Goal: Task Accomplishment & Management: Manage account settings

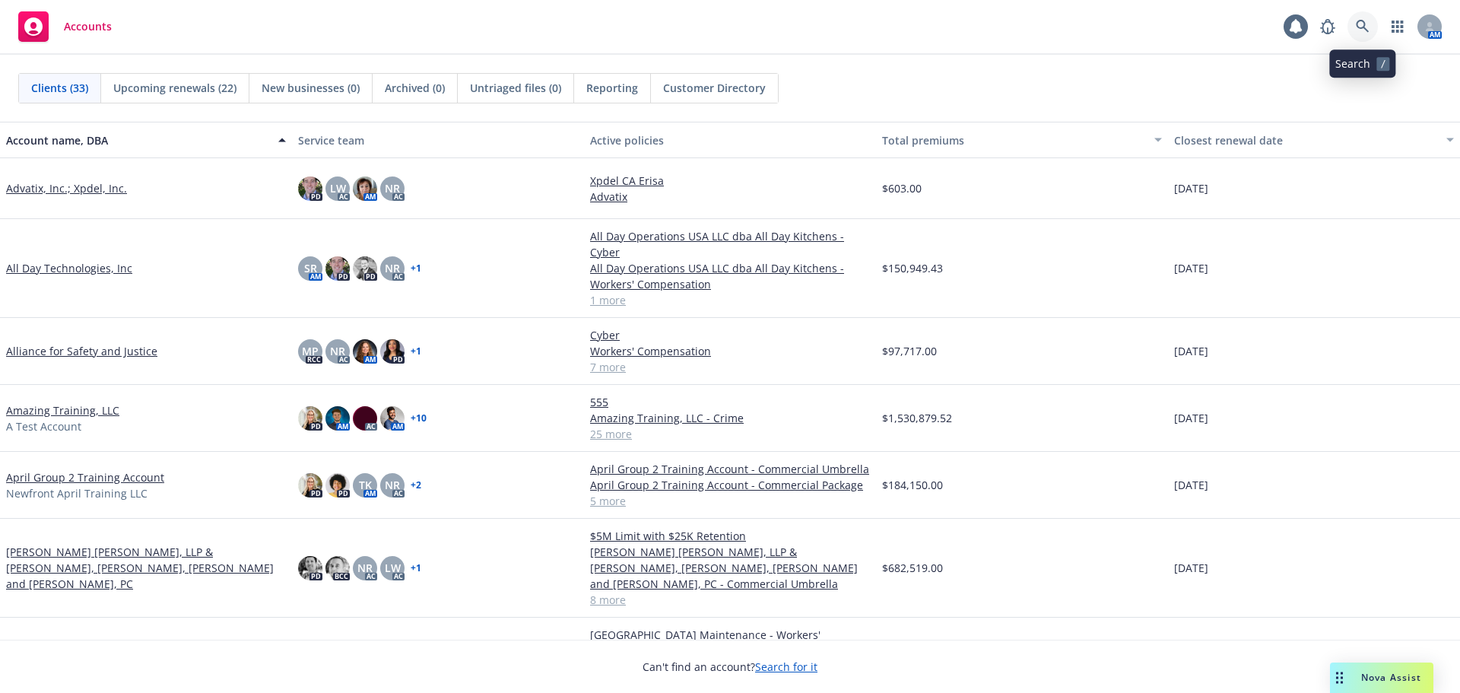
click at [1367, 29] on icon at bounding box center [1363, 27] width 14 height 14
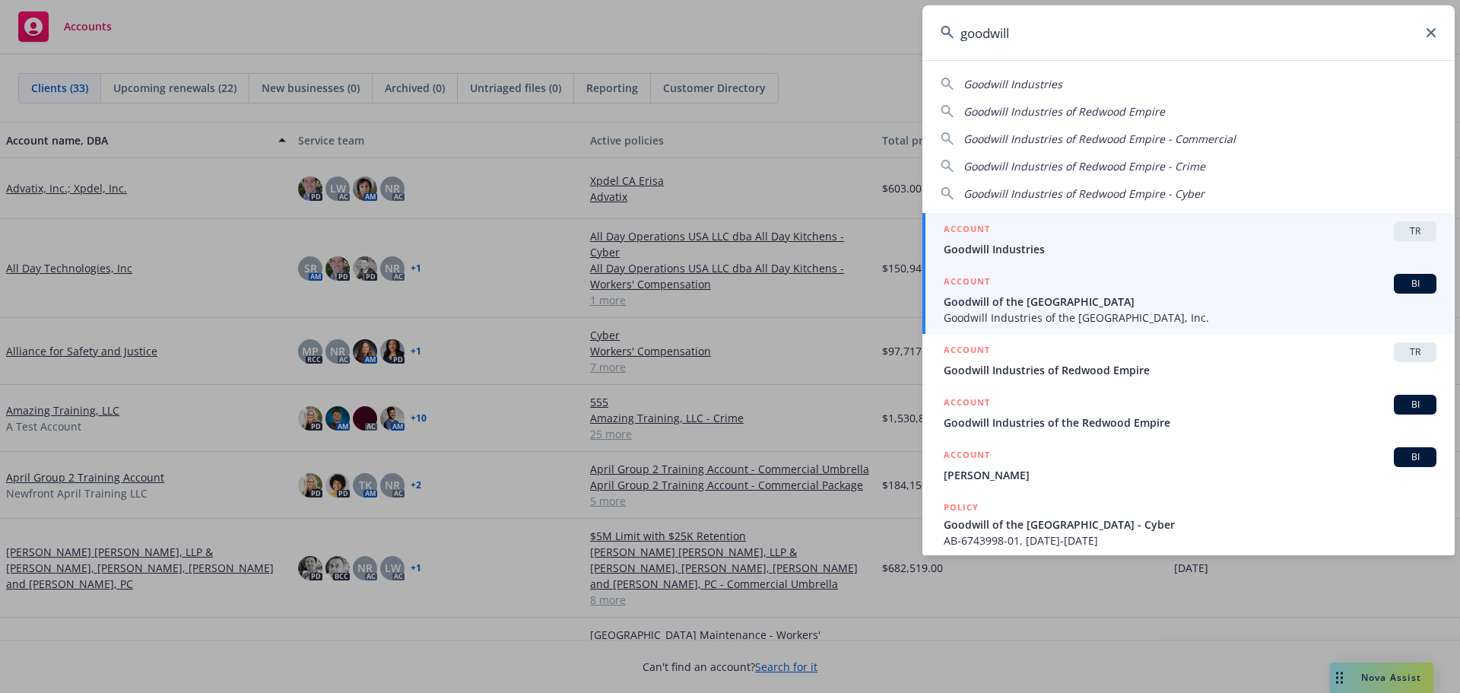
type input "goodwill"
click at [1162, 302] on span "Goodwill of the [GEOGRAPHIC_DATA]" at bounding box center [1190, 302] width 493 height 16
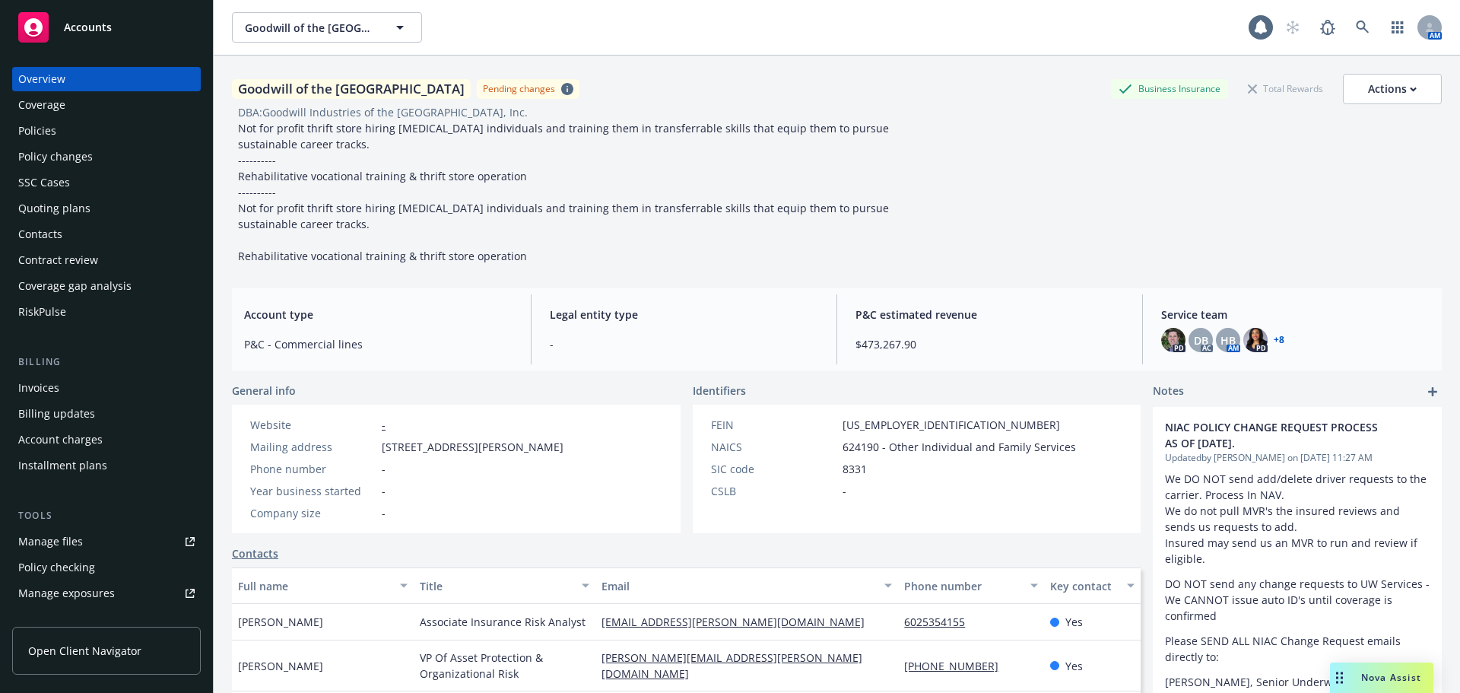
click at [58, 132] on div "Policies" at bounding box center [106, 131] width 176 height 24
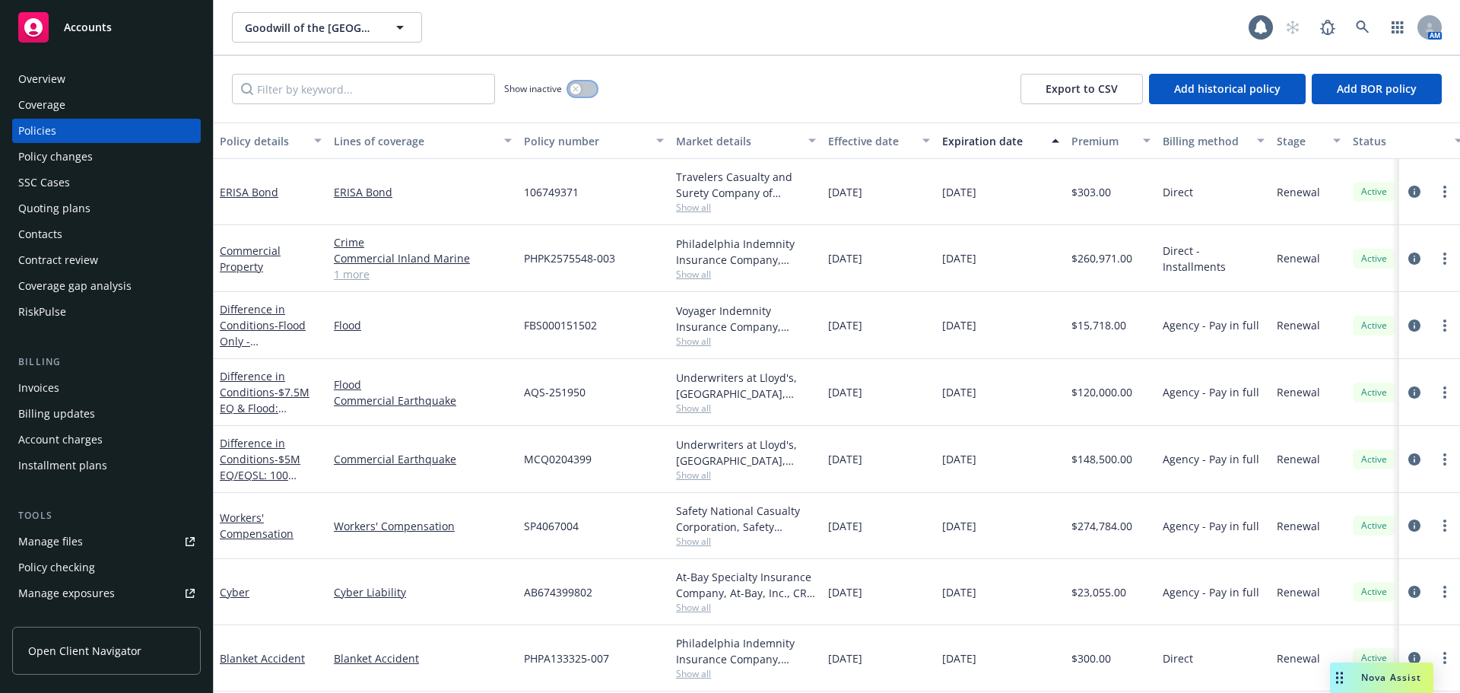
click at [592, 87] on button "button" at bounding box center [582, 88] width 29 height 15
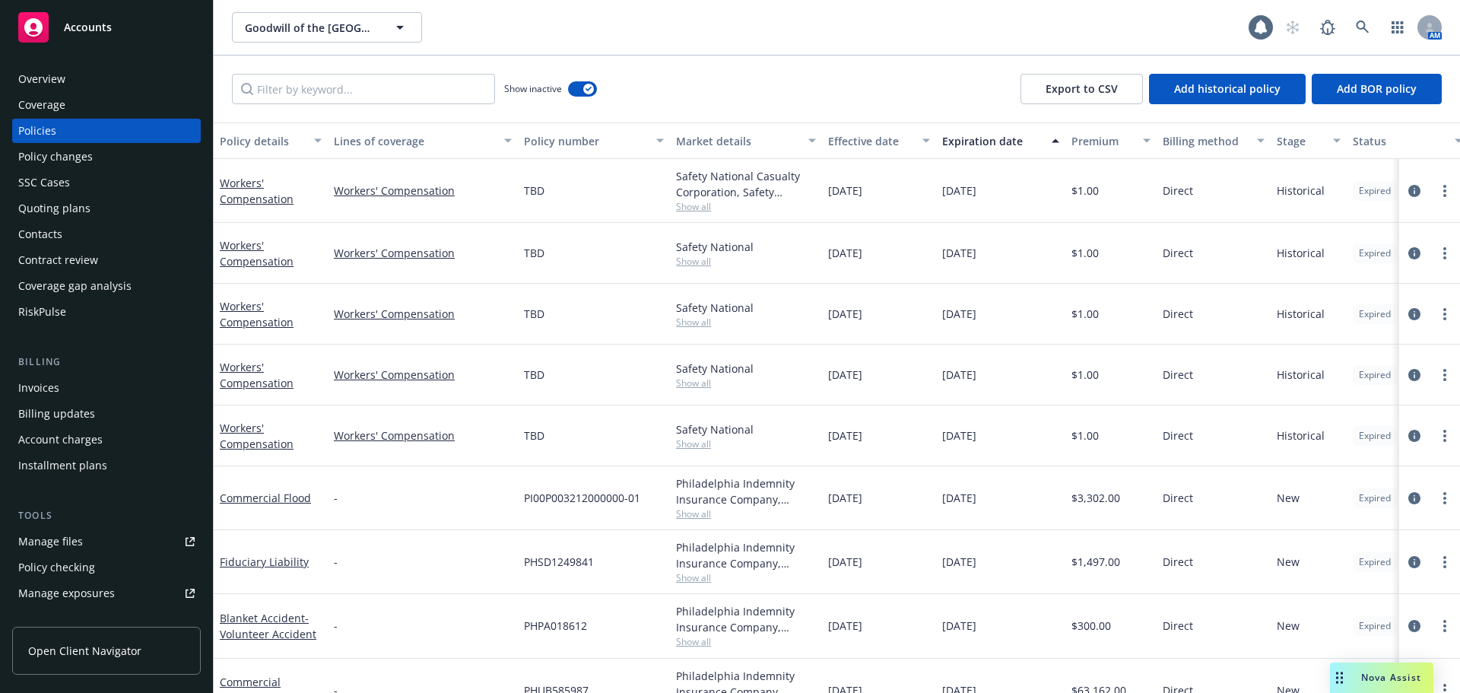
click at [859, 139] on div "Effective date" at bounding box center [870, 141] width 85 height 16
click at [865, 139] on div "Effective date" at bounding box center [870, 141] width 85 height 16
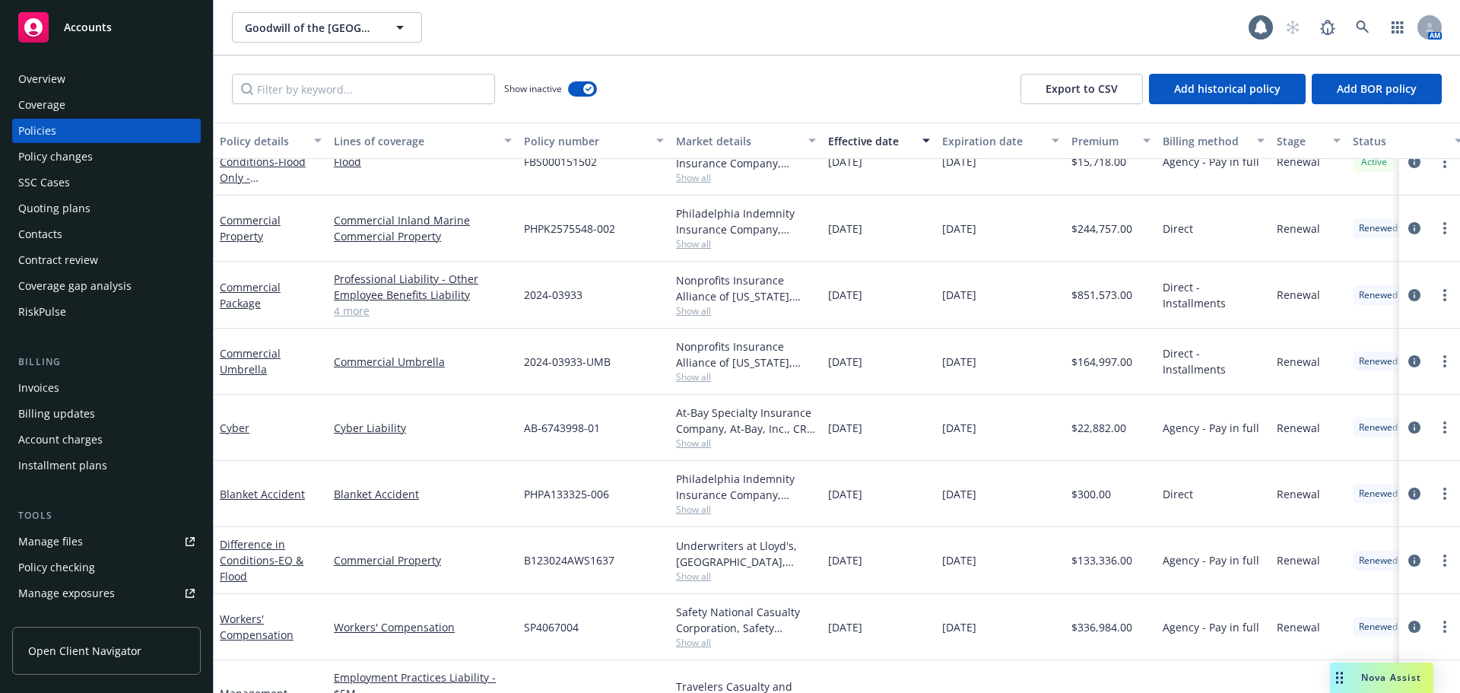
scroll to position [1141, 0]
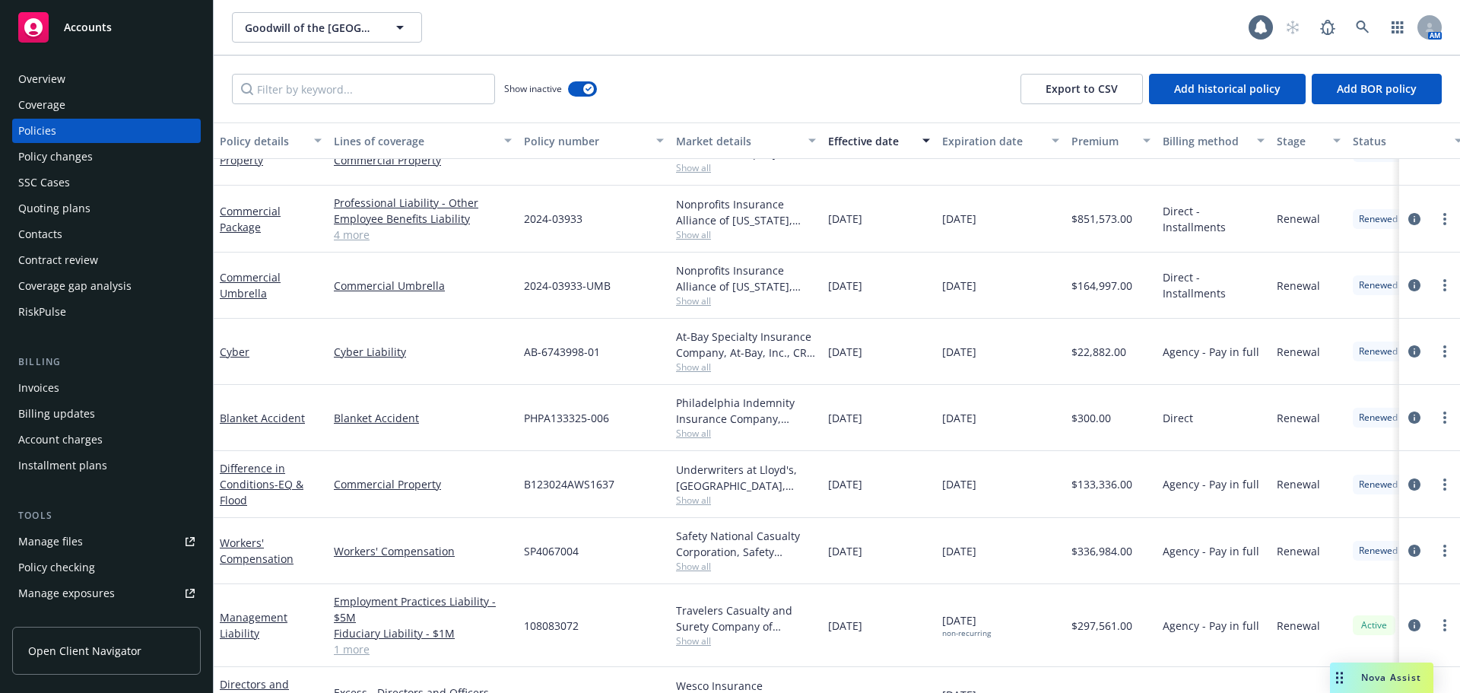
click at [50, 389] on div "Invoices" at bounding box center [38, 388] width 41 height 24
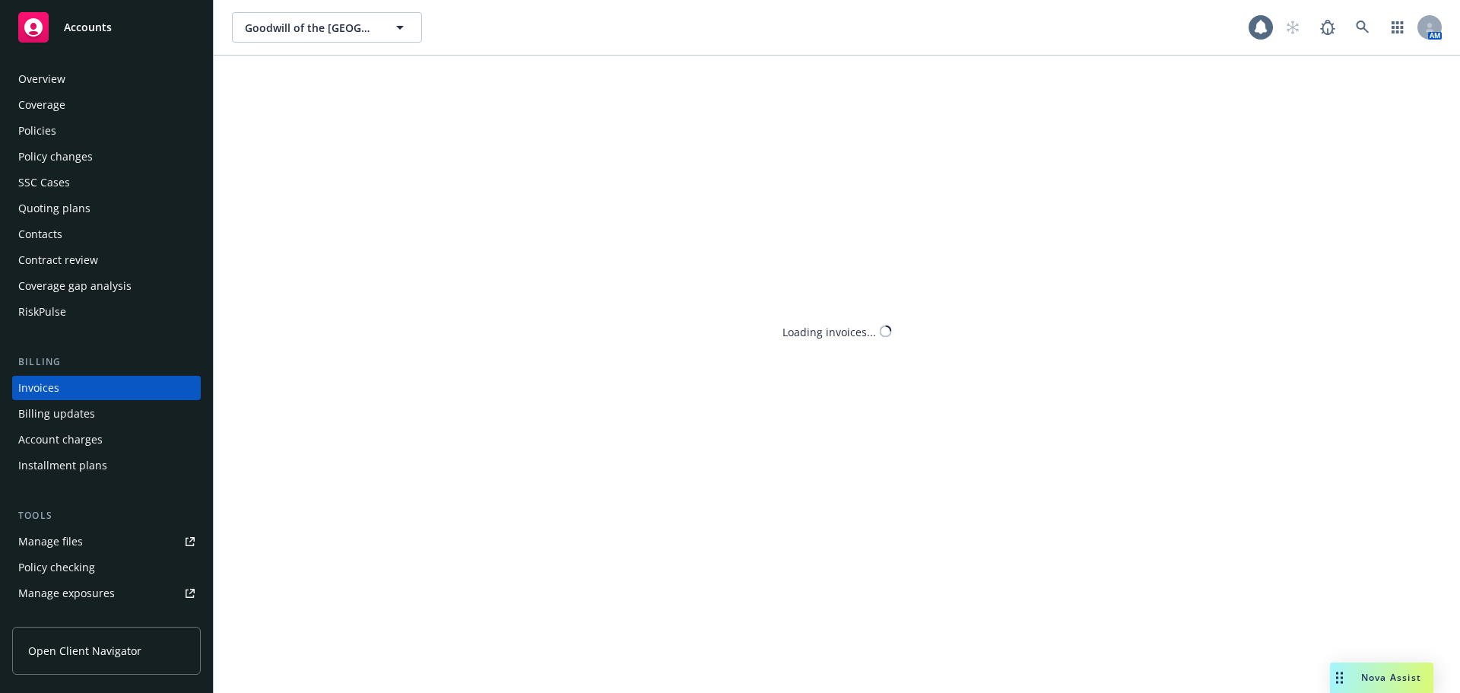
scroll to position [17, 0]
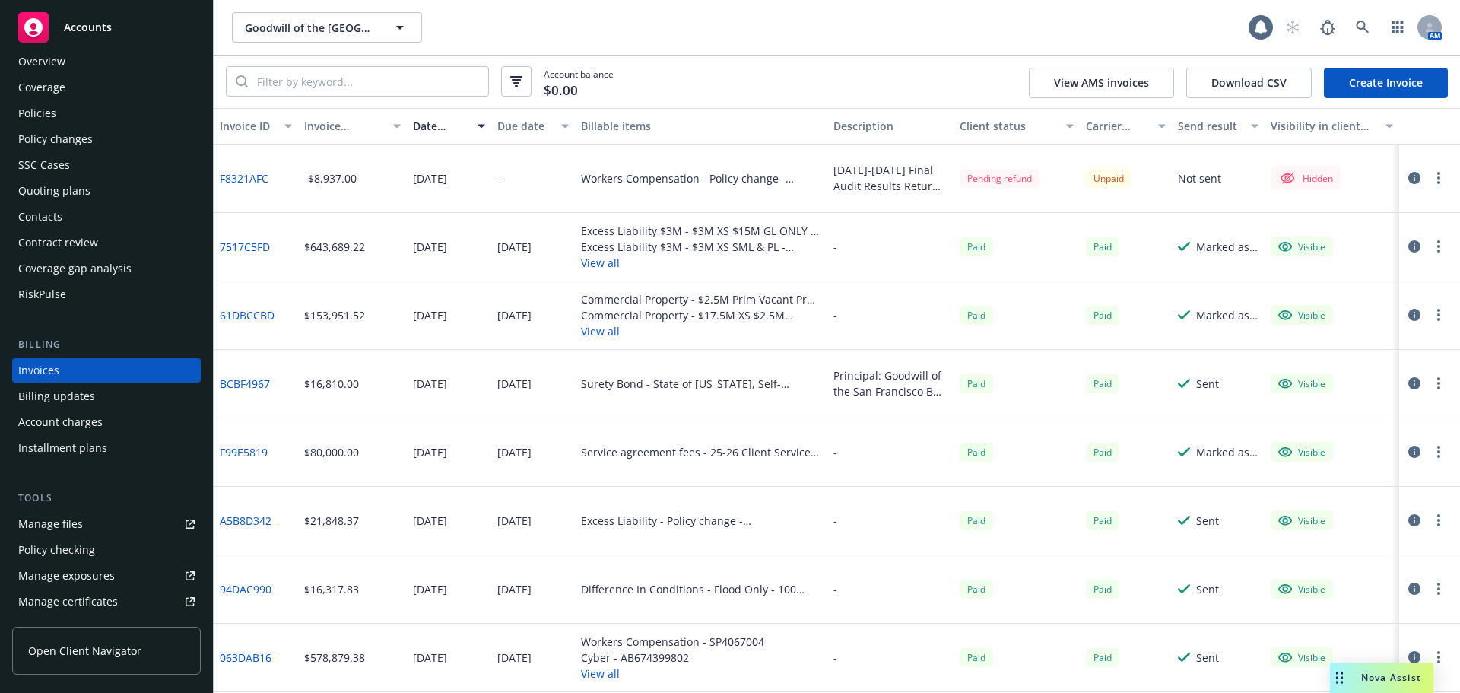
click at [249, 179] on link "F8321AFC" at bounding box center [244, 178] width 49 height 16
click at [1434, 184] on div at bounding box center [1426, 178] width 43 height 18
click at [1430, 173] on button "button" at bounding box center [1439, 178] width 18 height 18
click at [1408, 179] on icon "button" at bounding box center [1414, 178] width 12 height 12
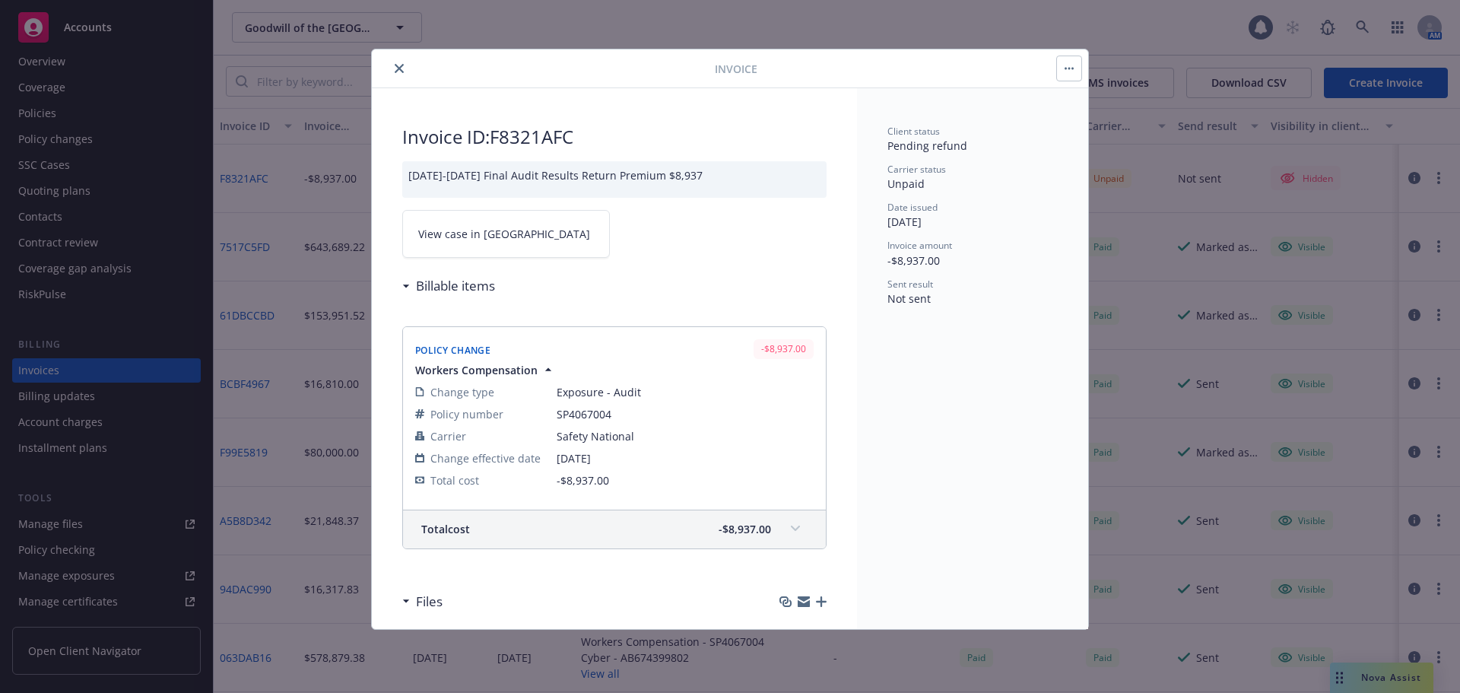
click at [397, 65] on icon "close" at bounding box center [399, 68] width 9 height 9
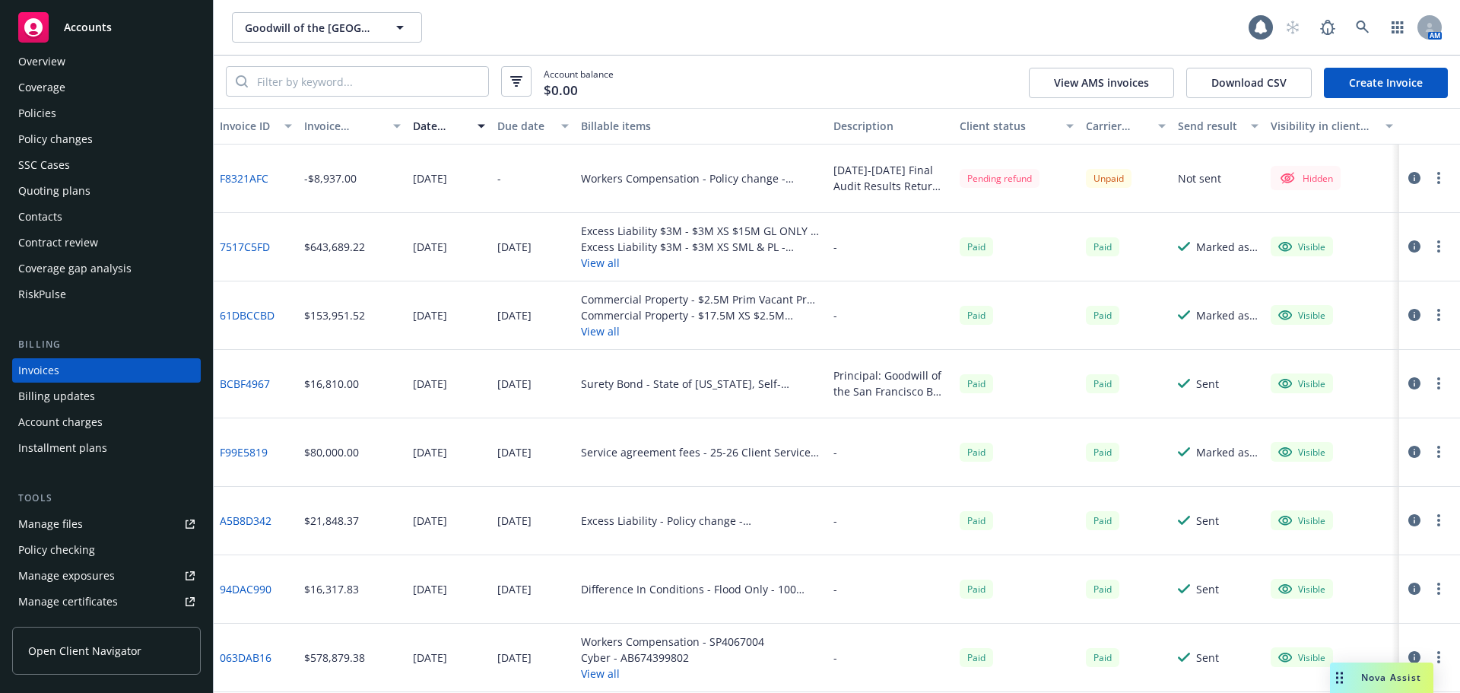
click at [1437, 179] on circle "button" at bounding box center [1438, 177] width 3 height 3
click at [1393, 301] on link "Make it visible in client dash" at bounding box center [1339, 300] width 194 height 30
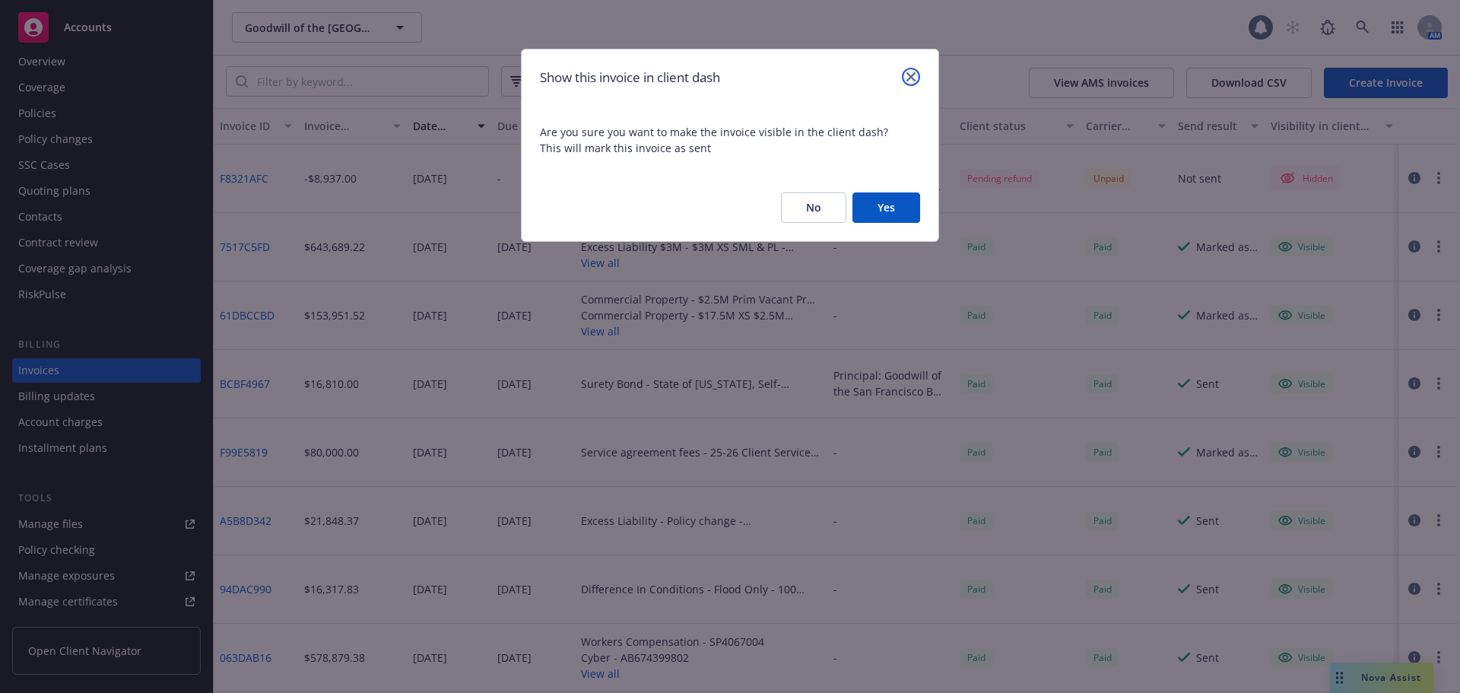
click at [908, 81] on link "close" at bounding box center [911, 77] width 18 height 18
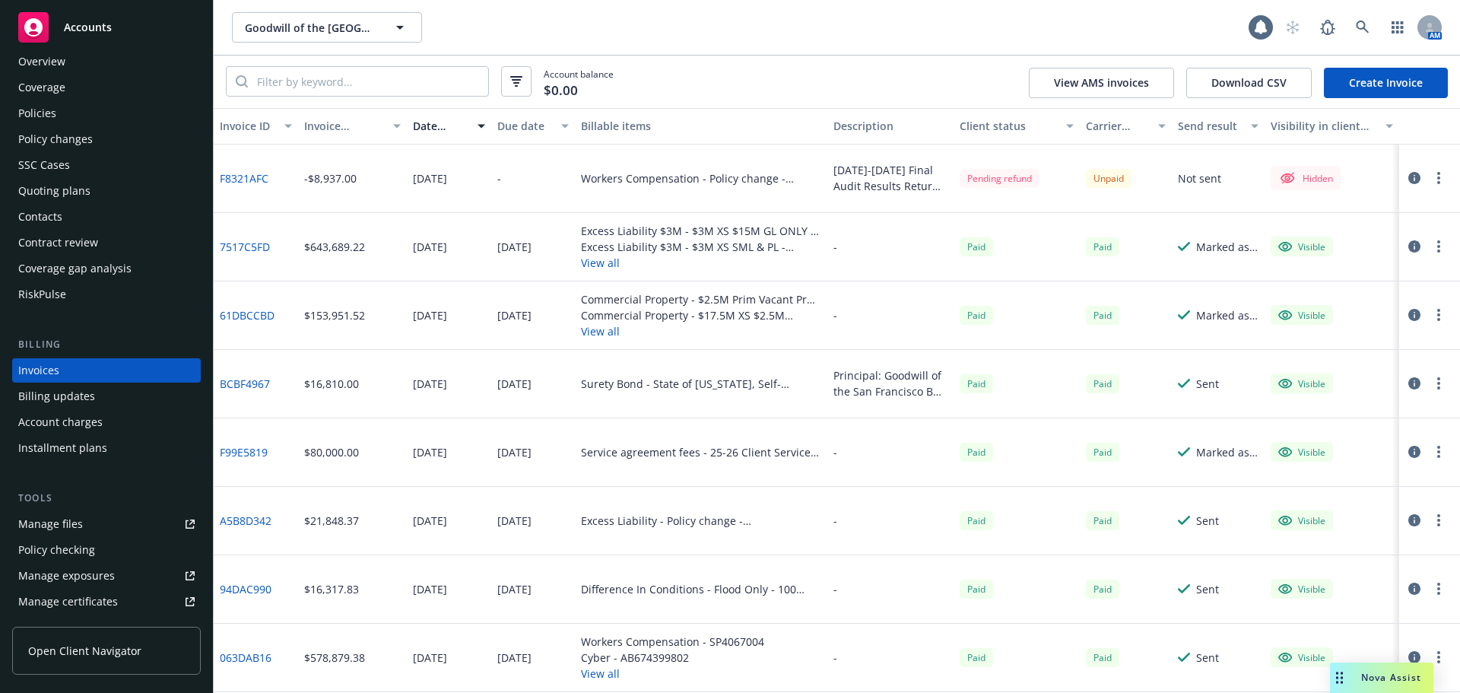
click at [57, 65] on div "Overview" at bounding box center [41, 61] width 47 height 24
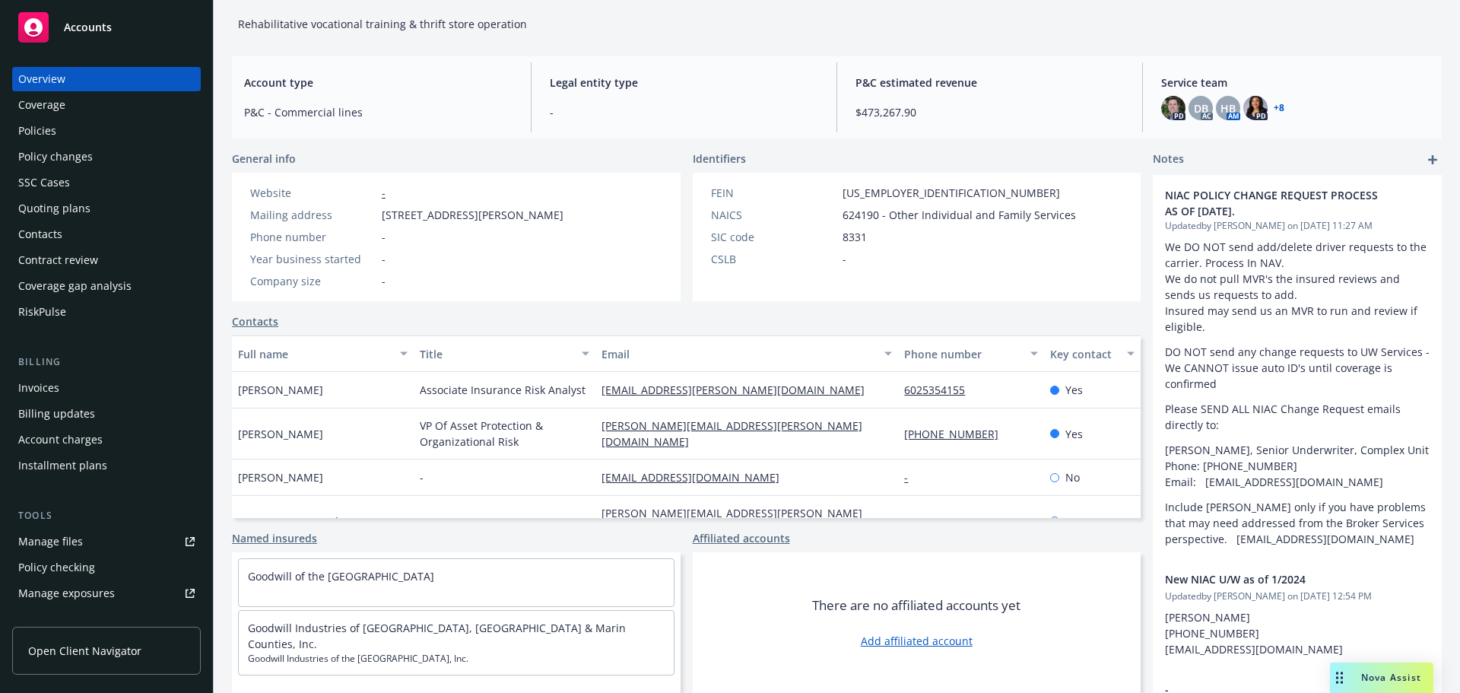
click at [215, 662] on div "Goodwill of the San Francisco Bay Goodwill of the San Francisco Bay 1 AM Goodwi…" at bounding box center [837, 346] width 1246 height 693
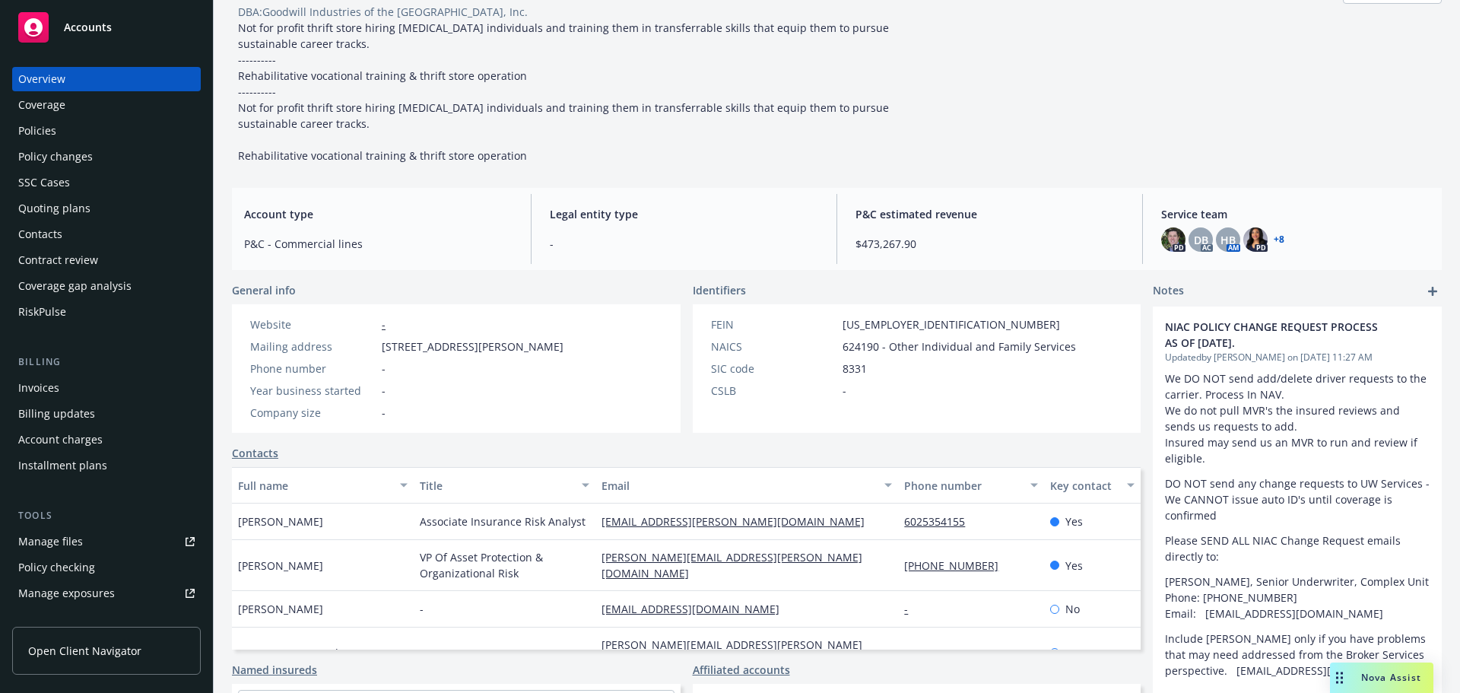
scroll to position [80, 0]
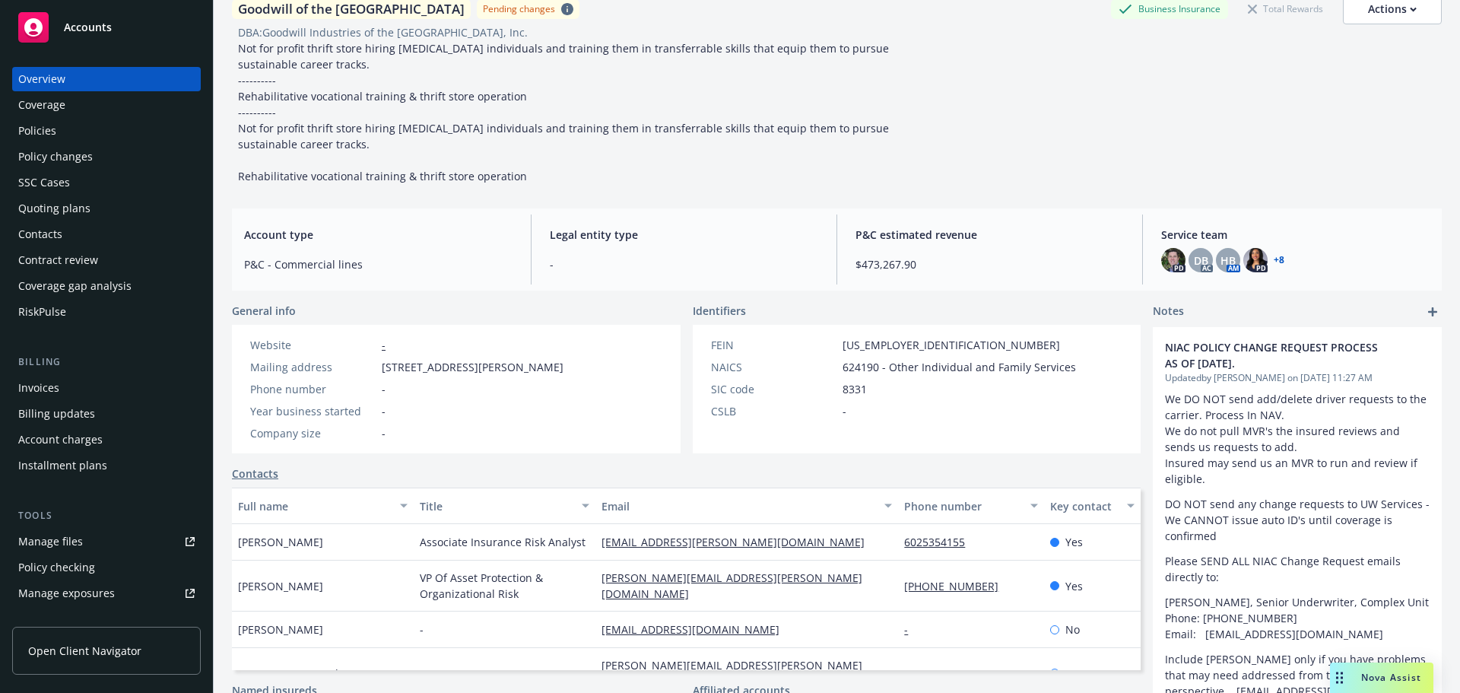
click at [52, 545] on div "Manage files" at bounding box center [50, 541] width 65 height 24
click at [56, 155] on div "Policy changes" at bounding box center [55, 156] width 75 height 24
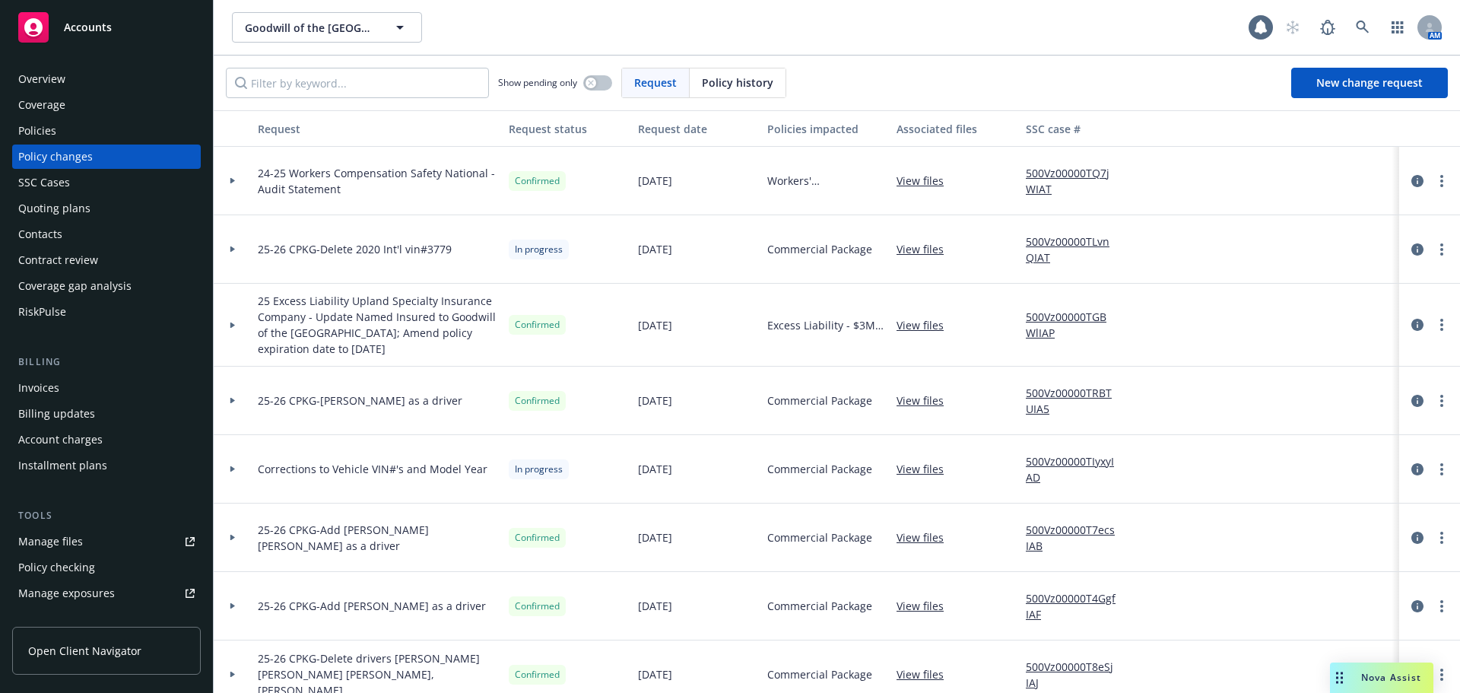
click at [366, 200] on div "24-25 Workers Compensation Safety National - Audit Statement" at bounding box center [377, 181] width 251 height 68
click at [921, 186] on link "View files" at bounding box center [926, 181] width 59 height 16
click at [1045, 179] on link "500Vz00000TQ7jWIAT" at bounding box center [1077, 181] width 102 height 32
click at [1433, 186] on link "more" at bounding box center [1442, 181] width 18 height 18
click at [1334, 148] on div at bounding box center [1328, 181] width 114 height 68
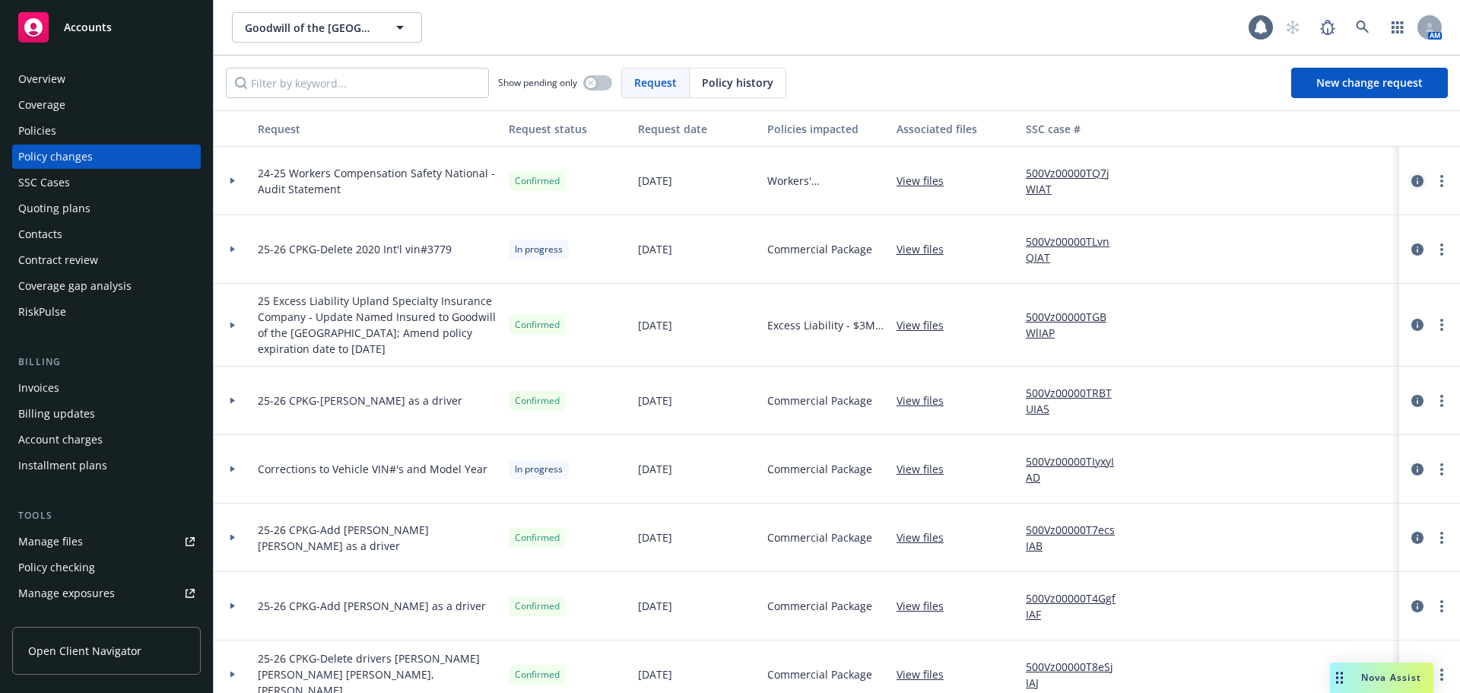
click at [1411, 178] on icon "circleInformation" at bounding box center [1417, 181] width 12 height 12
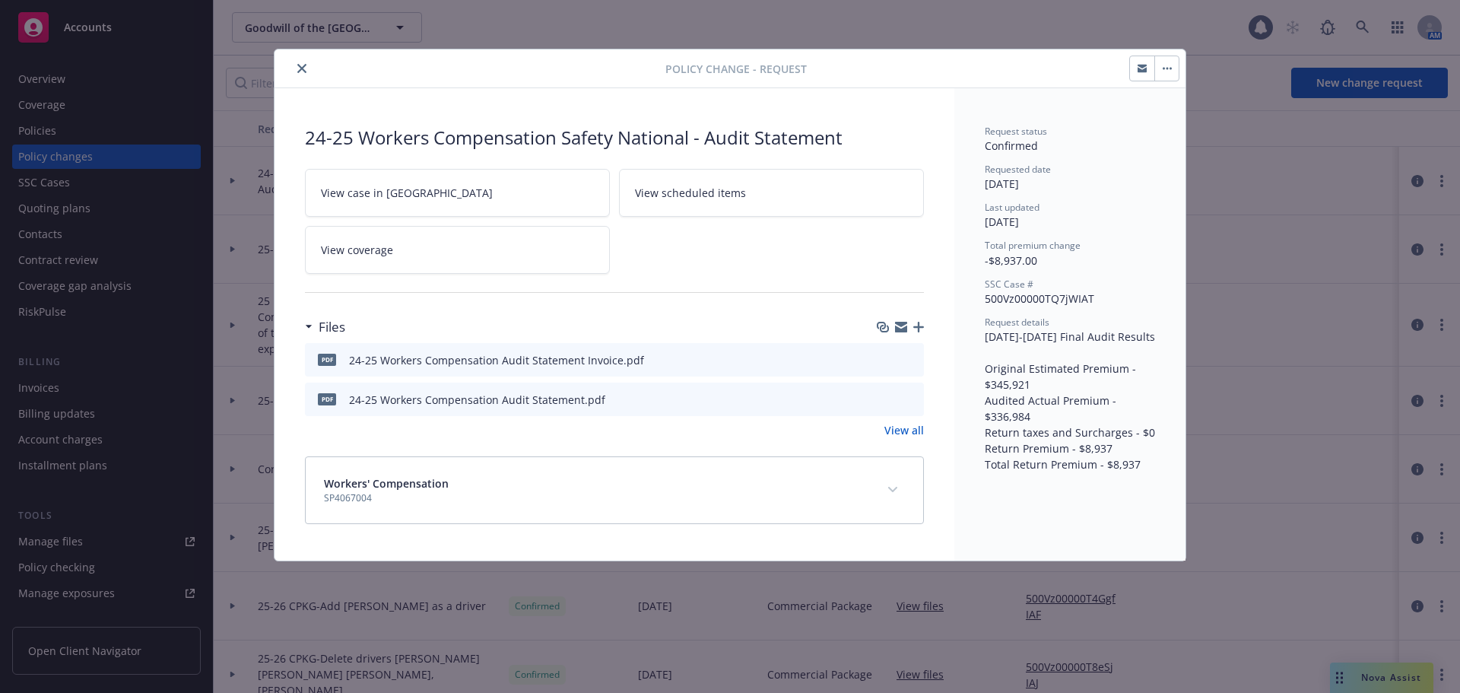
click at [1177, 71] on button "button" at bounding box center [1166, 68] width 24 height 24
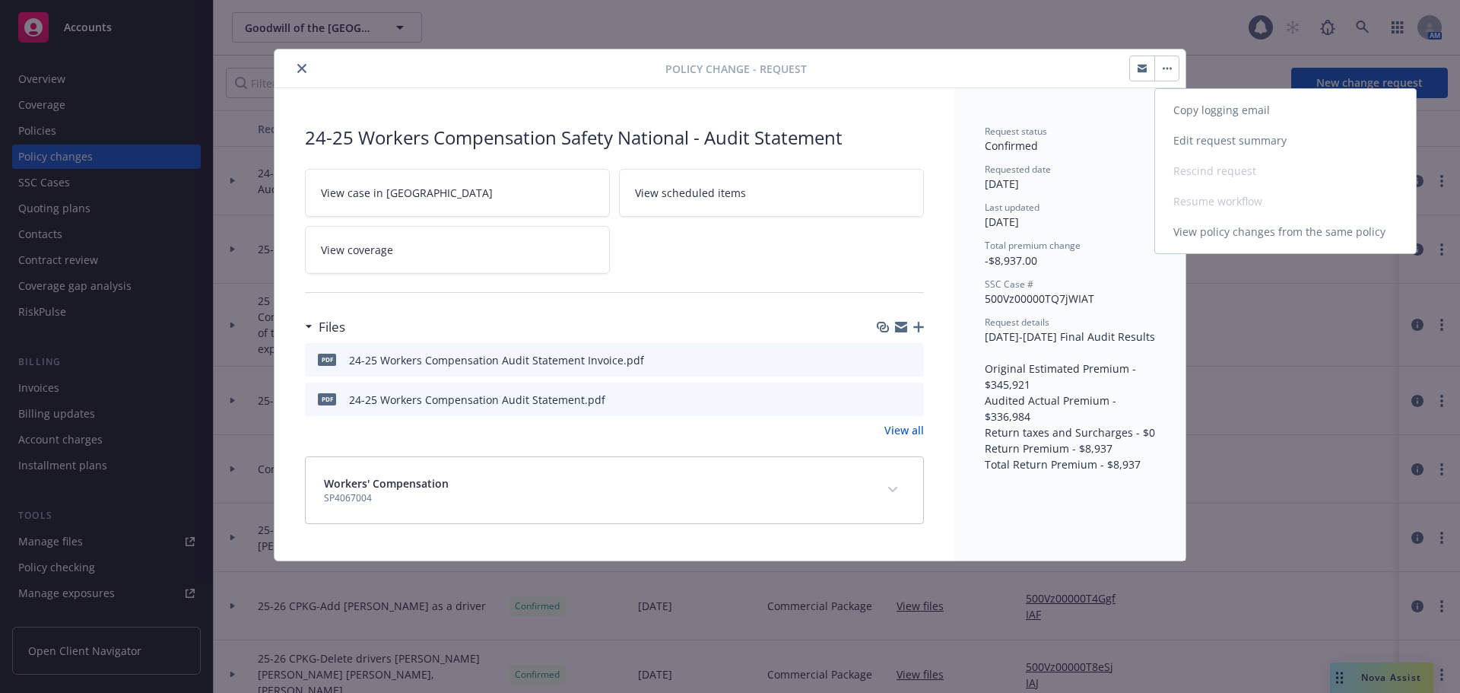
click at [1227, 103] on link "Copy logging email" at bounding box center [1285, 110] width 261 height 30
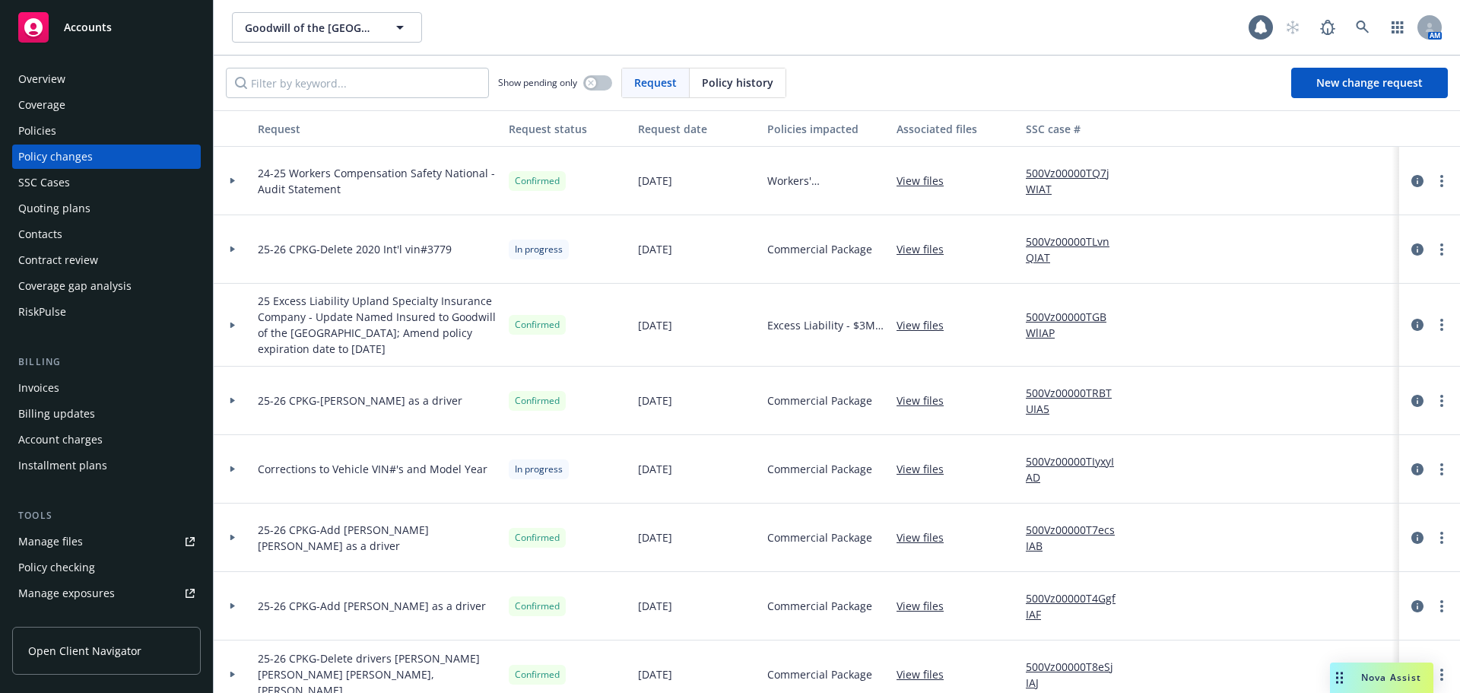
click at [232, 183] on icon at bounding box center [232, 181] width 5 height 6
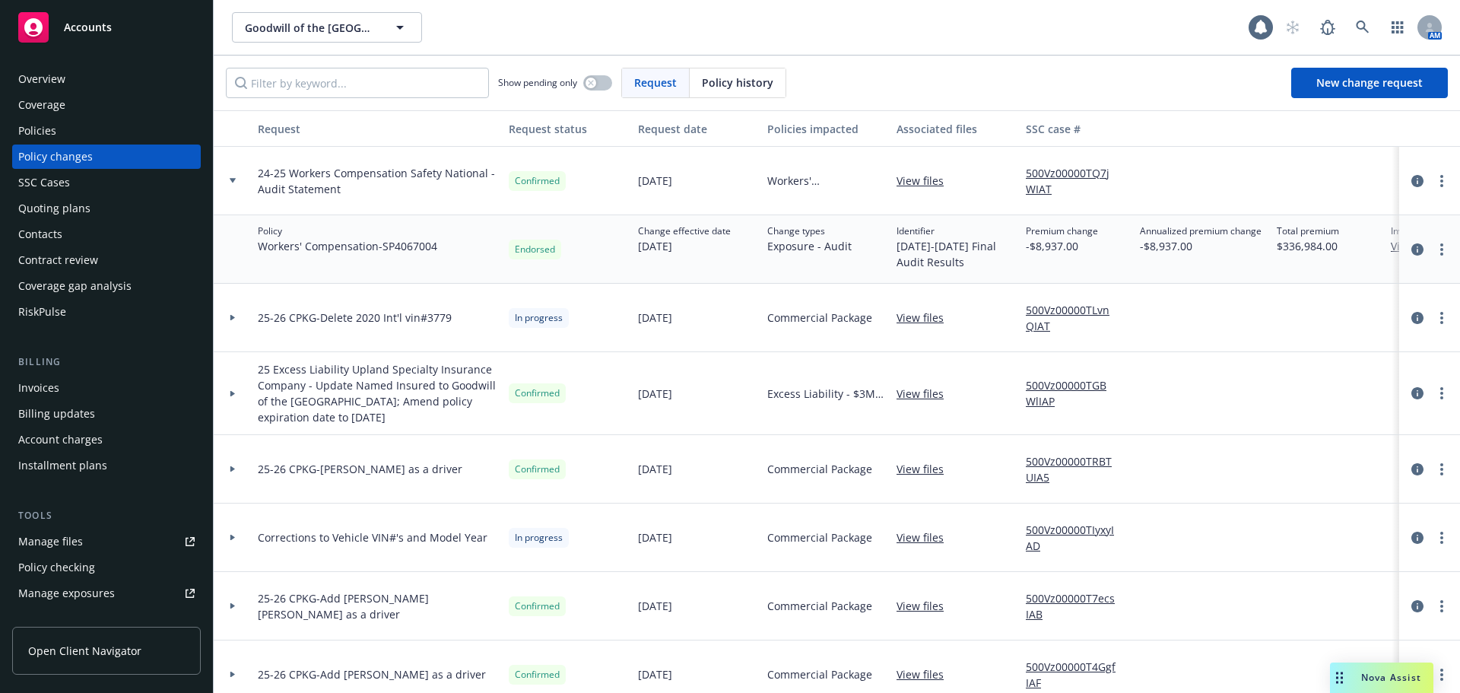
click at [233, 181] on icon at bounding box center [233, 180] width 6 height 5
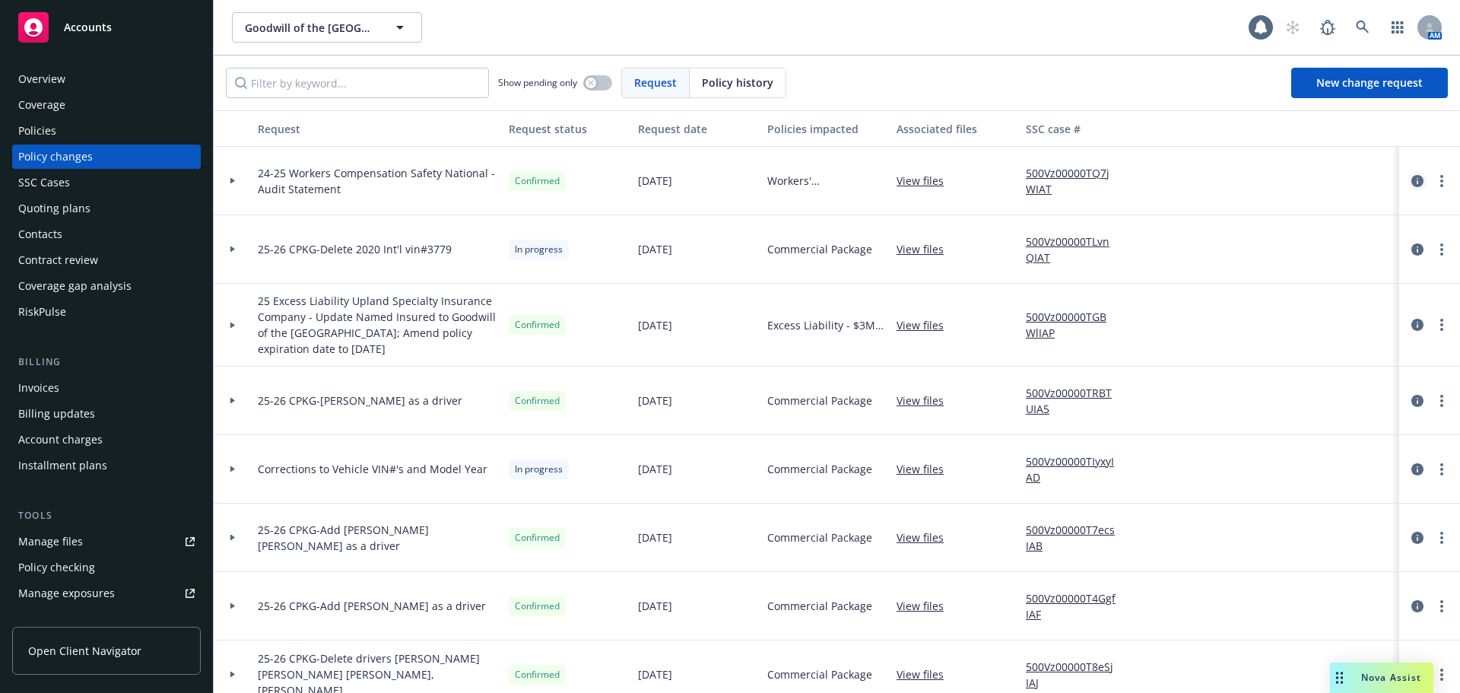
click at [1411, 179] on icon "circleInformation" at bounding box center [1417, 181] width 12 height 12
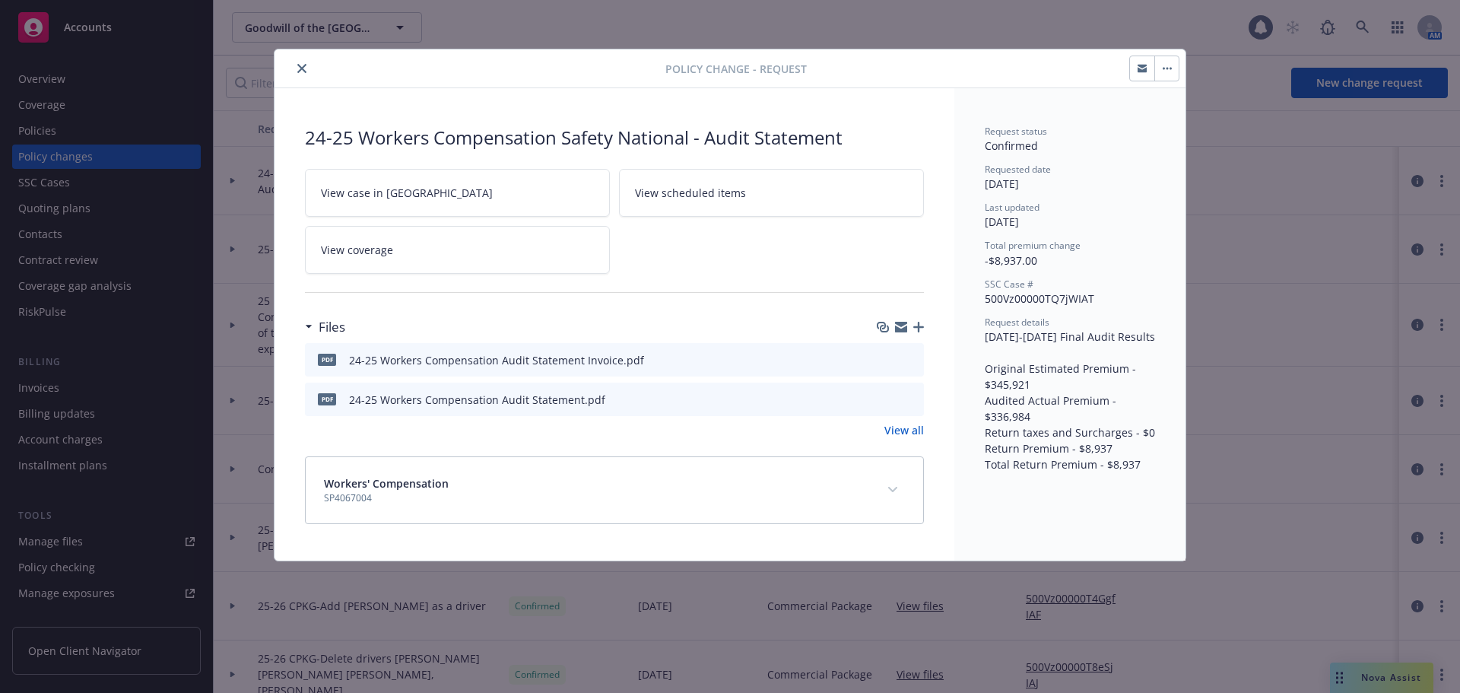
click at [301, 62] on button "close" at bounding box center [302, 68] width 18 height 18
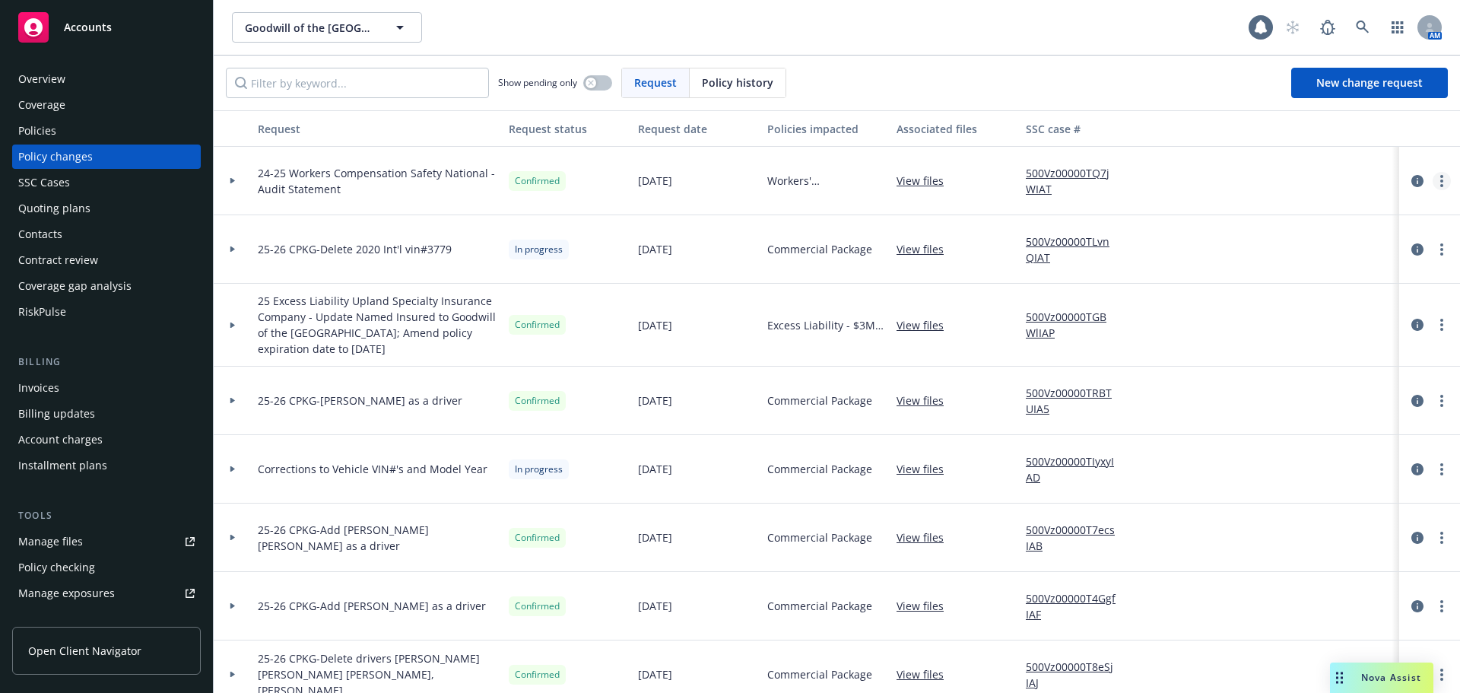
click at [1440, 183] on icon "more" at bounding box center [1441, 181] width 3 height 12
drag, startPoint x: 1175, startPoint y: 90, endPoint x: 1133, endPoint y: 80, distance: 43.0
click at [1169, 86] on div "Show pending only Request Policy history New change request" at bounding box center [837, 83] width 1222 height 30
click at [58, 130] on div "Policies" at bounding box center [106, 131] width 176 height 24
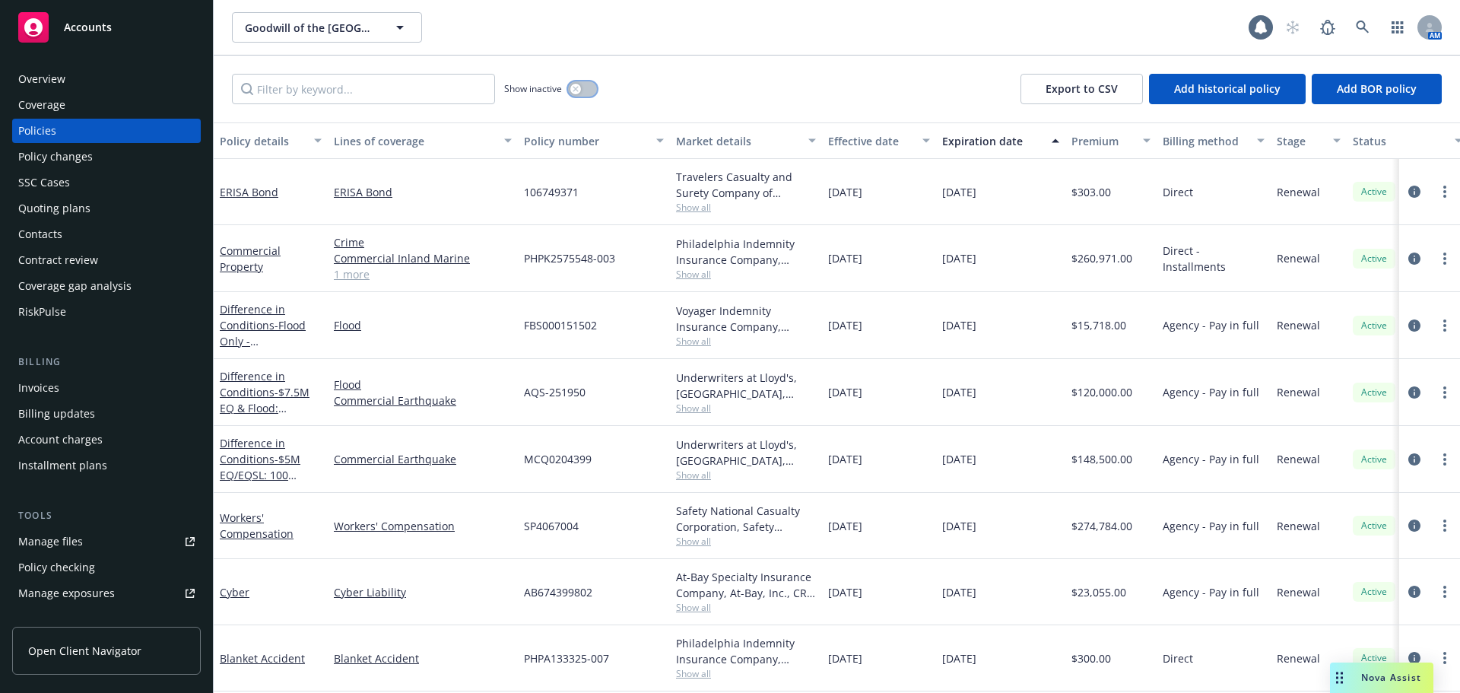
click at [578, 90] on icon "button" at bounding box center [576, 89] width 6 height 6
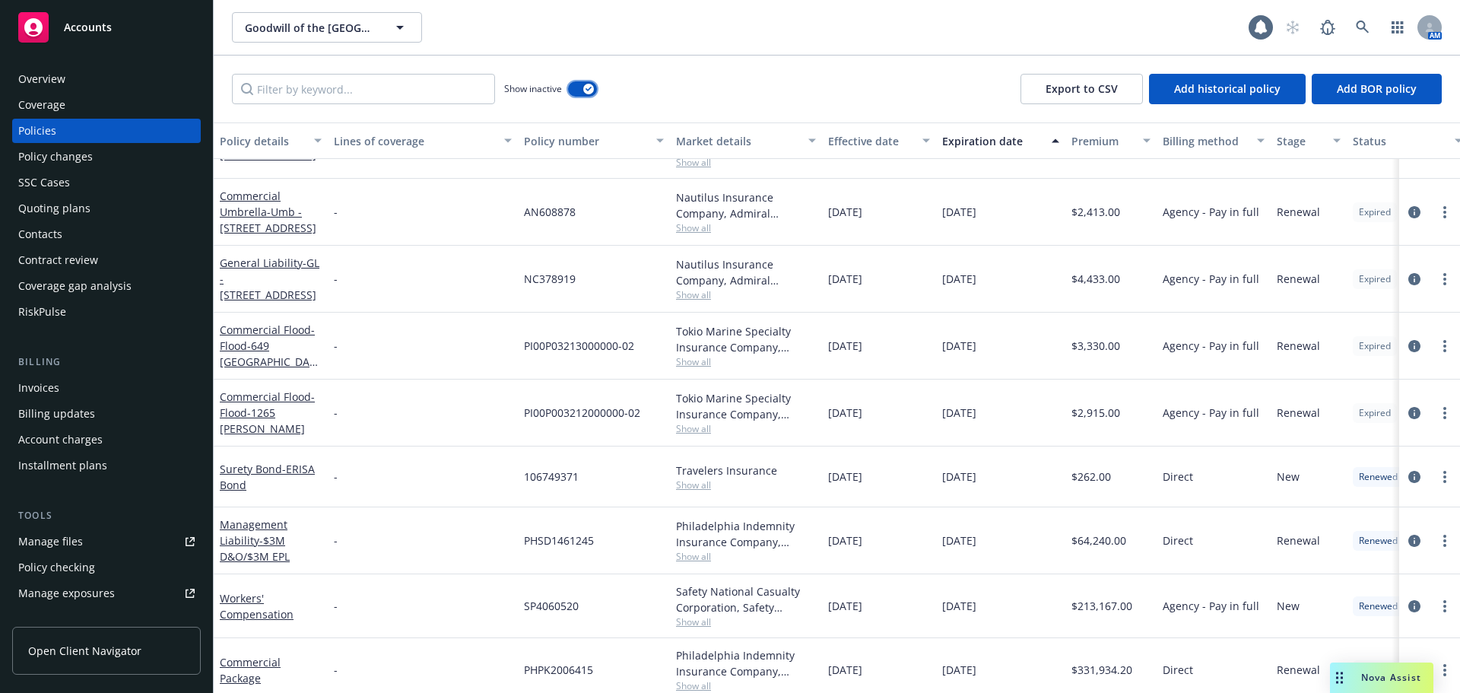
scroll to position [2053, 0]
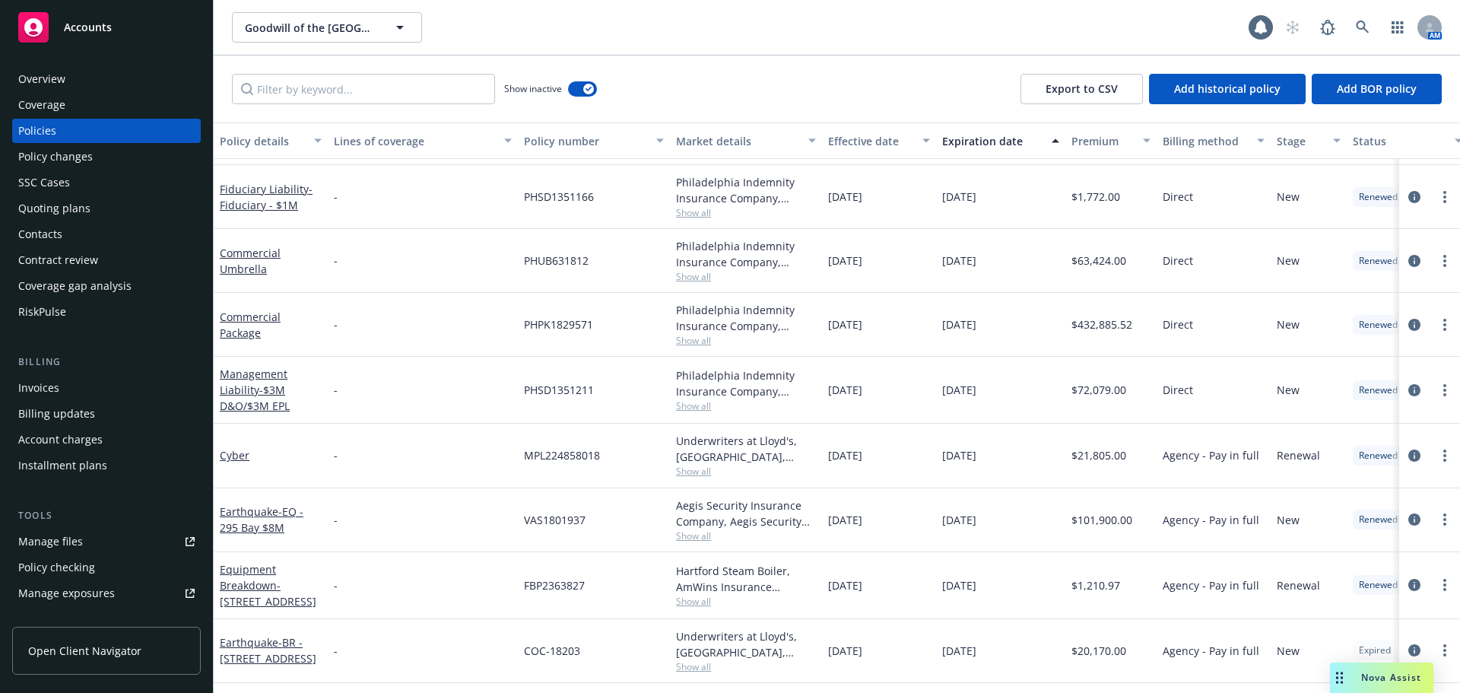
click at [853, 143] on div "Effective date" at bounding box center [870, 141] width 85 height 16
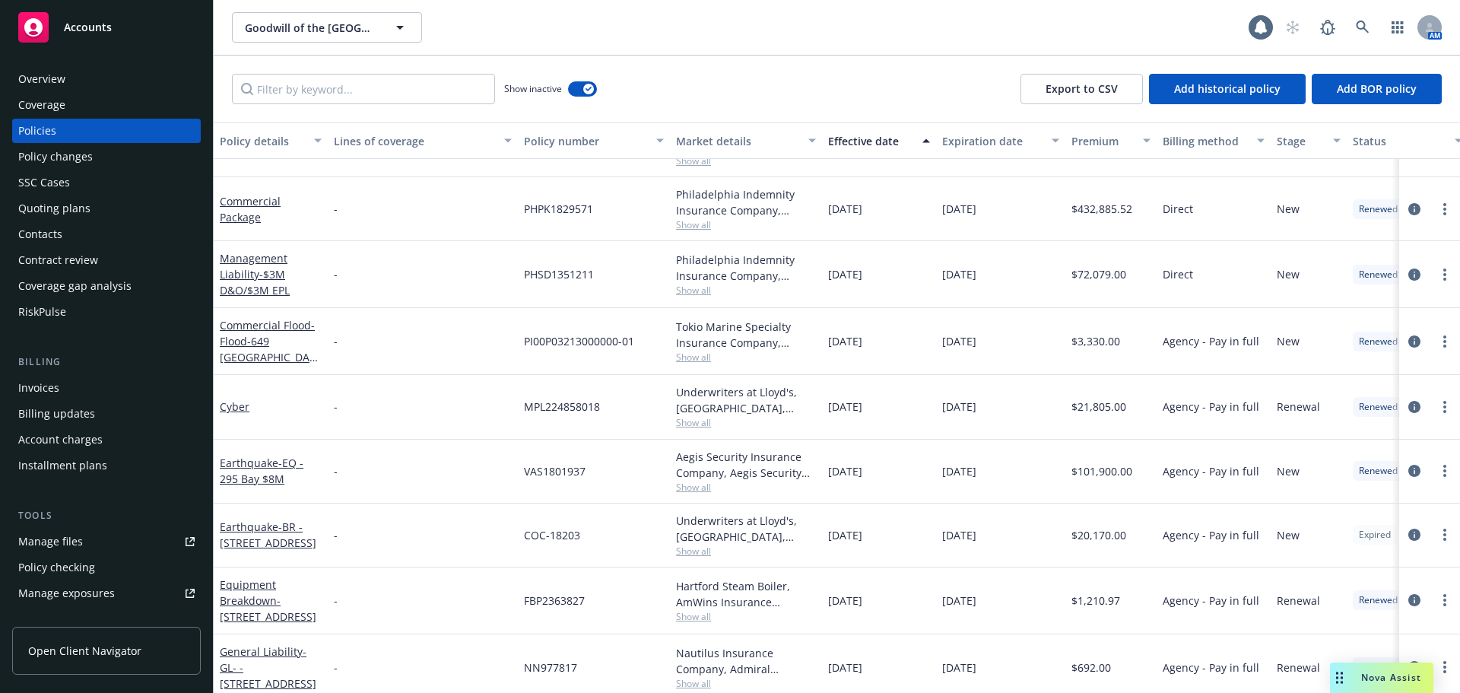
scroll to position [1390, 0]
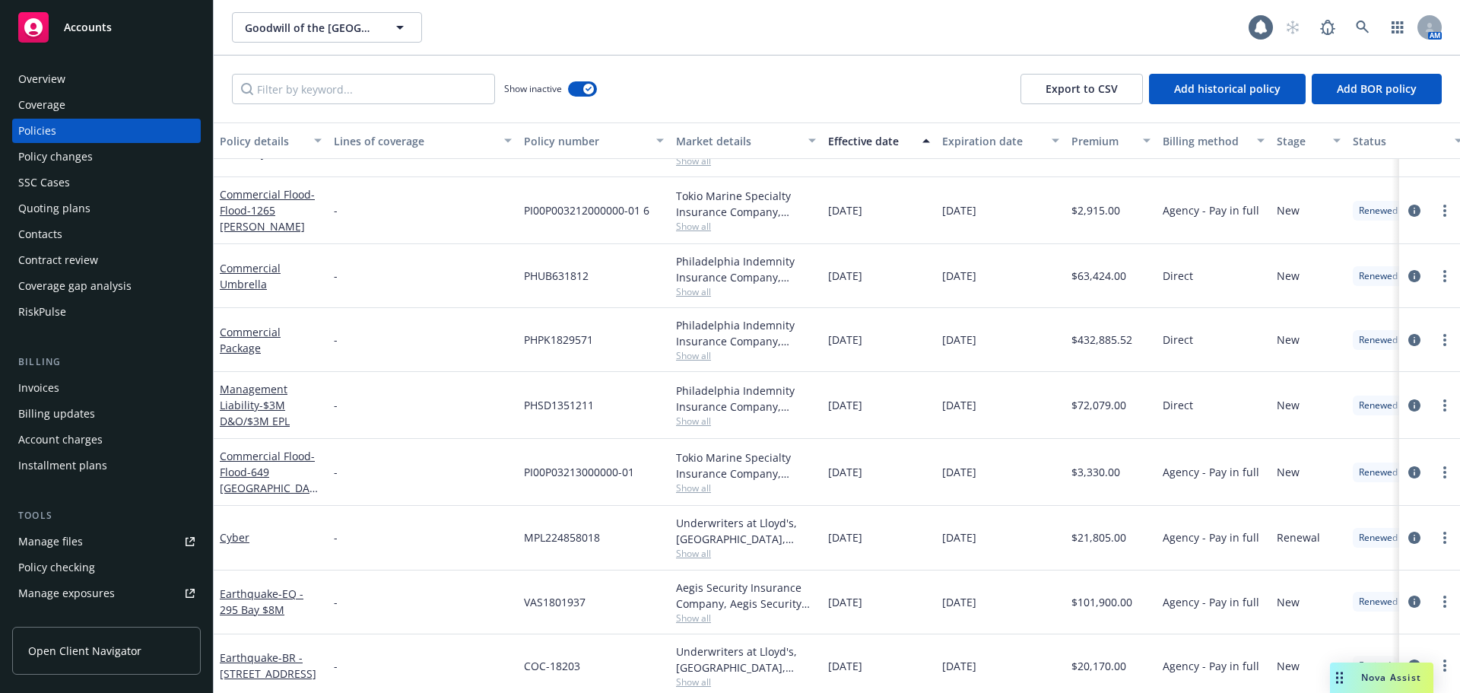
click at [853, 142] on div "Effective date" at bounding box center [870, 141] width 85 height 16
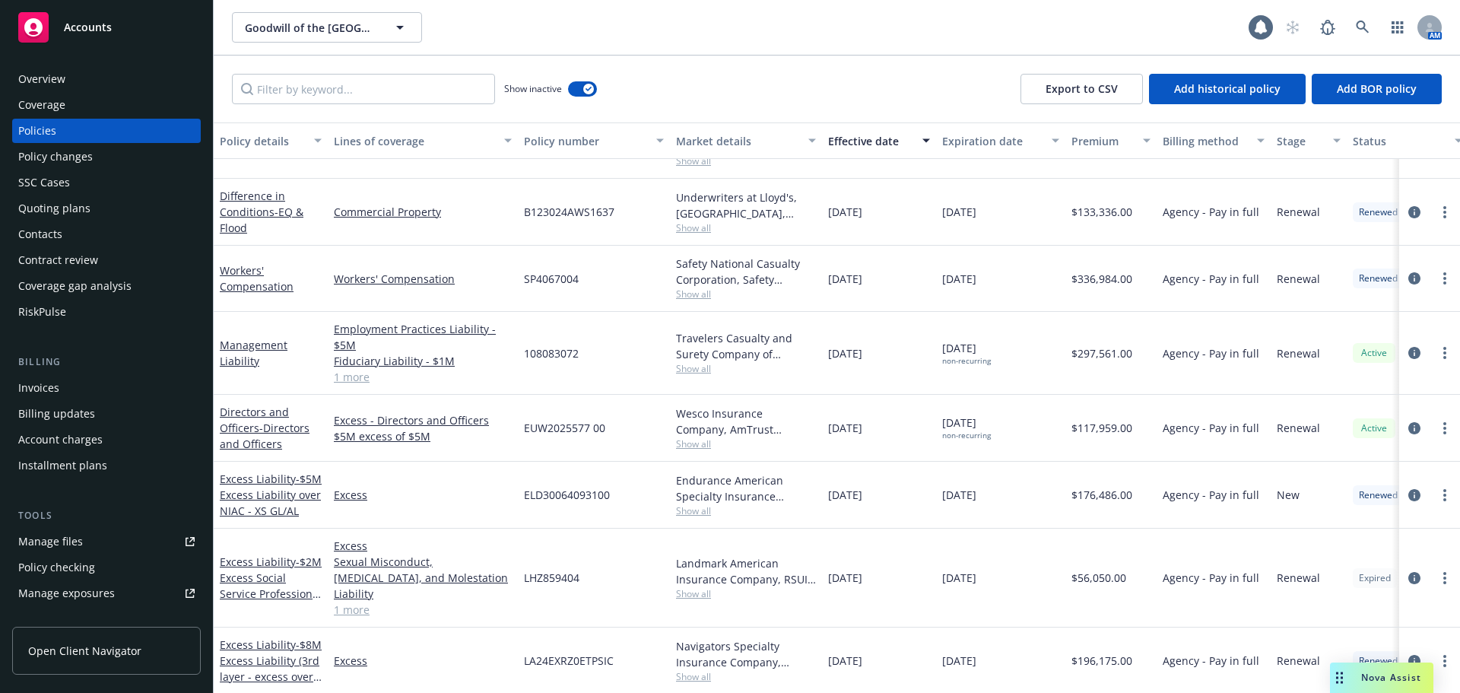
drag, startPoint x: 1003, startPoint y: 284, endPoint x: 829, endPoint y: 294, distance: 174.5
click at [830, 294] on div "Workers' Compensation Workers' Compensation SP4067004 Safety National Casualty …" at bounding box center [948, 279] width 1468 height 66
copy div "07/01/2024 07/01/2025"
click at [687, 294] on span "Show all" at bounding box center [746, 293] width 140 height 13
click at [696, 294] on span "Show all" at bounding box center [746, 293] width 140 height 13
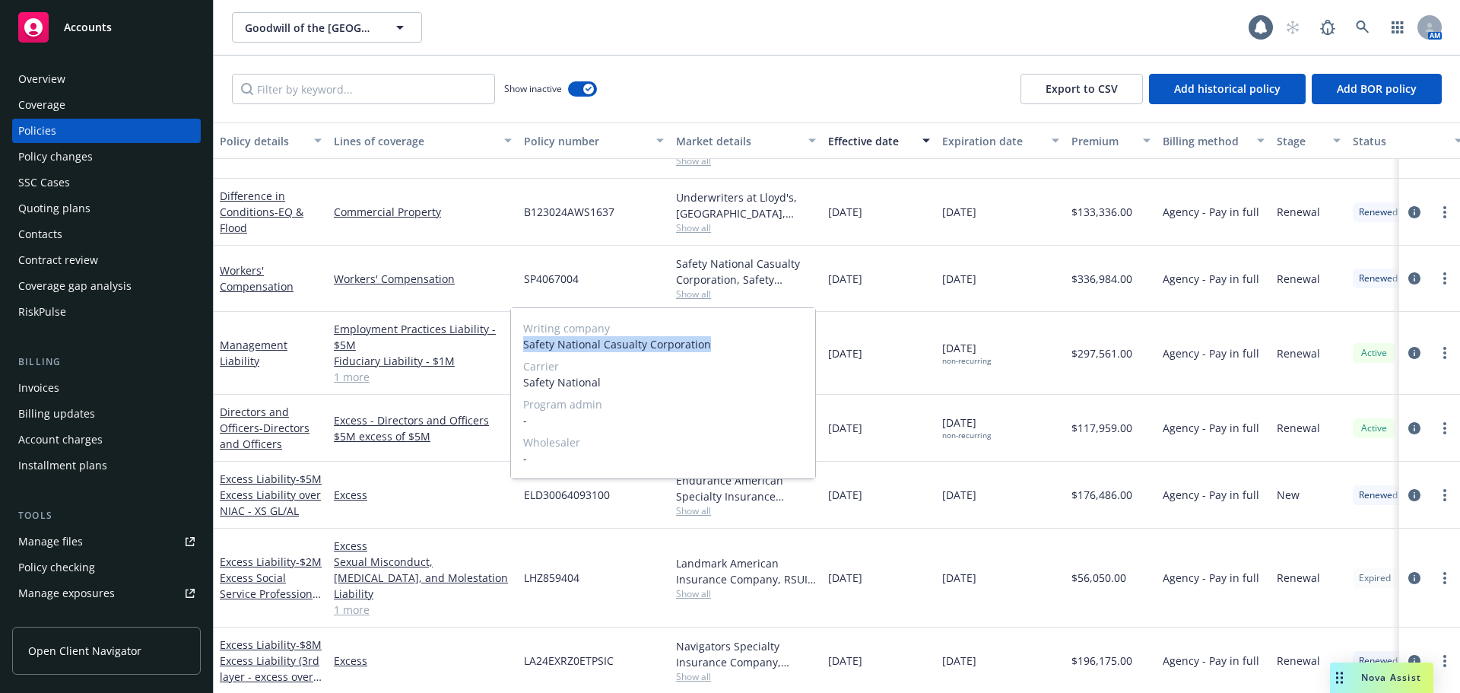
drag, startPoint x: 710, startPoint y: 348, endPoint x: 521, endPoint y: 351, distance: 189.4
click at [521, 351] on div "Writing company Safety National Casualty Corporation Carrier Safety National Pr…" at bounding box center [663, 393] width 304 height 170
copy span "Safety National Casualty Corporation"
click at [732, 378] on span "Safety National" at bounding box center [663, 382] width 280 height 16
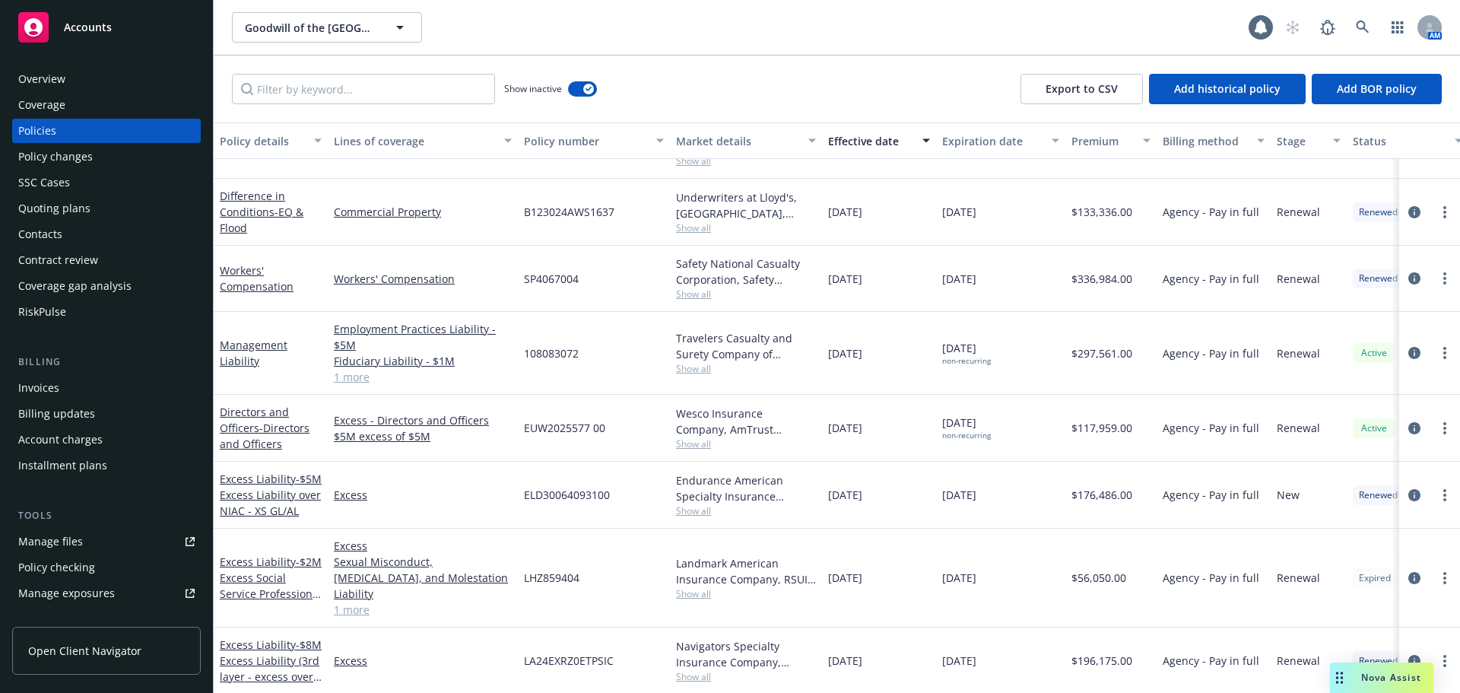
click at [750, 81] on div "Show inactive Export to CSV Add historical policy Add BOR policy" at bounding box center [837, 89] width 1246 height 67
click at [33, 386] on div "Invoices" at bounding box center [38, 388] width 41 height 24
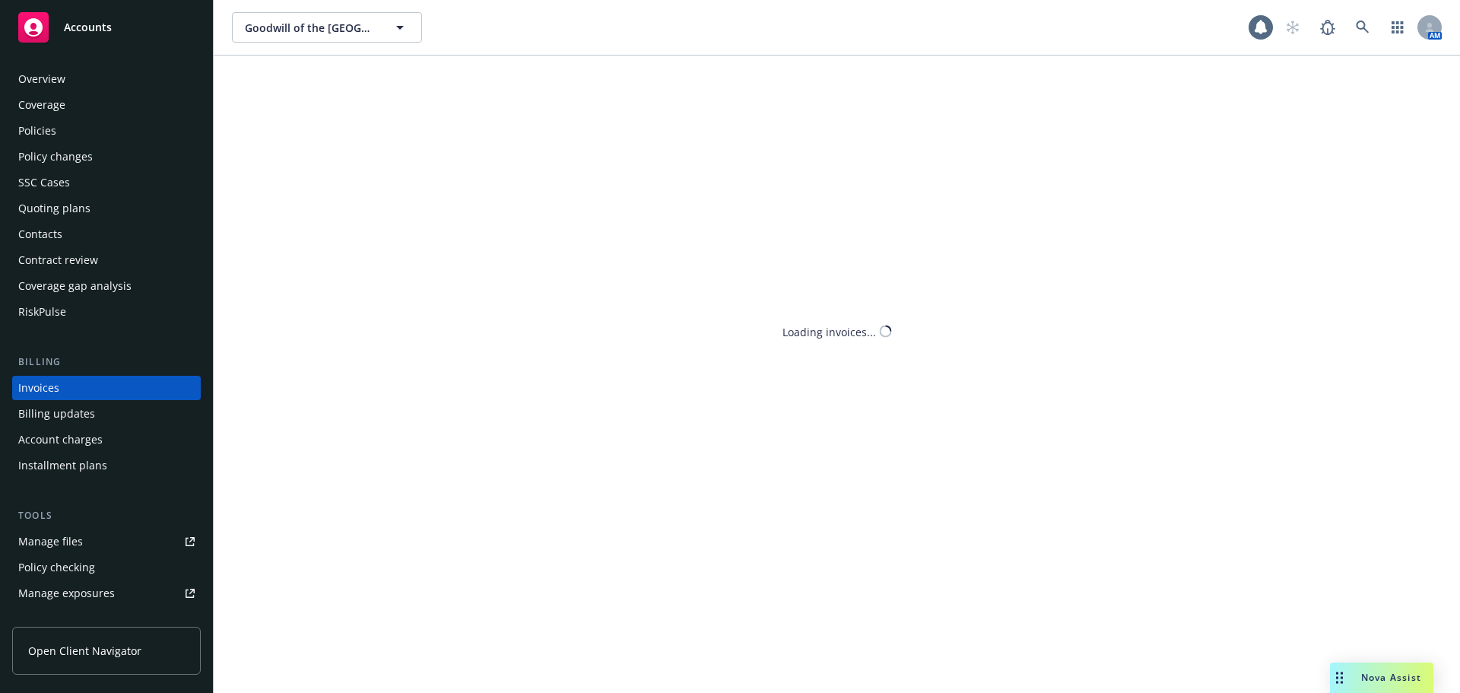
scroll to position [17, 0]
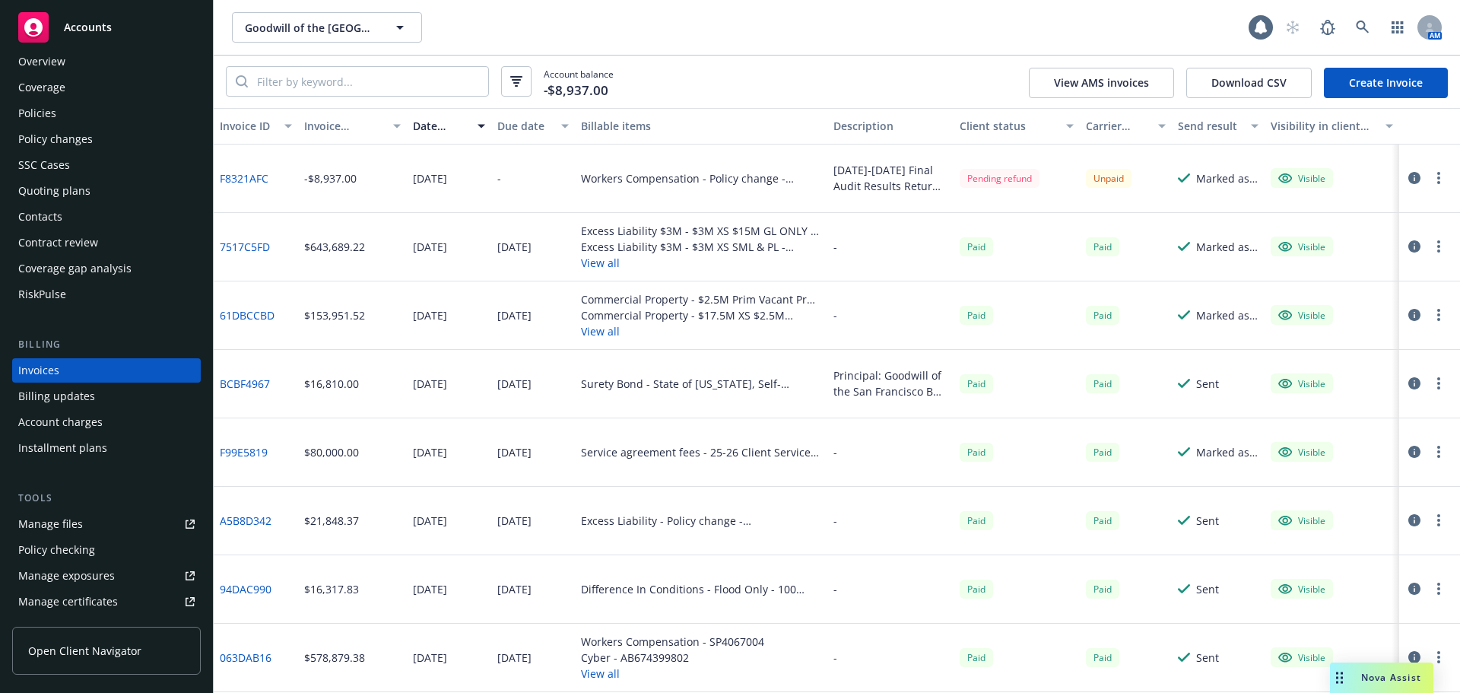
click at [1430, 176] on button "button" at bounding box center [1439, 178] width 18 height 18
click at [1327, 363] on link "Download invoice PDF" at bounding box center [1339, 361] width 194 height 30
click at [48, 113] on div "Policies" at bounding box center [37, 113] width 38 height 24
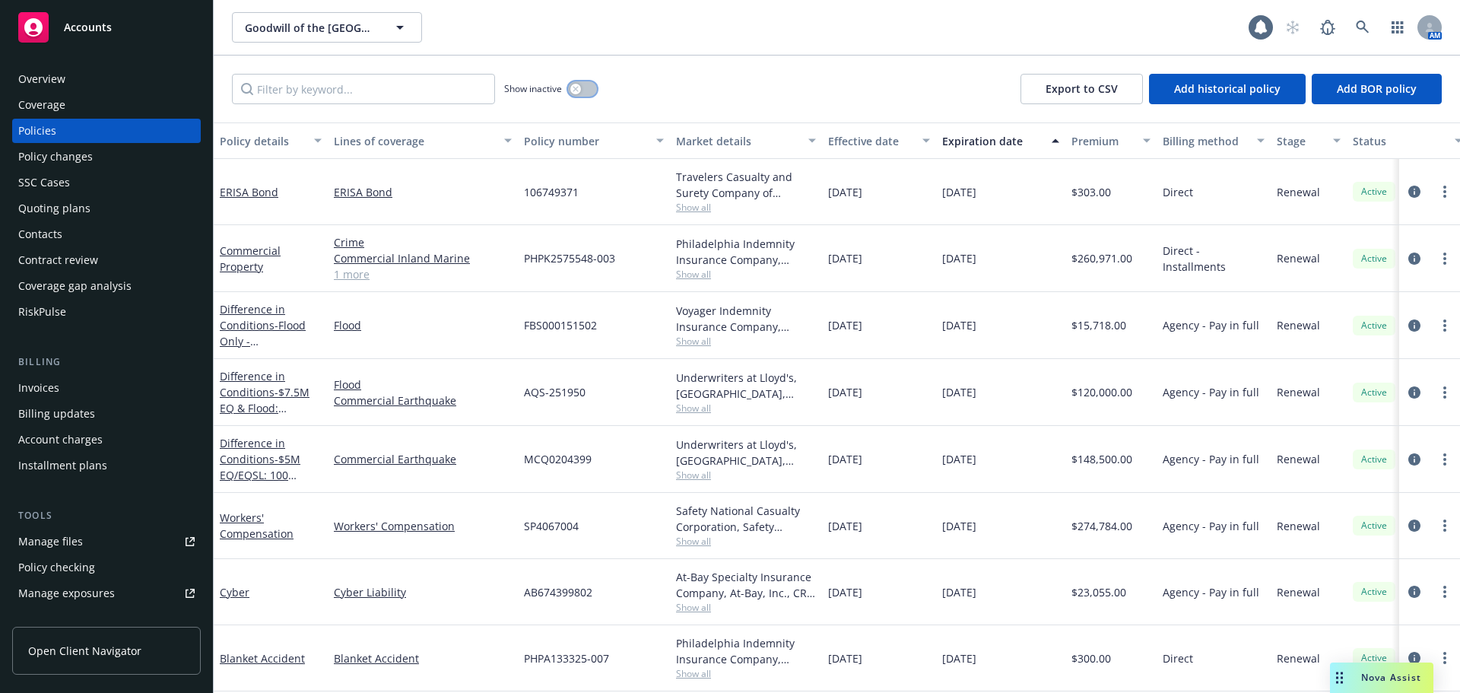
click at [592, 93] on button "button" at bounding box center [582, 88] width 29 height 15
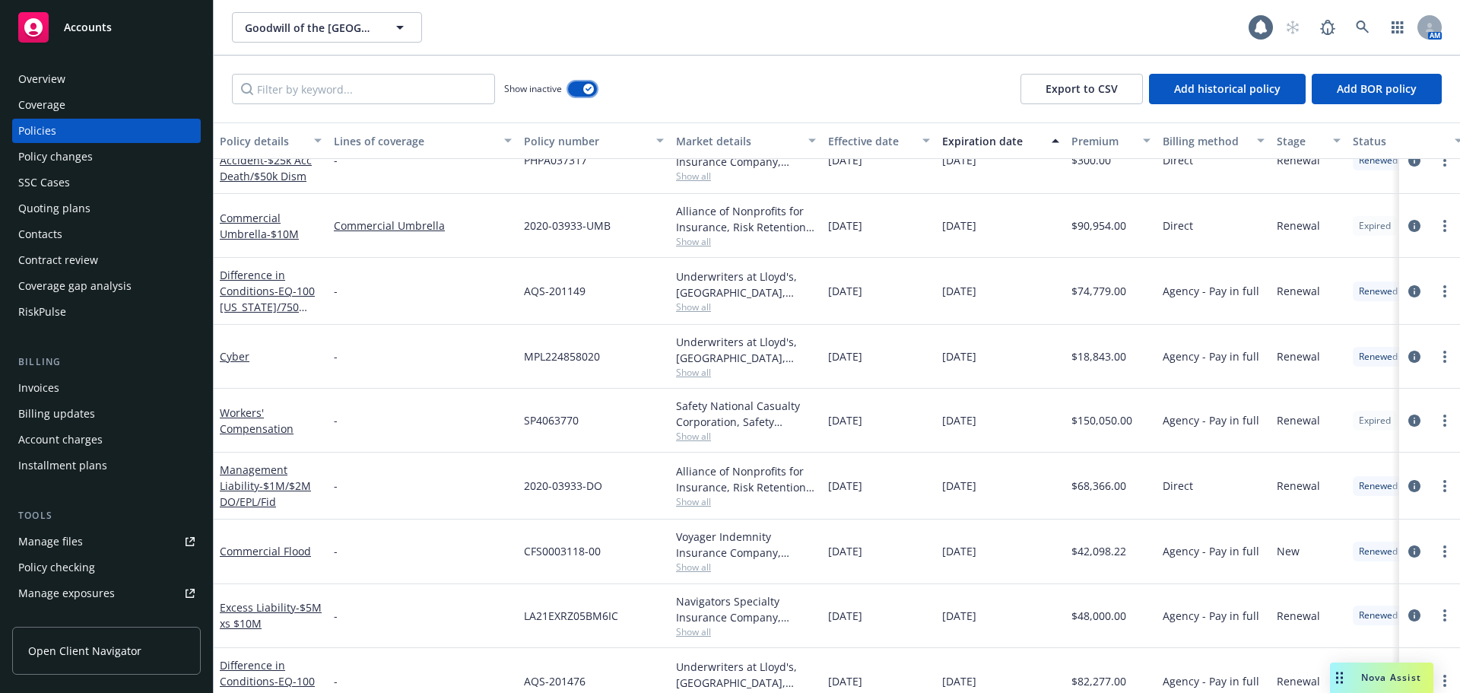
scroll to position [3194, 0]
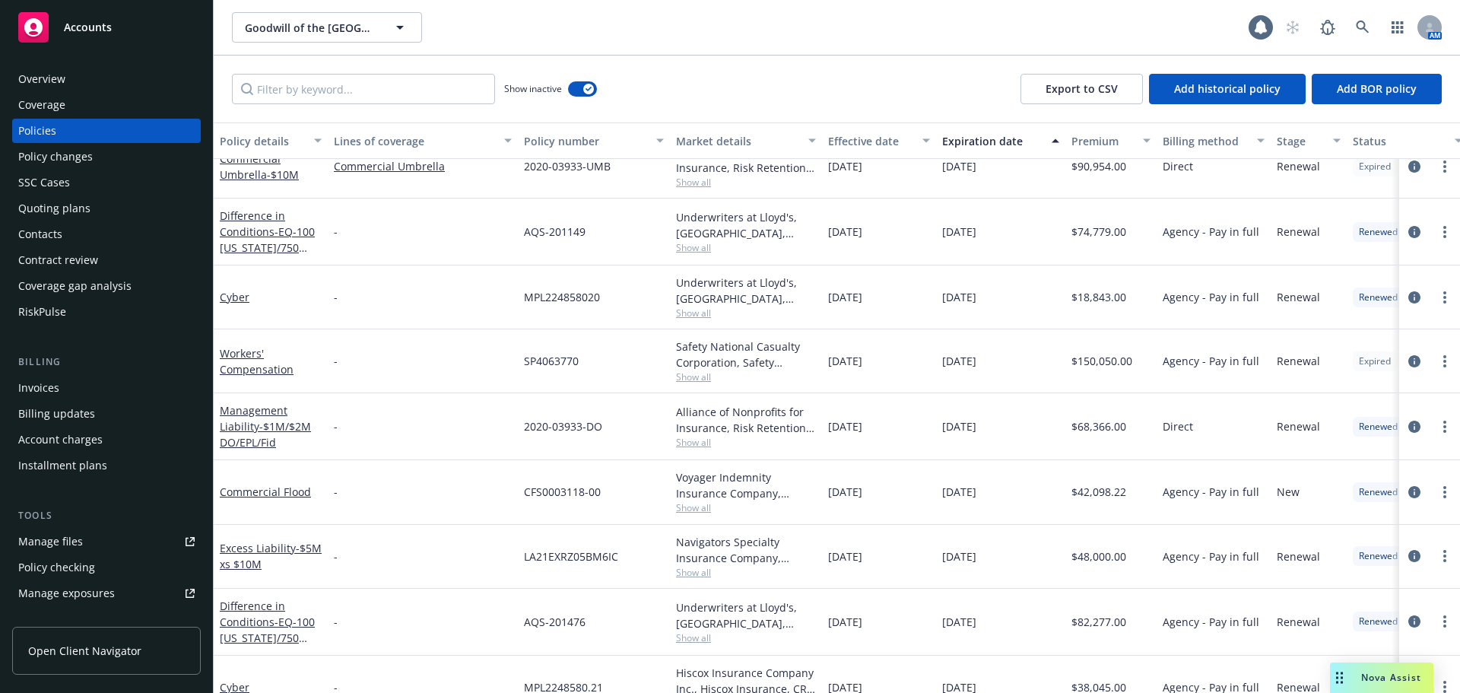
click at [863, 142] on div "Effective date" at bounding box center [870, 141] width 85 height 16
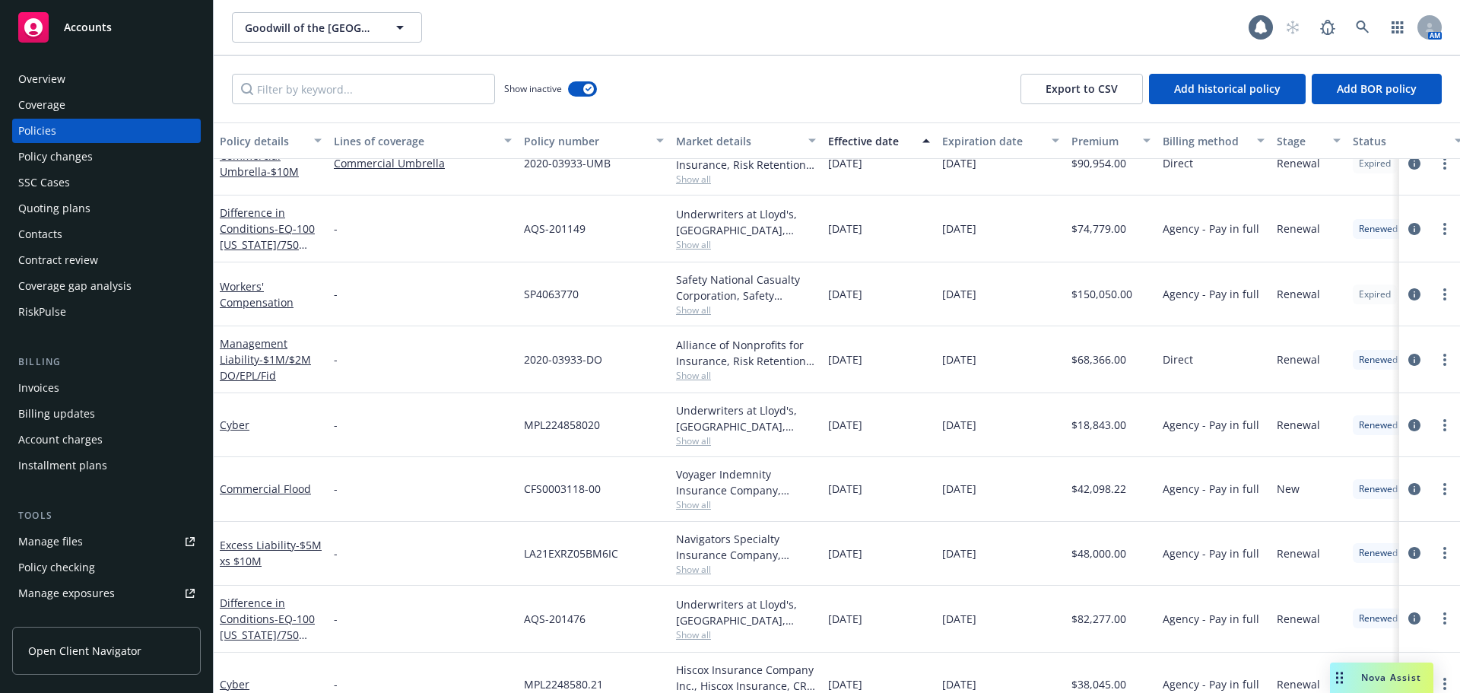
click at [877, 138] on div "Effective date" at bounding box center [870, 141] width 85 height 16
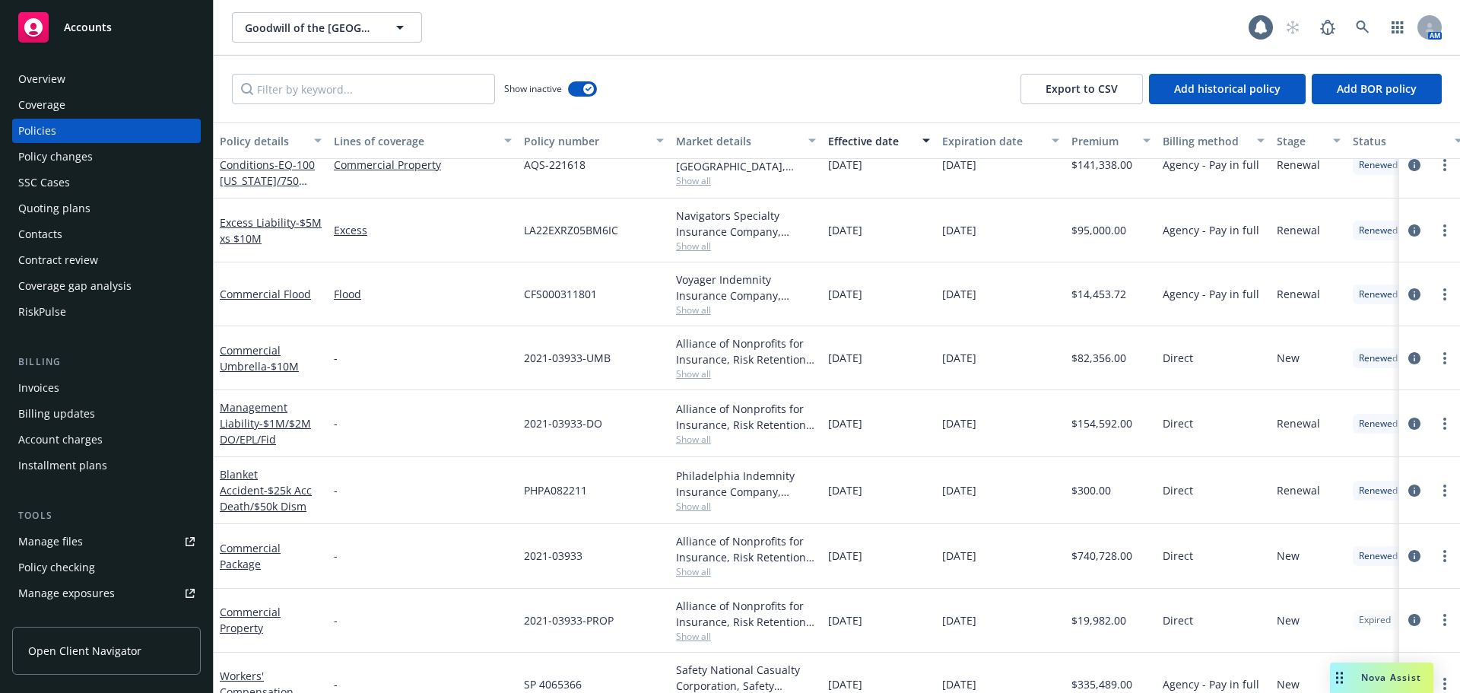
click at [884, 141] on div "Effective date" at bounding box center [870, 141] width 85 height 16
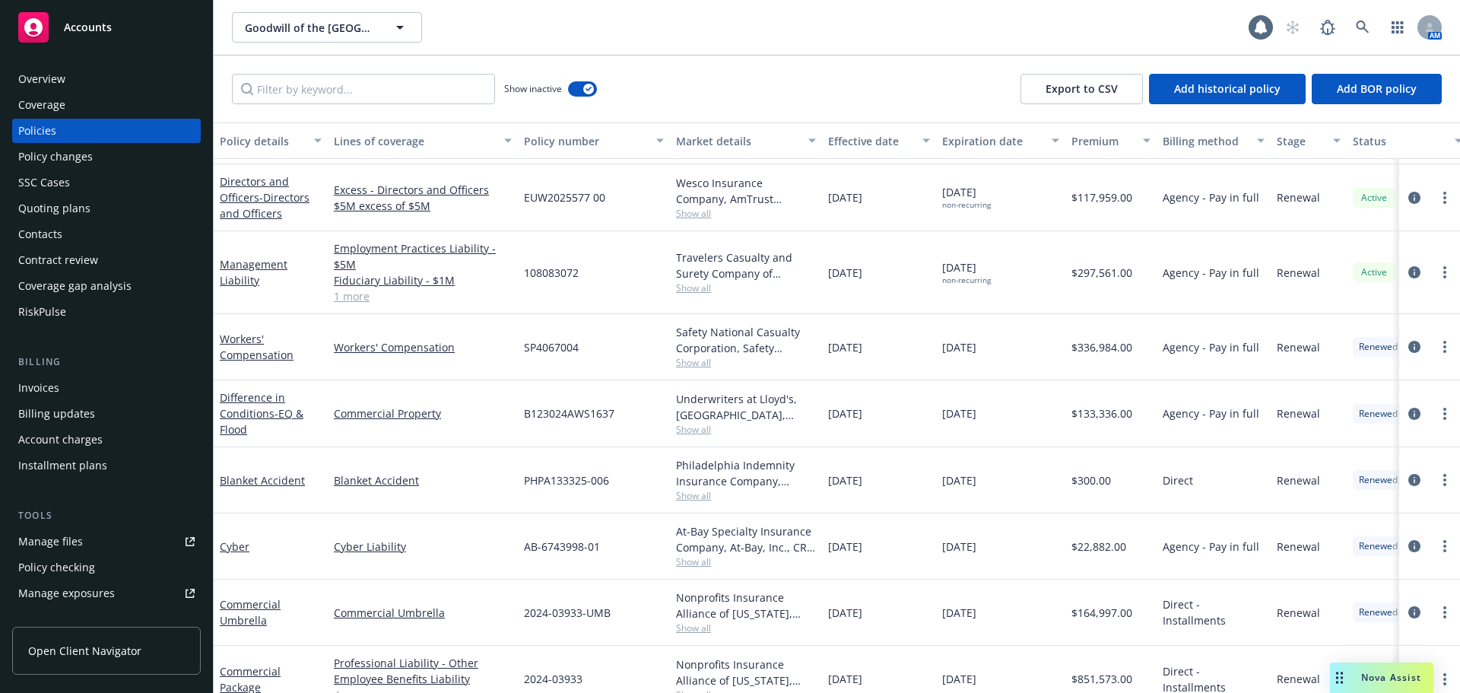
scroll to position [1205, 0]
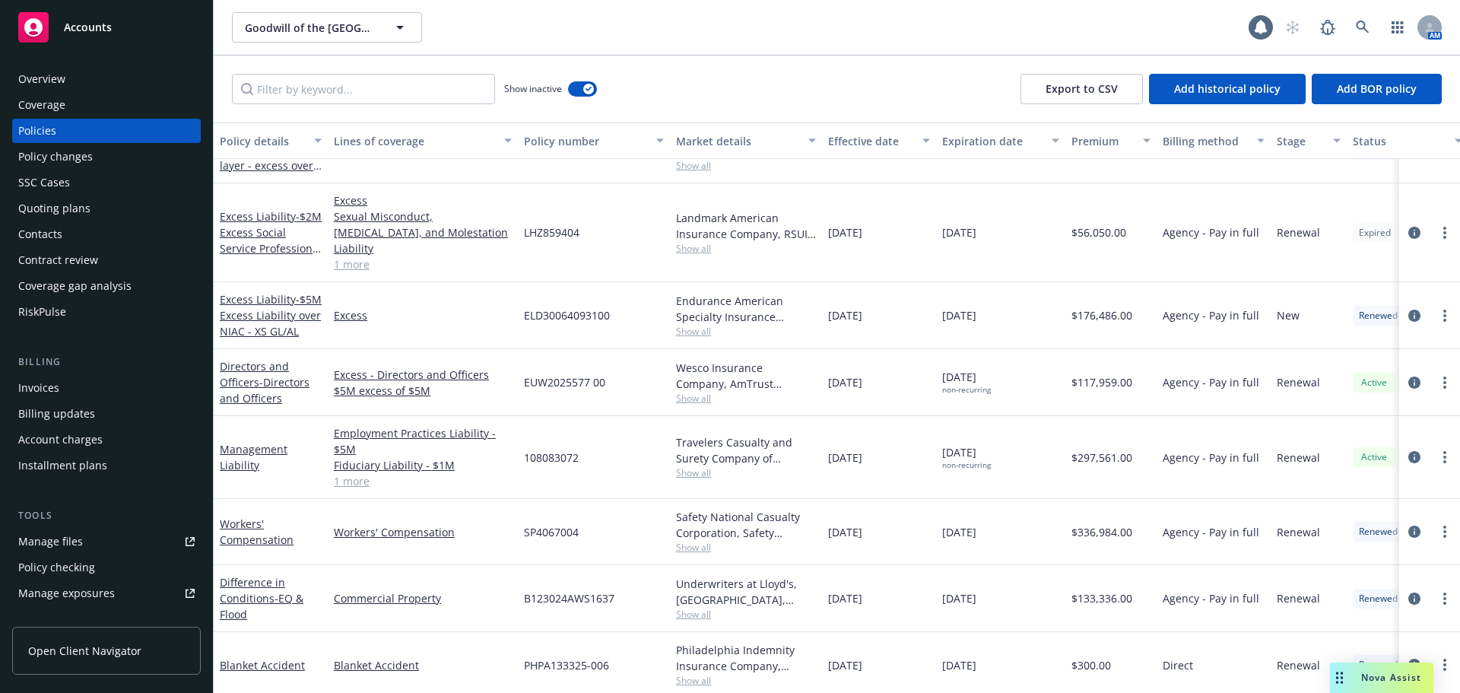
click at [78, 541] on div "Manage files" at bounding box center [50, 541] width 65 height 24
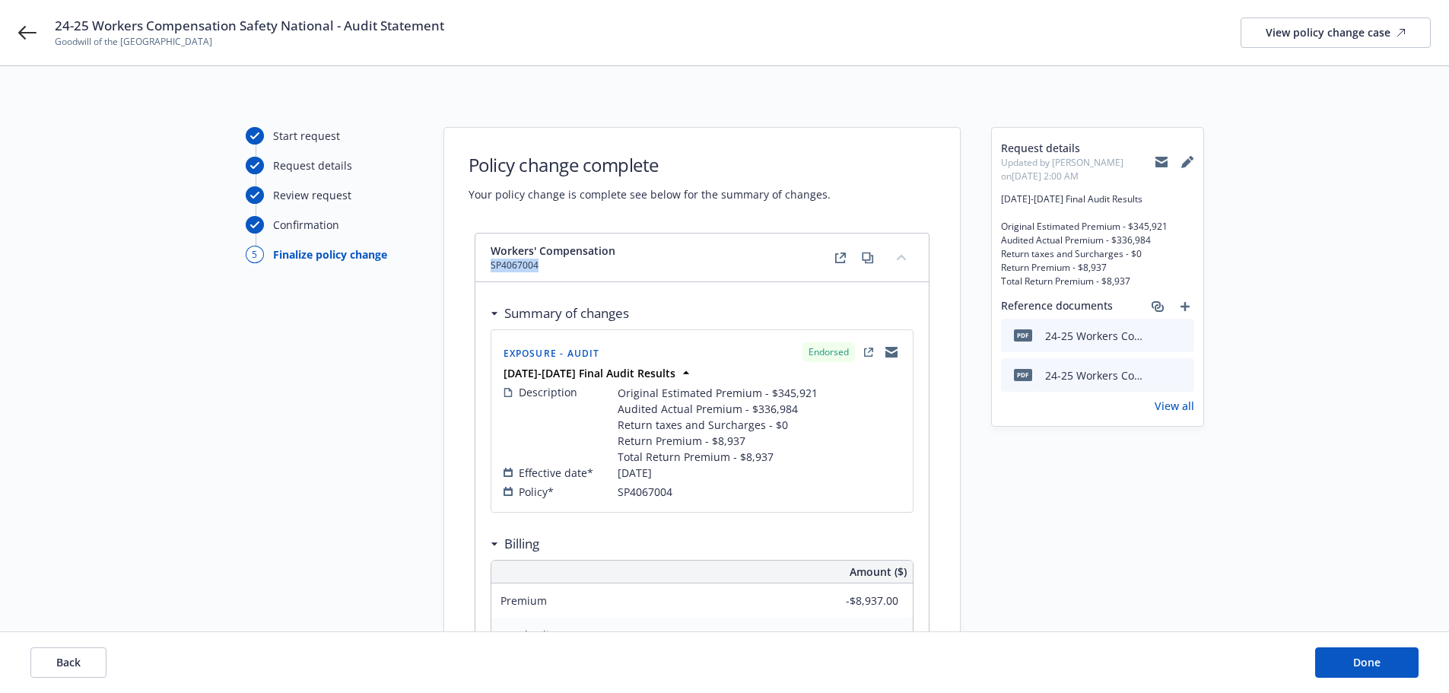
drag, startPoint x: 545, startPoint y: 269, endPoint x: 484, endPoint y: 269, distance: 60.8
click at [484, 269] on div "Workers' Compensation SP4067004" at bounding box center [701, 257] width 453 height 49
copy span "SP4067004"
click at [370, 465] on div "Start request Request details Review request Confirmation 5 Finalize policy cha…" at bounding box center [329, 530] width 167 height 807
click at [1389, 660] on button "Done" at bounding box center [1366, 662] width 103 height 30
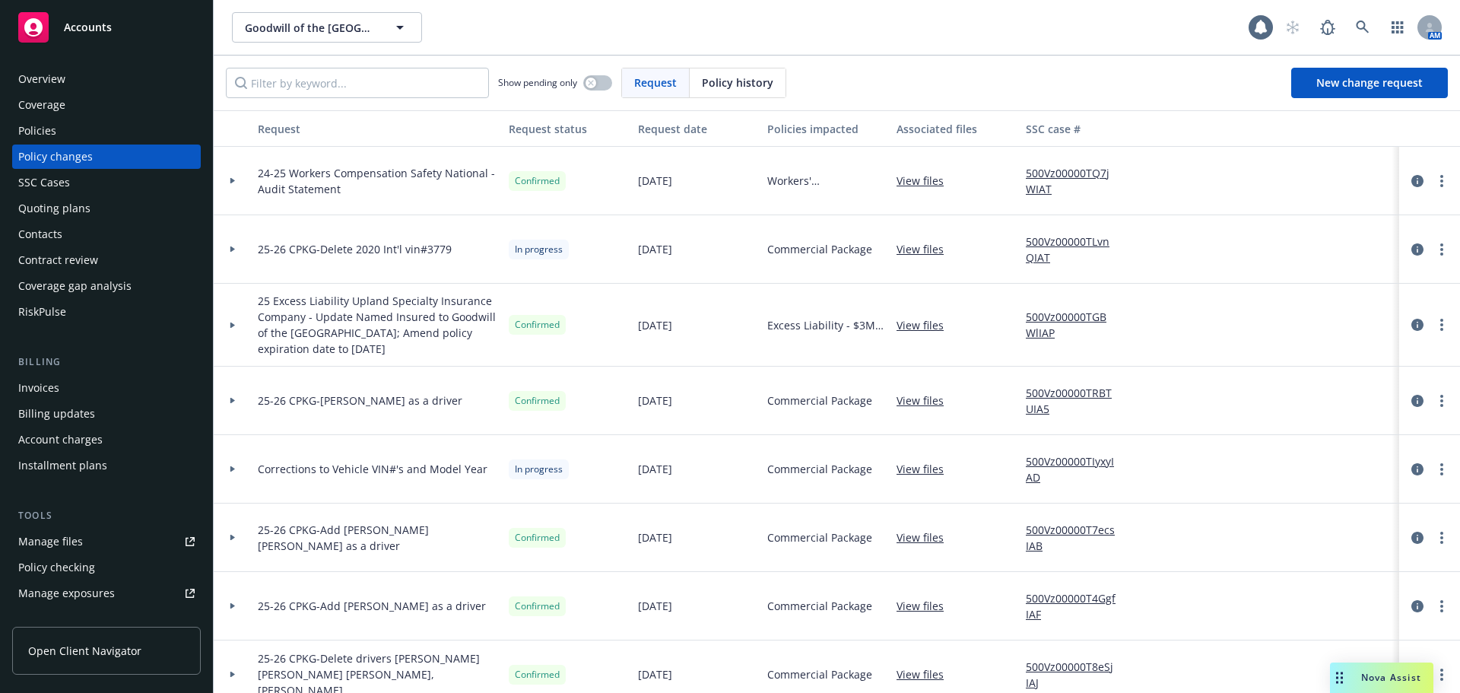
click at [51, 388] on div "Invoices" at bounding box center [38, 388] width 41 height 24
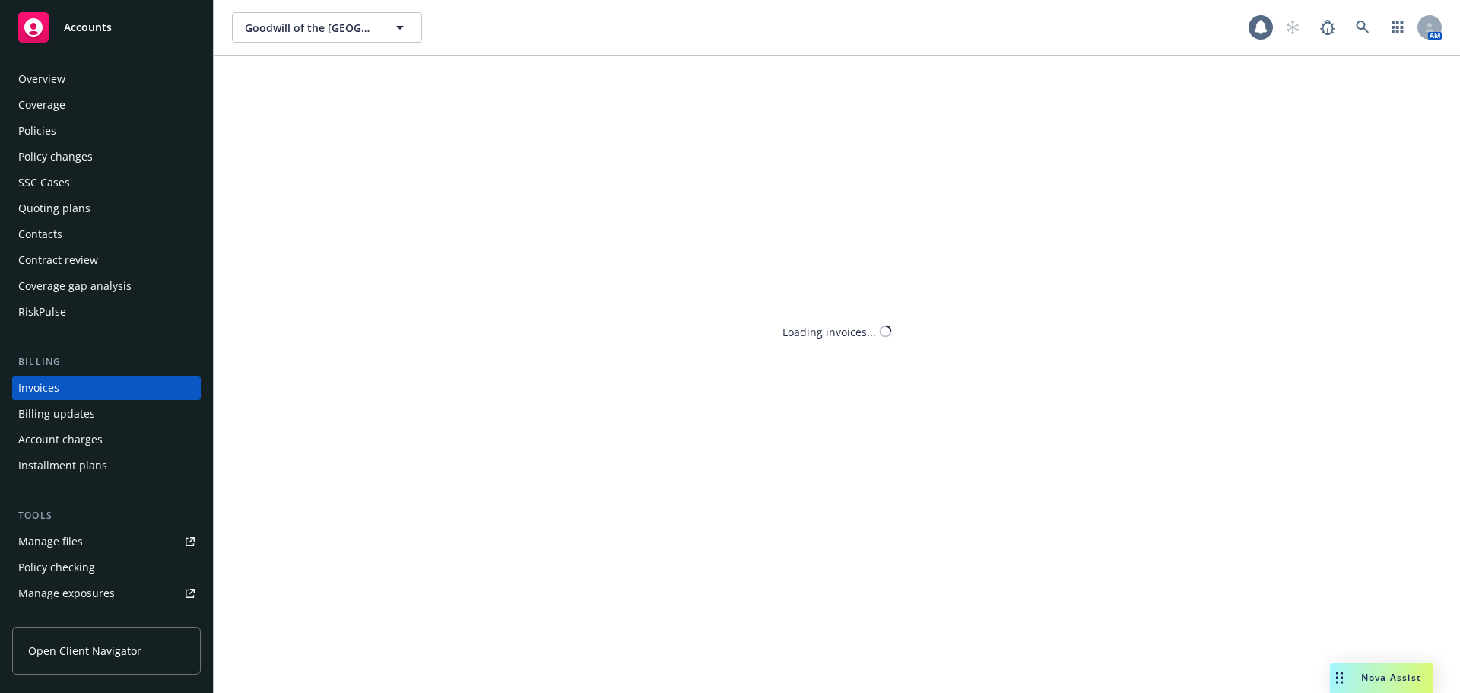
scroll to position [17, 0]
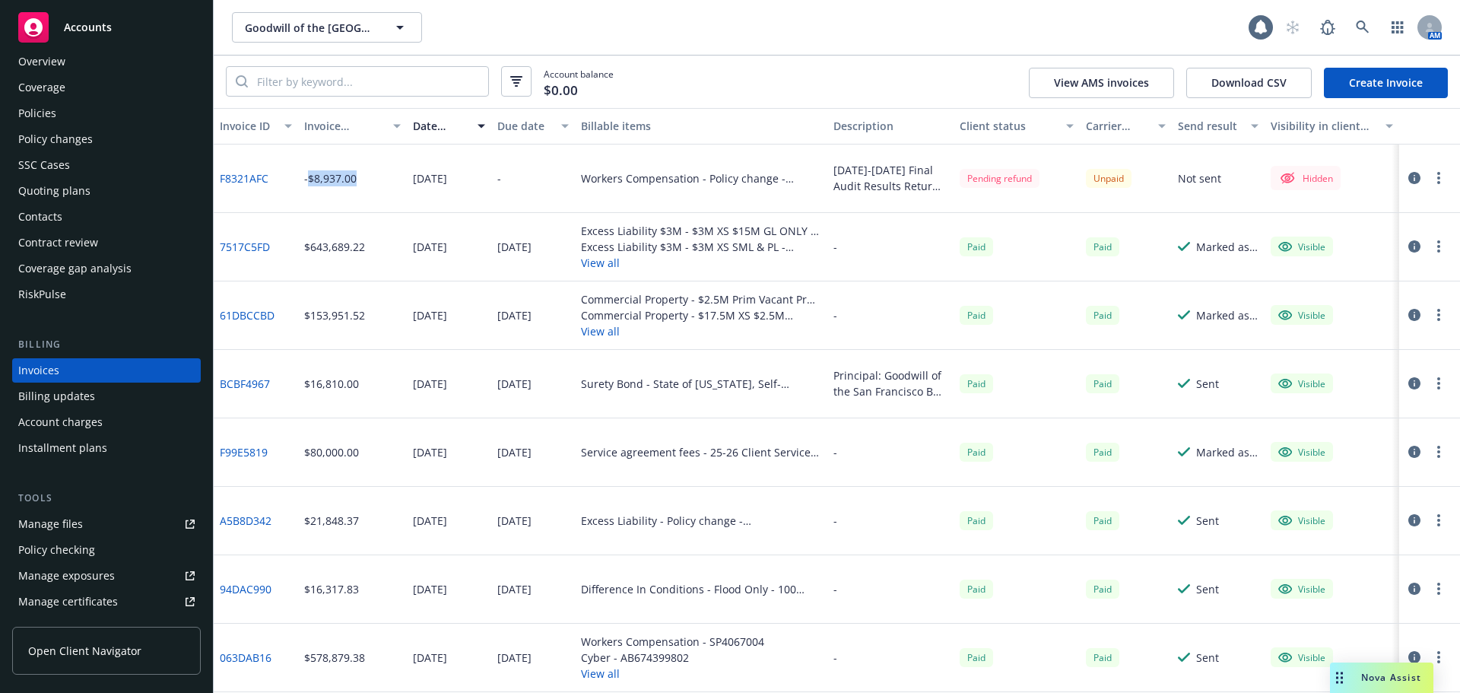
drag, startPoint x: 332, startPoint y: 180, endPoint x: 306, endPoint y: 181, distance: 25.1
click at [306, 181] on div "-$8,937.00" at bounding box center [353, 178] width 110 height 68
copy div "$8,937.00"
click at [508, 171] on div "-" at bounding box center [533, 178] width 84 height 68
click at [1408, 180] on icon "button" at bounding box center [1414, 178] width 12 height 12
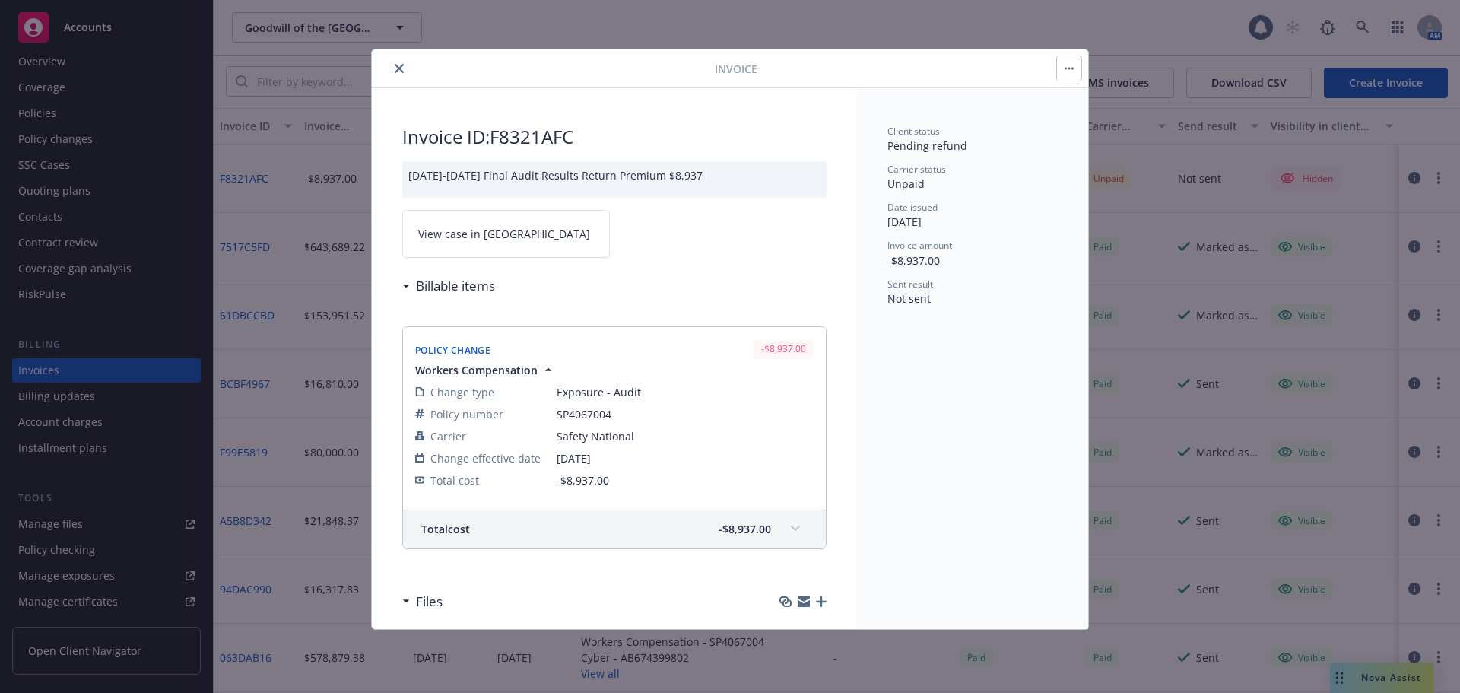
click at [1066, 68] on icon "button" at bounding box center [1066, 69] width 2 height 2
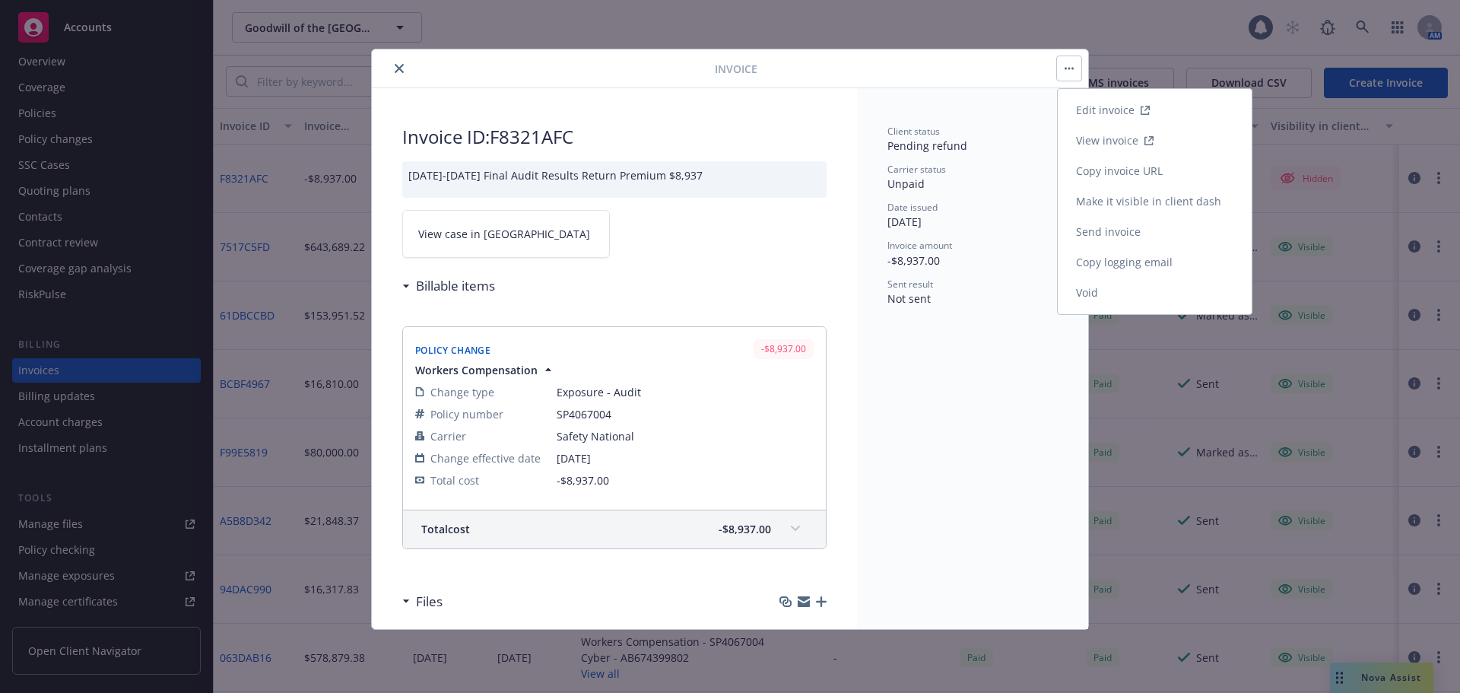
click at [1134, 141] on link "View invoice" at bounding box center [1155, 140] width 194 height 30
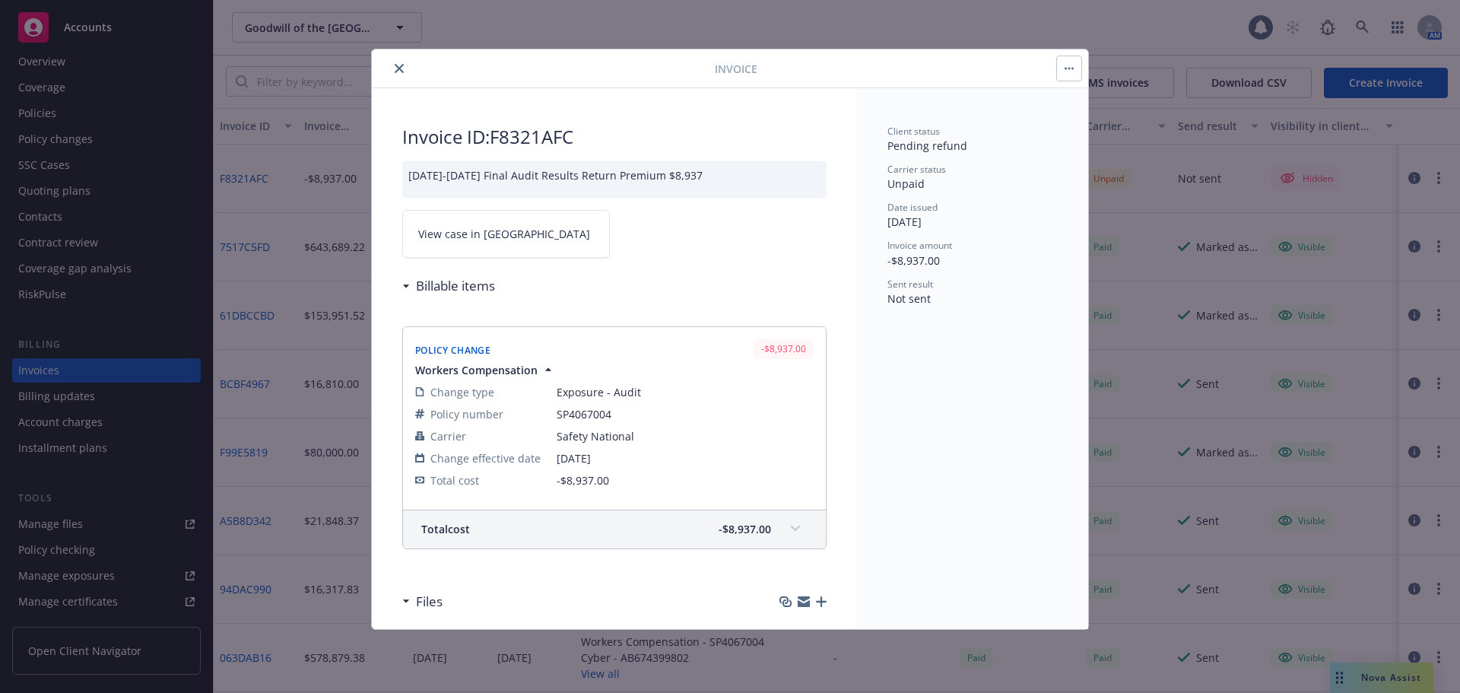
click at [1075, 60] on button "button" at bounding box center [1069, 68] width 24 height 24
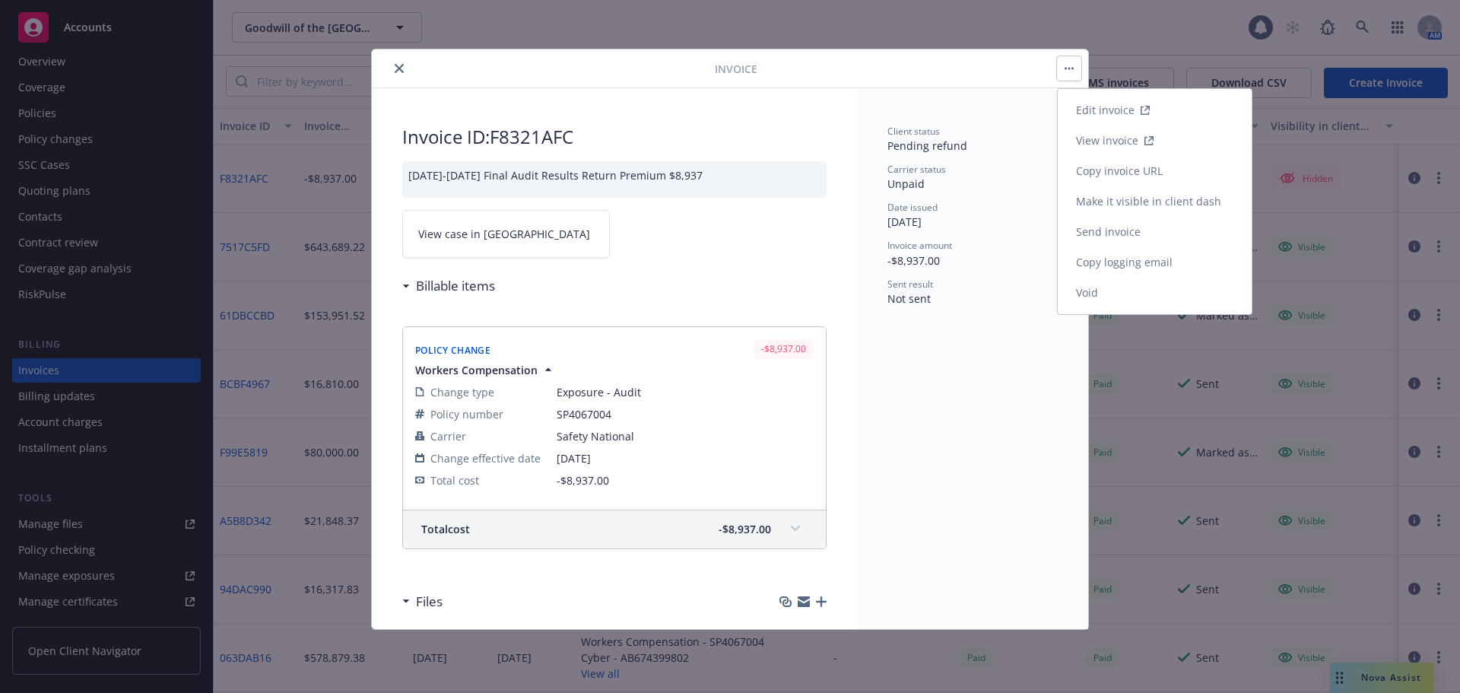
click at [1128, 202] on link "Make it visible in client dash" at bounding box center [1155, 201] width 194 height 30
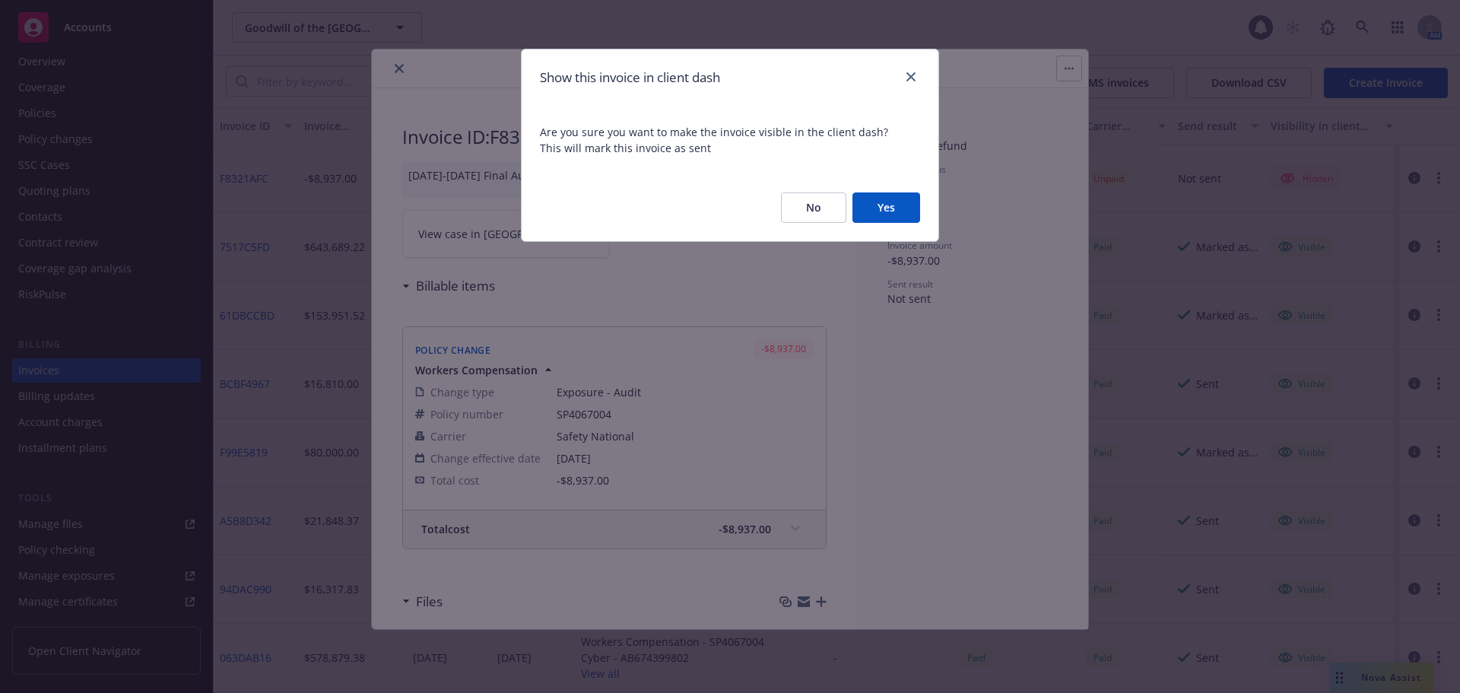
click at [891, 204] on button "Yes" at bounding box center [887, 207] width 68 height 30
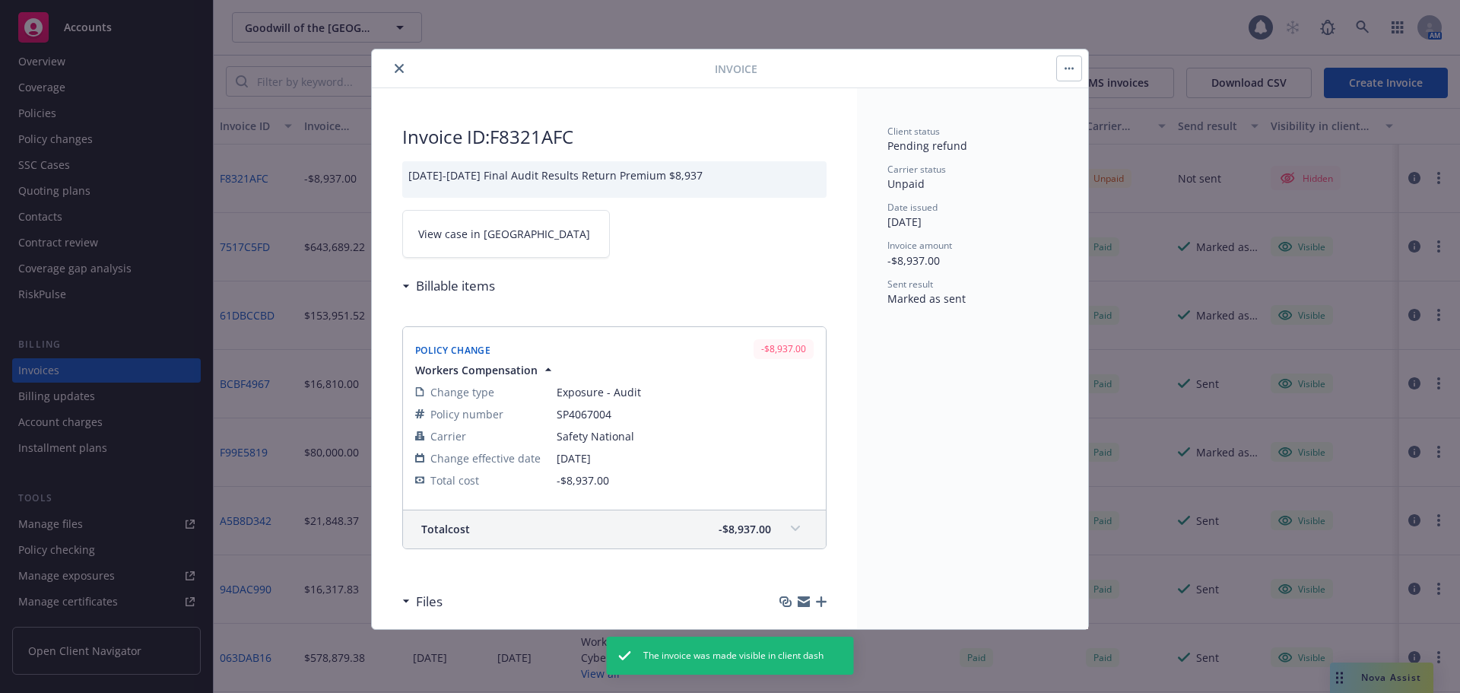
click at [1075, 73] on button "button" at bounding box center [1069, 68] width 24 height 24
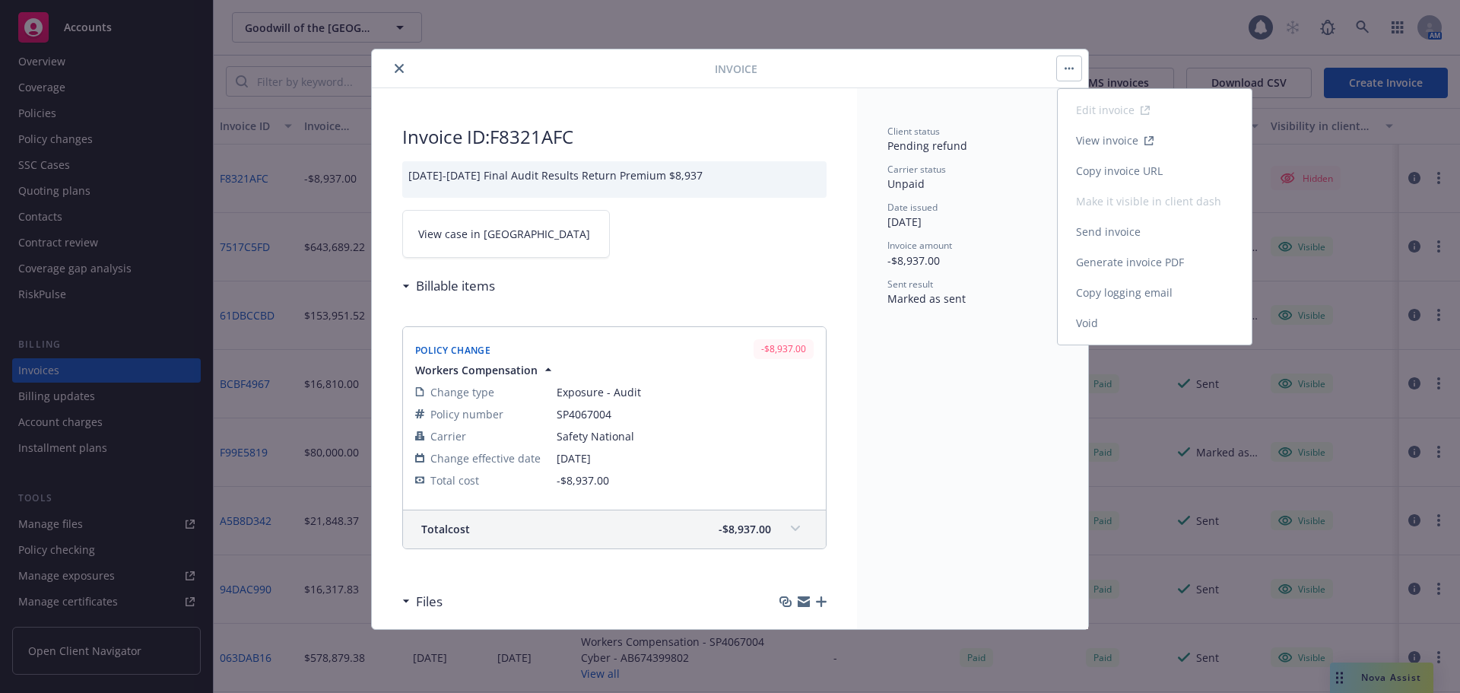
click at [1145, 262] on link "Generate invoice PDF" at bounding box center [1155, 262] width 194 height 30
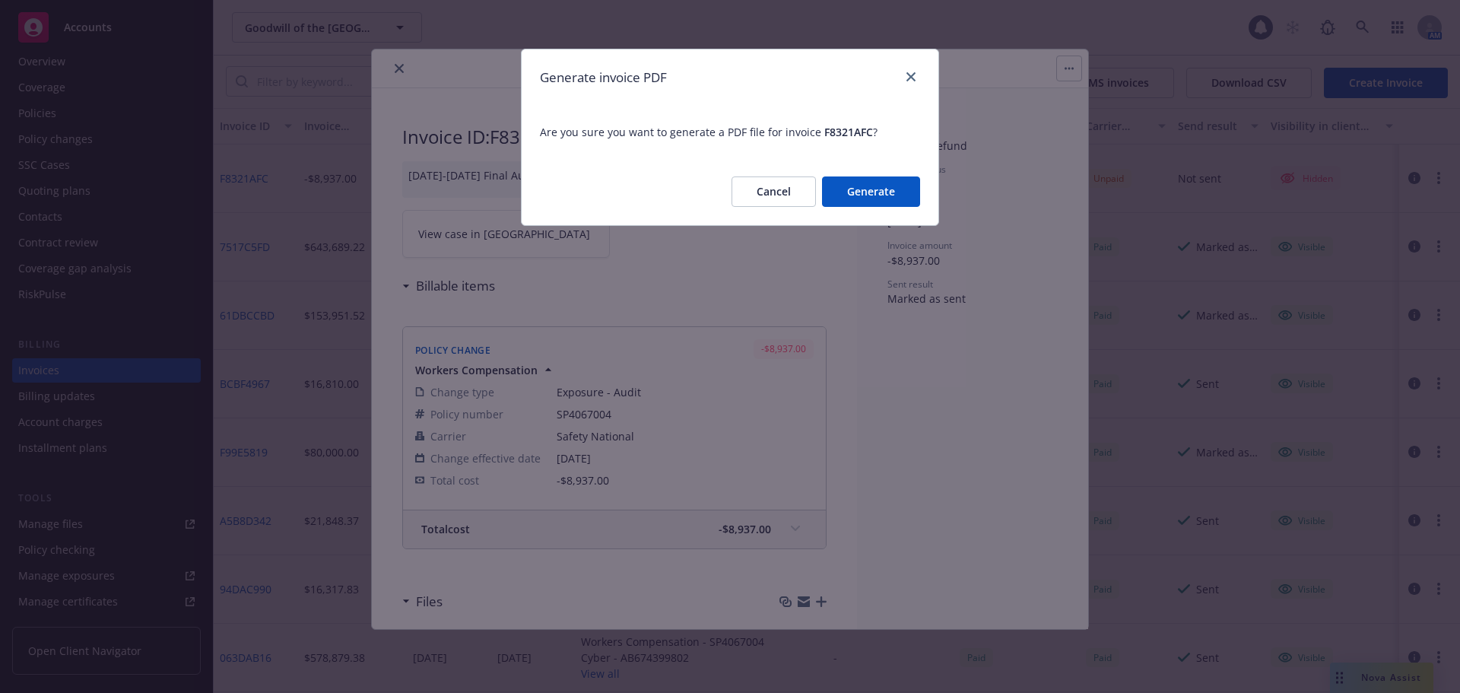
click at [894, 192] on button "Generate" at bounding box center [871, 191] width 98 height 30
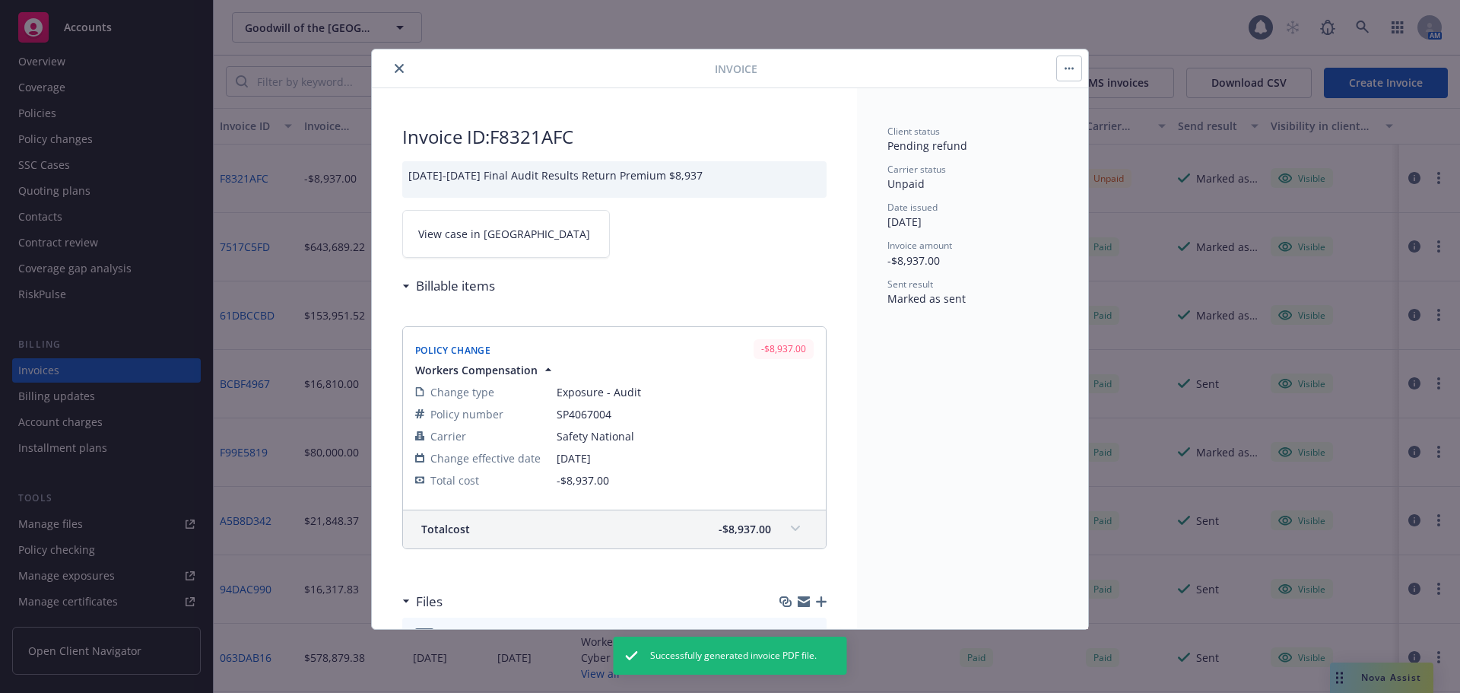
click at [397, 67] on icon "close" at bounding box center [399, 68] width 9 height 9
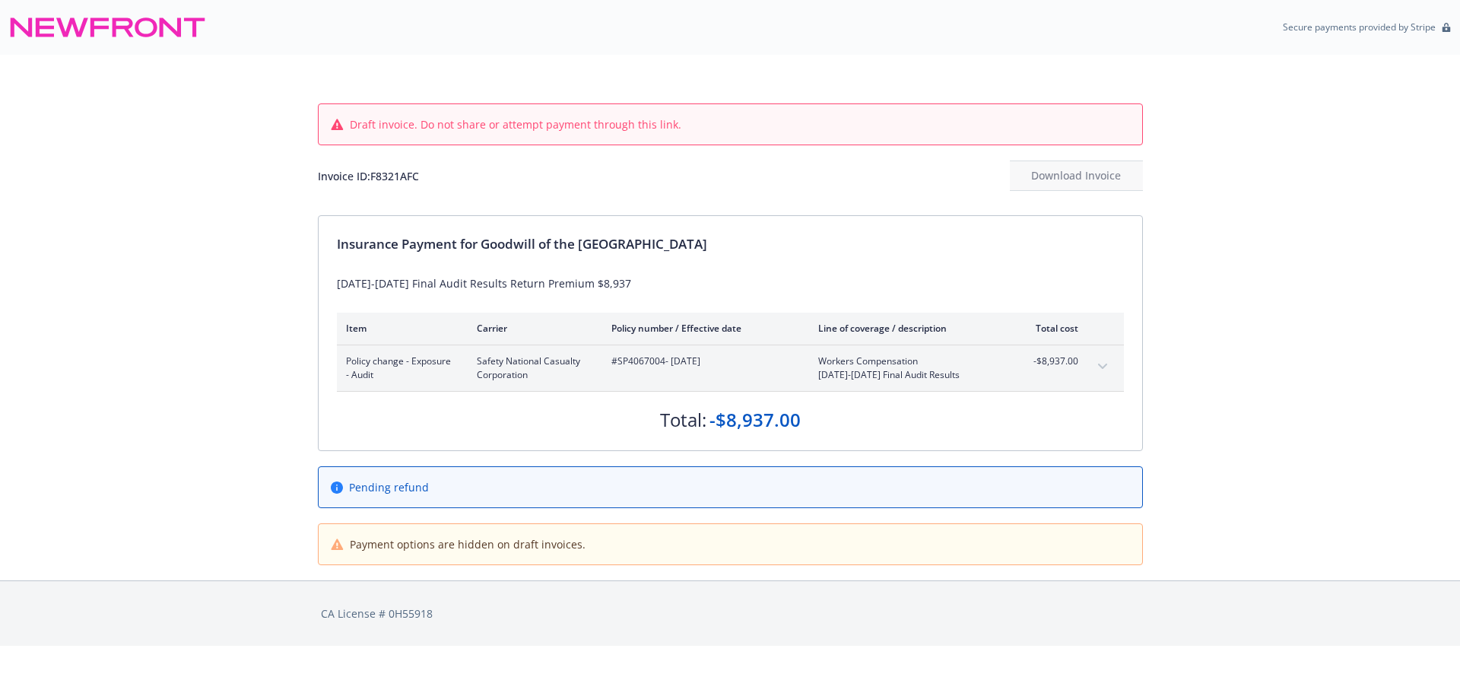
click at [1104, 362] on button "expand content" at bounding box center [1103, 366] width 24 height 24
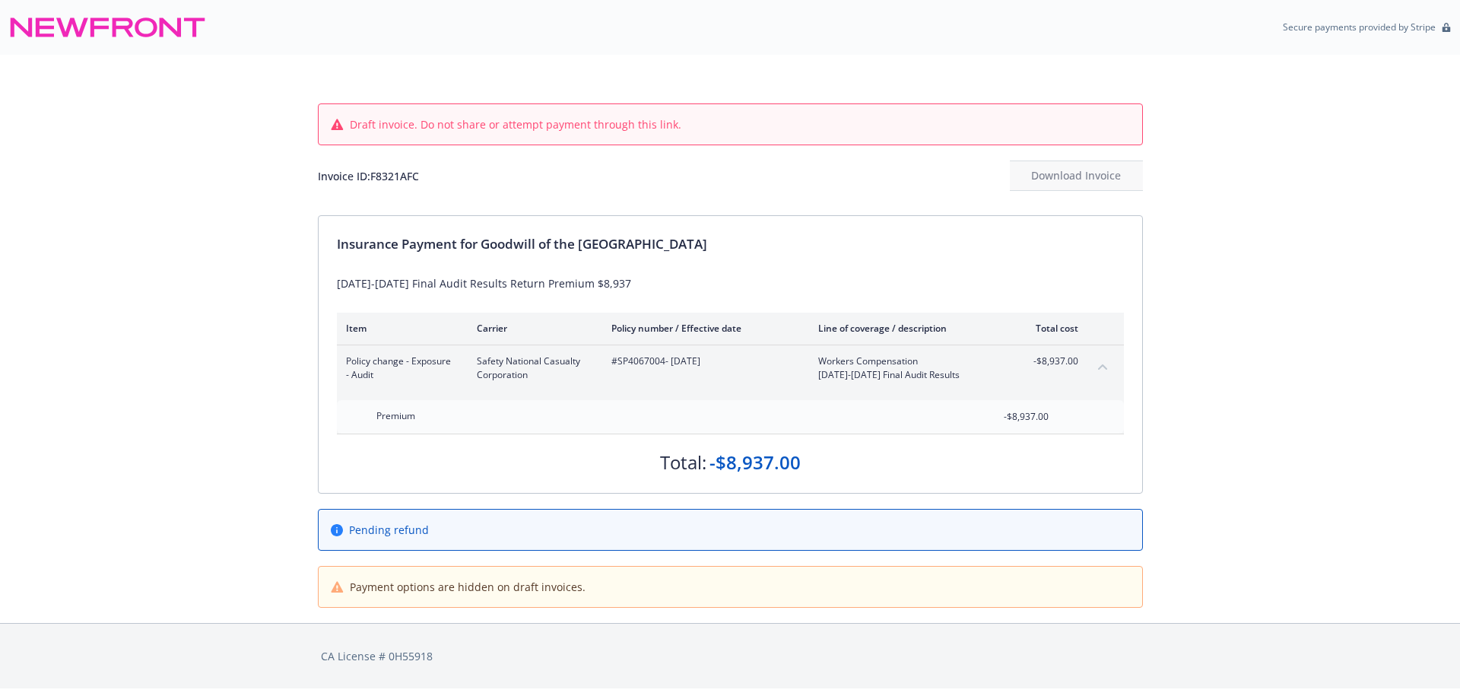
click at [1256, 377] on div "Draft invoice. Do not share or attempt payment through this link. Invoice ID: F…" at bounding box center [730, 339] width 1460 height 568
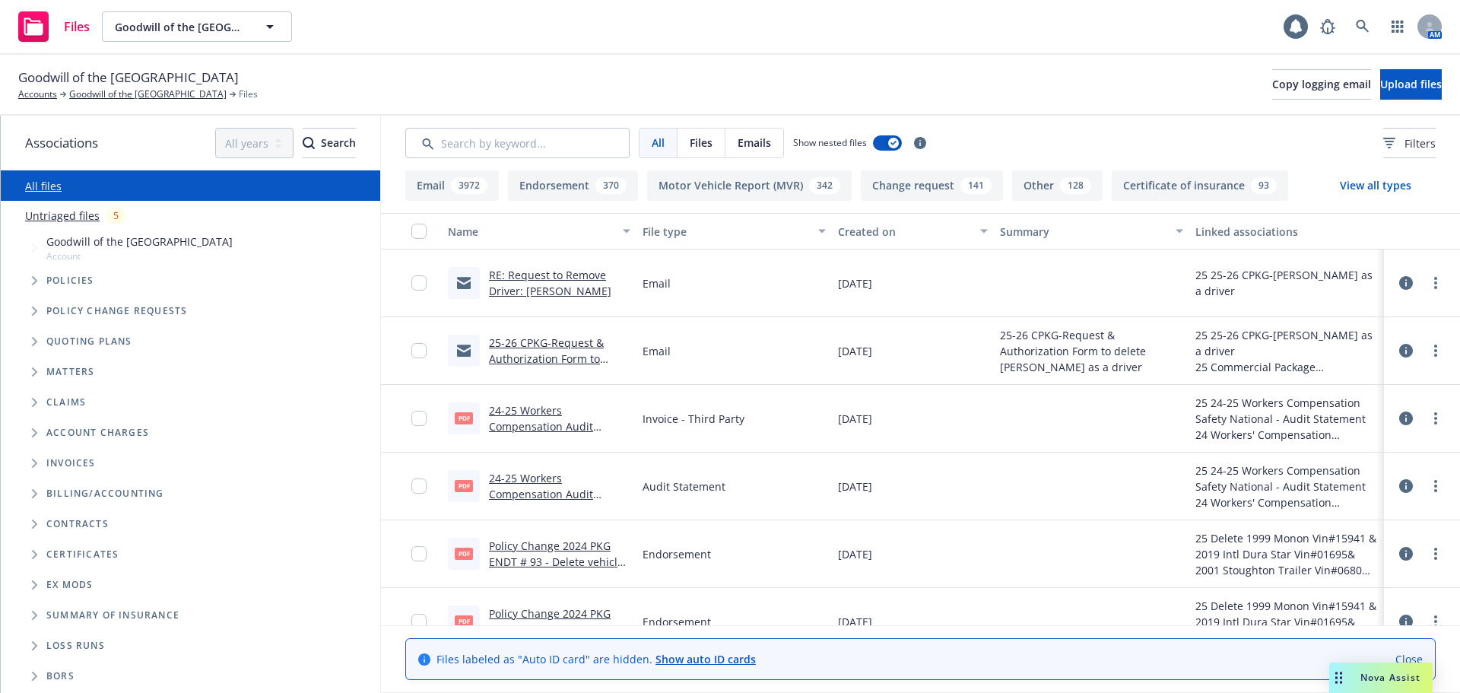
click at [536, 426] on link "24-25 Workers Compensation Audit Statement Invoice.pdf" at bounding box center [545, 426] width 112 height 46
click at [1404, 657] on link "Close" at bounding box center [1409, 659] width 27 height 16
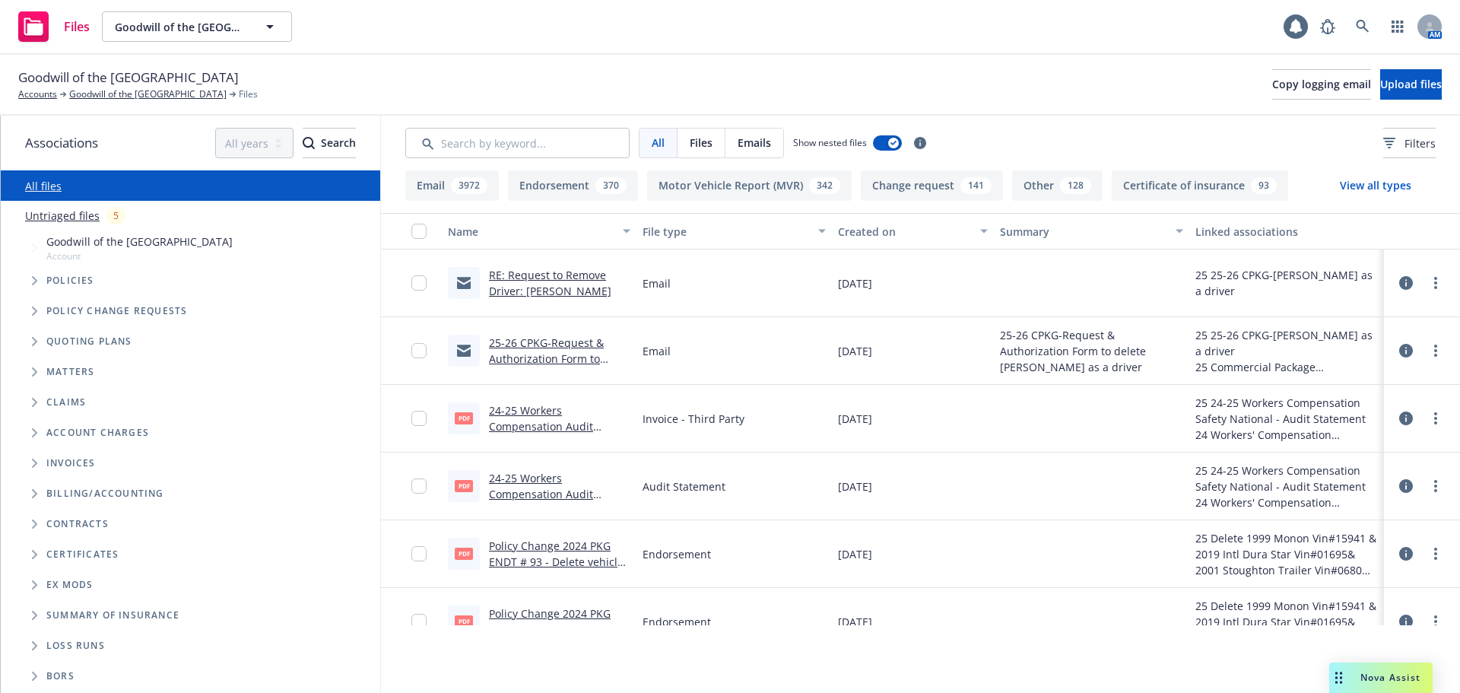
click at [532, 489] on link "24-25 Workers Compensation Audit Statement.pdf" at bounding box center [541, 494] width 104 height 46
click at [1427, 417] on link "more" at bounding box center [1436, 418] width 18 height 18
click at [1050, 426] on div at bounding box center [1091, 419] width 195 height 68
click at [1402, 424] on button at bounding box center [1406, 418] width 14 height 30
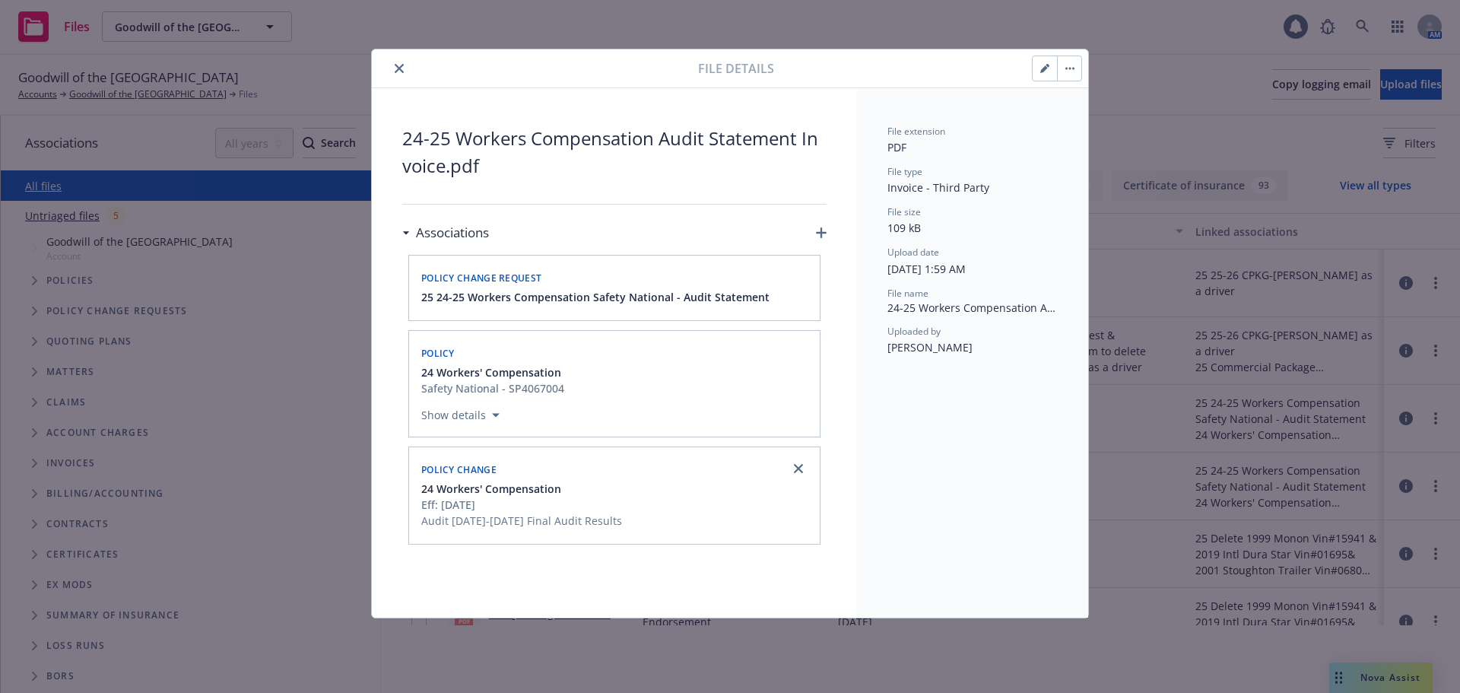
click at [397, 68] on icon "close" at bounding box center [399, 68] width 9 height 9
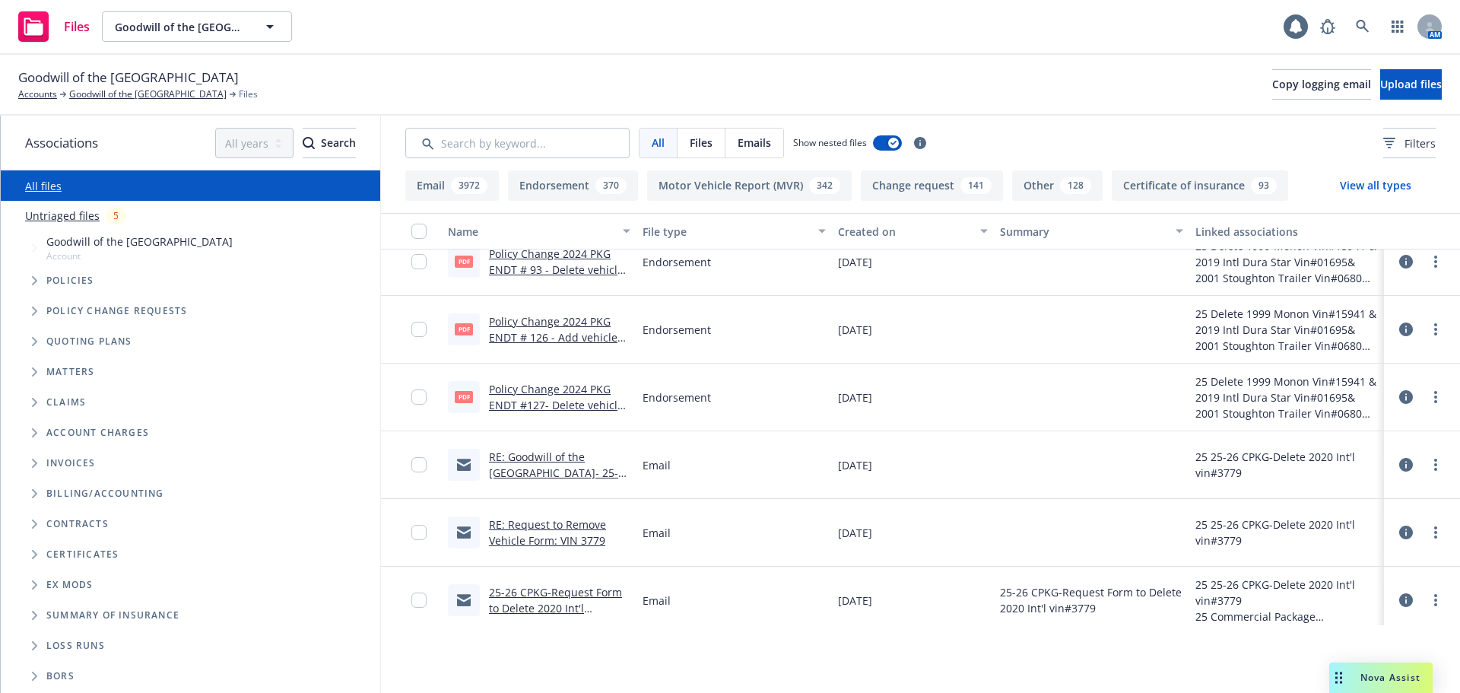
scroll to position [304, 0]
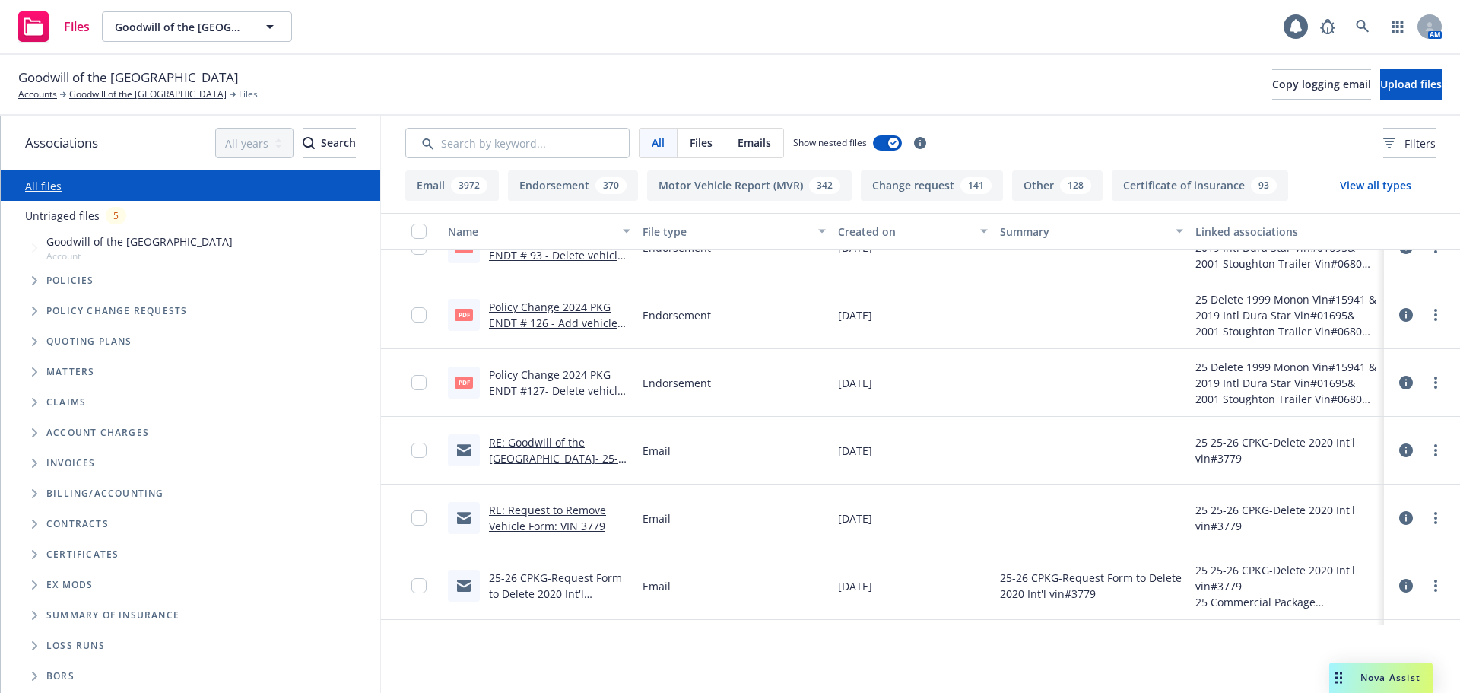
click at [547, 456] on link "RE: Goodwill of the San Francisco Bay- 25-26 CPKG Policy# 01-CP-0003933-01-05- …" at bounding box center [559, 474] width 141 height 78
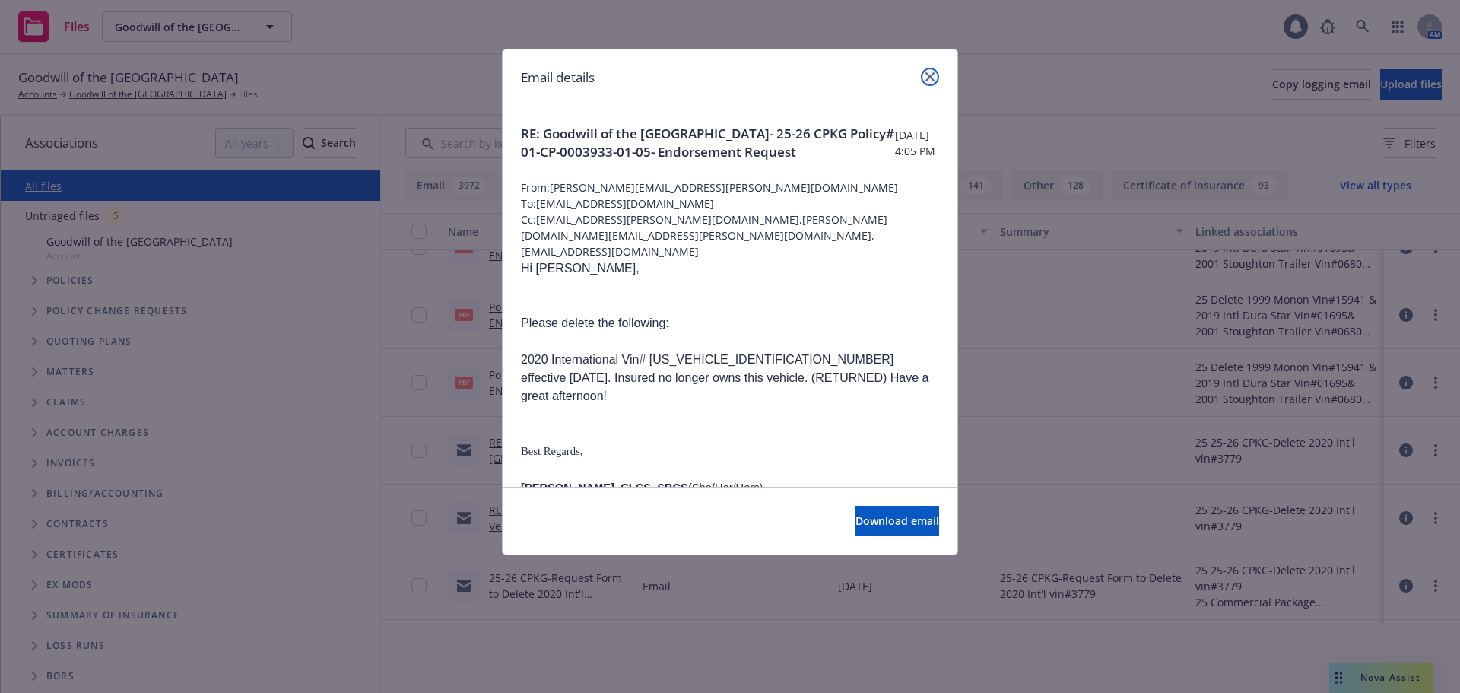
click at [938, 75] on link "close" at bounding box center [930, 77] width 18 height 18
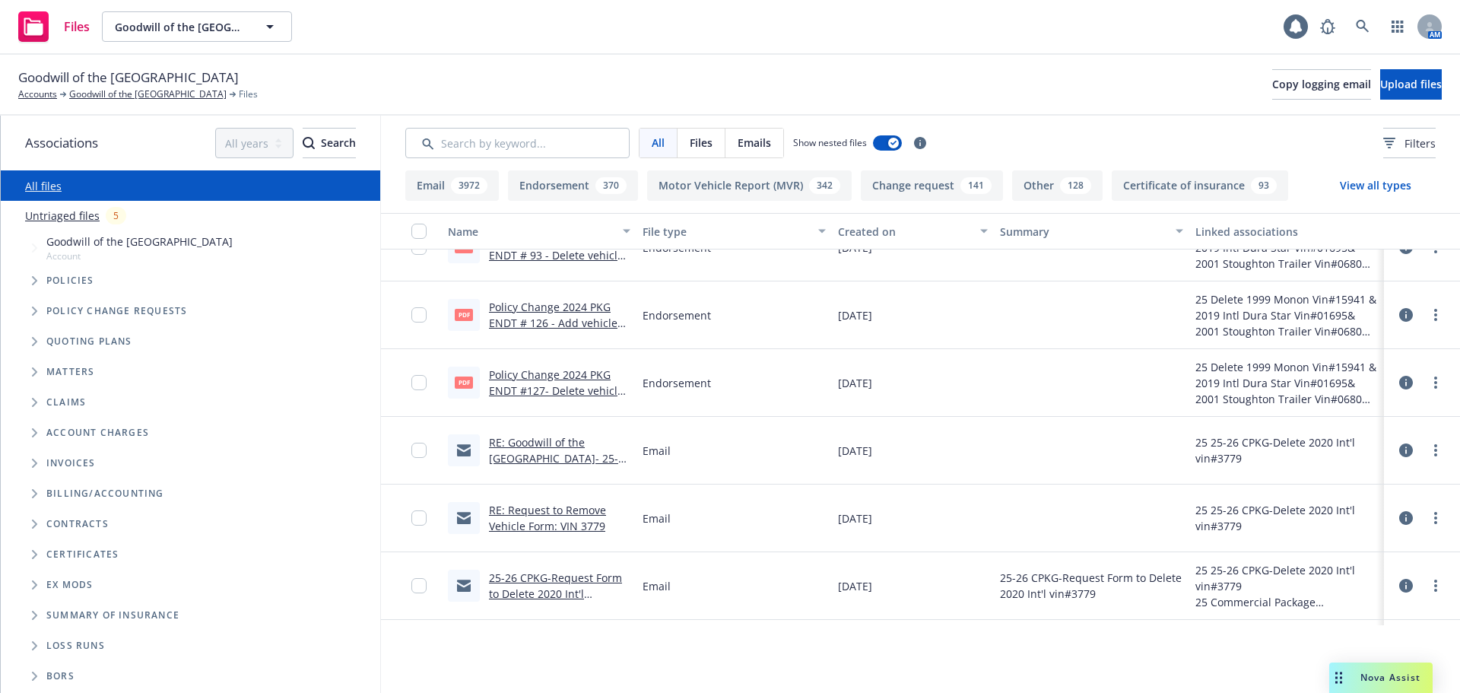
scroll to position [380, 0]
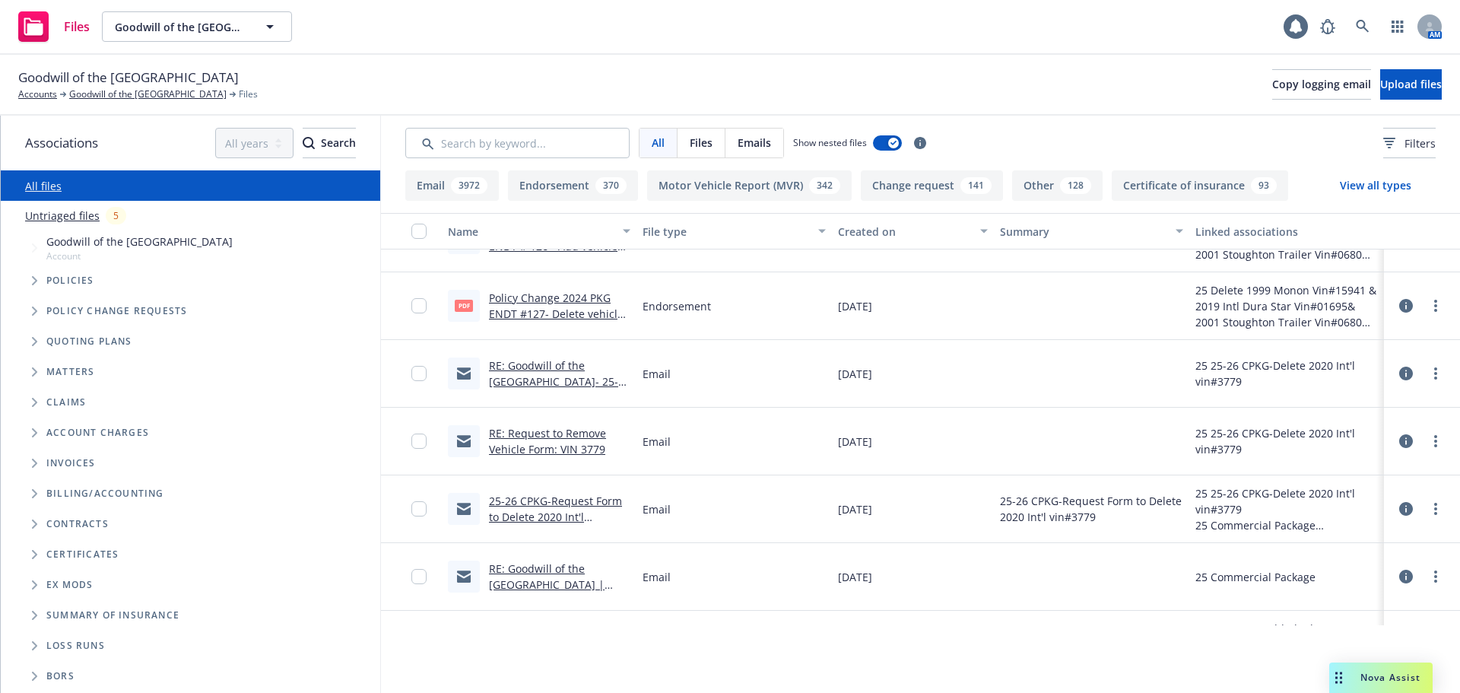
click at [544, 443] on link "RE: Request to Remove Vehicle Form: VIN 3779" at bounding box center [547, 441] width 117 height 30
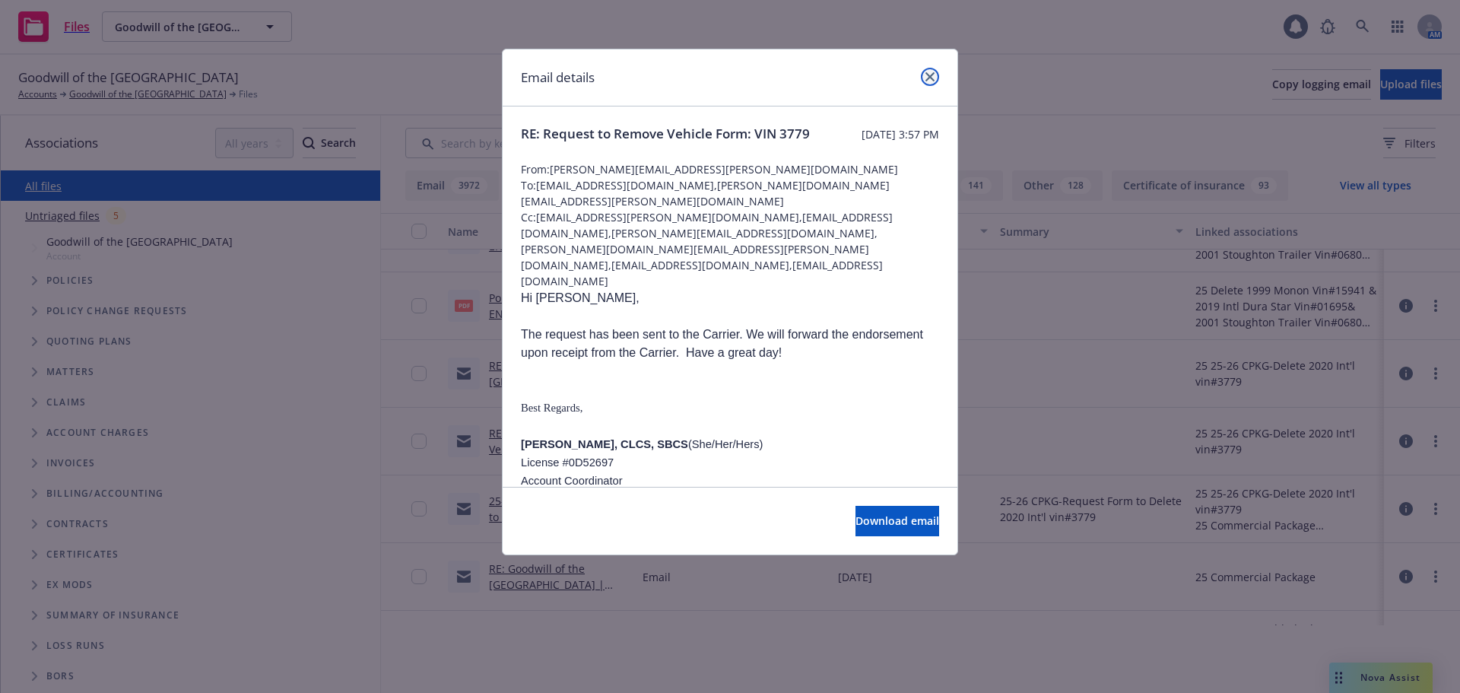
click at [929, 71] on link "close" at bounding box center [930, 77] width 18 height 18
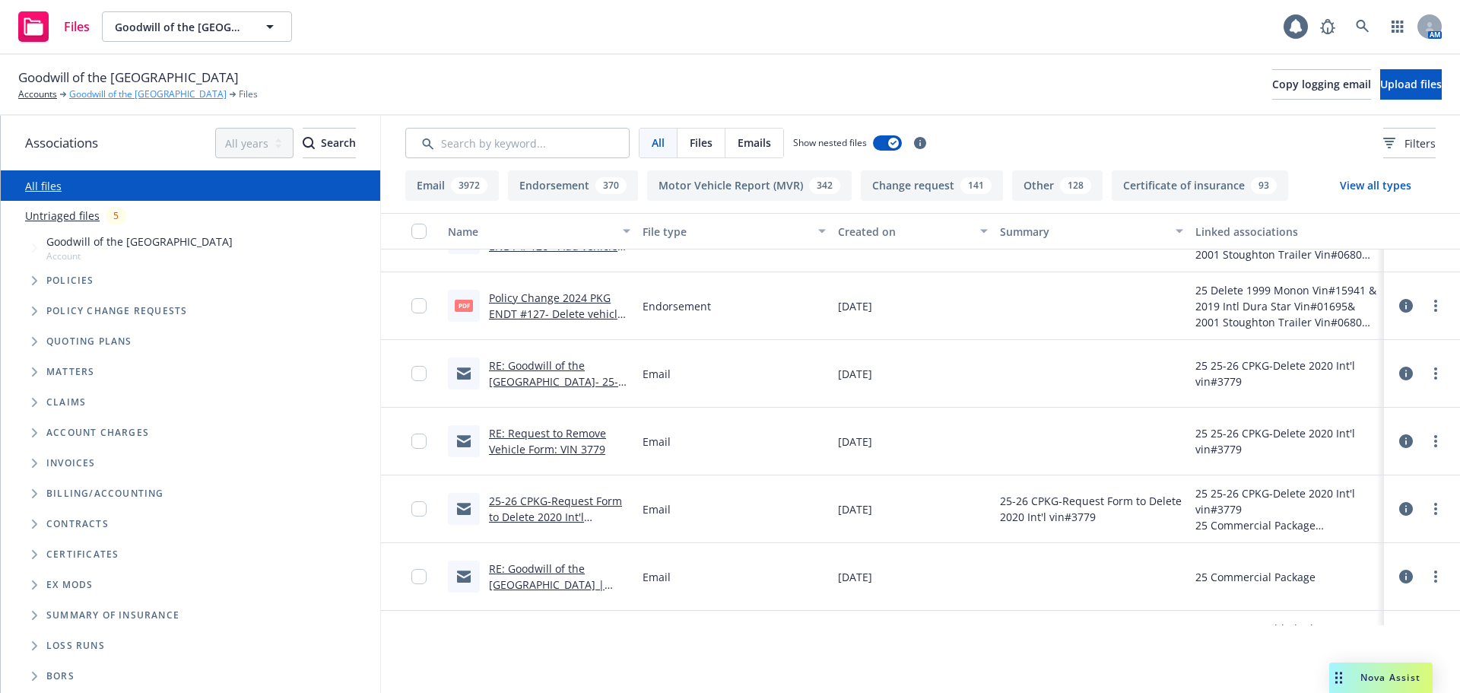
click at [85, 95] on link "Goodwill of the [GEOGRAPHIC_DATA]" at bounding box center [147, 94] width 157 height 14
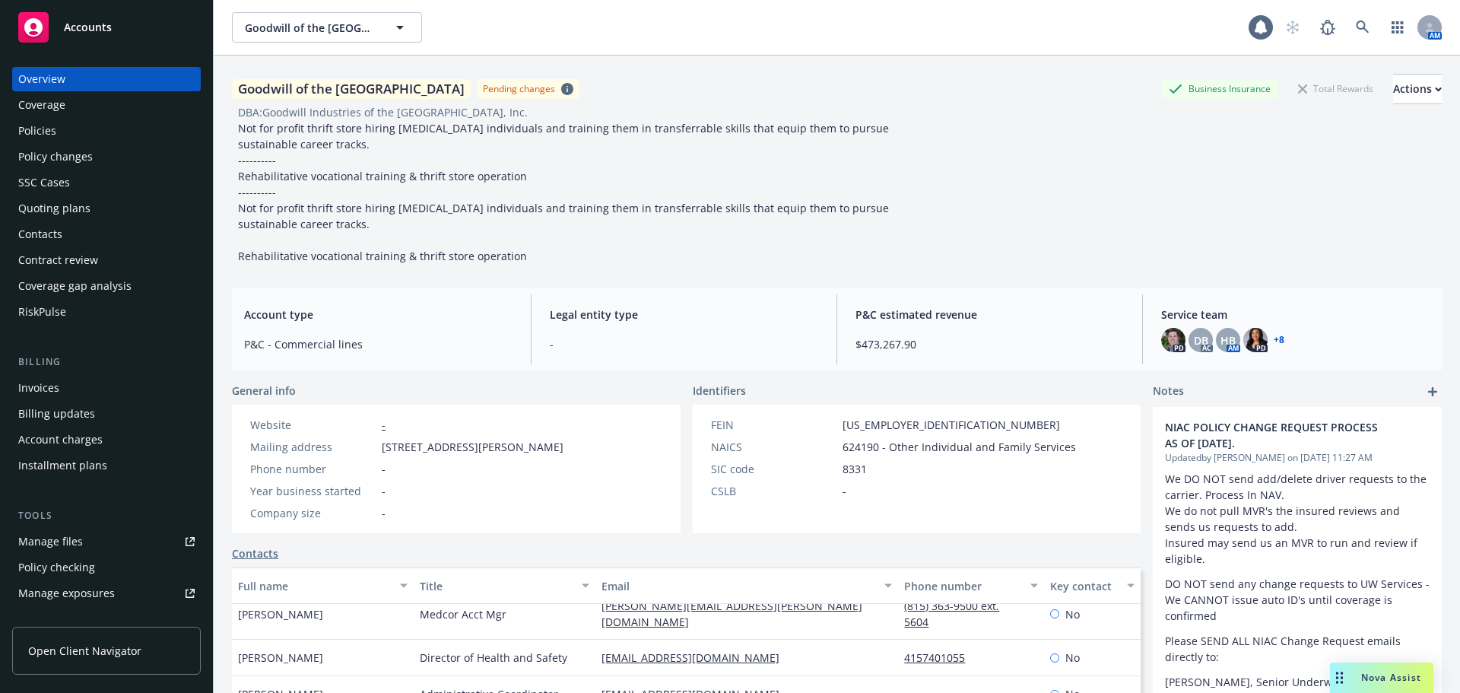
scroll to position [456, 0]
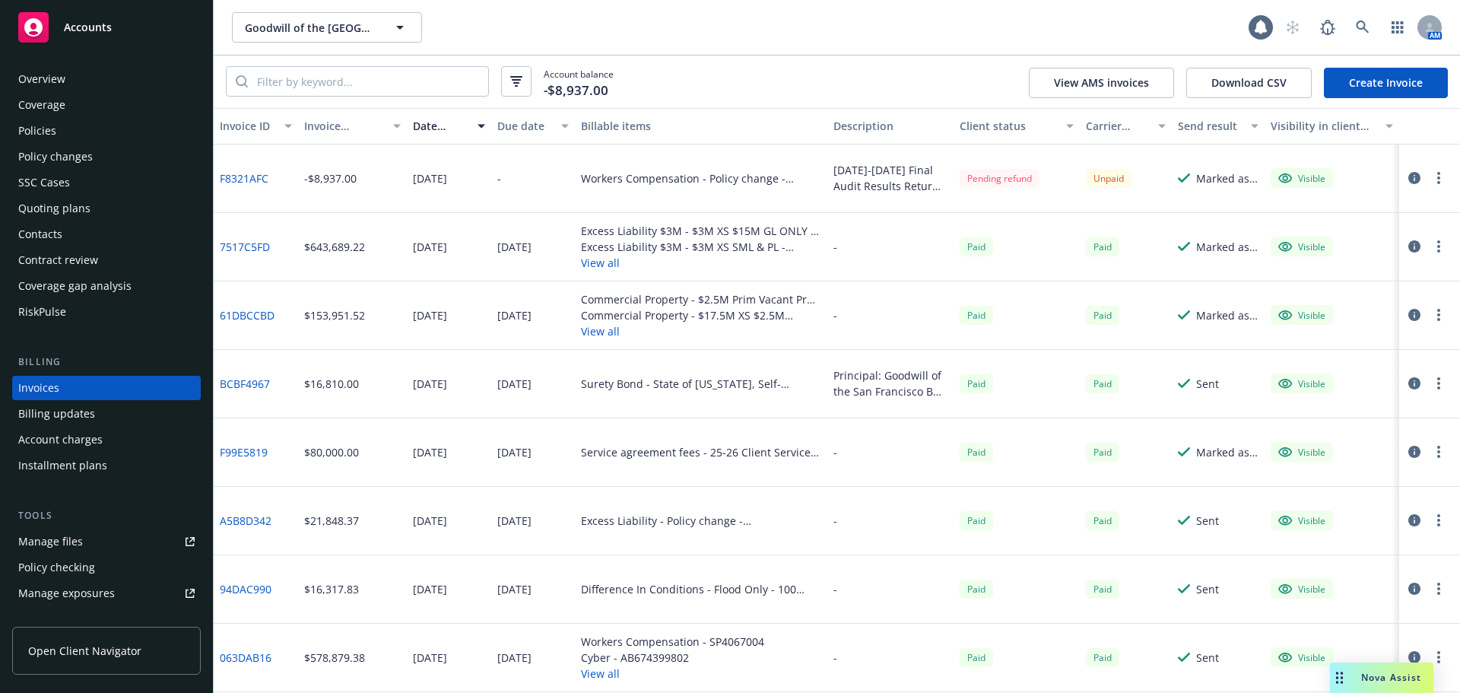
scroll to position [17, 0]
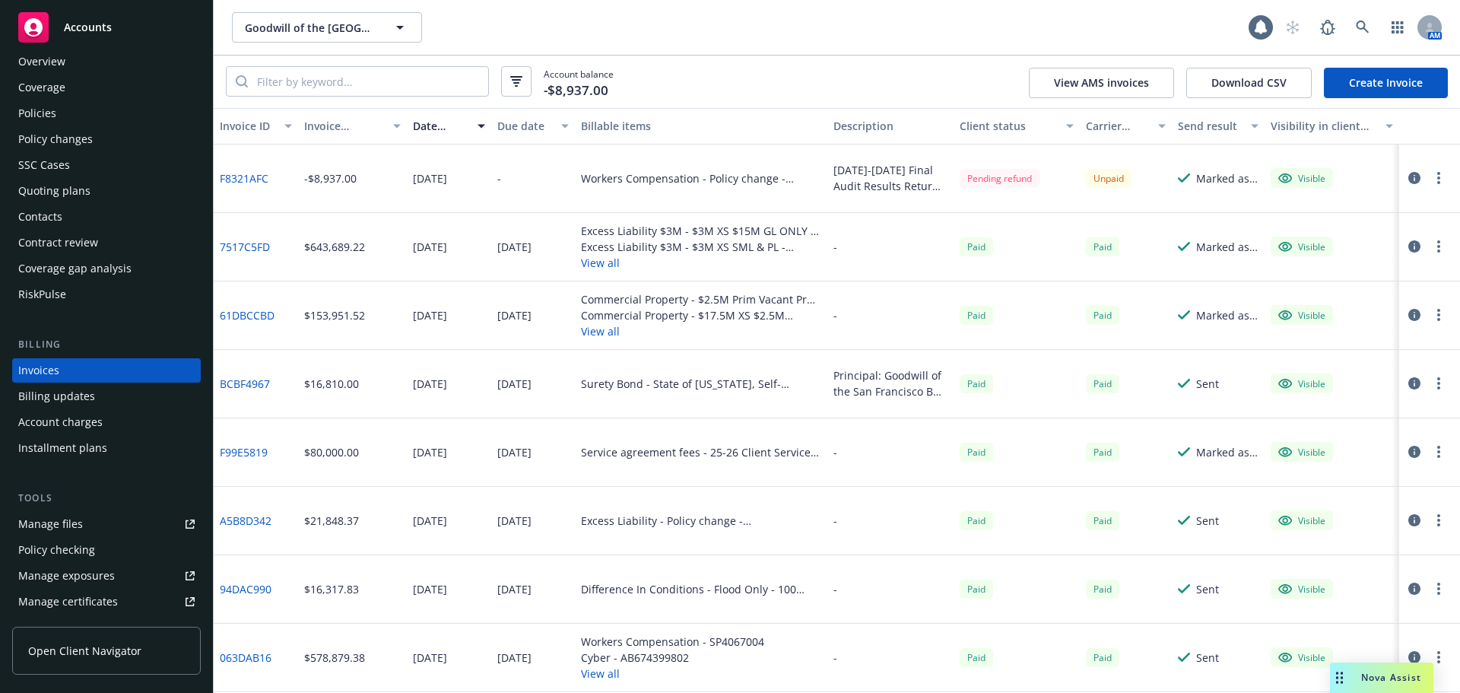
click at [81, 141] on div "Policy changes" at bounding box center [55, 139] width 75 height 24
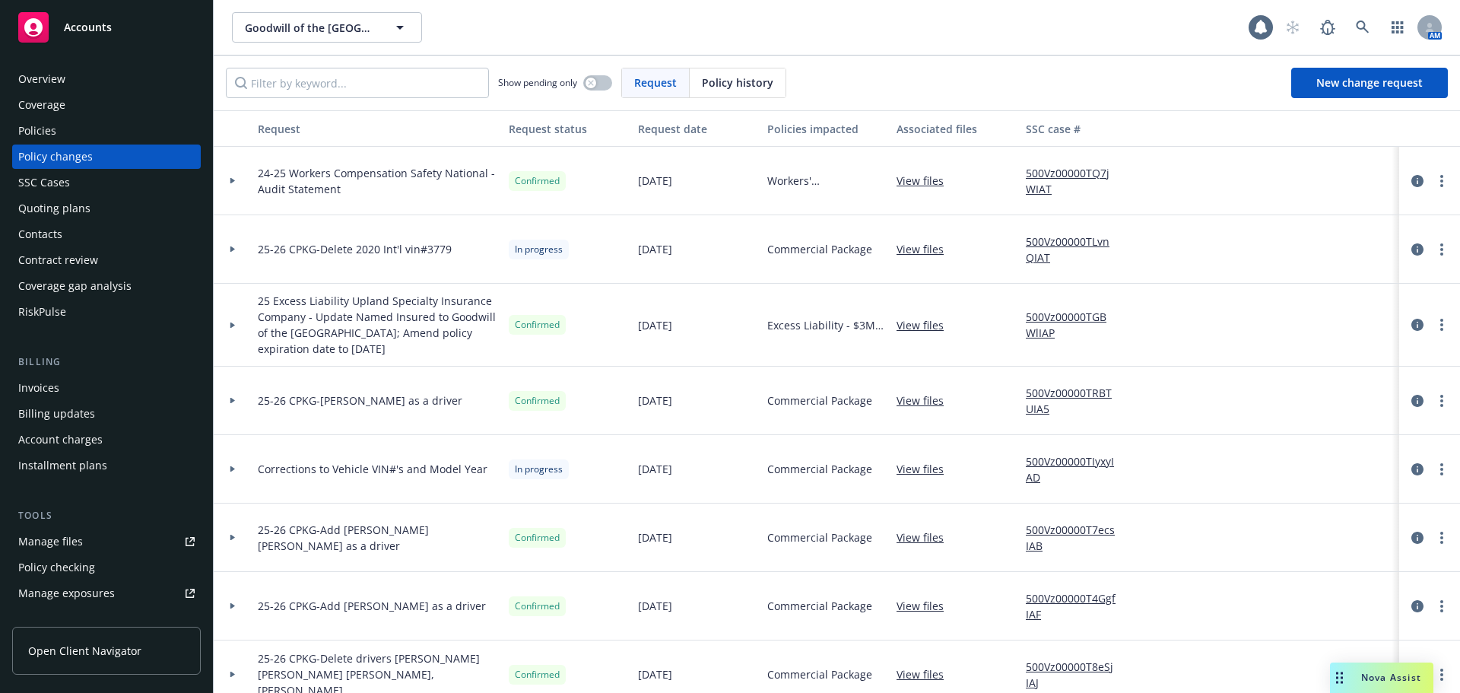
click at [926, 180] on link "View files" at bounding box center [926, 181] width 59 height 16
click at [1057, 178] on link "500Vz00000TQ7jWIAT" at bounding box center [1077, 181] width 102 height 32
click at [54, 386] on div "Invoices" at bounding box center [38, 388] width 41 height 24
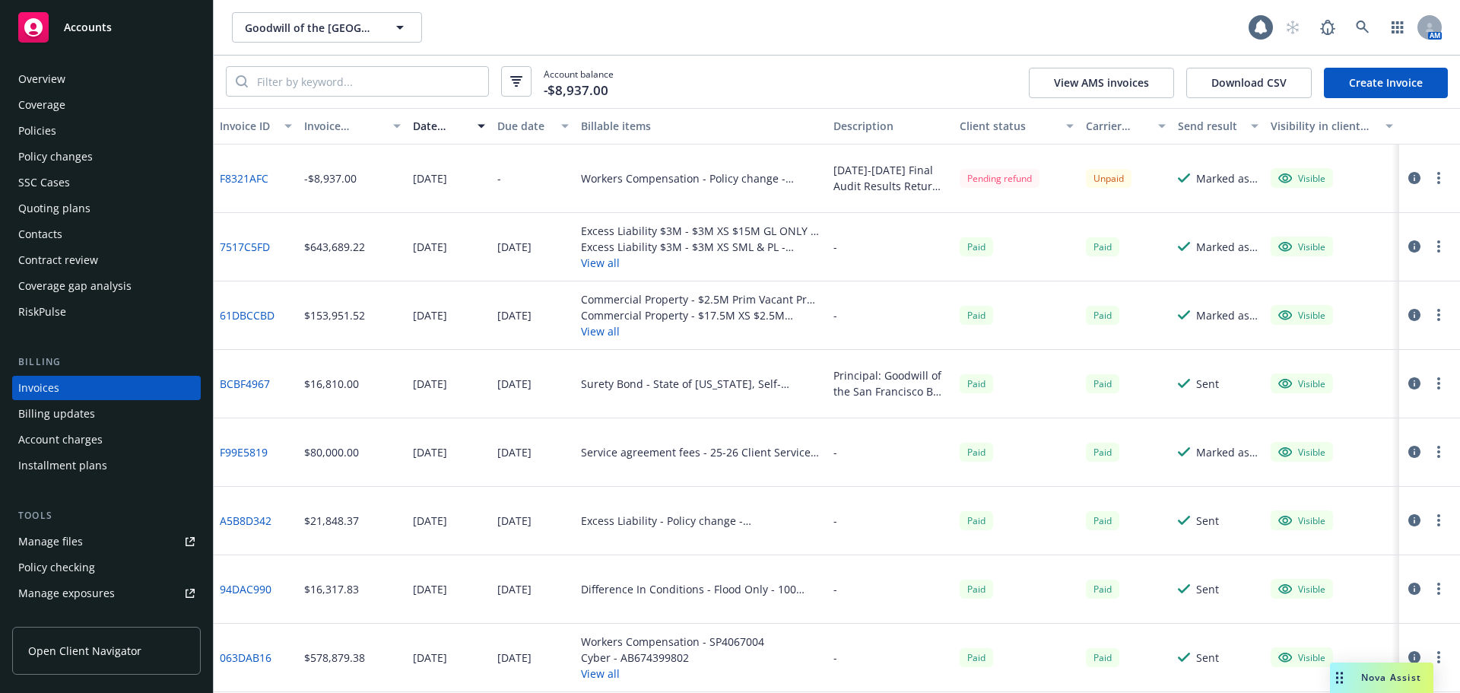
scroll to position [17, 0]
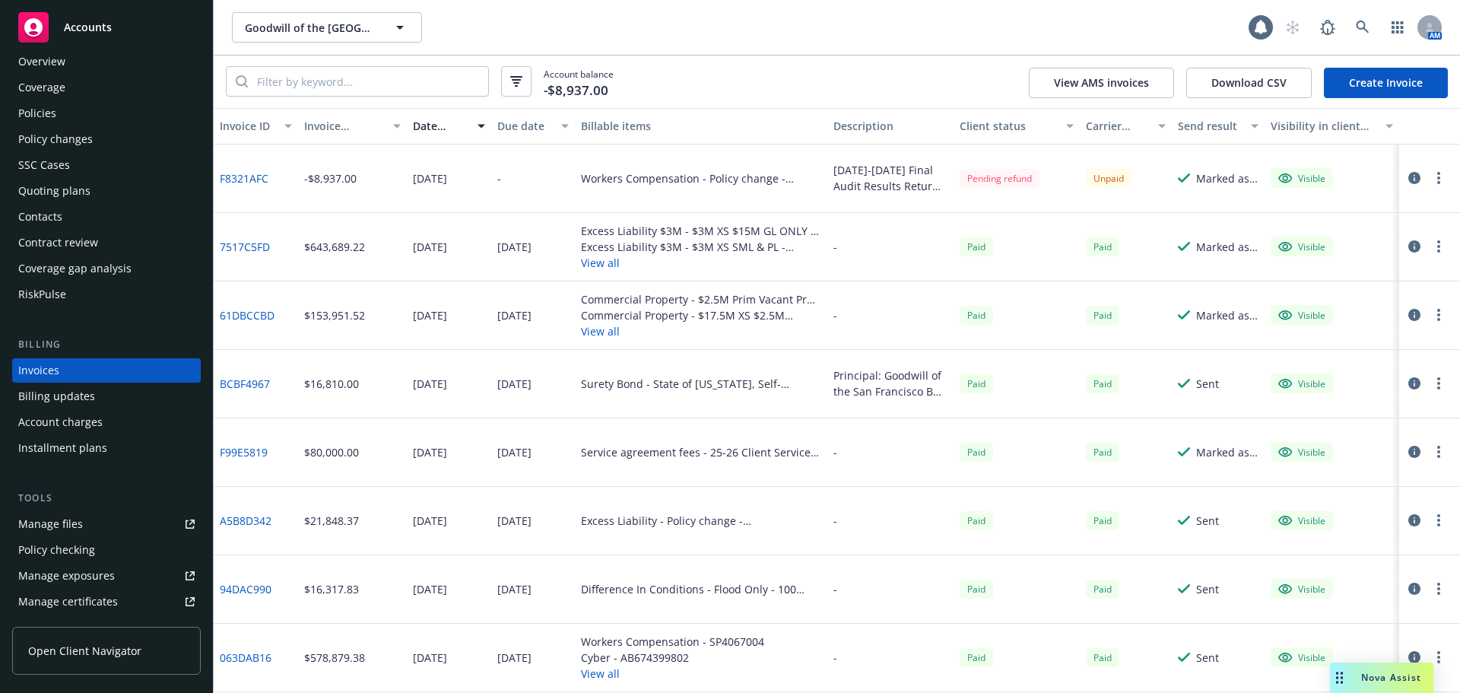
click at [1433, 180] on button "button" at bounding box center [1439, 178] width 18 height 18
click at [1430, 185] on button "button" at bounding box center [1439, 178] width 18 height 18
click at [1165, 21] on div "Goodwill of the San Francisco Bay Goodwill of the San Francisco Bay" at bounding box center [740, 27] width 1017 height 30
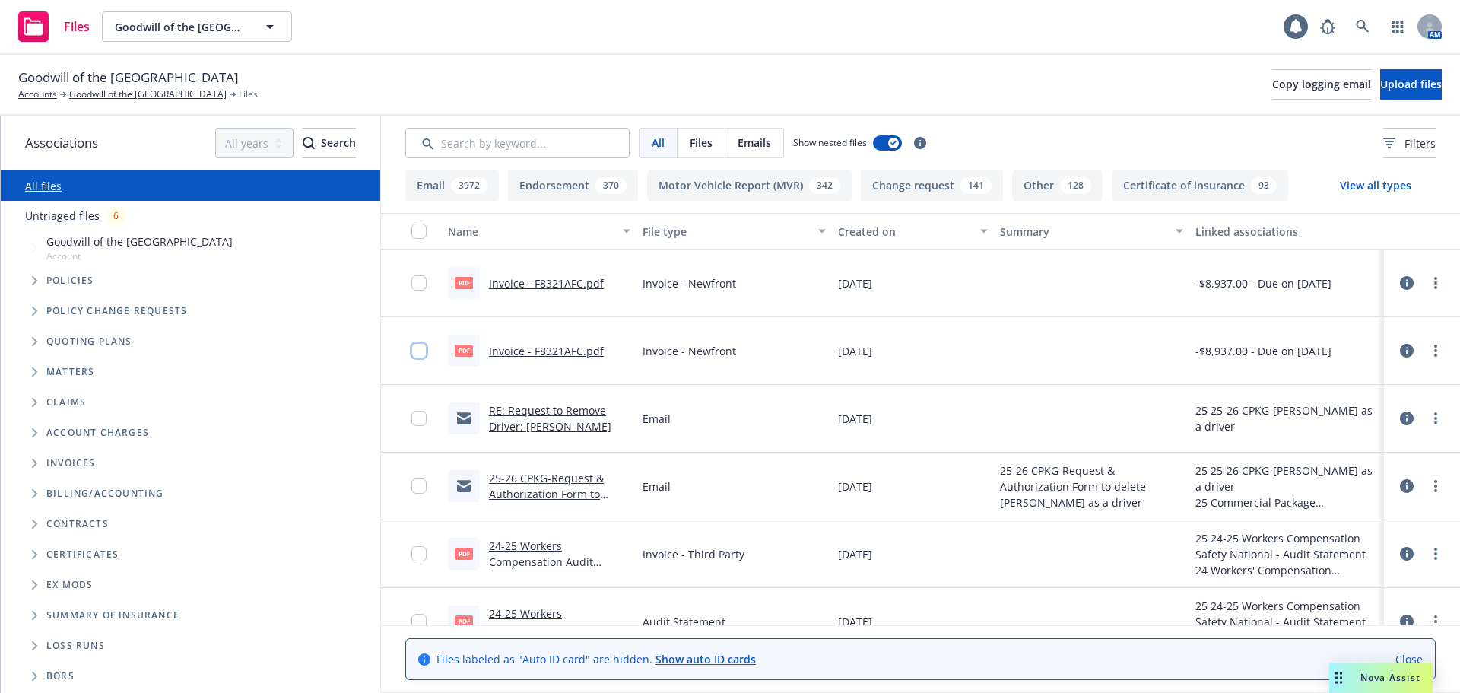
click at [416, 350] on input "checkbox" at bounding box center [418, 350] width 15 height 15
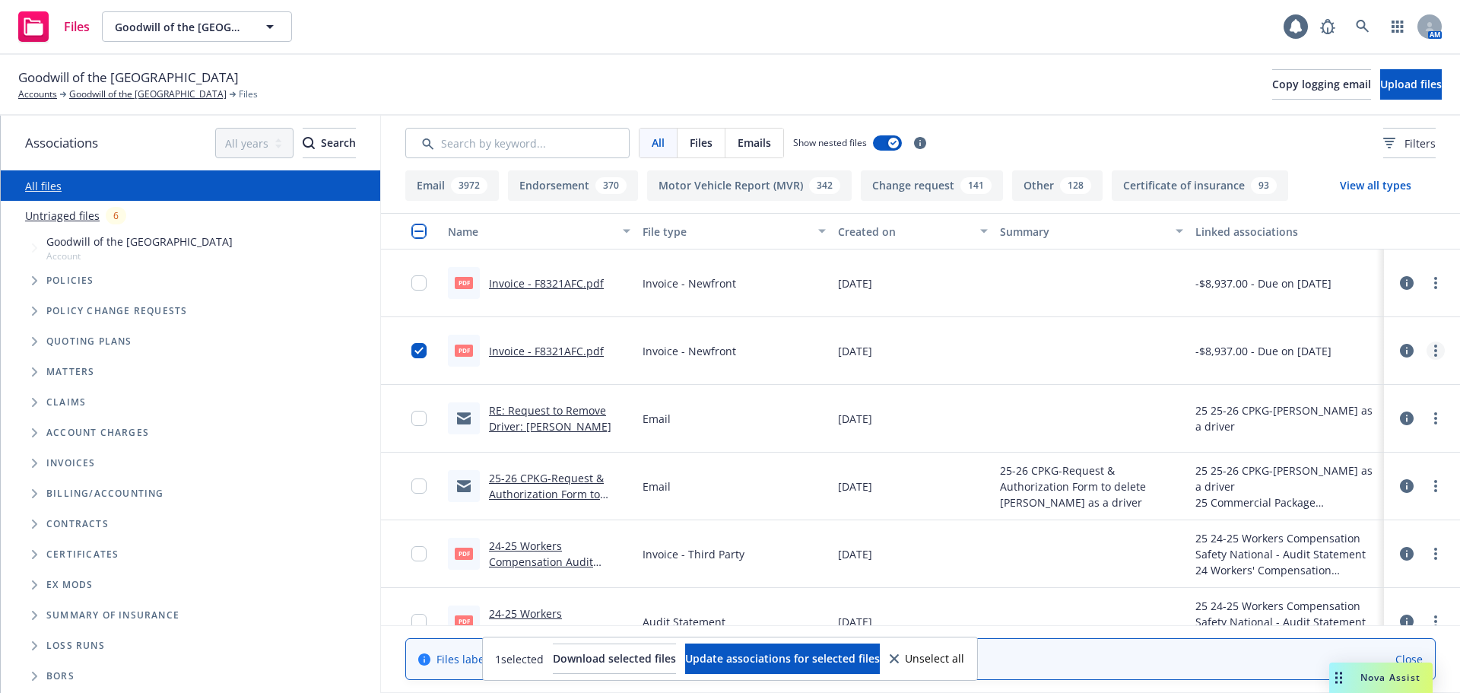
click at [1430, 348] on link "more" at bounding box center [1436, 350] width 18 height 18
click at [1326, 382] on link "Archive" at bounding box center [1356, 382] width 151 height 30
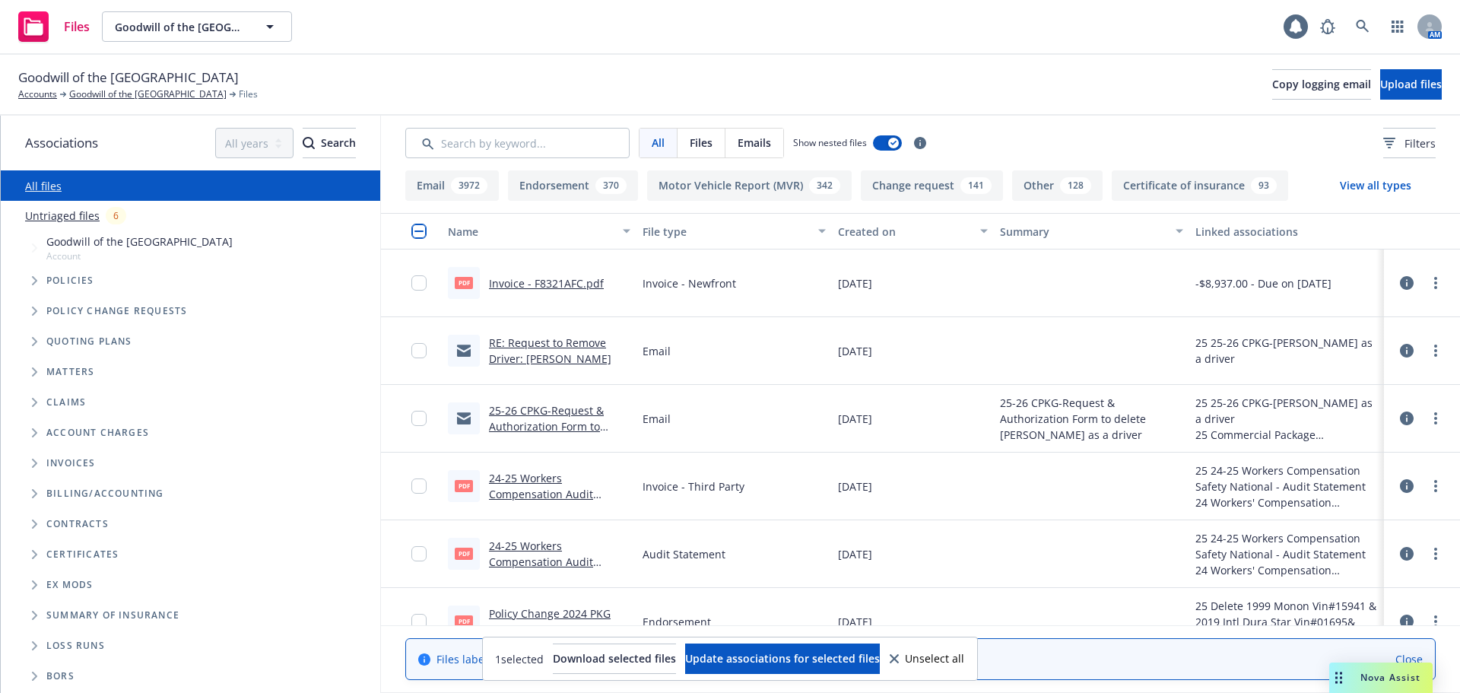
click at [344, 497] on div "Billing/Accounting" at bounding box center [210, 493] width 328 height 9
click at [899, 658] on icon at bounding box center [894, 658] width 9 height 9
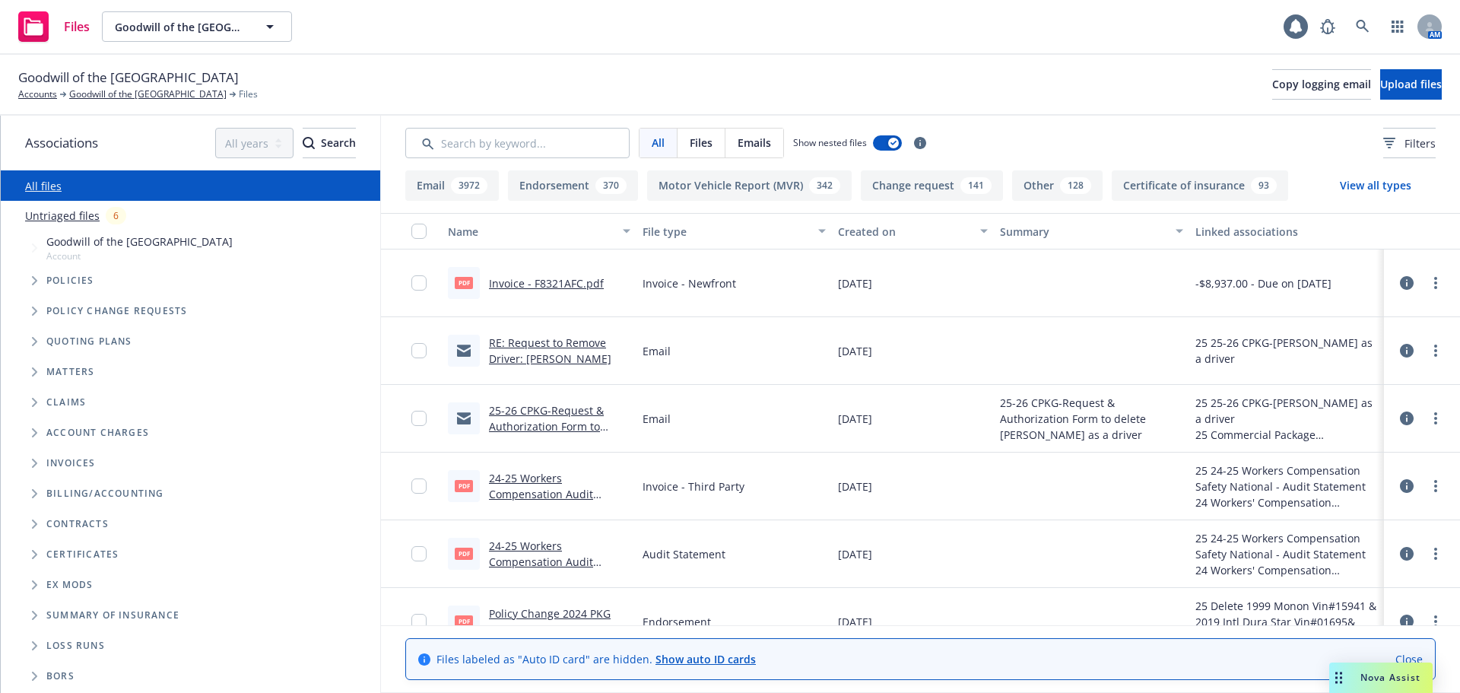
click at [286, 338] on div "Quoting plans" at bounding box center [198, 341] width 364 height 30
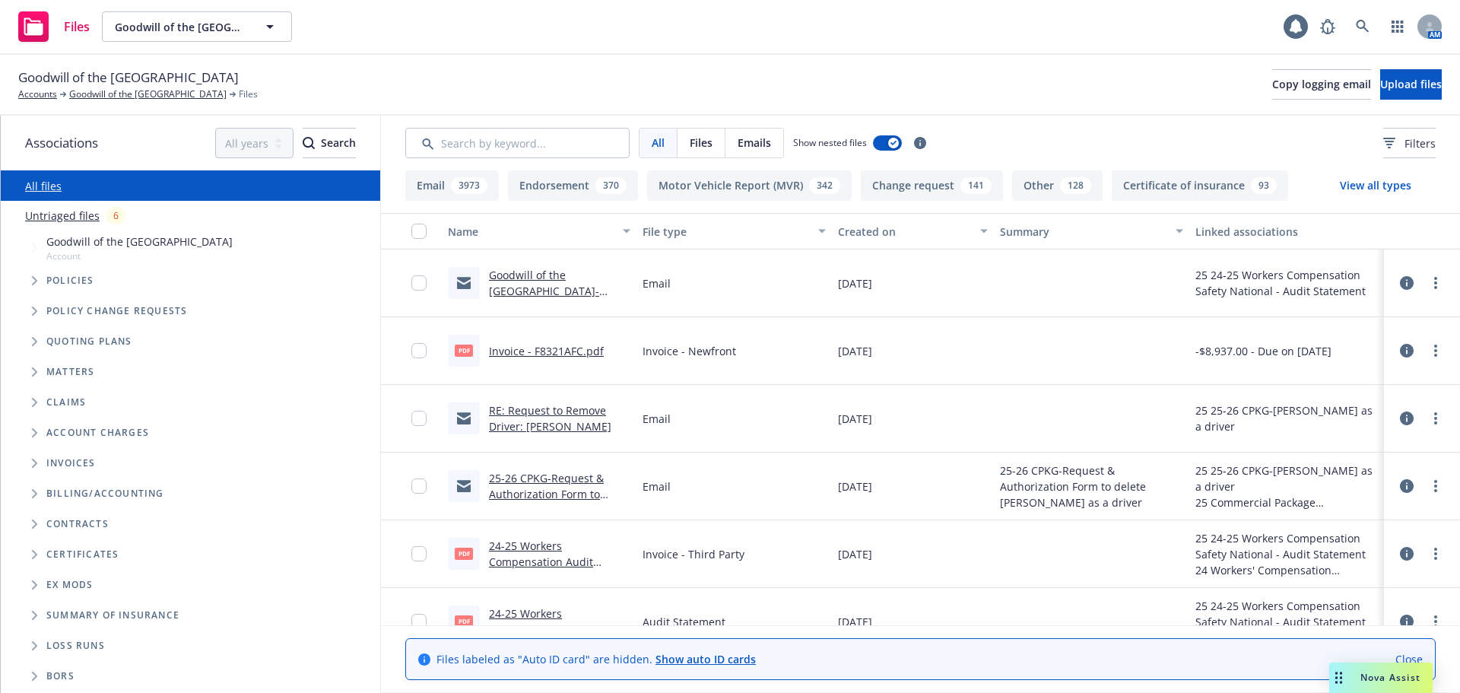
click at [576, 289] on link "Goodwill of the [GEOGRAPHIC_DATA]- [DATE]-[DATE] Workers Compensation Policy# S…" at bounding box center [547, 307] width 117 height 78
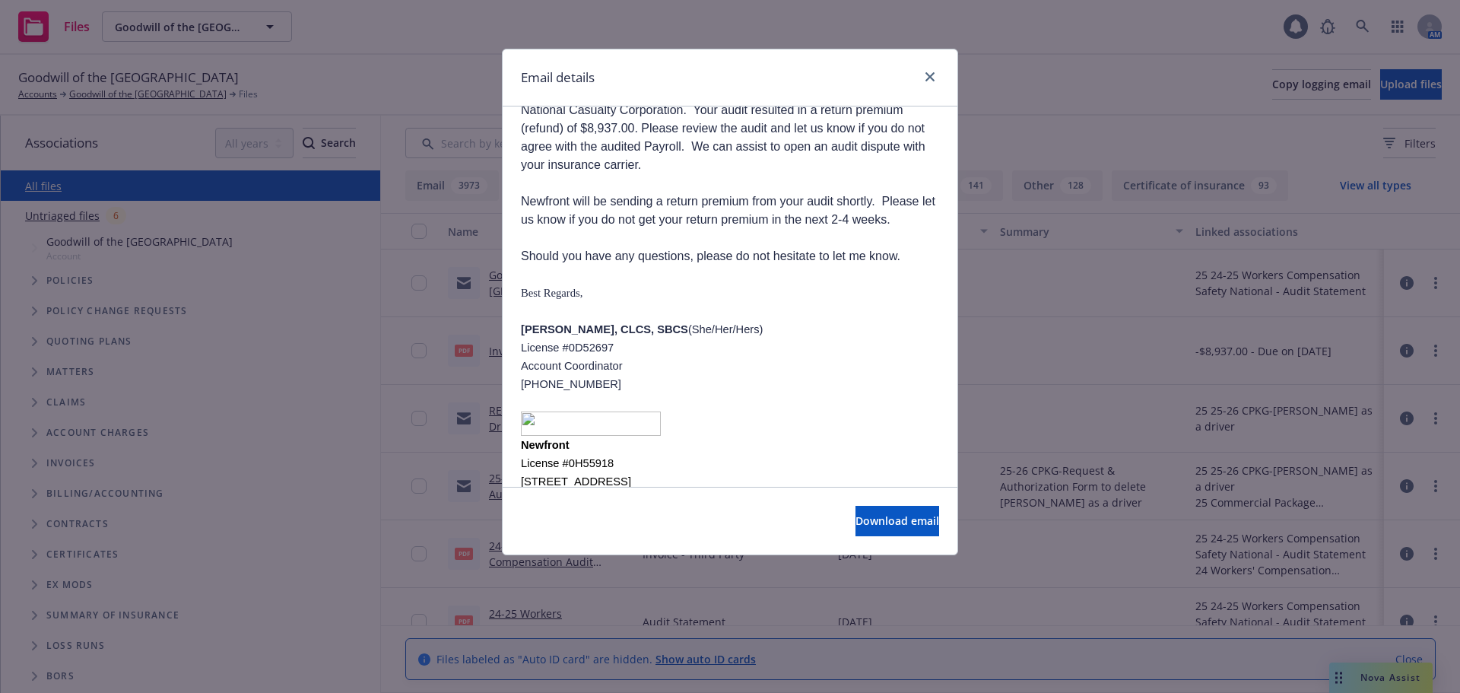
scroll to position [228, 0]
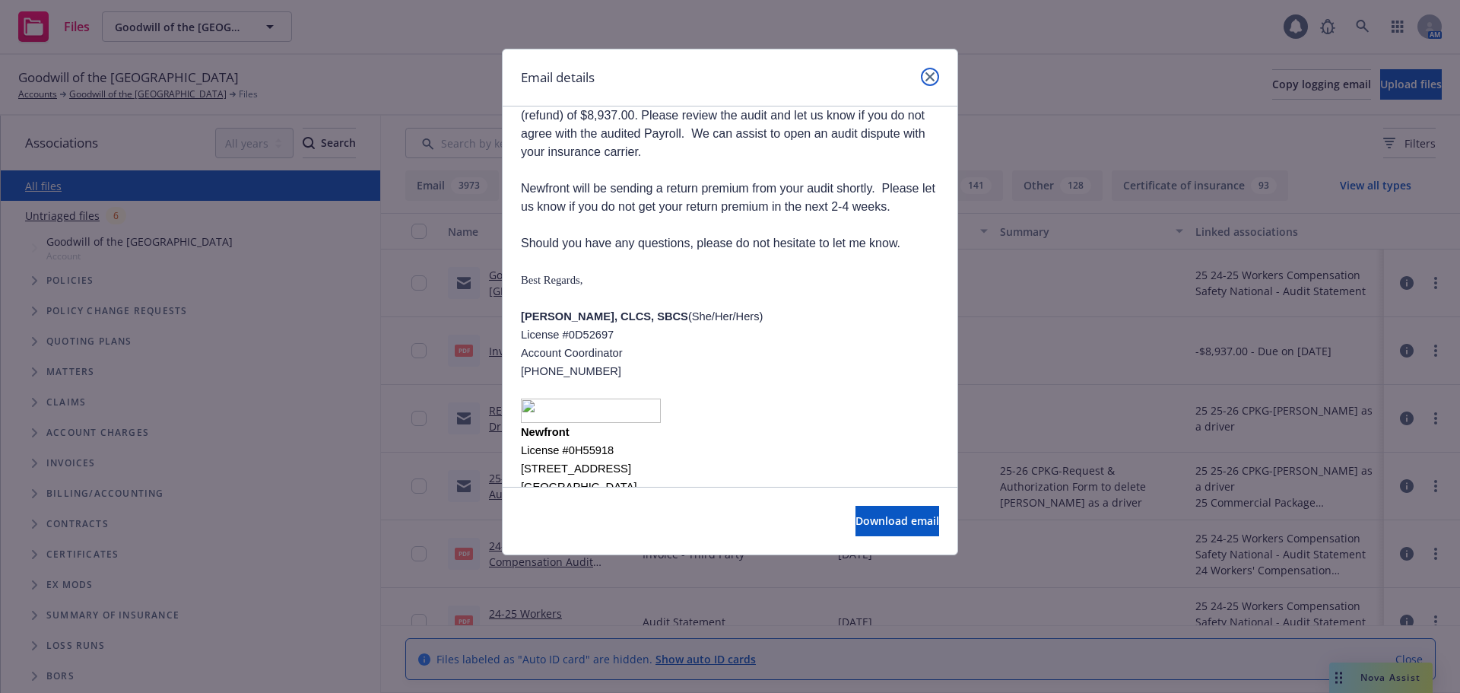
click at [926, 75] on icon "close" at bounding box center [930, 76] width 9 height 9
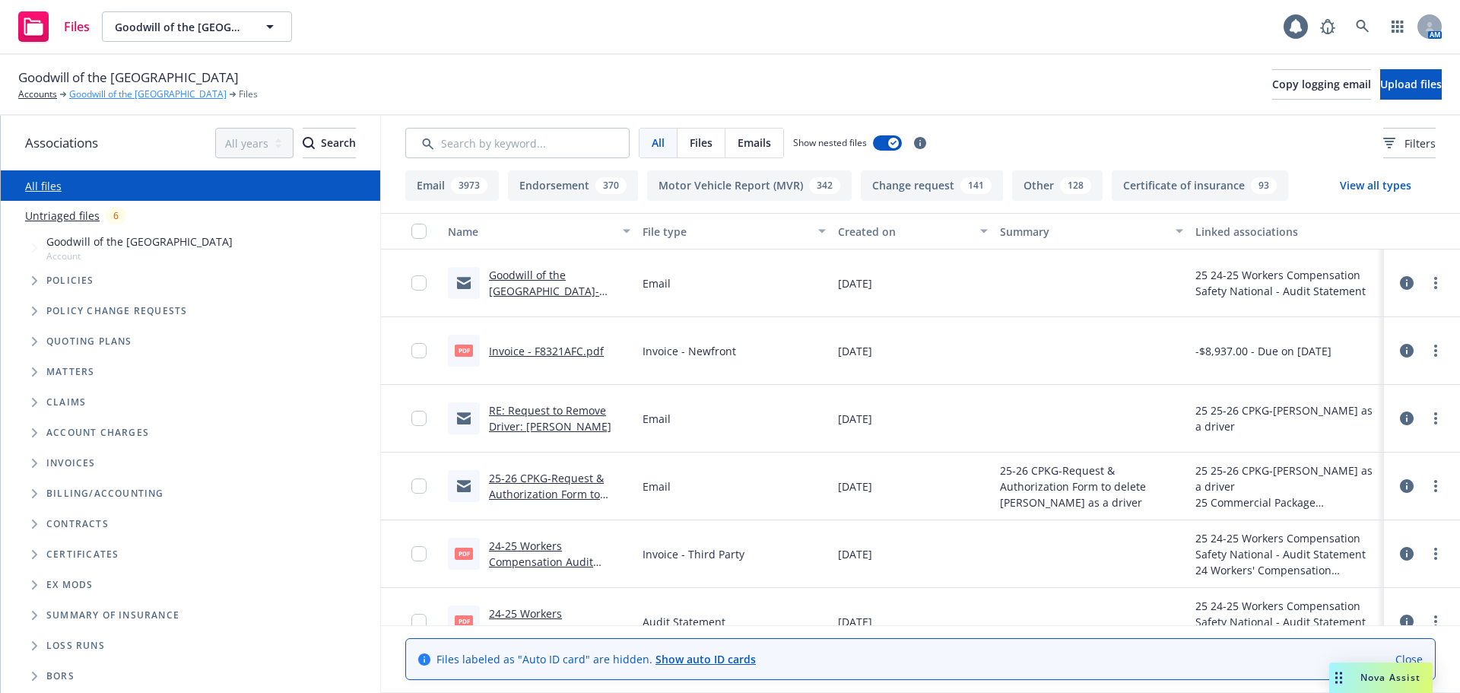
click at [120, 96] on link "Goodwill of the [GEOGRAPHIC_DATA]" at bounding box center [147, 94] width 157 height 14
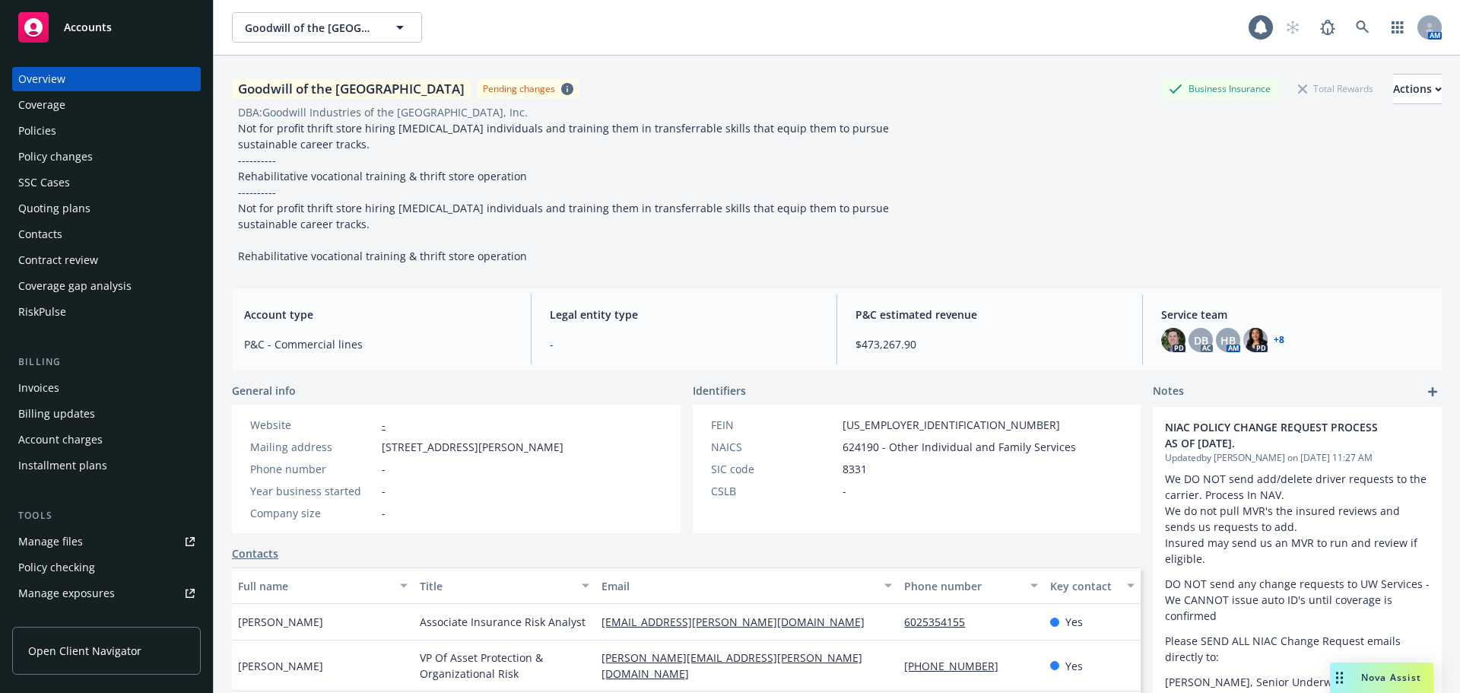
click at [61, 132] on div "Policies" at bounding box center [106, 131] width 176 height 24
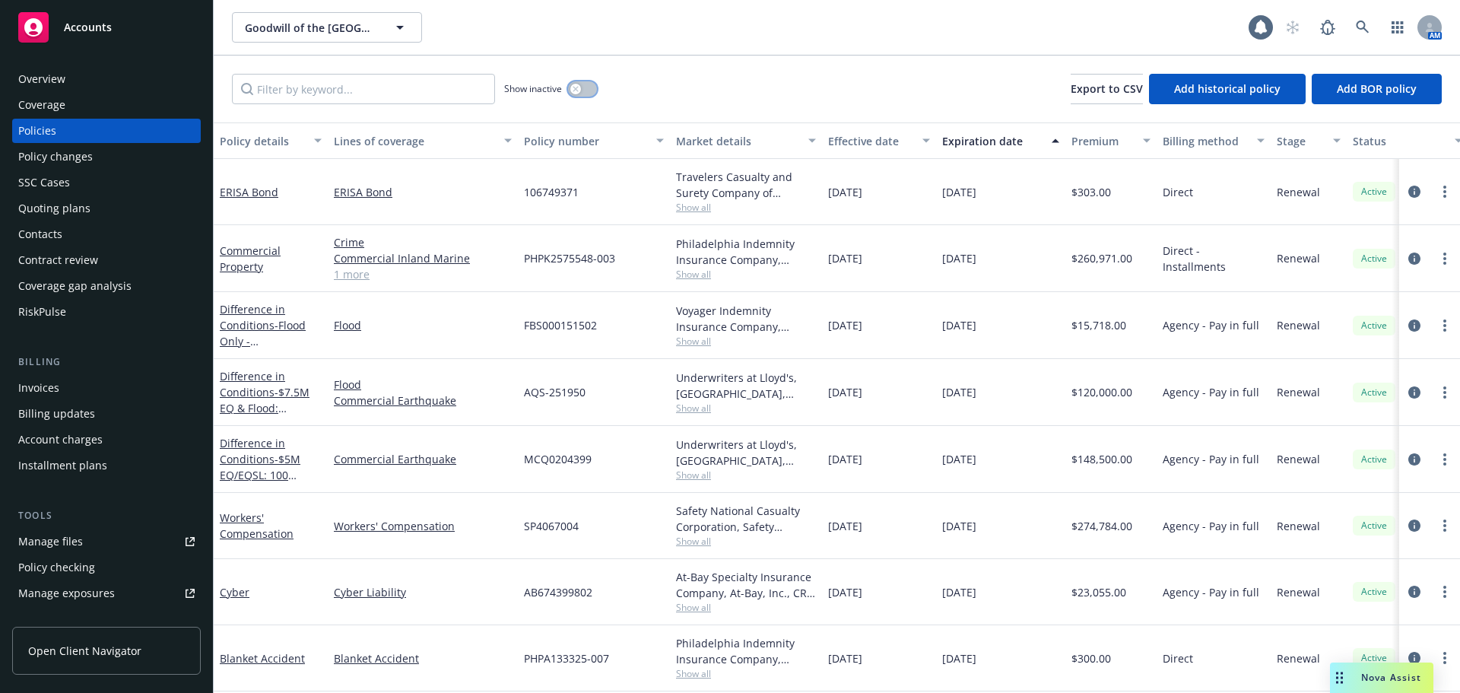
click at [583, 90] on button "button" at bounding box center [582, 88] width 29 height 15
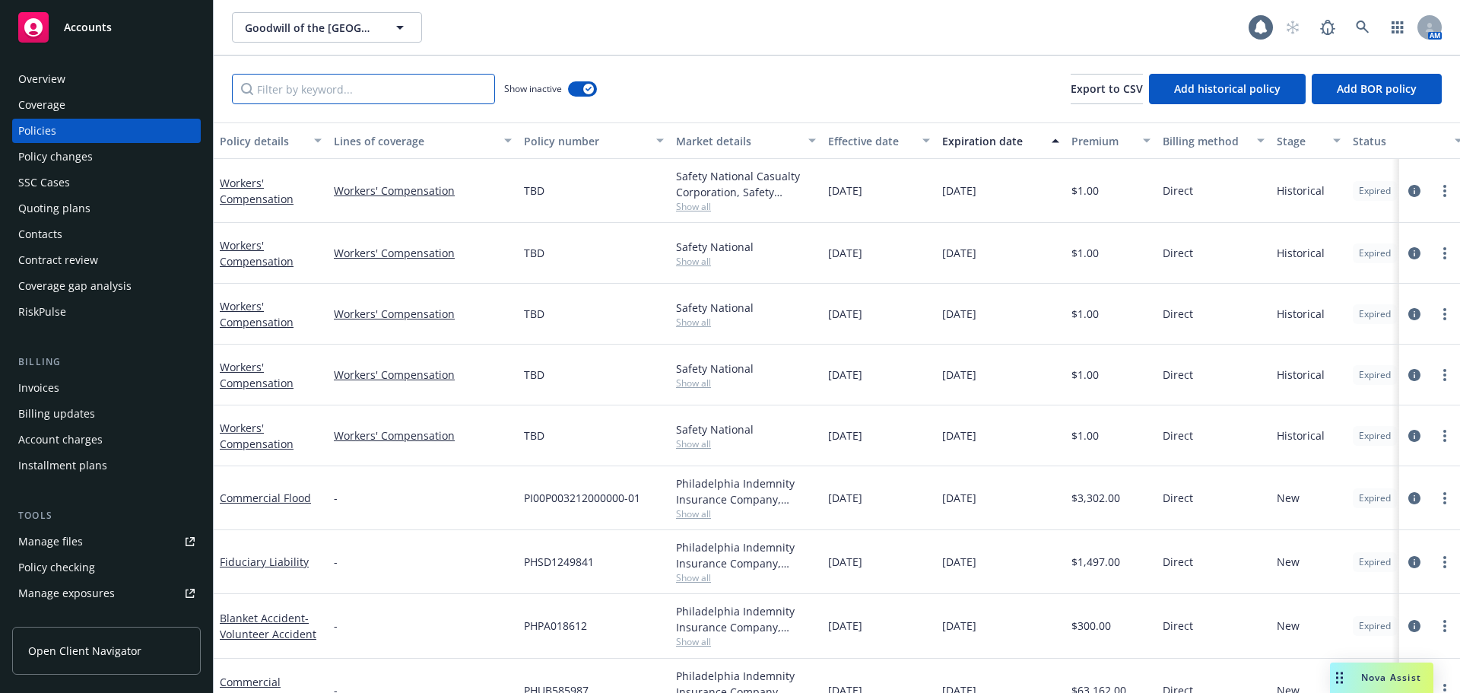
click at [428, 94] on input "Filter by keyword..." at bounding box center [363, 89] width 263 height 30
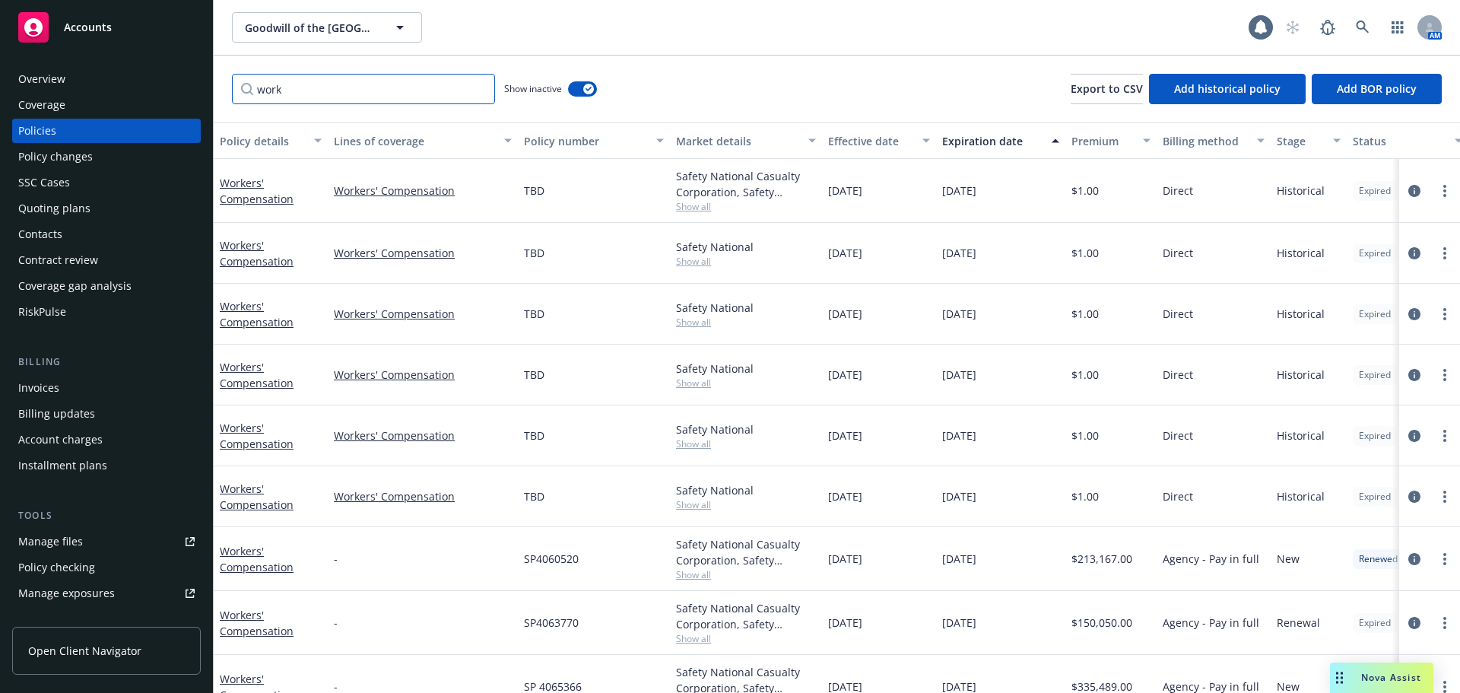
type input "work"
click at [875, 144] on div "Effective date" at bounding box center [870, 141] width 85 height 16
click at [877, 142] on div "Effective date" at bounding box center [870, 141] width 85 height 16
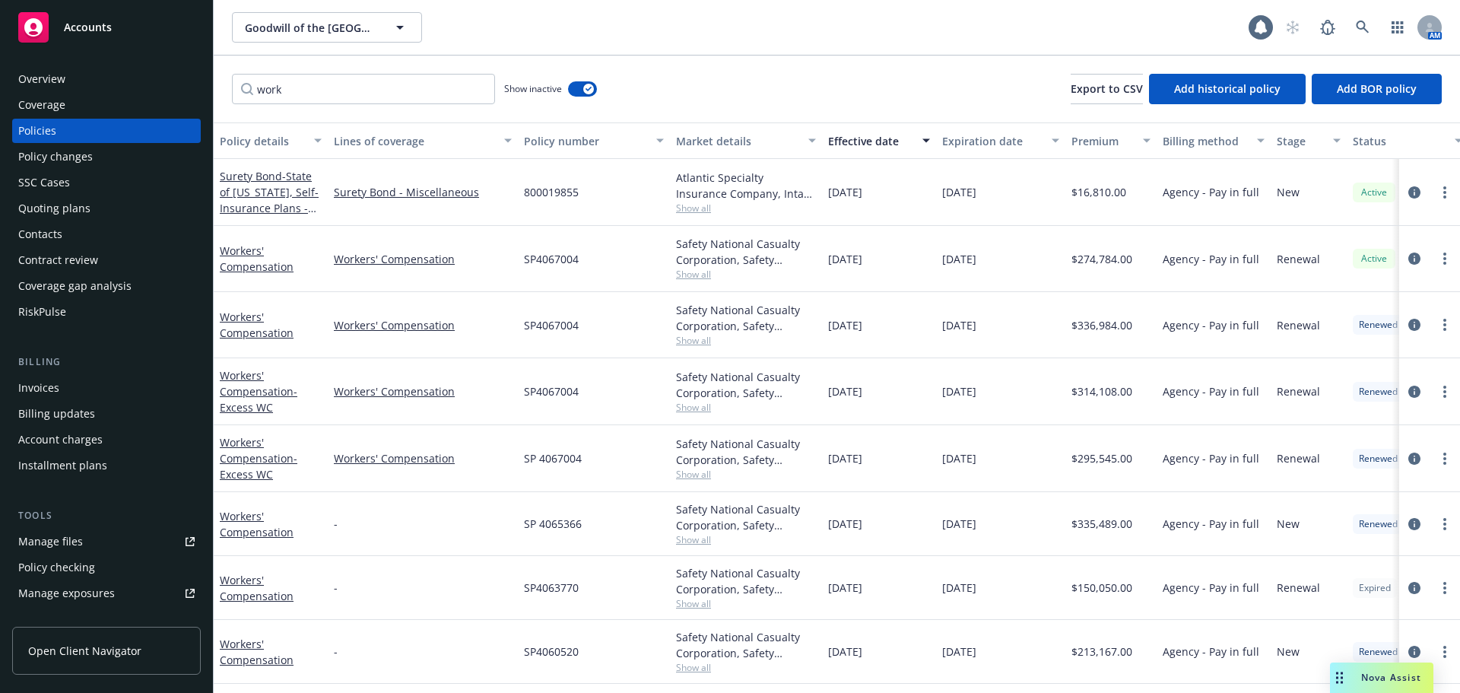
click at [90, 164] on div "Policy changes" at bounding box center [55, 156] width 75 height 24
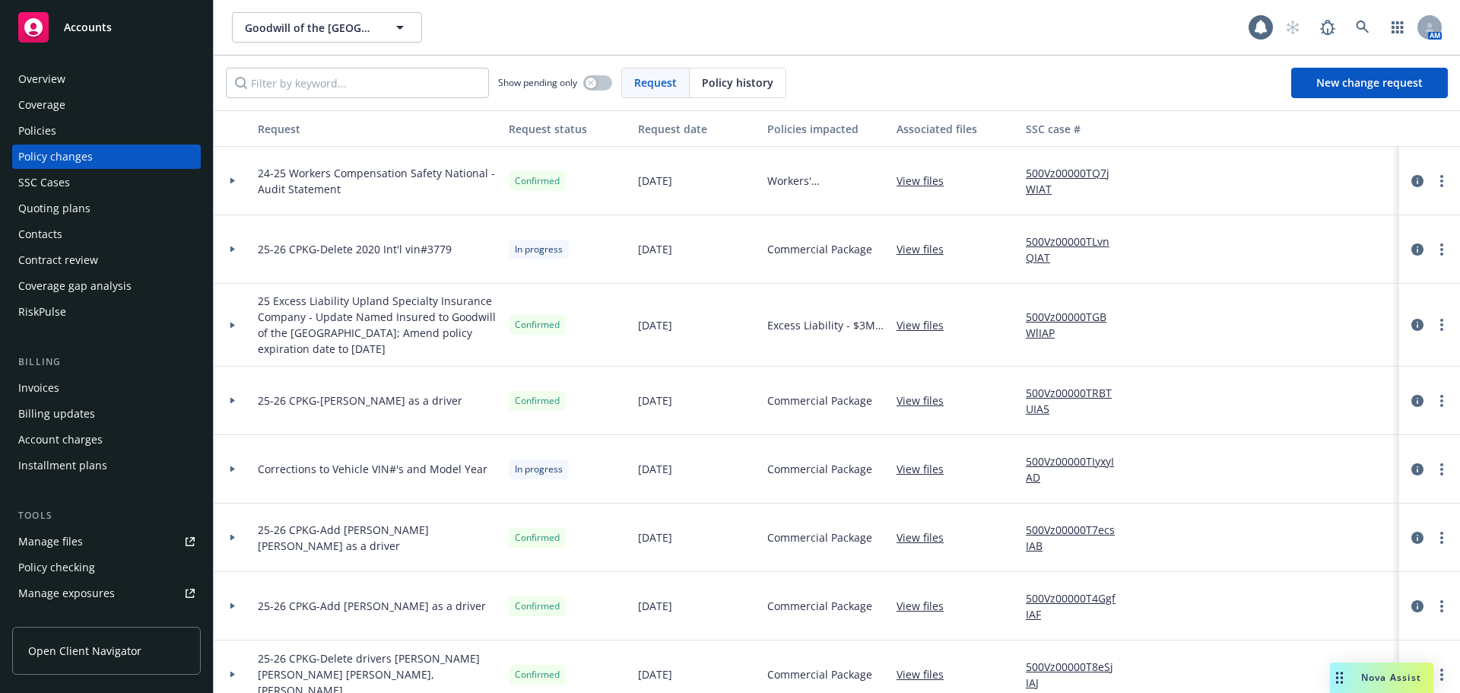
click at [1042, 181] on link "500Vz00000TQ7jWIAT" at bounding box center [1077, 181] width 102 height 32
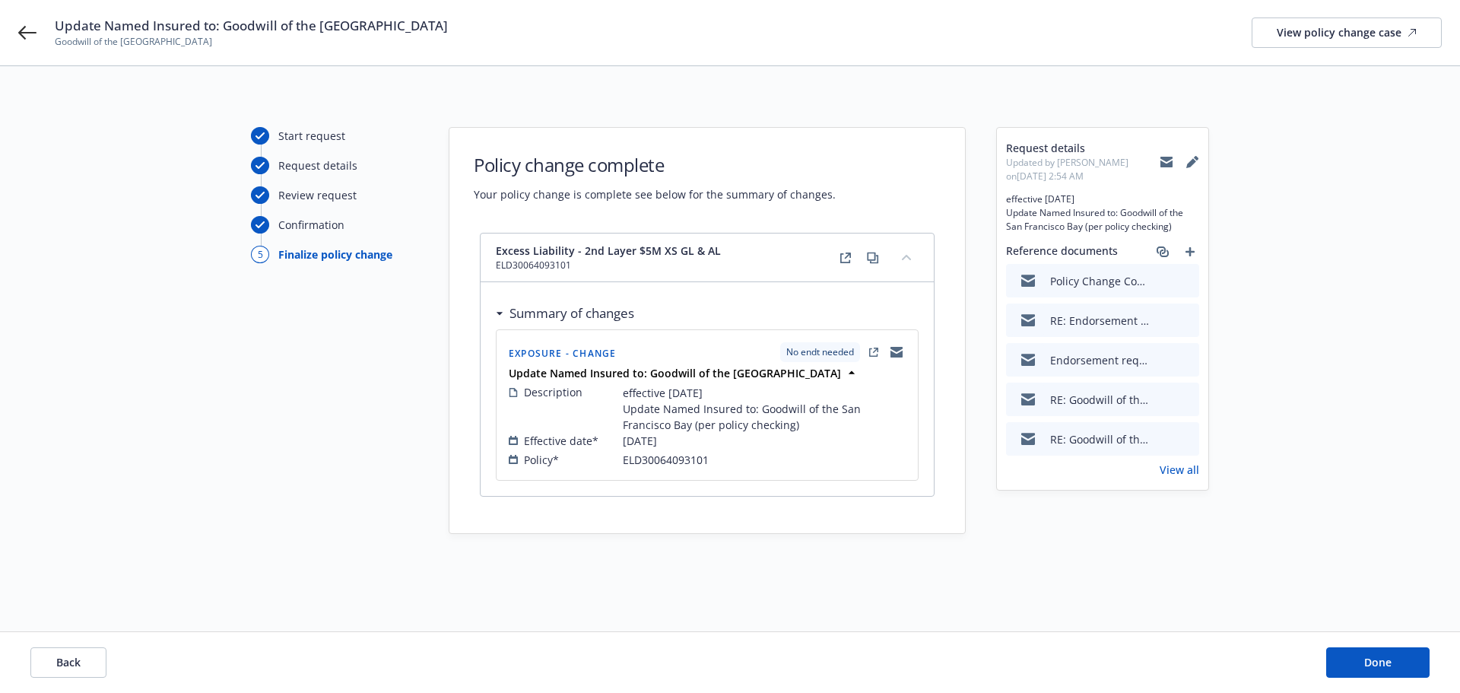
drag, startPoint x: 736, startPoint y: 586, endPoint x: 1076, endPoint y: 599, distance: 340.2
click at [749, 586] on div "Start request Request details Review request Confirmation 5 Finalize policy cha…" at bounding box center [730, 379] width 1460 height 627
click at [1421, 656] on button "Done" at bounding box center [1377, 662] width 103 height 30
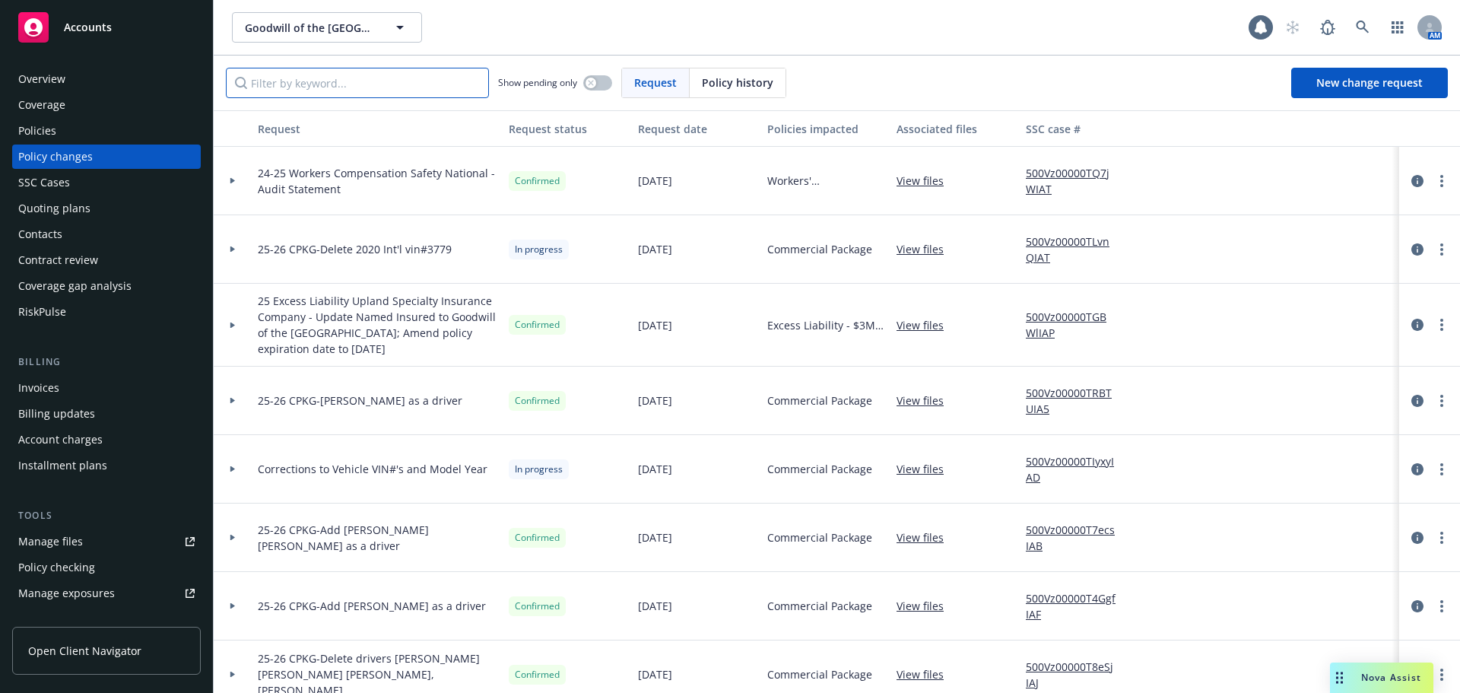
click at [371, 84] on input "Filter by keyword..." at bounding box center [357, 83] width 263 height 30
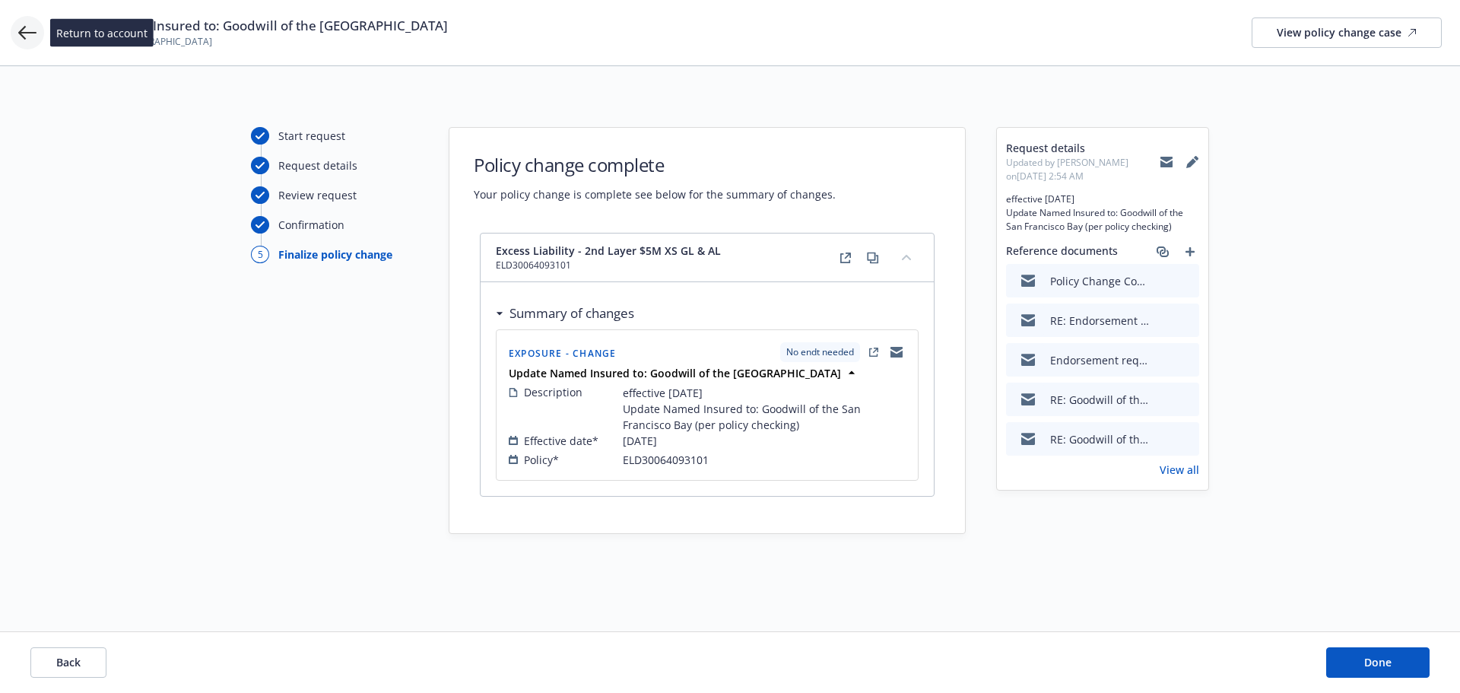
click at [21, 34] on icon at bounding box center [27, 33] width 18 height 14
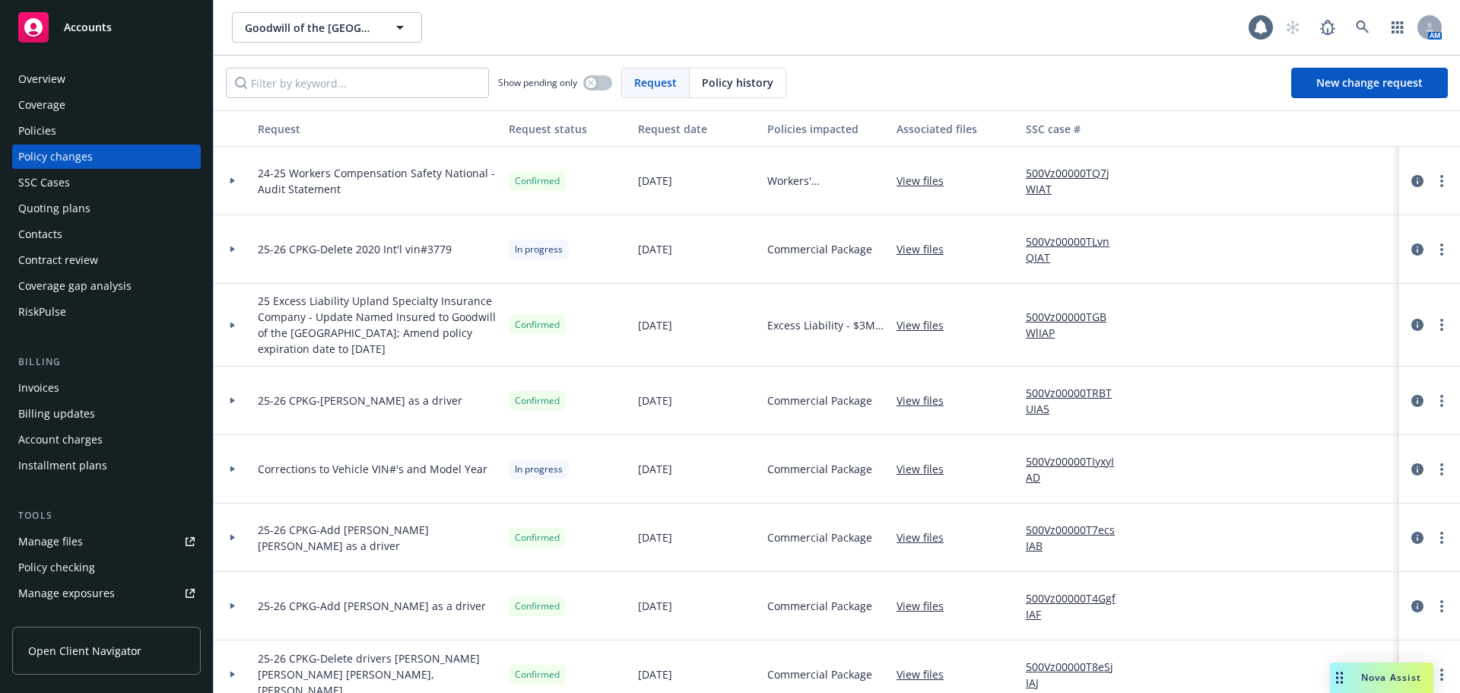
click at [43, 127] on div "Policies" at bounding box center [37, 131] width 38 height 24
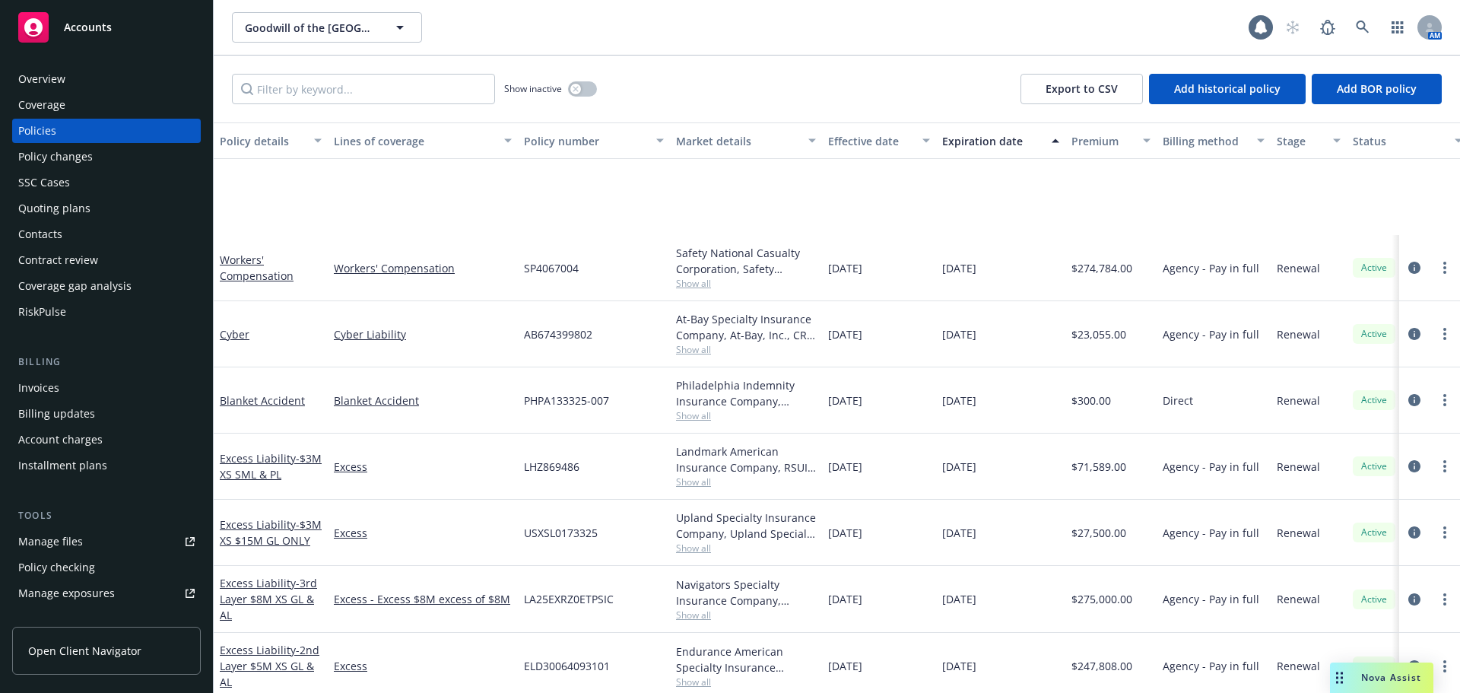
scroll to position [380, 0]
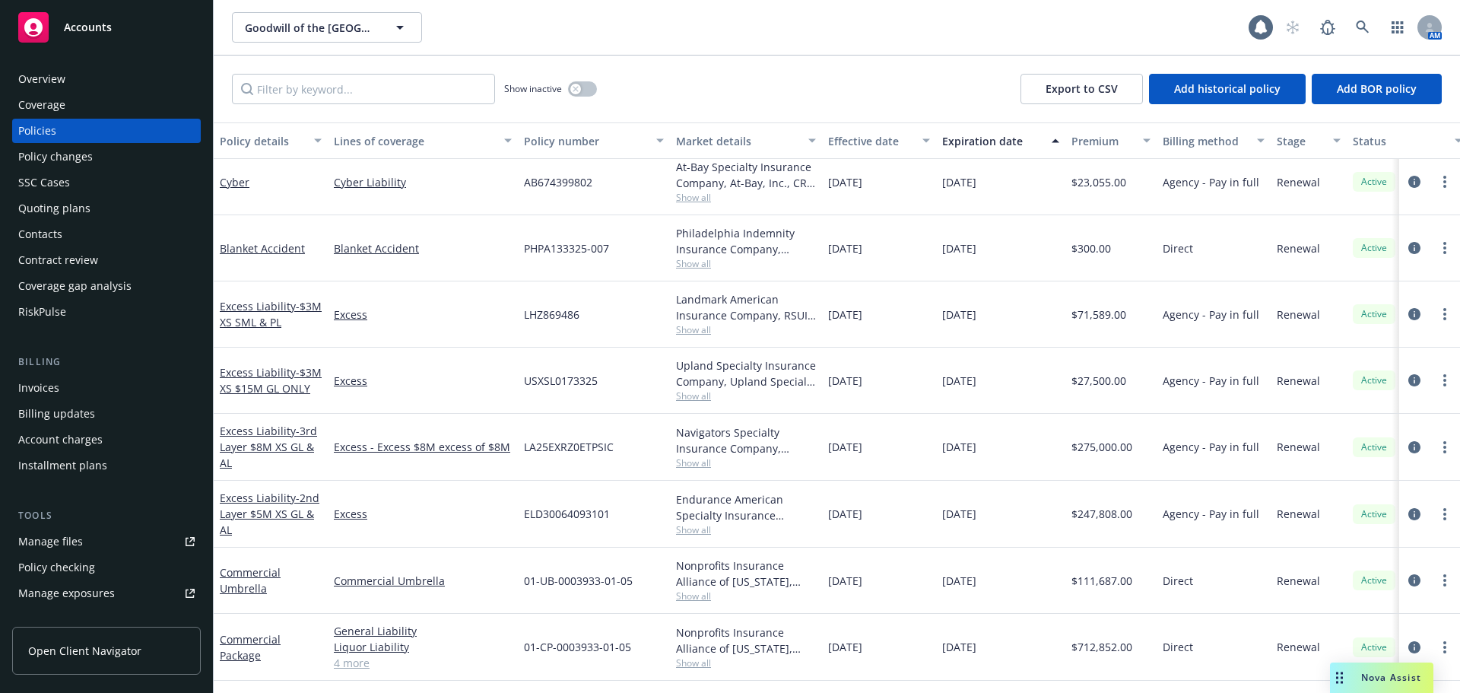
click at [866, 530] on div "08/14/2025" at bounding box center [879, 514] width 114 height 67
click at [31, 541] on div "Manage files" at bounding box center [50, 541] width 65 height 24
click at [52, 164] on div "Policy changes" at bounding box center [55, 156] width 75 height 24
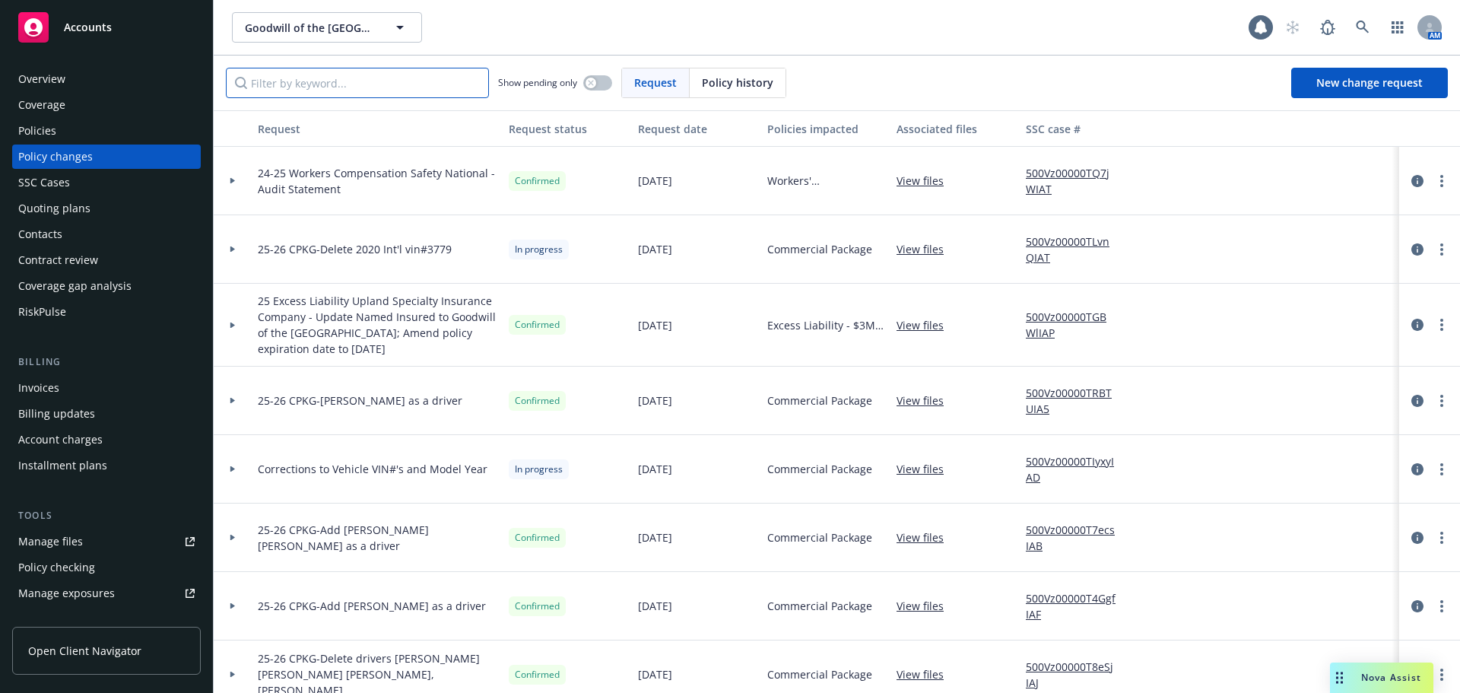
click at [373, 84] on input "Filter by keyword..." at bounding box center [357, 83] width 263 height 30
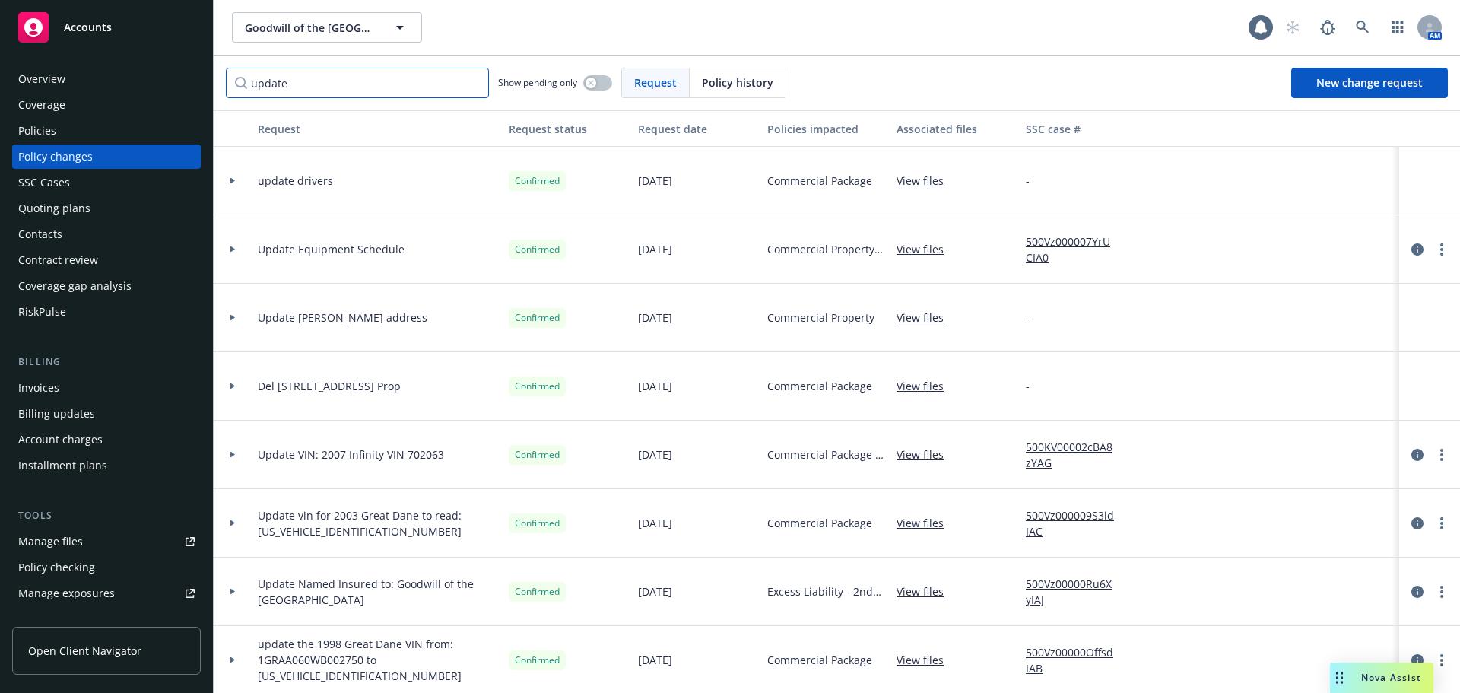
type input "update"
click at [924, 594] on link "View files" at bounding box center [926, 591] width 59 height 16
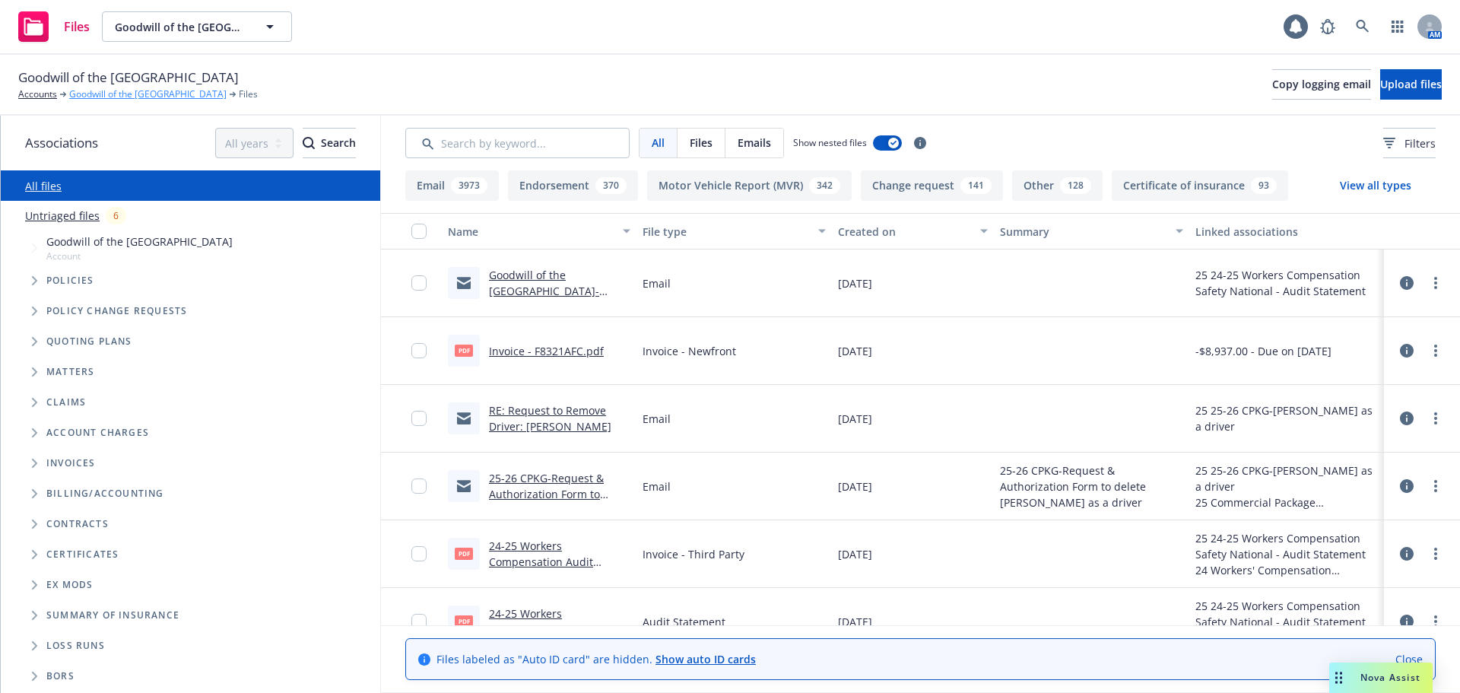
click at [118, 95] on link "Goodwill of the [GEOGRAPHIC_DATA]" at bounding box center [147, 94] width 157 height 14
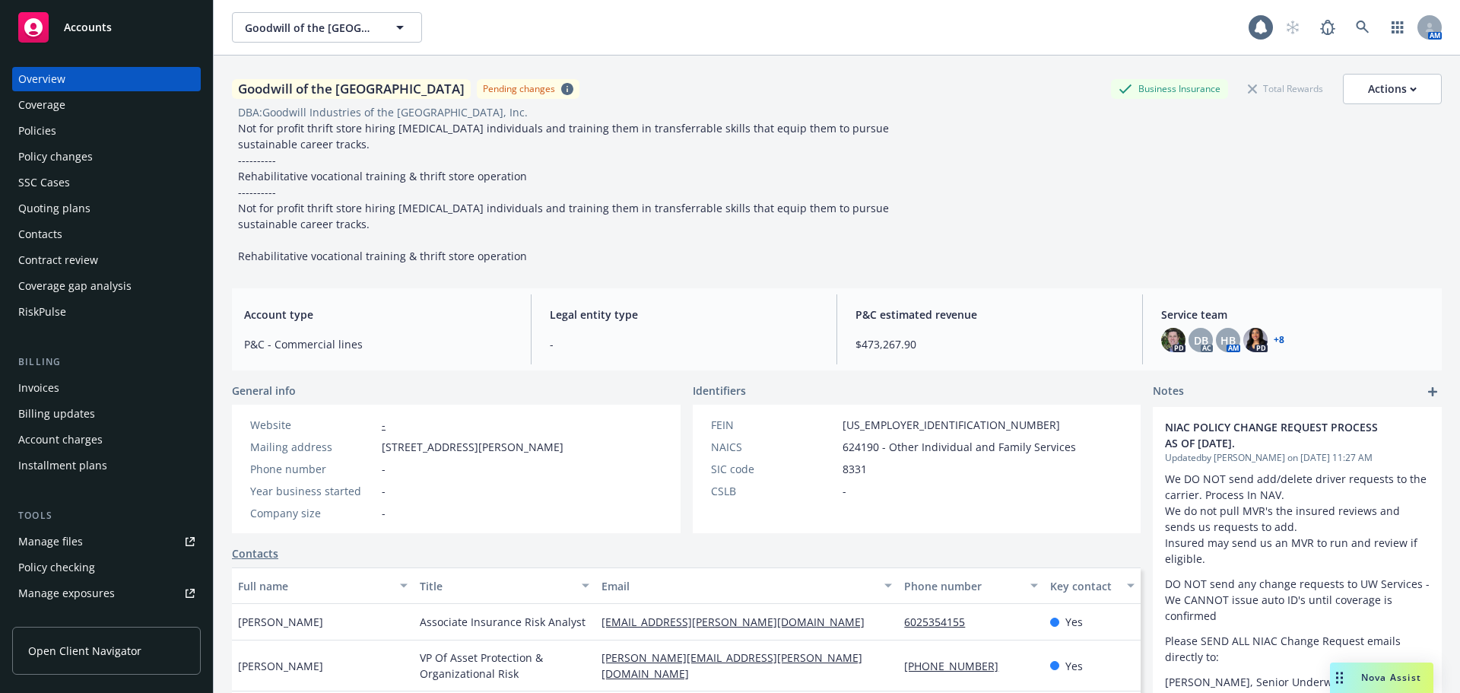
click at [66, 129] on div "Policies" at bounding box center [106, 131] width 176 height 24
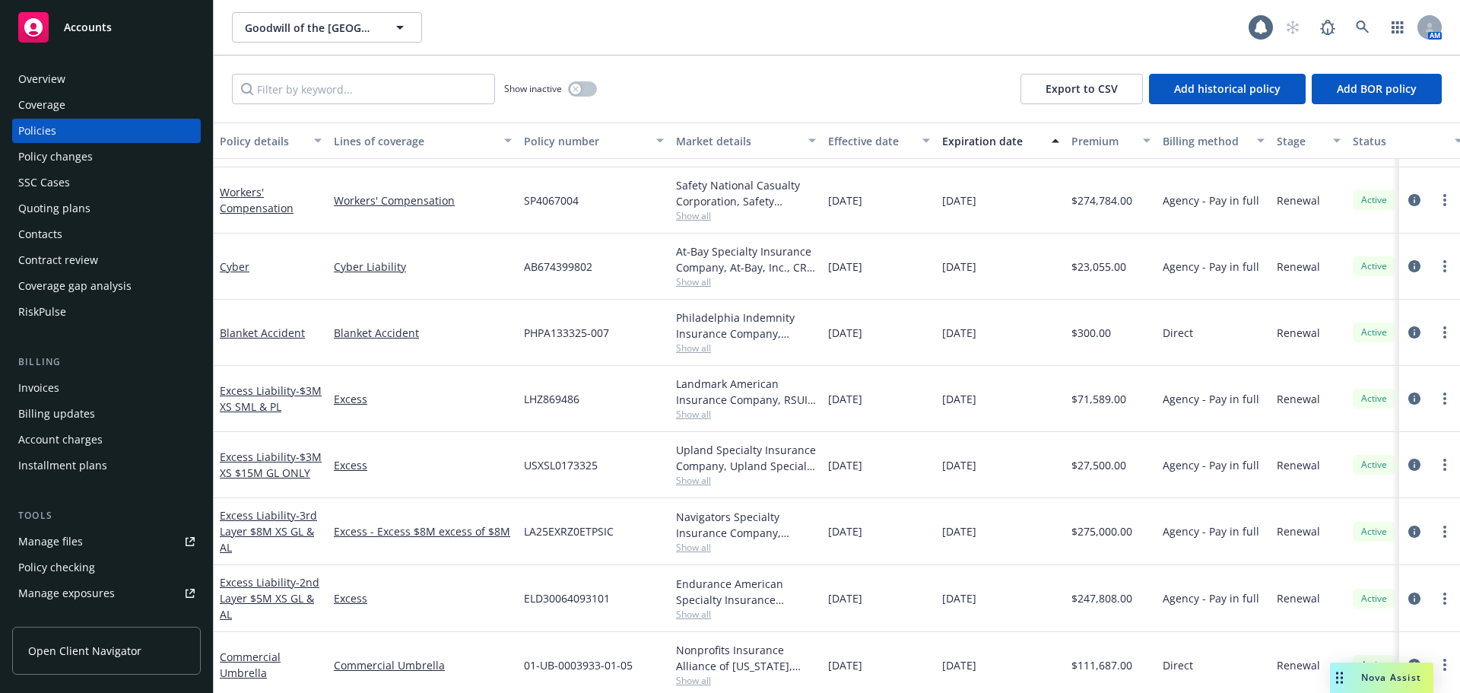
scroll to position [304, 0]
drag, startPoint x: 621, startPoint y: 594, endPoint x: 516, endPoint y: 592, distance: 104.2
click at [516, 592] on div "Excess Liability - 2nd Layer $5M XS GL & AL Excess ELD30064093101 Endurance Ame…" at bounding box center [948, 596] width 1468 height 67
copy div "ELD30064093101"
click at [283, 591] on span "- 2nd Layer $5M XS GL & AL" at bounding box center [270, 596] width 100 height 46
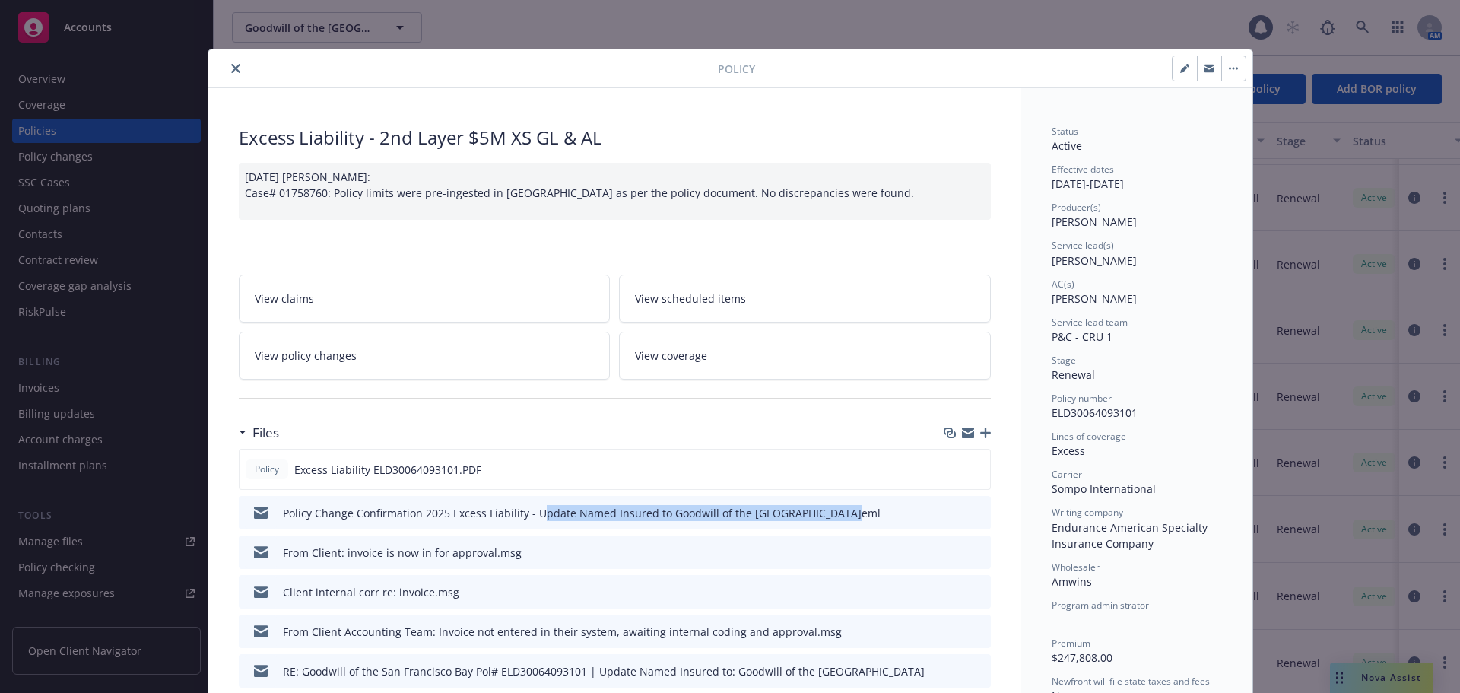
drag, startPoint x: 530, startPoint y: 513, endPoint x: 825, endPoint y: 516, distance: 295.1
click at [825, 516] on div "Policy Change Confirmation 2025 Excess Liability - Update Named Insured to Good…" at bounding box center [582, 513] width 598 height 16
copy div "pdate Named Insured to Goodwill of the San Francisco Bay"
click at [231, 71] on icon "close" at bounding box center [235, 68] width 9 height 9
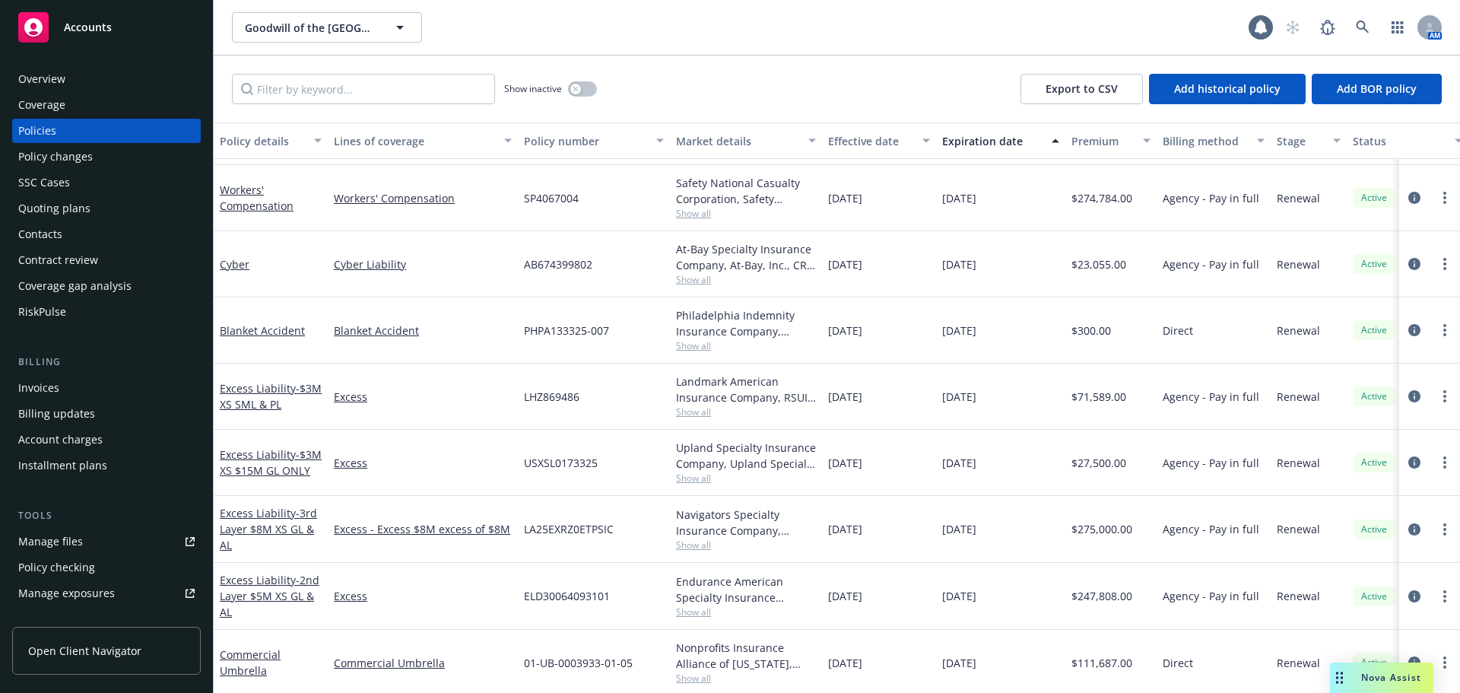
click at [37, 547] on div "Manage files" at bounding box center [50, 541] width 65 height 24
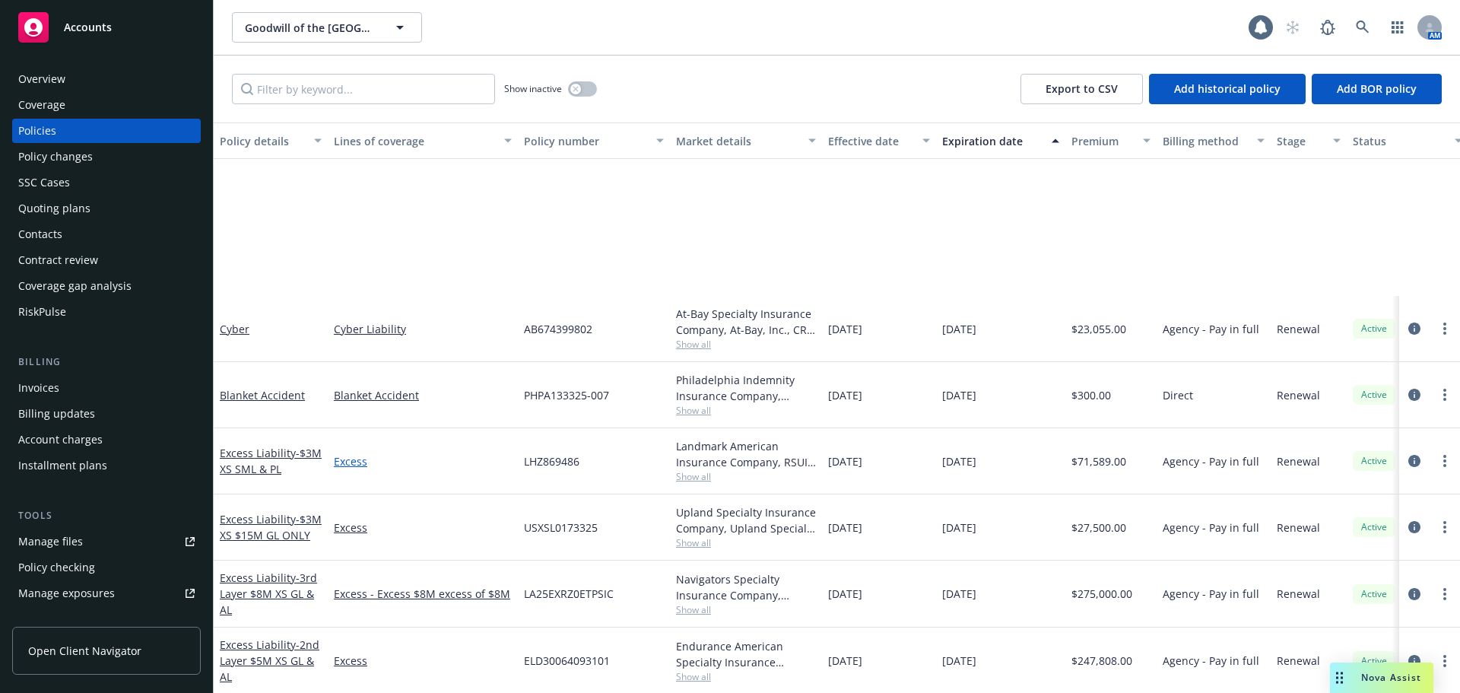
scroll to position [456, 0]
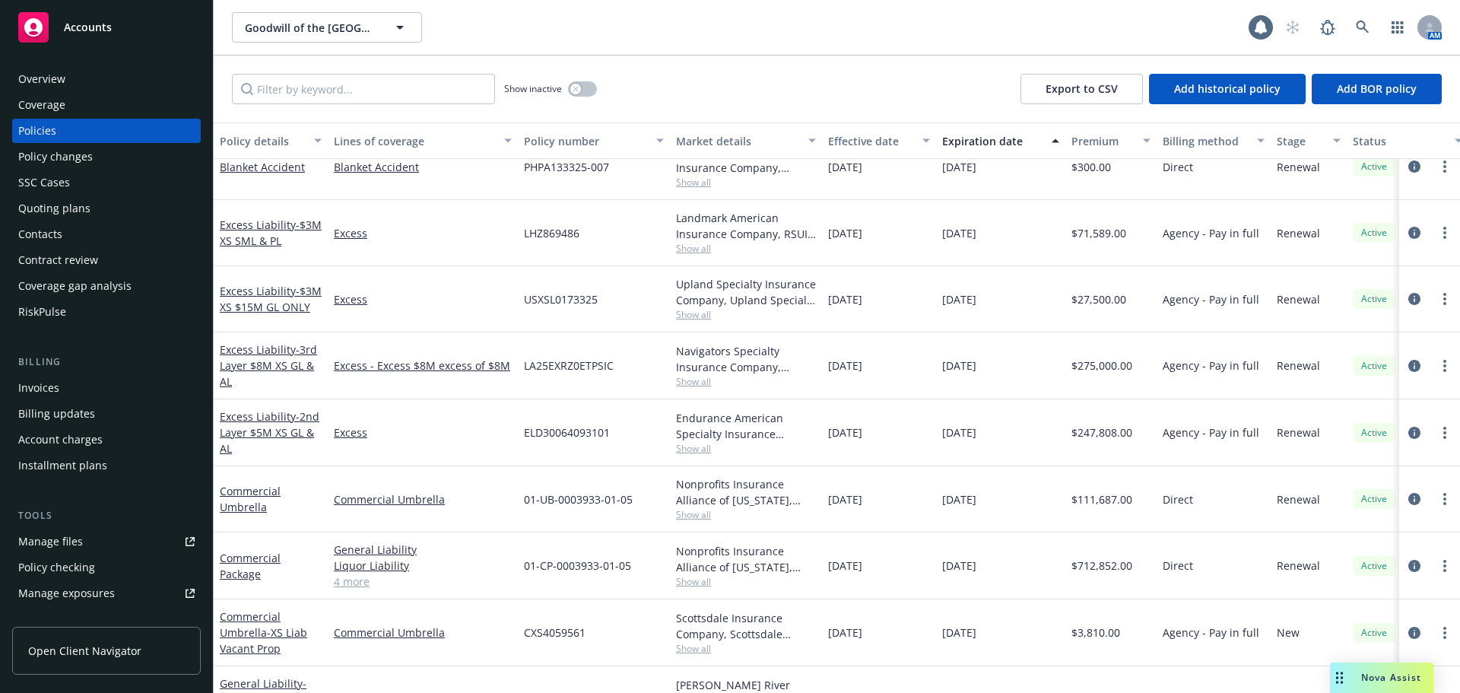
click at [859, 448] on div "[DATE]" at bounding box center [879, 432] width 114 height 67
click at [86, 162] on div "Policy changes" at bounding box center [55, 156] width 75 height 24
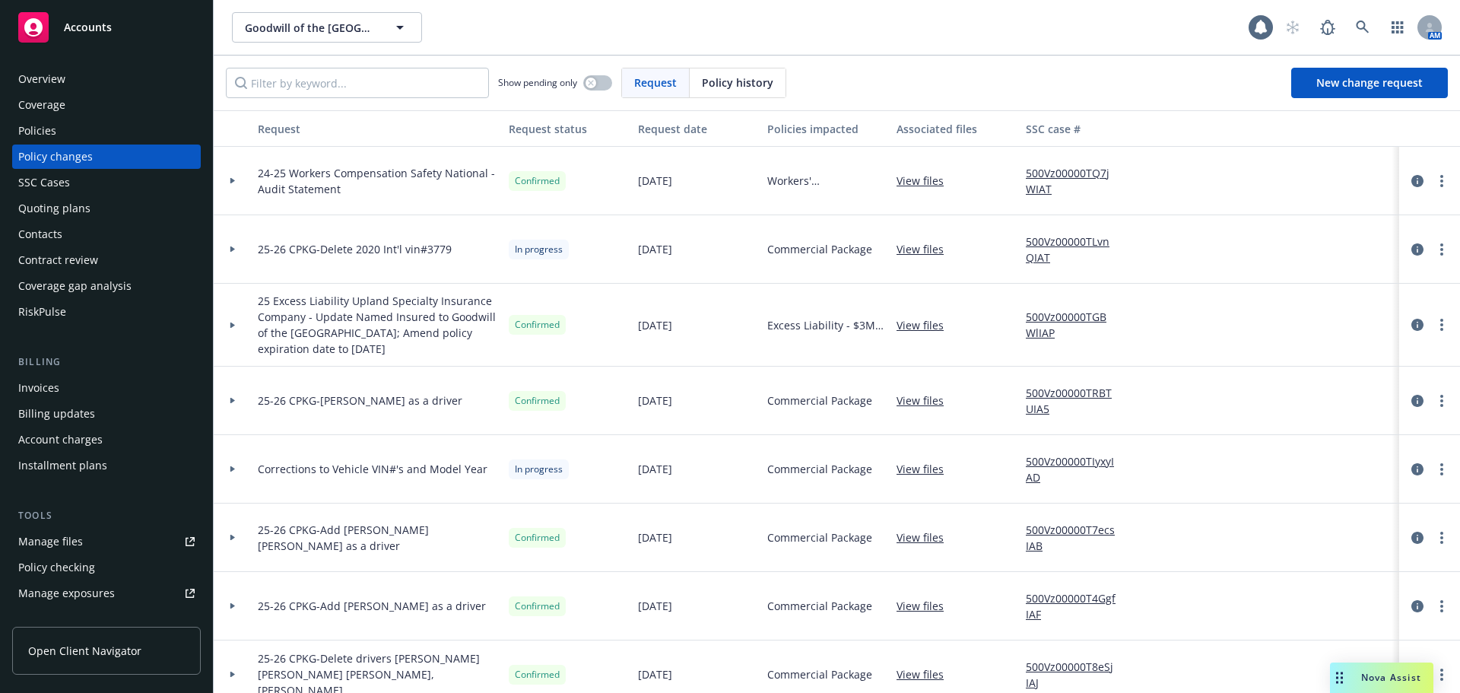
click at [402, 73] on div "Show pending only Request Policy history New change request" at bounding box center [837, 83] width 1246 height 55
click at [405, 75] on input "Filter by keyword..." at bounding box center [357, 83] width 263 height 30
click at [405, 79] on input "Filter by keyword..." at bounding box center [357, 83] width 263 height 30
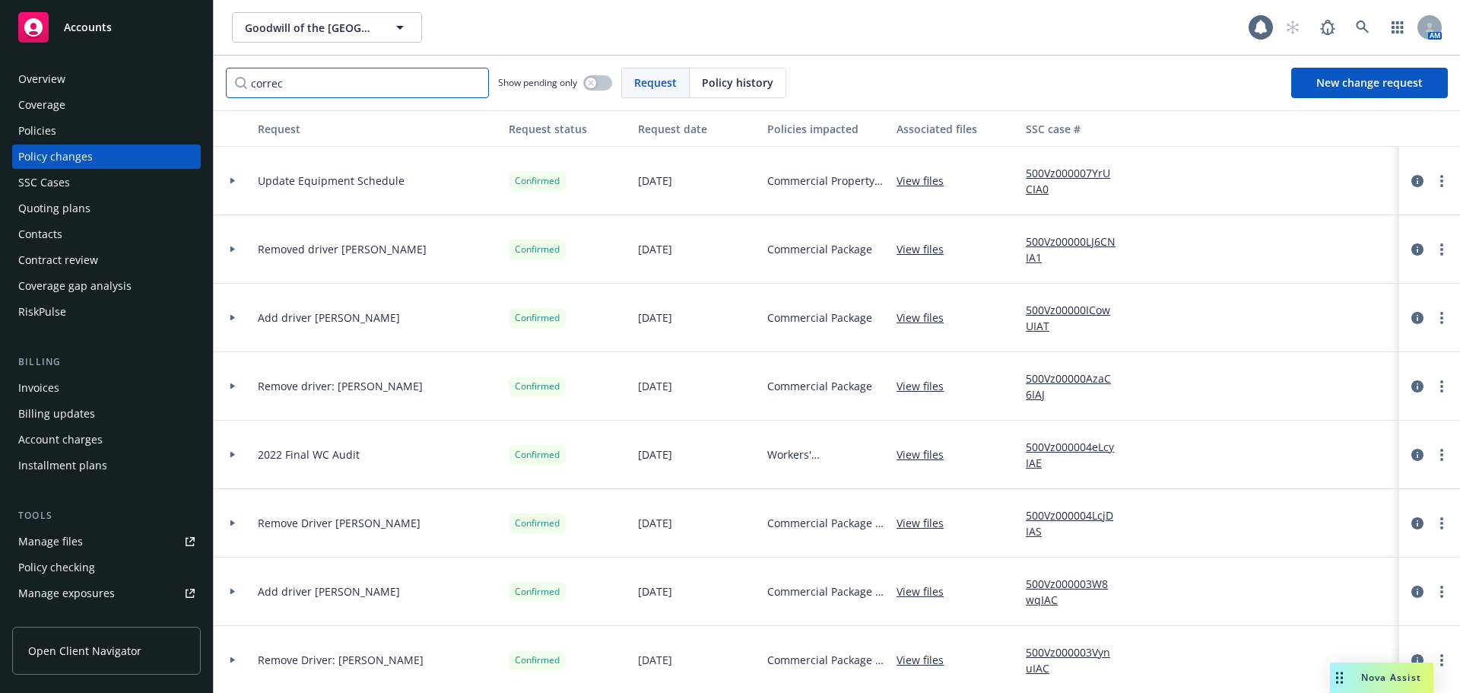
type input "correct"
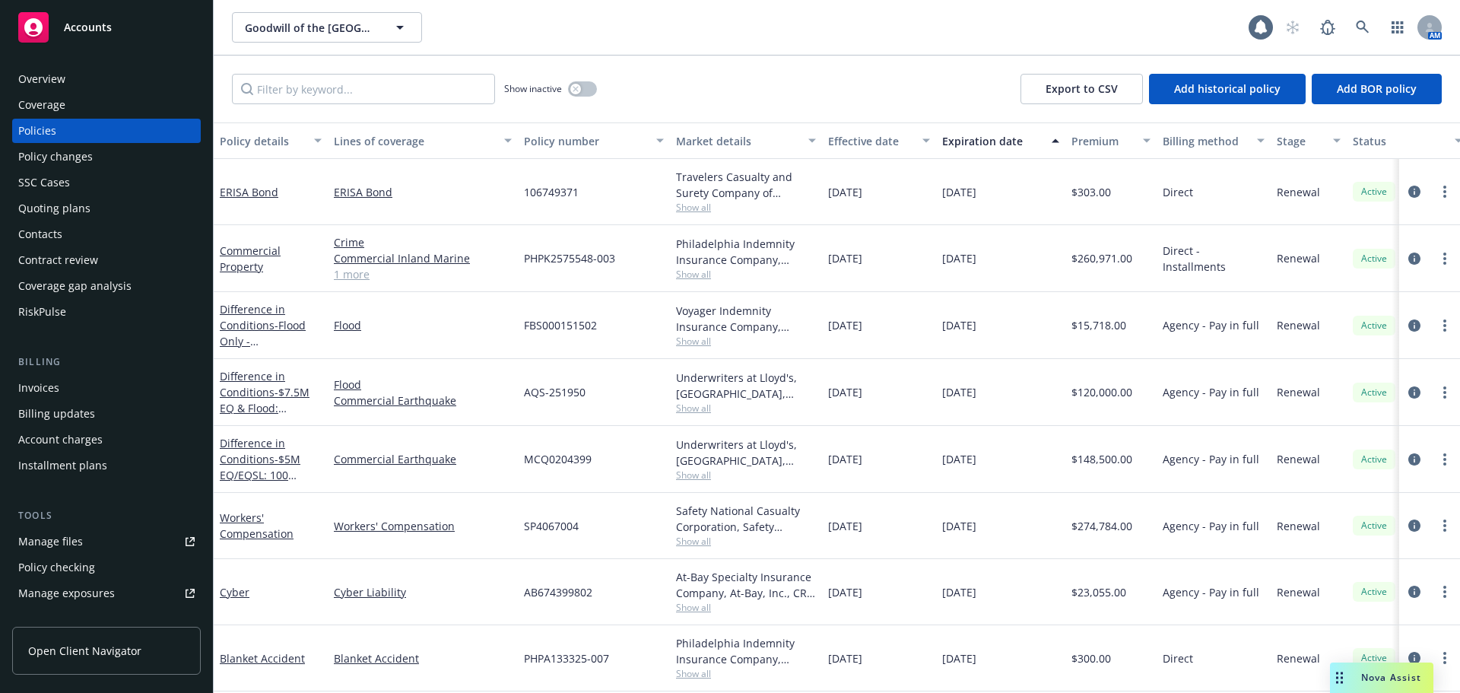
click at [75, 160] on div "Policy changes" at bounding box center [55, 156] width 75 height 24
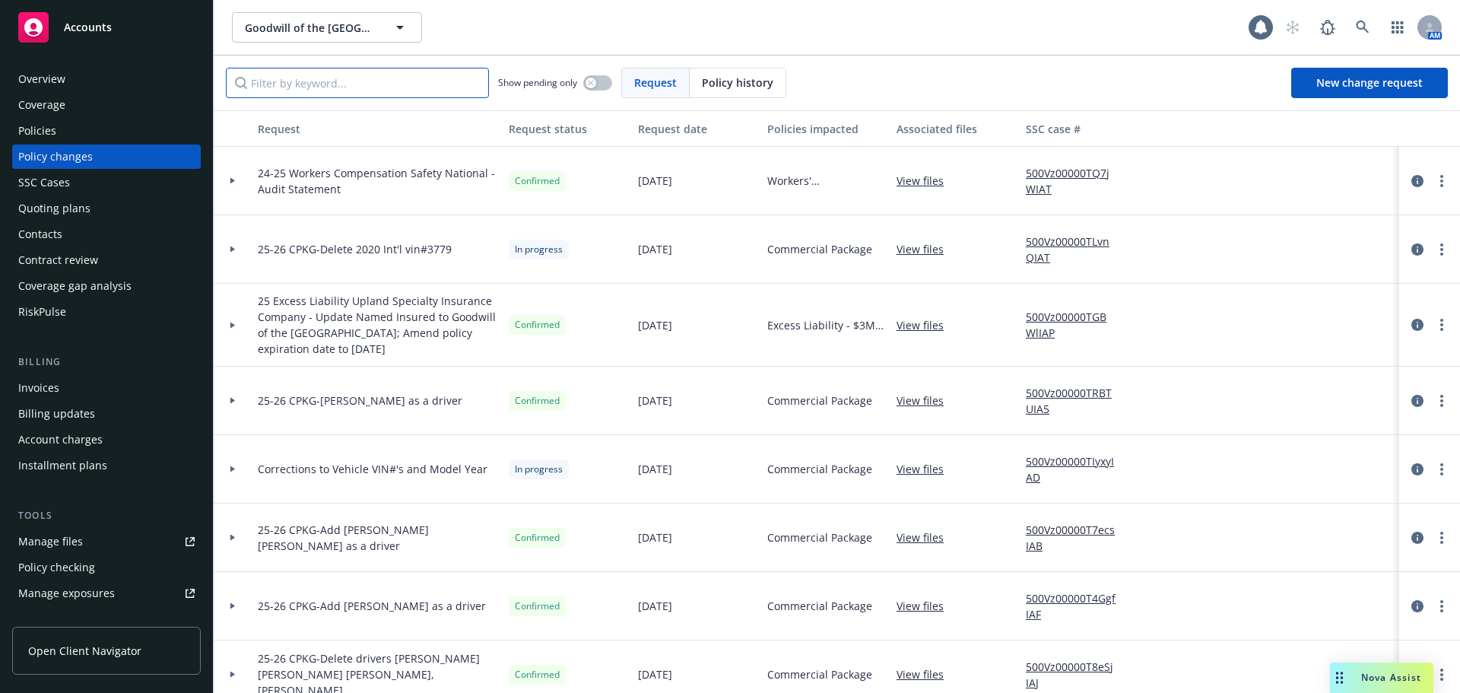
click at [382, 81] on input "Filter by keyword..." at bounding box center [357, 83] width 263 height 30
click at [924, 325] on link "View files" at bounding box center [926, 325] width 59 height 16
click at [348, 87] on input "Filter by keyword..." at bounding box center [357, 83] width 263 height 30
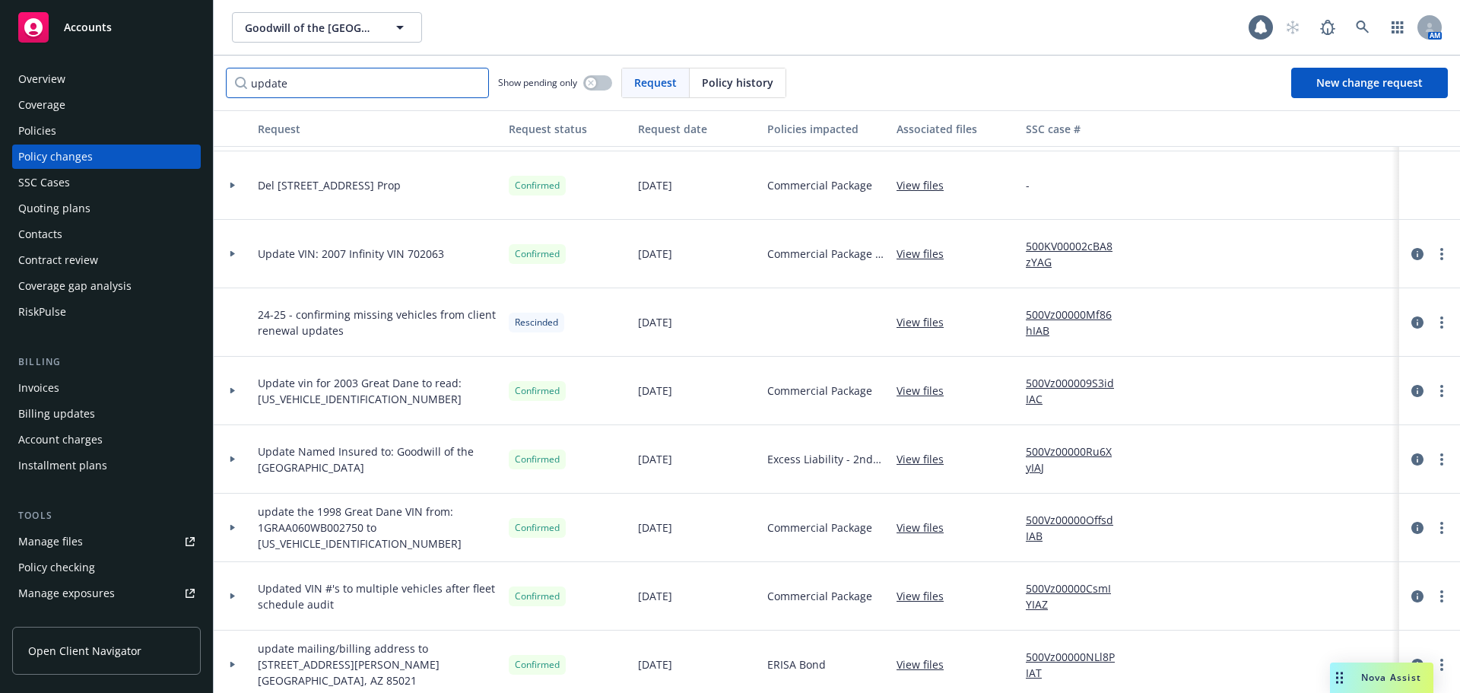
scroll to position [228, 0]
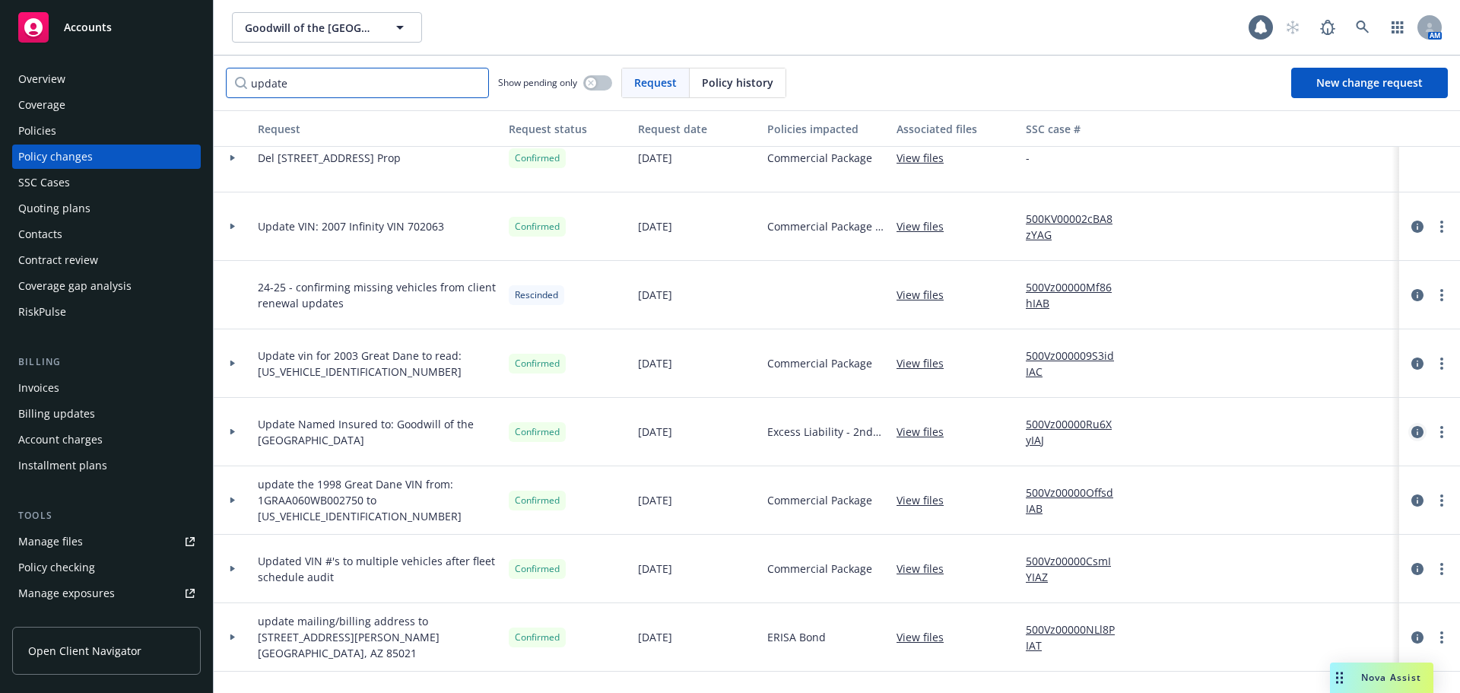
type input "update"
click at [1411, 430] on icon "circleInformation" at bounding box center [1417, 432] width 12 height 12
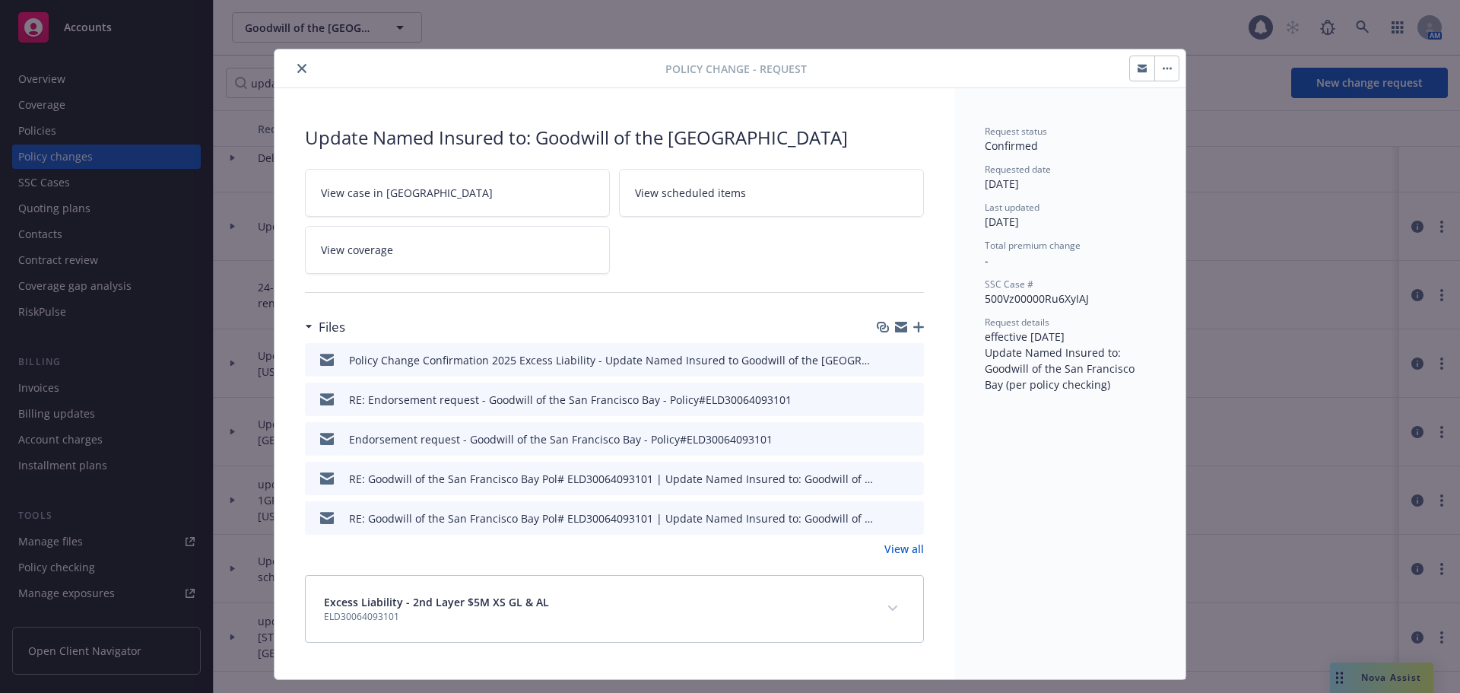
click at [297, 66] on icon "close" at bounding box center [301, 68] width 9 height 9
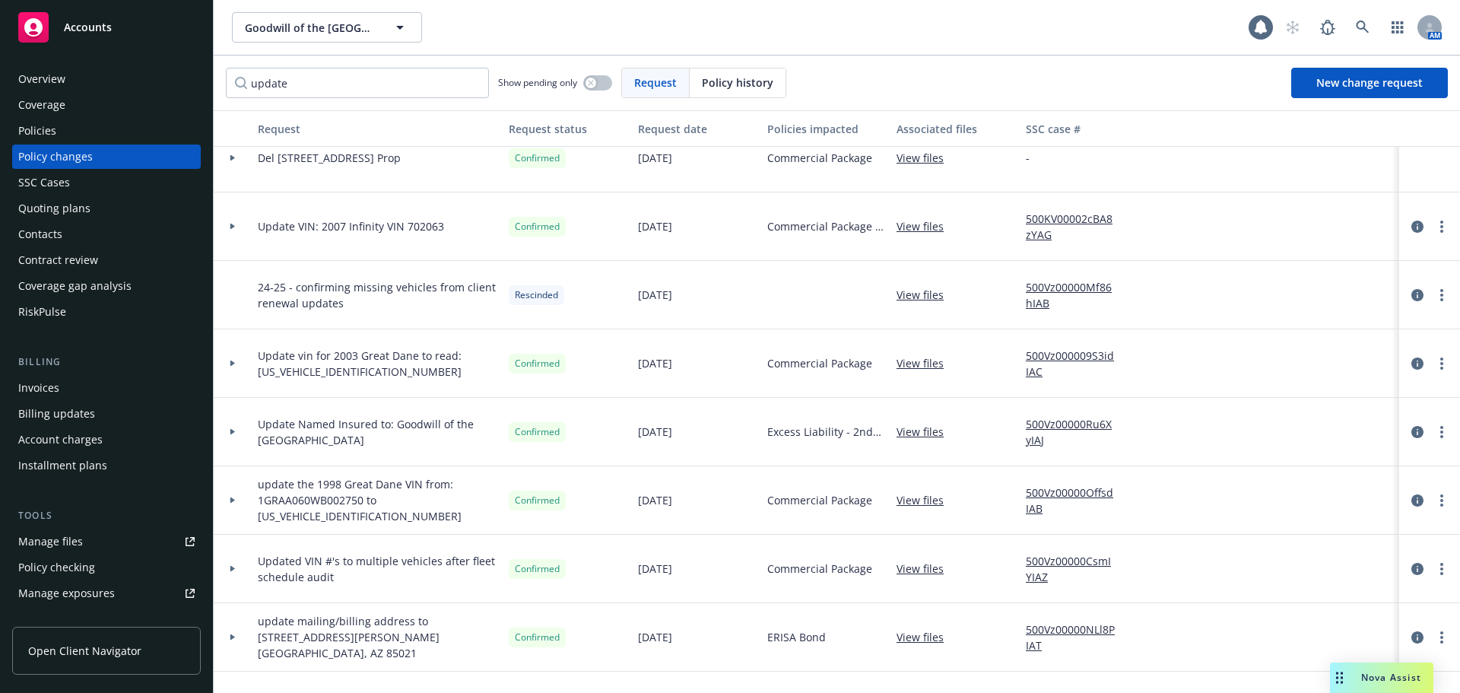
click at [1440, 429] on div at bounding box center [1429, 432] width 49 height 18
click at [1434, 436] on link "more" at bounding box center [1442, 432] width 18 height 18
click at [1269, 457] on link "Copy logging email" at bounding box center [1308, 463] width 261 height 30
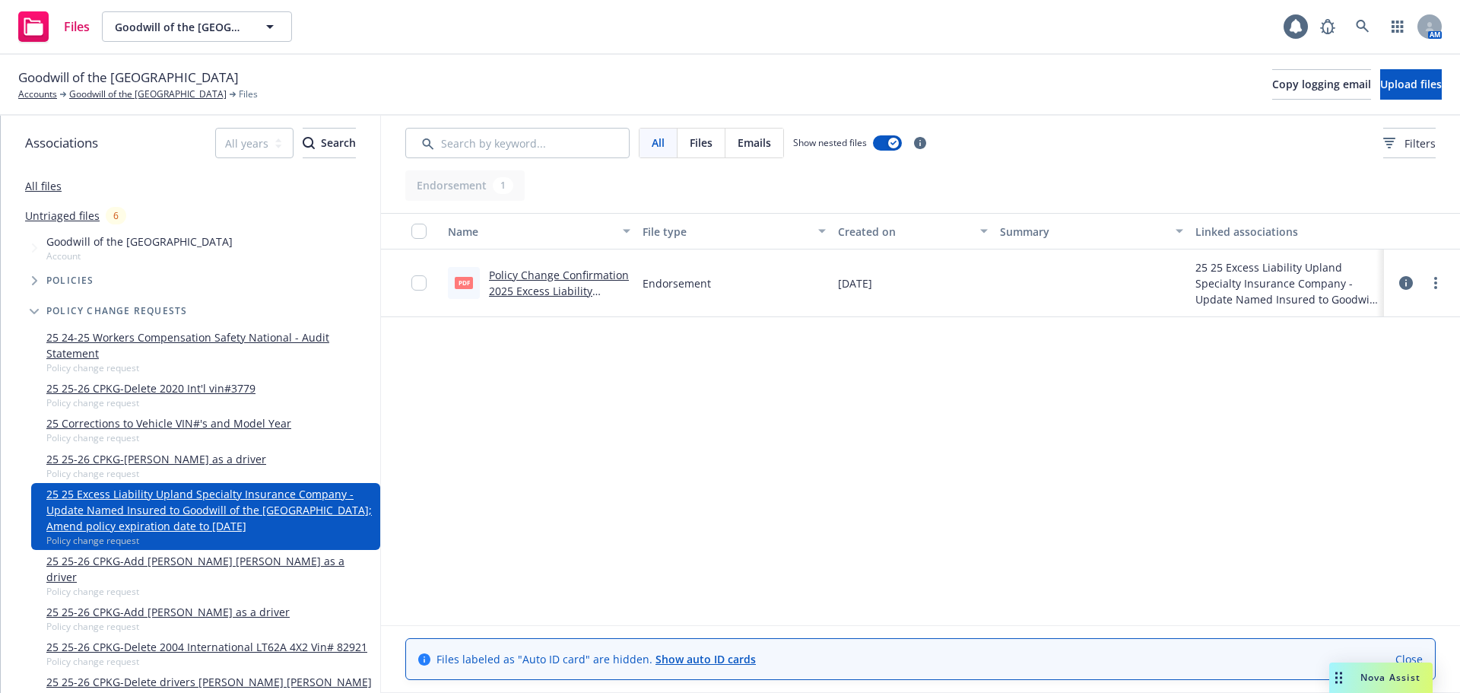
click at [529, 285] on link "Policy Change Confirmation 2025 Excess Liability ENDT#001 - Update Named Insure…" at bounding box center [559, 323] width 141 height 110
click at [559, 295] on link "Policy Change Confirmation 2025 Excess Liability ENDT#001 - Update Named Insure…" at bounding box center [559, 323] width 141 height 110
click at [531, 284] on link "Policy Change Confirmation 2025 Excess Liability ENDT#001 - Update Named Insure…" at bounding box center [559, 323] width 141 height 110
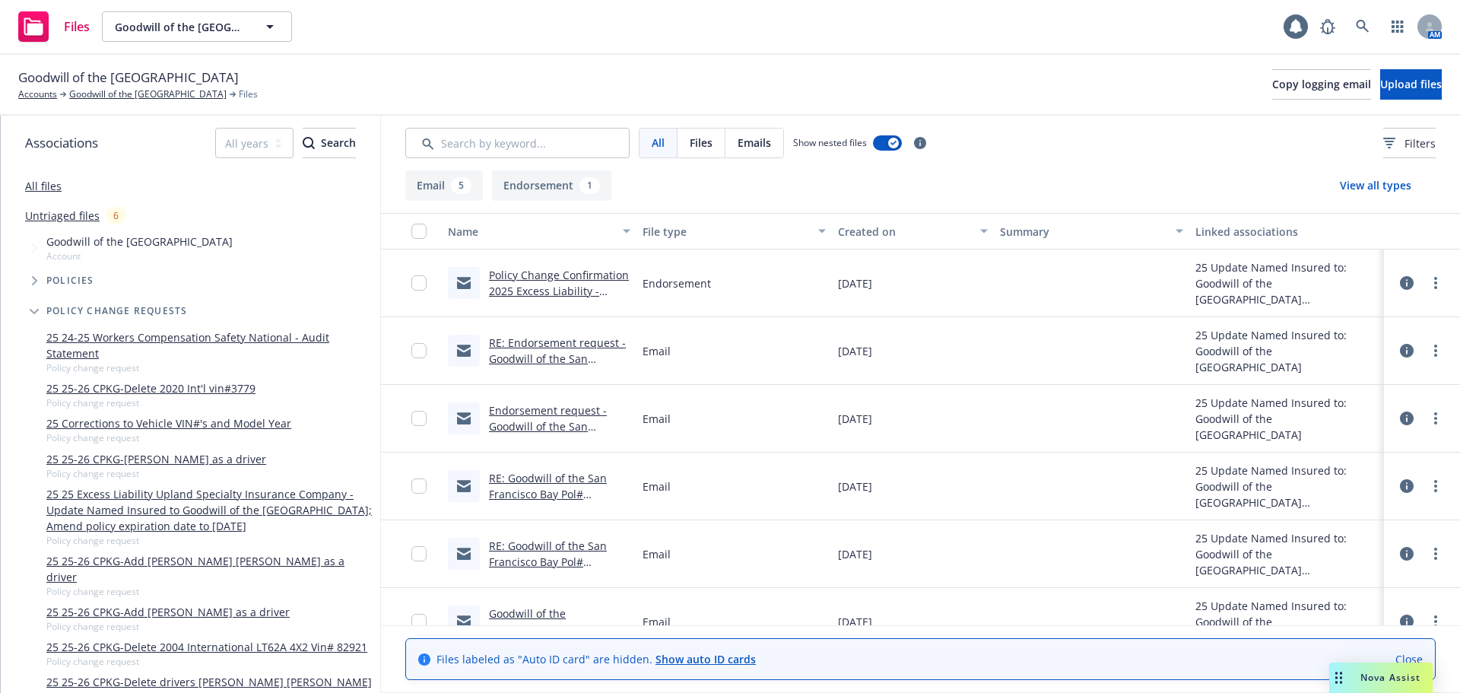
click at [538, 284] on link "Policy Change Confirmation 2025 Excess Liability - Update Named Insured to Good…" at bounding box center [559, 307] width 140 height 78
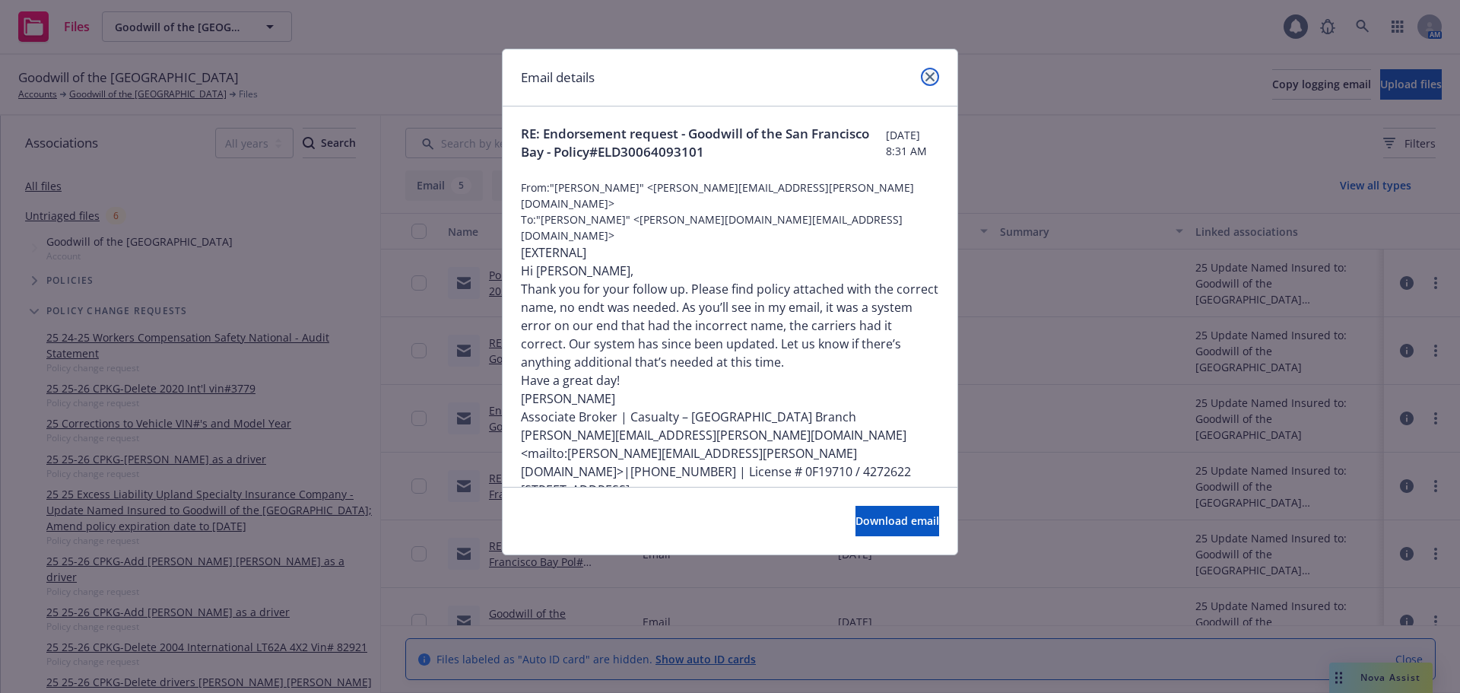
click at [929, 75] on icon "close" at bounding box center [930, 76] width 9 height 9
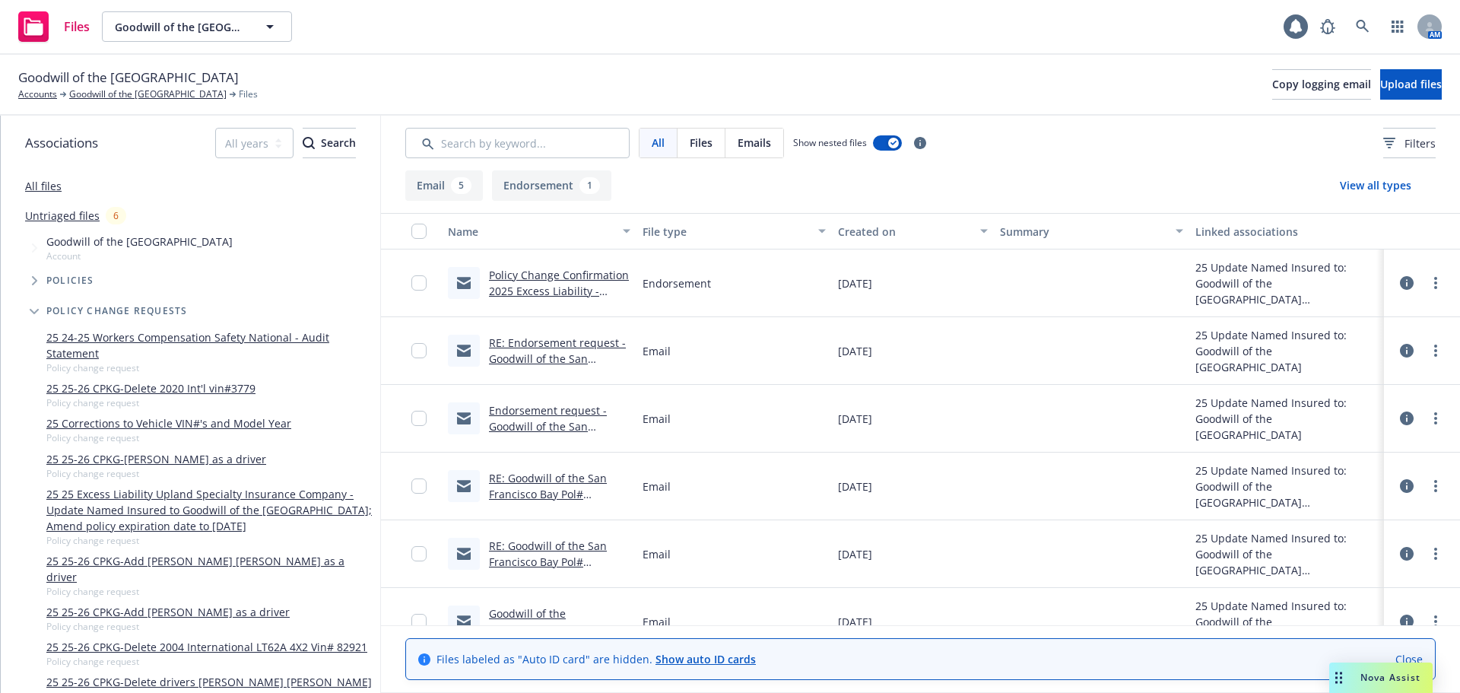
click at [545, 413] on link "Endorsement request - Goodwill of the San Francisco Bay - Policy#ELD30064093101" at bounding box center [550, 434] width 122 height 62
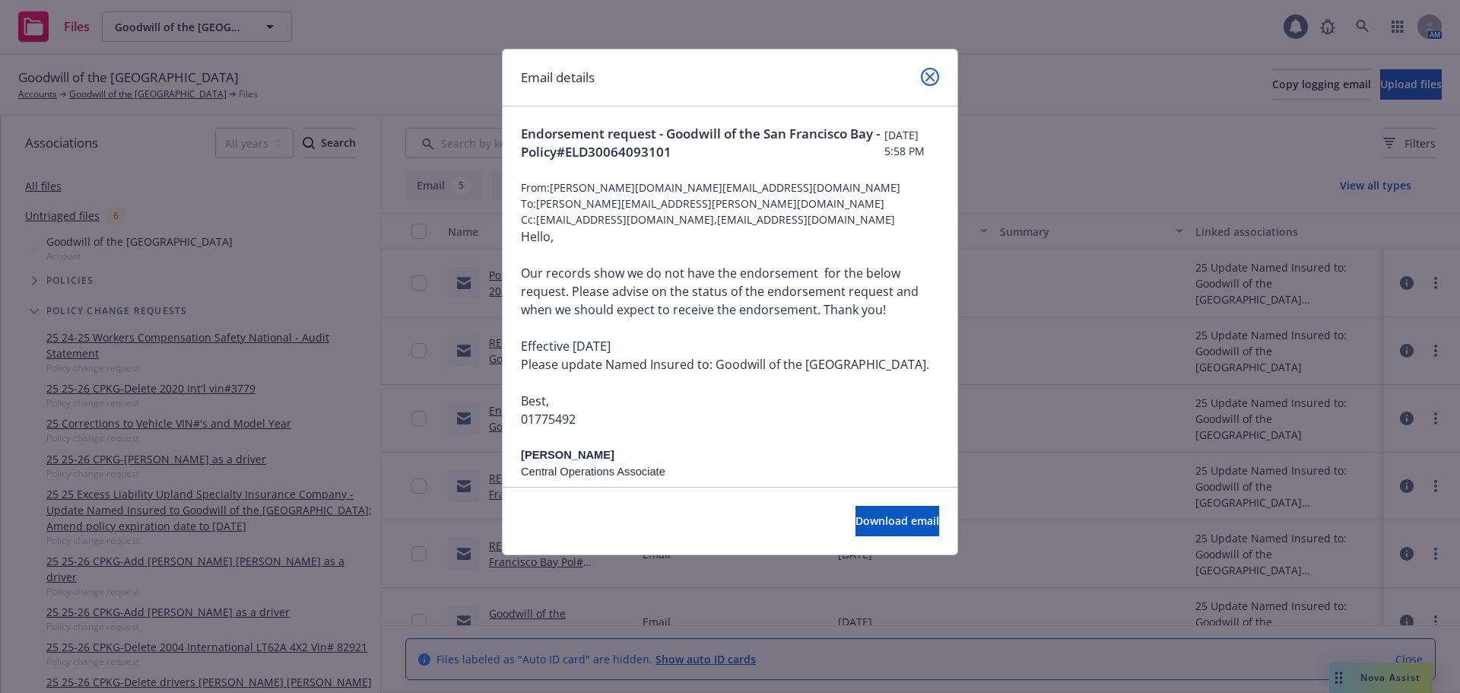
click at [928, 77] on icon "close" at bounding box center [930, 76] width 9 height 9
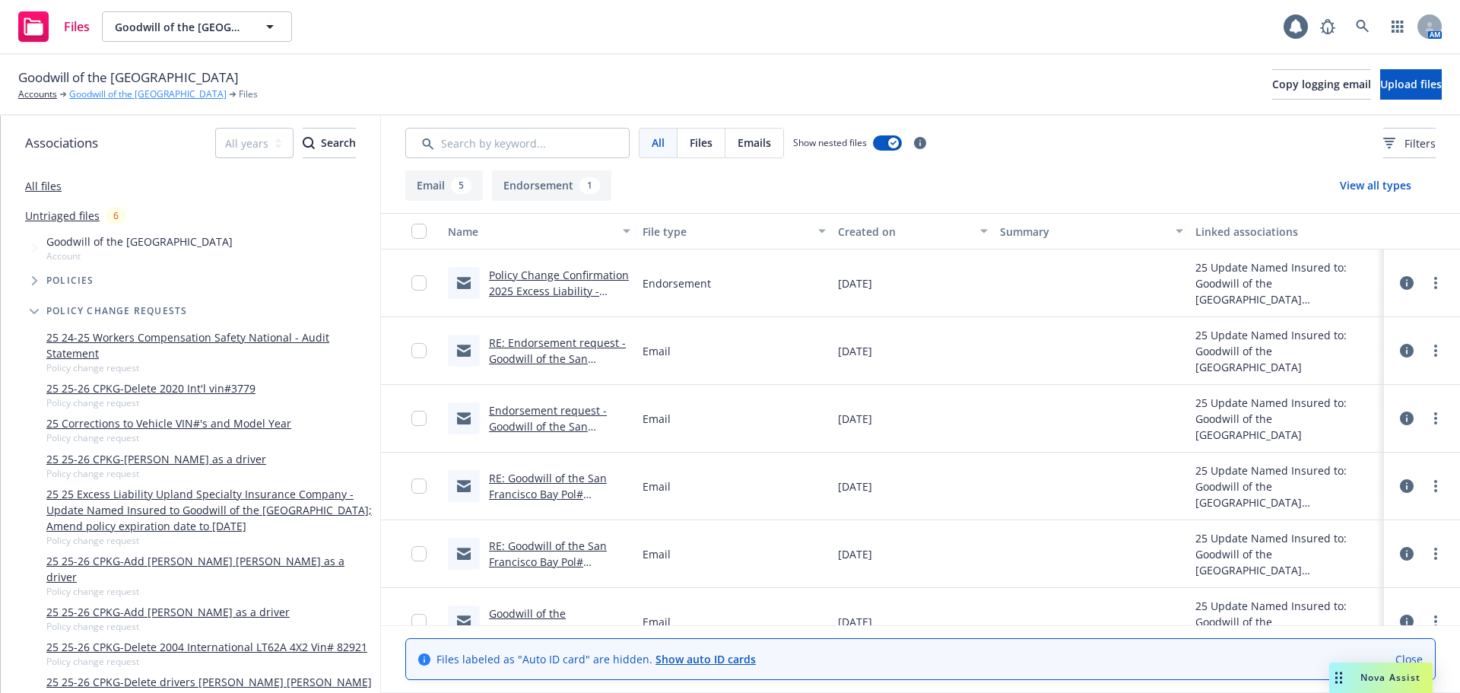
click at [115, 97] on link "Goodwill of the [GEOGRAPHIC_DATA]" at bounding box center [147, 94] width 157 height 14
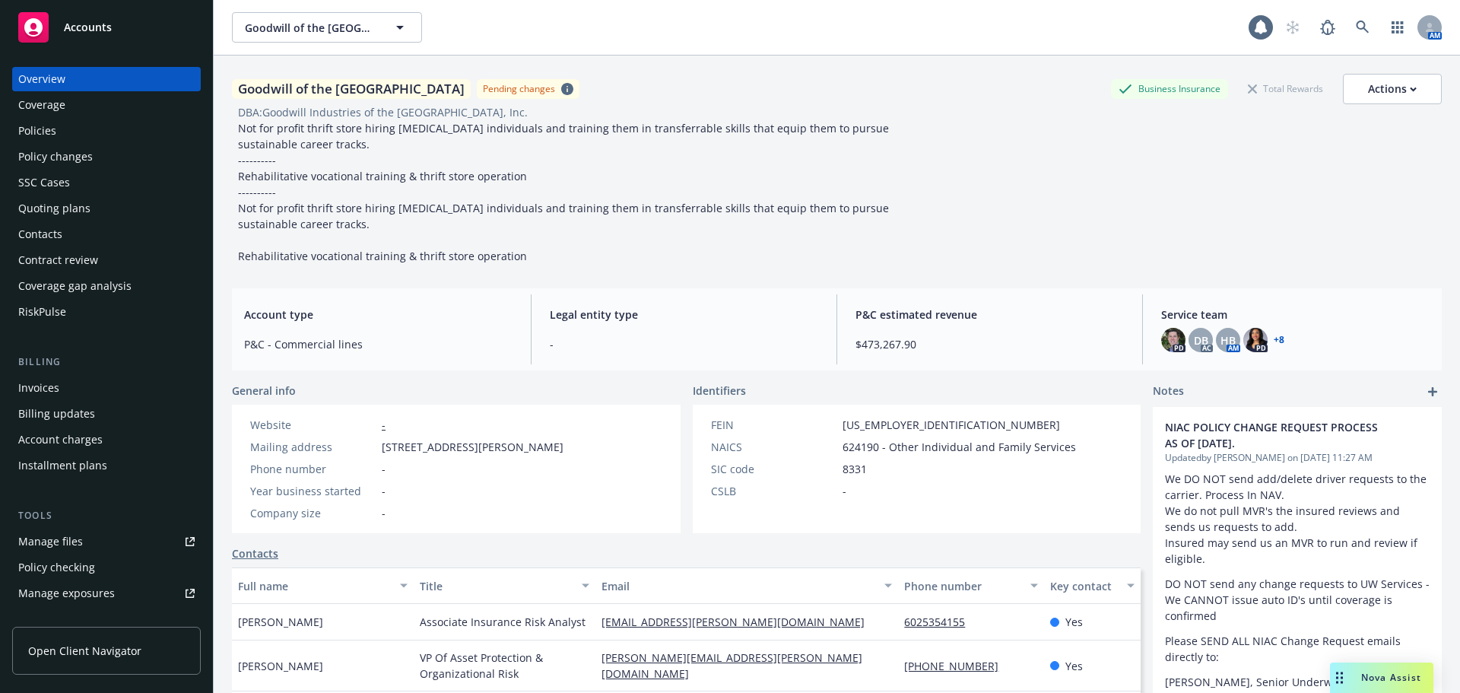
click at [59, 157] on div "Policy changes" at bounding box center [55, 156] width 75 height 24
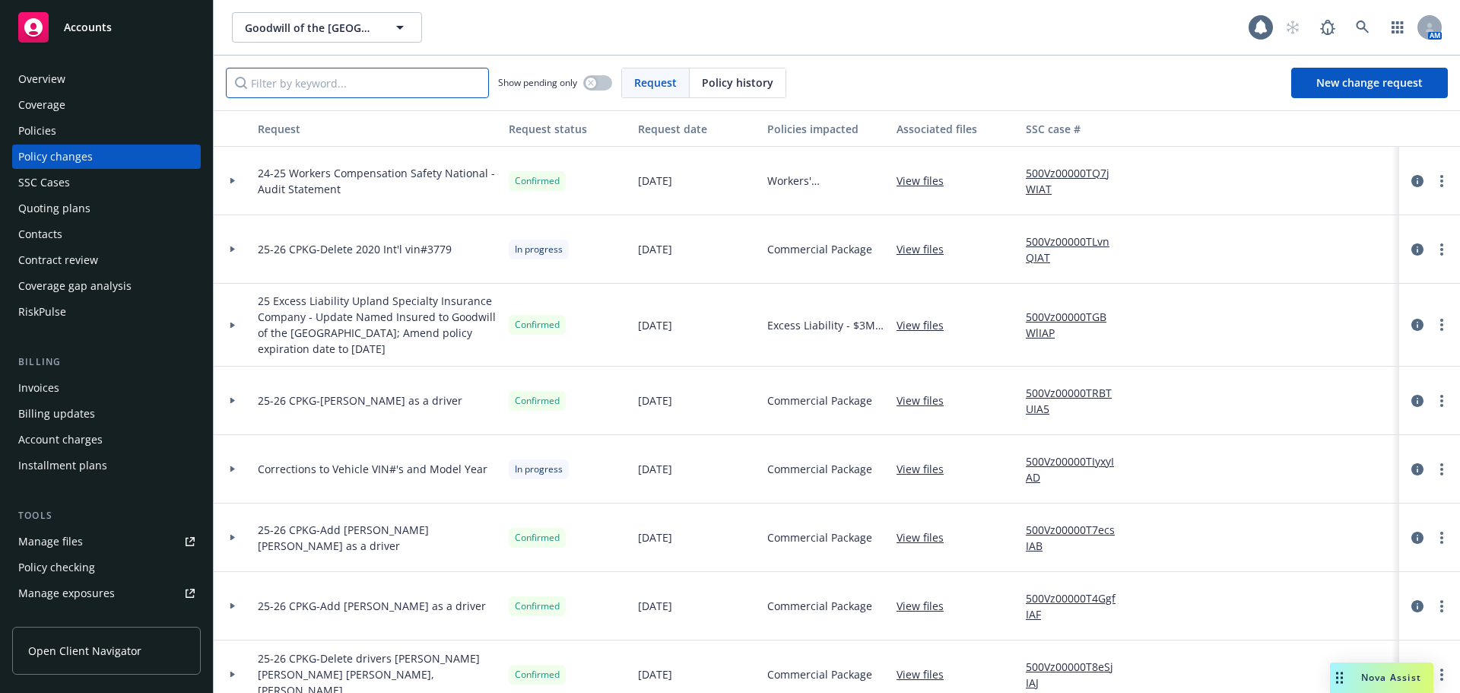
click at [428, 90] on input "Filter by keyword..." at bounding box center [357, 83] width 263 height 30
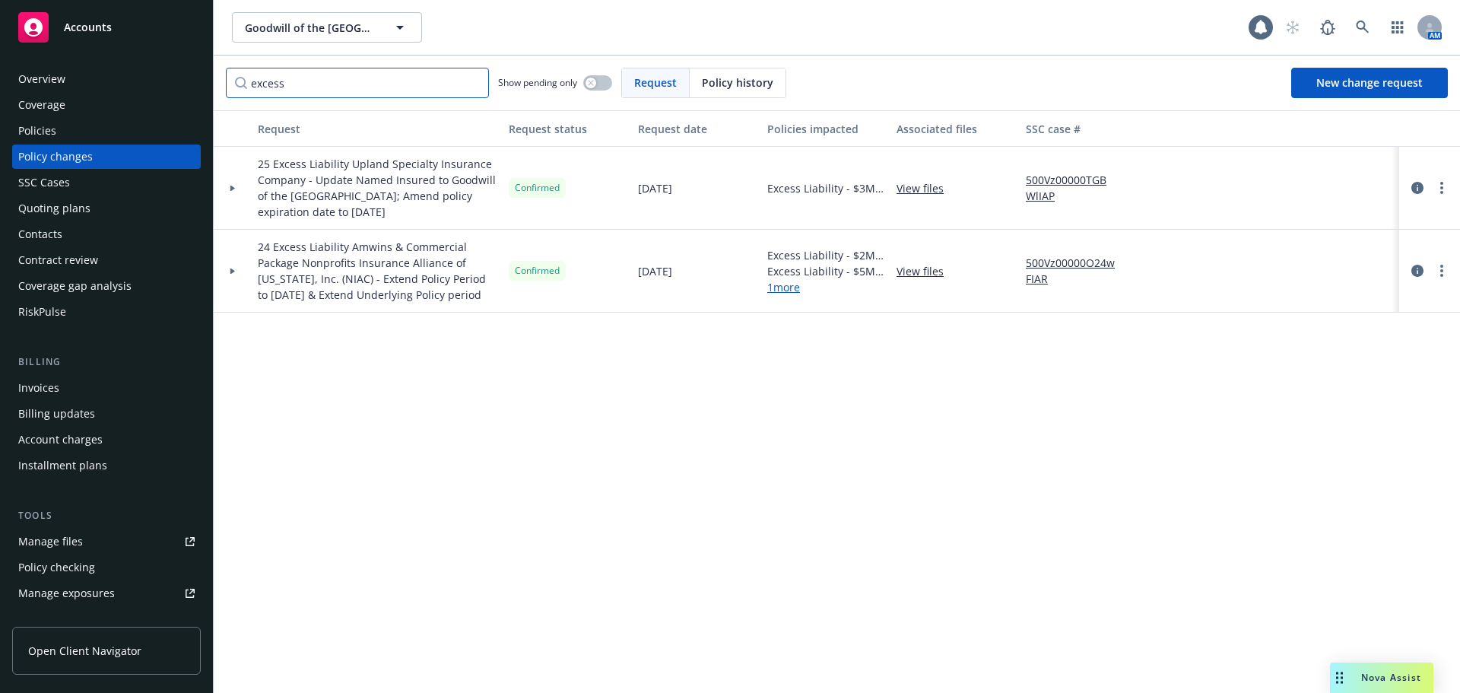
type input "excess"
click at [1051, 189] on link "500Vz00000TGBWlIAP" at bounding box center [1077, 188] width 102 height 32
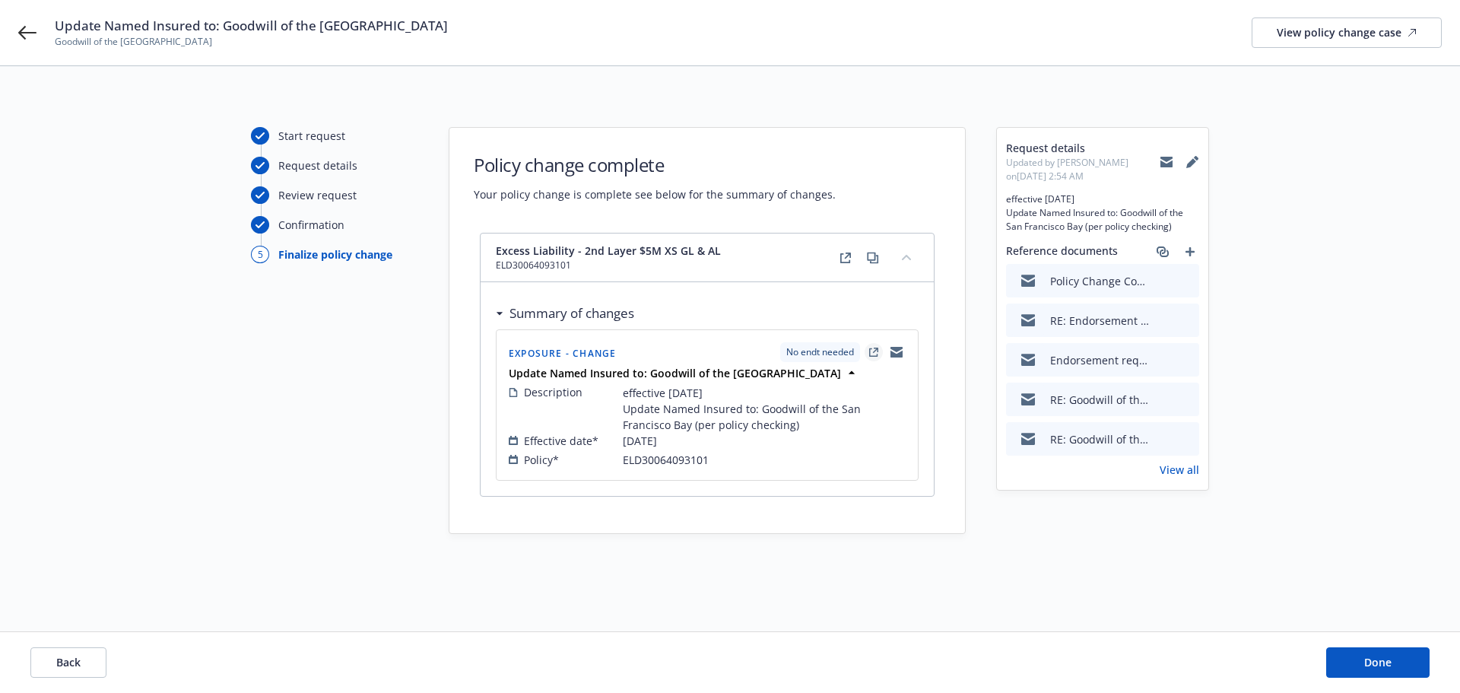
click at [874, 356] on icon "external" at bounding box center [873, 352] width 8 height 8
click at [874, 349] on icon "external" at bounding box center [873, 352] width 9 height 9
click at [904, 260] on button "collapse content" at bounding box center [906, 257] width 24 height 24
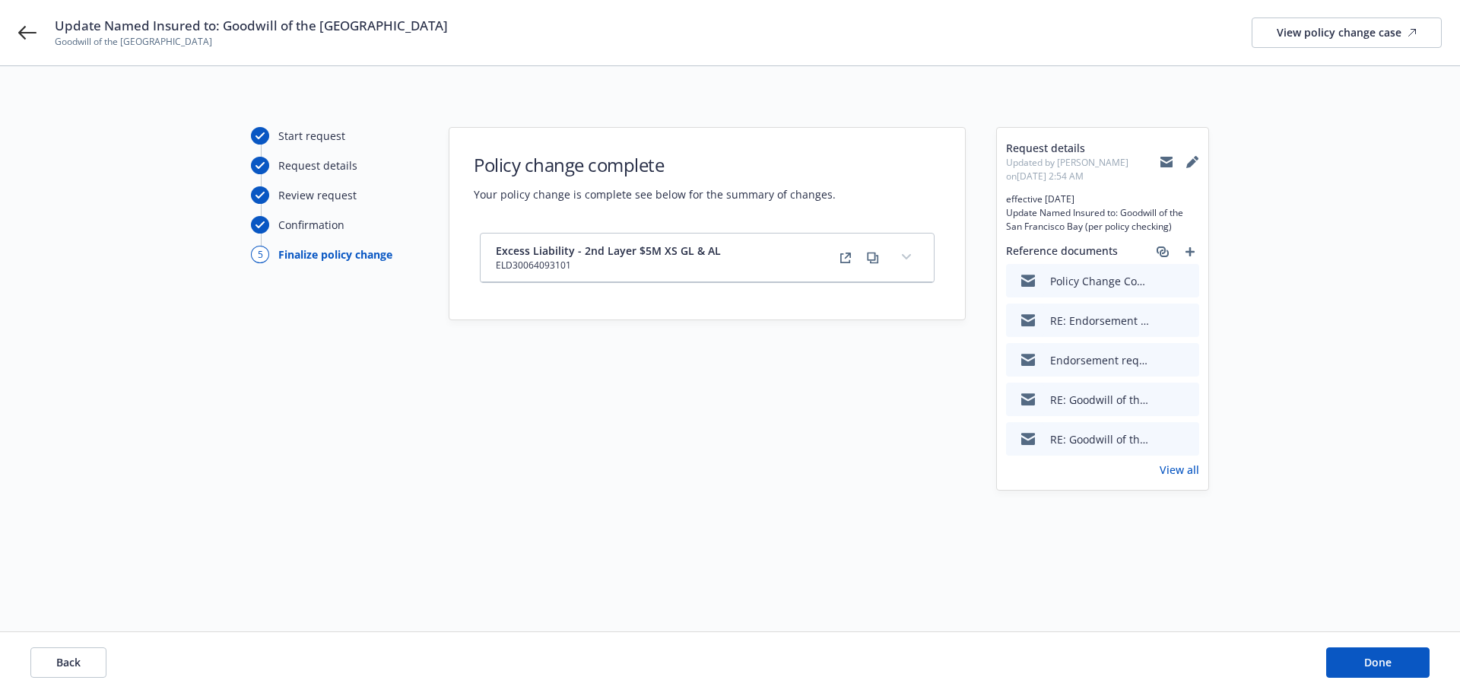
click at [904, 260] on button "expand content" at bounding box center [906, 257] width 24 height 24
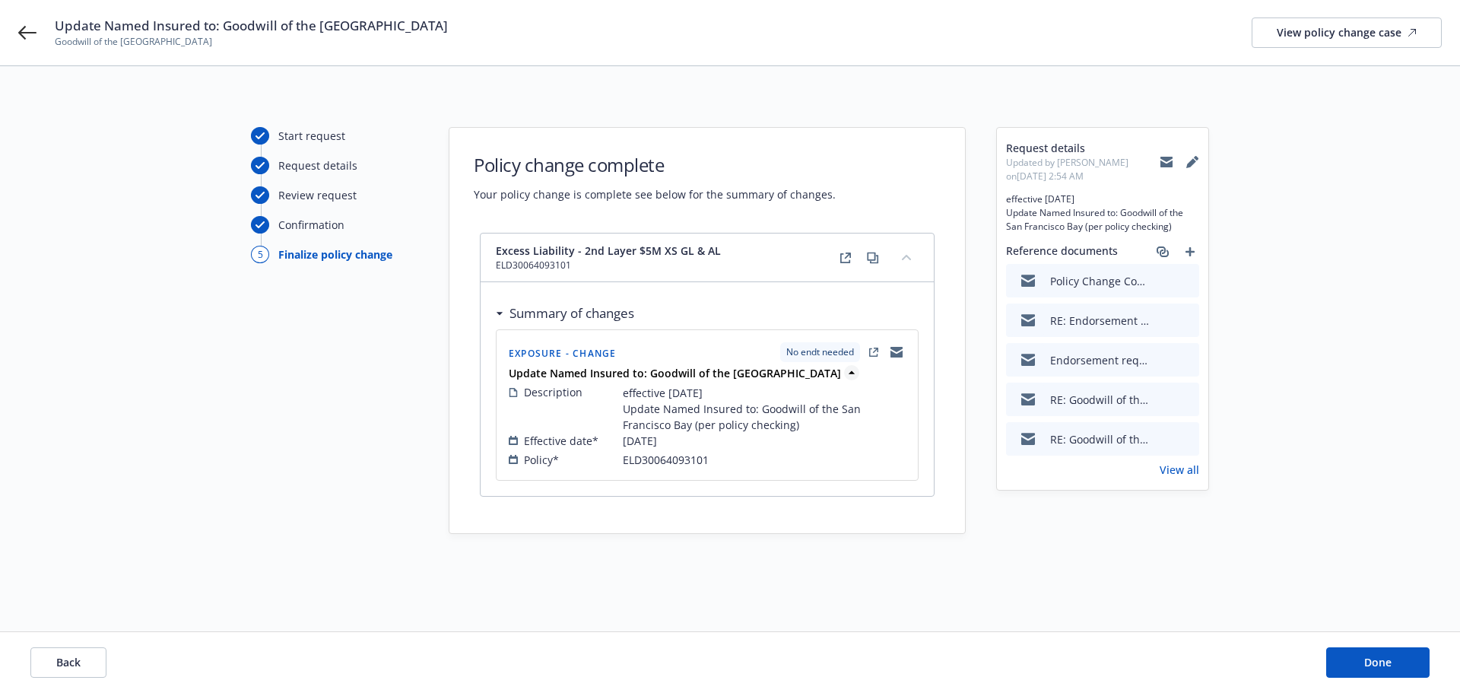
click at [844, 375] on icon at bounding box center [851, 372] width 15 height 15
click at [79, 652] on button "Back" at bounding box center [68, 662] width 76 height 30
select select "NO_ENDORSEMENT_NEEDED"
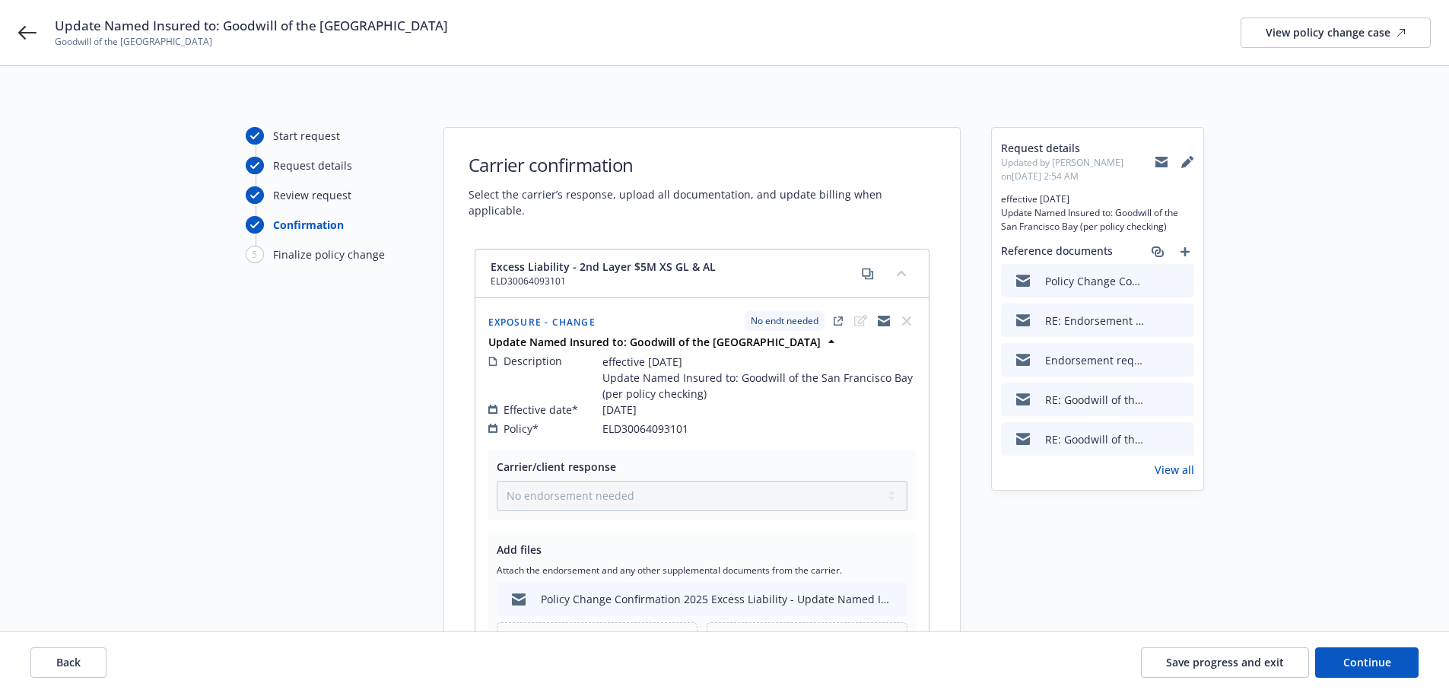
click at [633, 402] on span "[DATE]" at bounding box center [619, 410] width 34 height 16
click at [317, 198] on div "Review request" at bounding box center [312, 195] width 78 height 16
click at [256, 195] on icon at bounding box center [254, 195] width 11 height 7
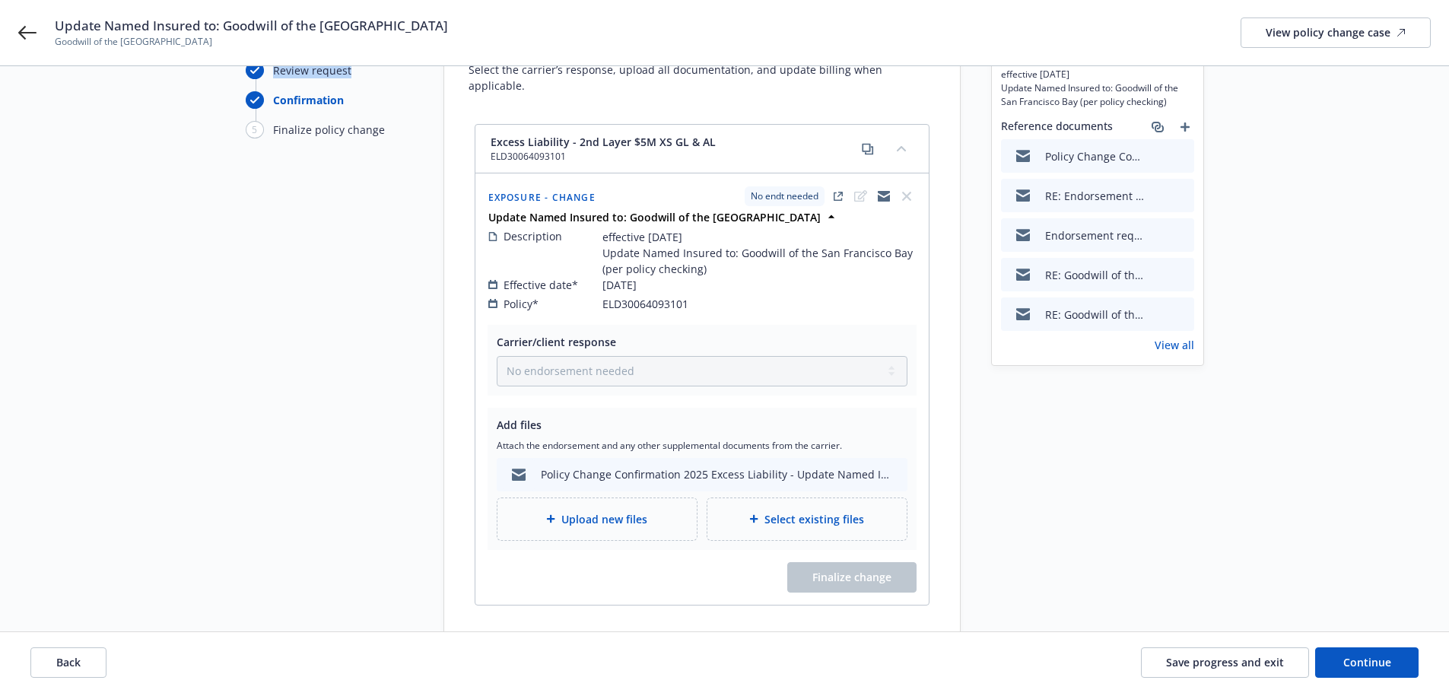
scroll to position [152, 0]
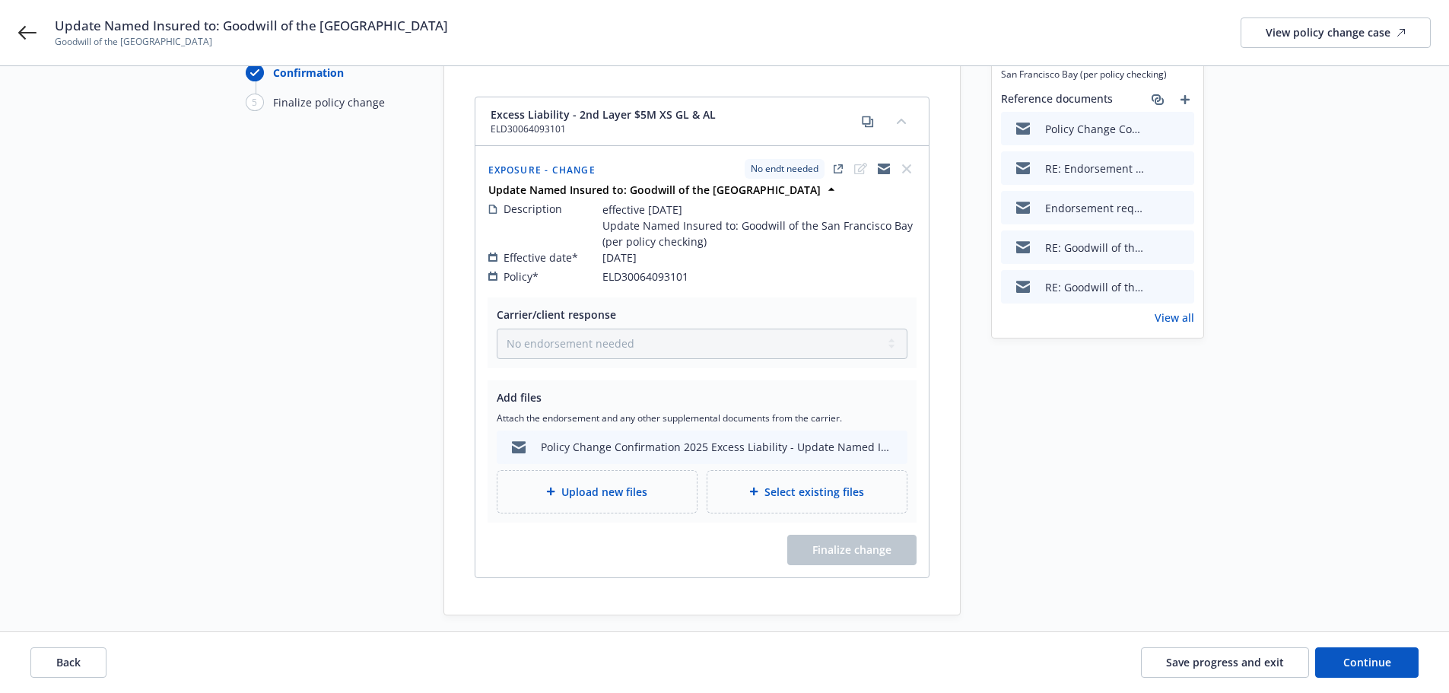
click at [617, 439] on div "Policy Change Confirmation 2025 Excess Liability - Update Named Insured to Good…" at bounding box center [718, 447] width 354 height 16
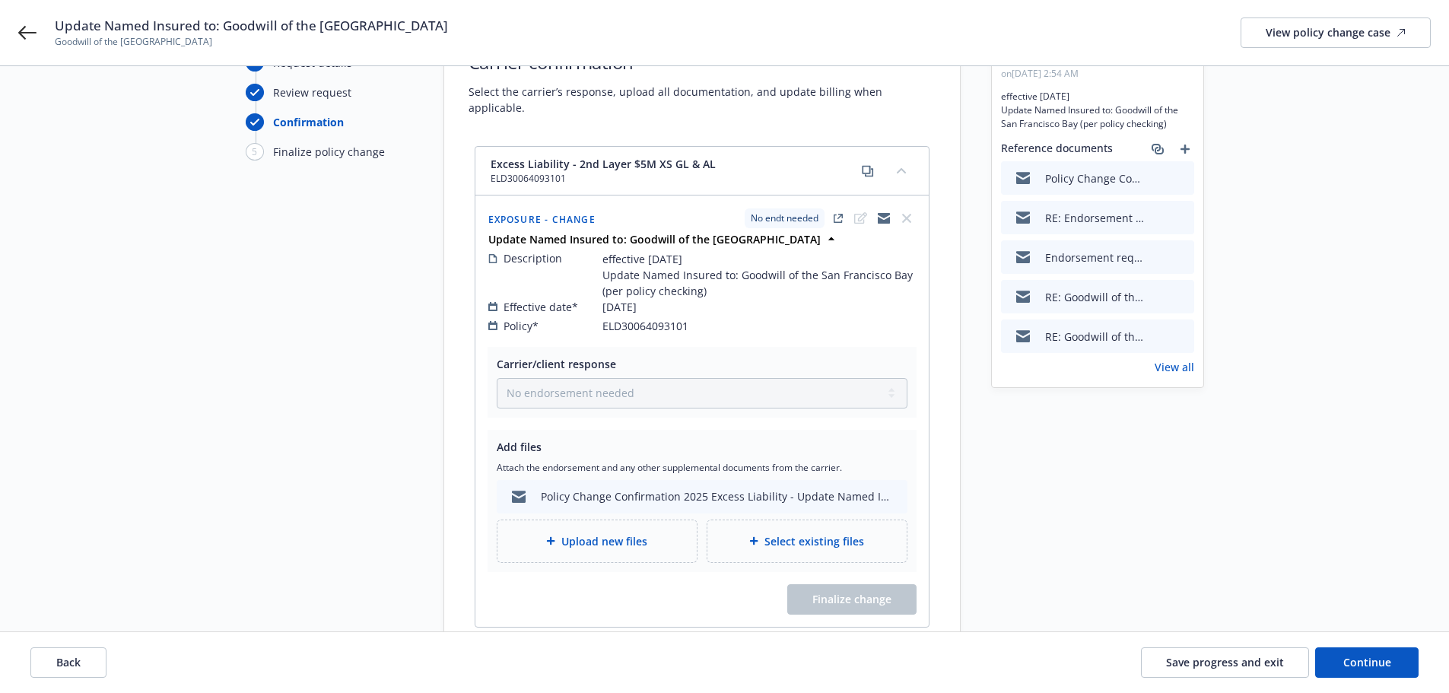
scroll to position [76, 0]
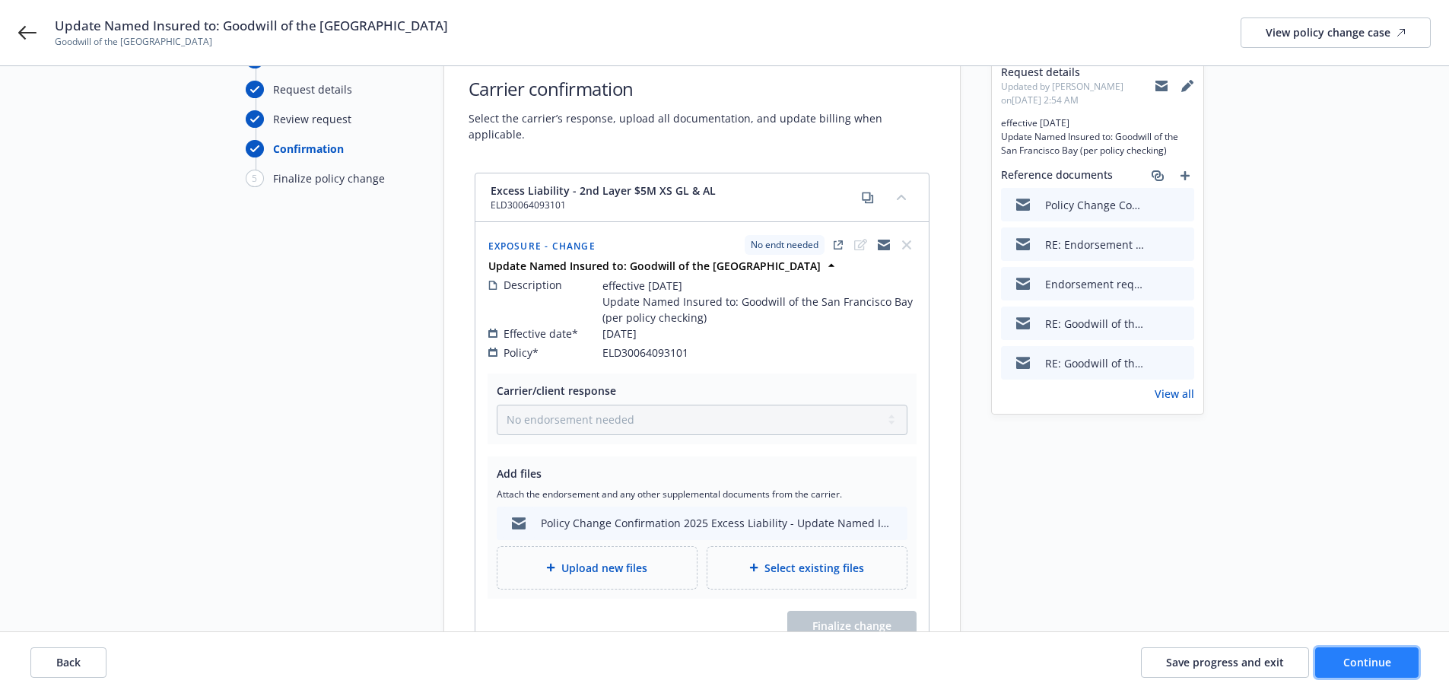
drag, startPoint x: 1358, startPoint y: 663, endPoint x: 1351, endPoint y: 658, distance: 9.3
click at [1357, 662] on span "Continue" at bounding box center [1367, 662] width 48 height 14
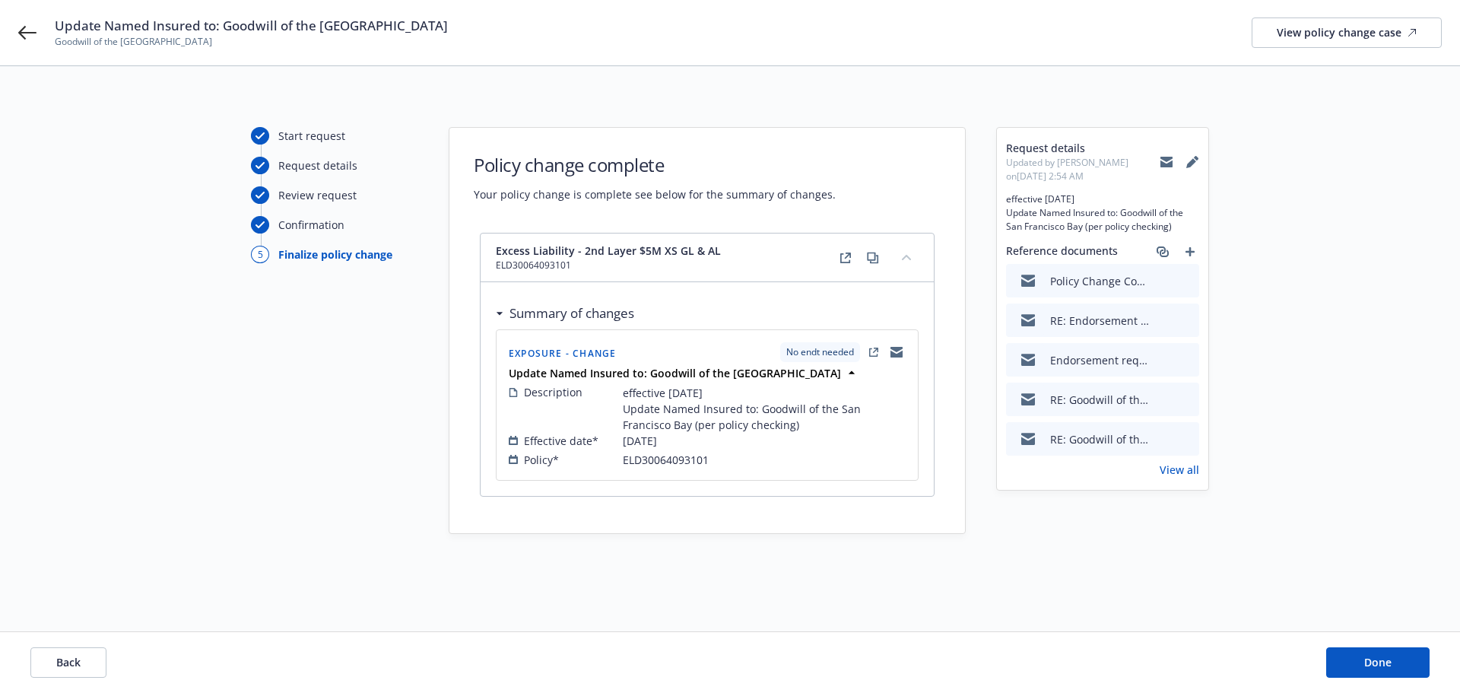
click at [1196, 163] on icon at bounding box center [1192, 162] width 12 height 12
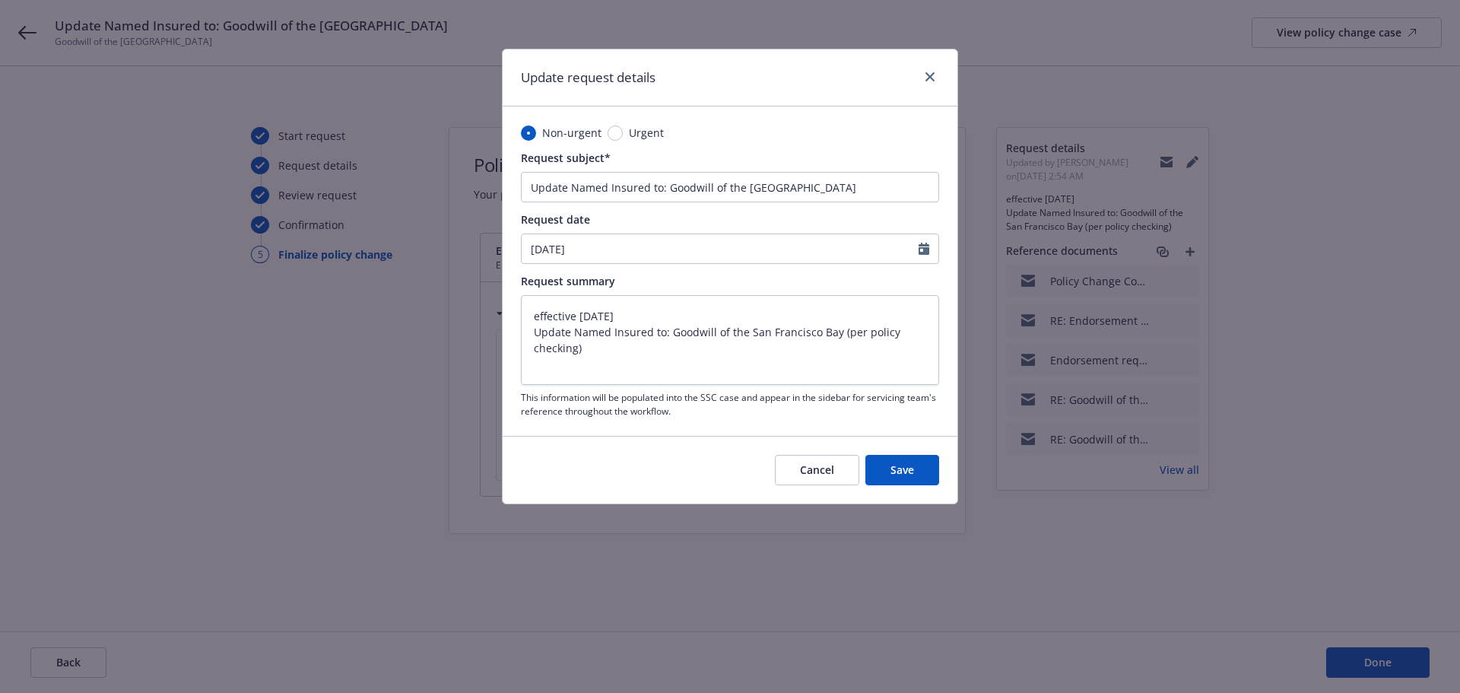
click at [930, 252] on div at bounding box center [929, 248] width 20 height 29
click at [924, 246] on icon "Calendar" at bounding box center [924, 249] width 11 height 12
click at [529, 284] on button "button" at bounding box center [538, 285] width 18 height 18
select select "8"
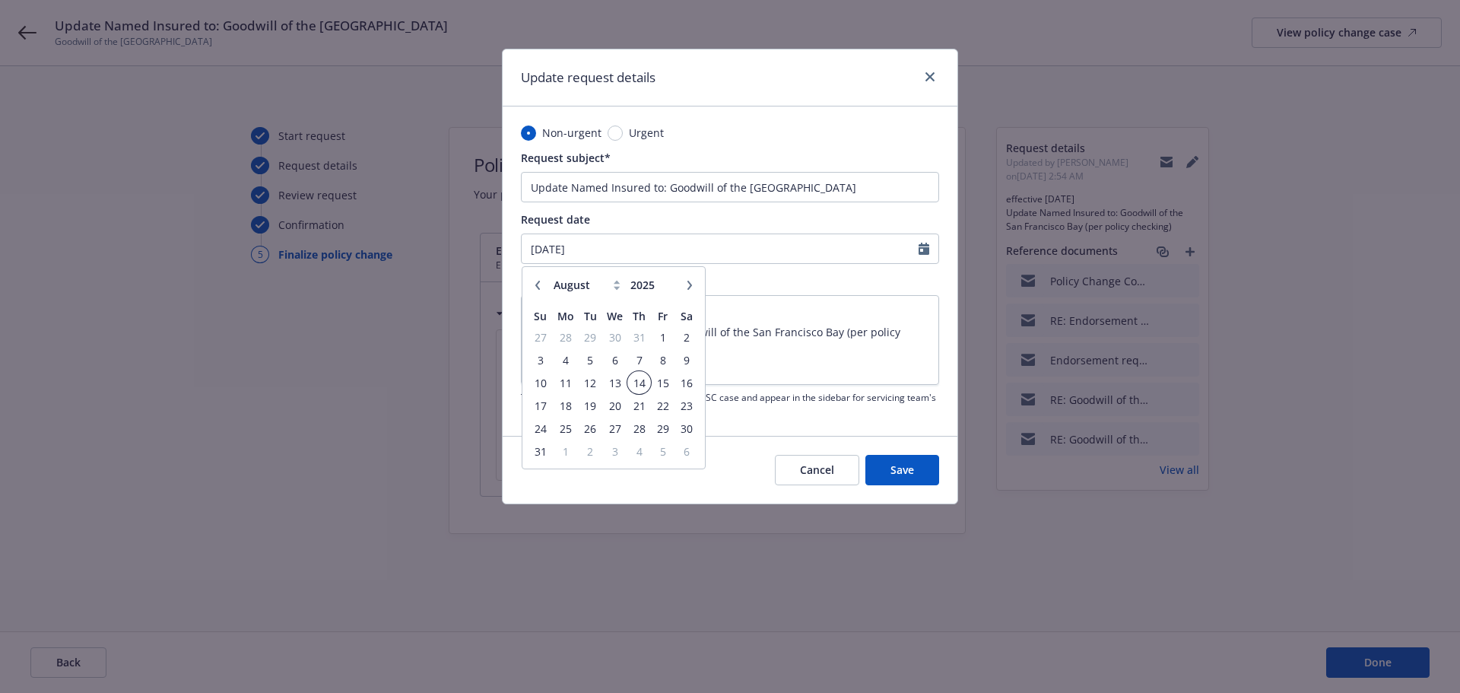
click at [634, 382] on span "14" at bounding box center [639, 382] width 21 height 19
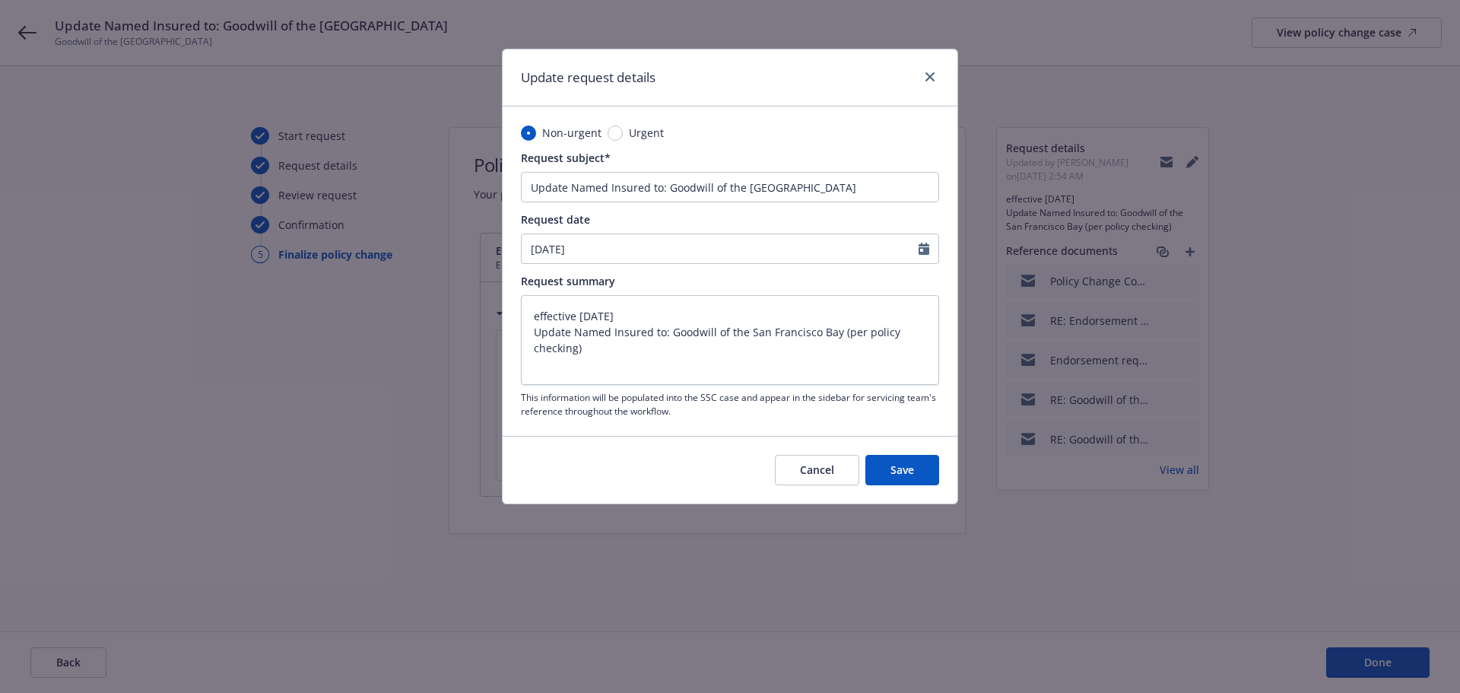
type input "08/14/2025"
type textarea "x"
click at [600, 316] on textarea "effective 8/15/2025 Update Named Insured to: Goodwill of the San Francisco Bay …" at bounding box center [730, 340] width 418 height 90
type textarea "effective 8/1/2025 Update Named Insured to: Goodwill of the San Francisco Bay (…"
type textarea "x"
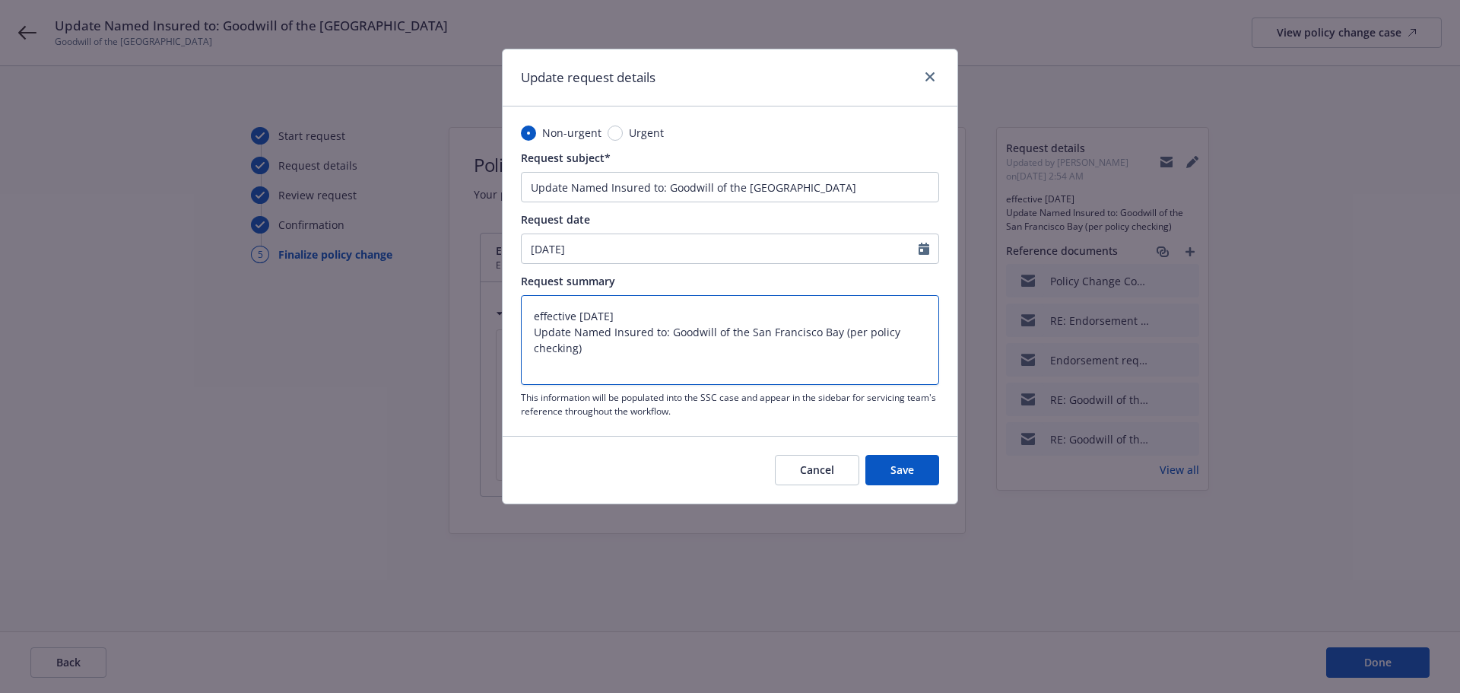
type textarea "effective 8/14/2025 Update Named Insured to: Goodwill of the San Francisco Bay …"
type textarea "x"
click at [635, 382] on textarea "effective 8/14/2025 Update Named Insured to: Goodwill of the San Francisco Bay …" at bounding box center [730, 340] width 418 height 90
type textarea "effective 8/14/2025 Update Named Insured to: Goodwill of the San Francisco Bay …"
click at [888, 464] on button "Save" at bounding box center [902, 470] width 74 height 30
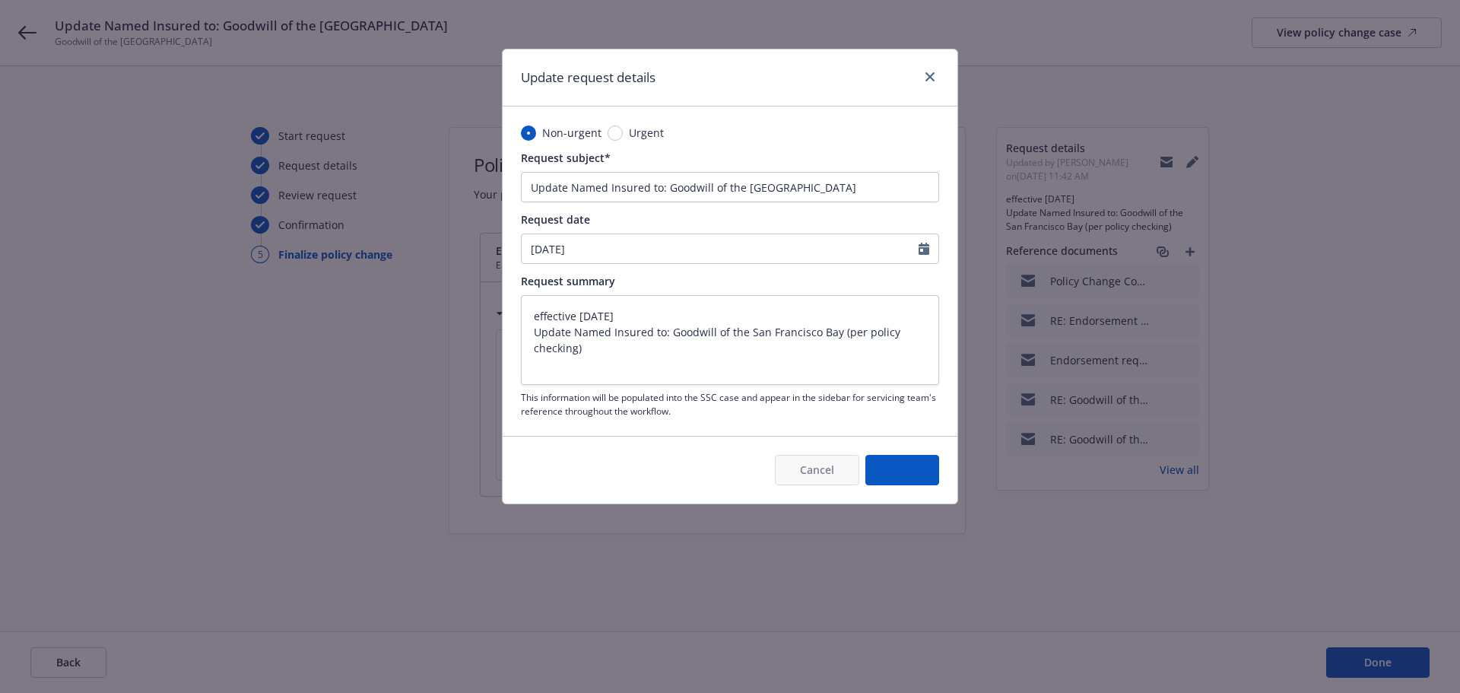
type textarea "x"
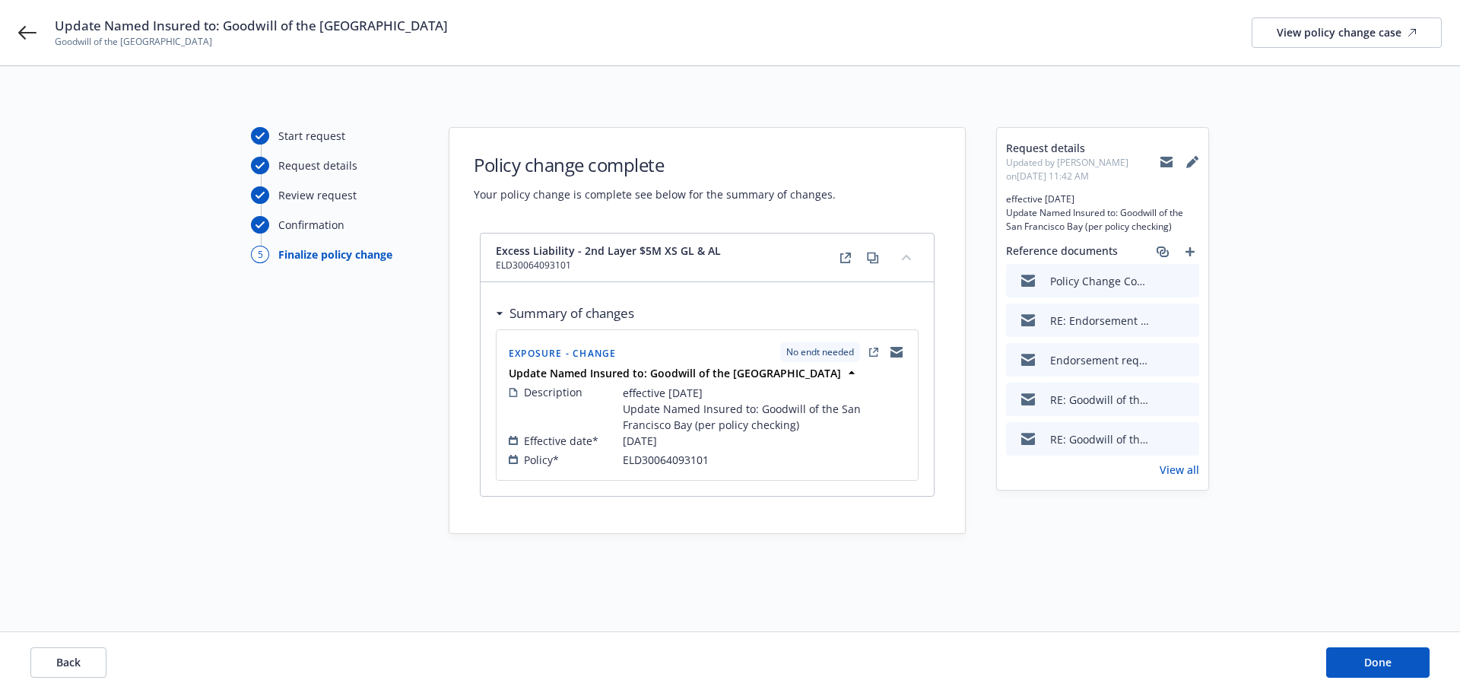
click at [249, 195] on div "Start request Request details Review request Confirmation 5 Finalize policy cha…" at bounding box center [730, 348] width 1424 height 443
click at [271, 201] on div at bounding box center [264, 194] width 27 height 17
drag, startPoint x: 240, startPoint y: 170, endPoint x: 252, endPoint y: 179, distance: 15.2
click at [246, 174] on div "Start request Request details Review request Confirmation 5 Finalize policy cha…" at bounding box center [730, 348] width 1424 height 443
click at [1187, 167] on icon at bounding box center [1191, 163] width 10 height 10
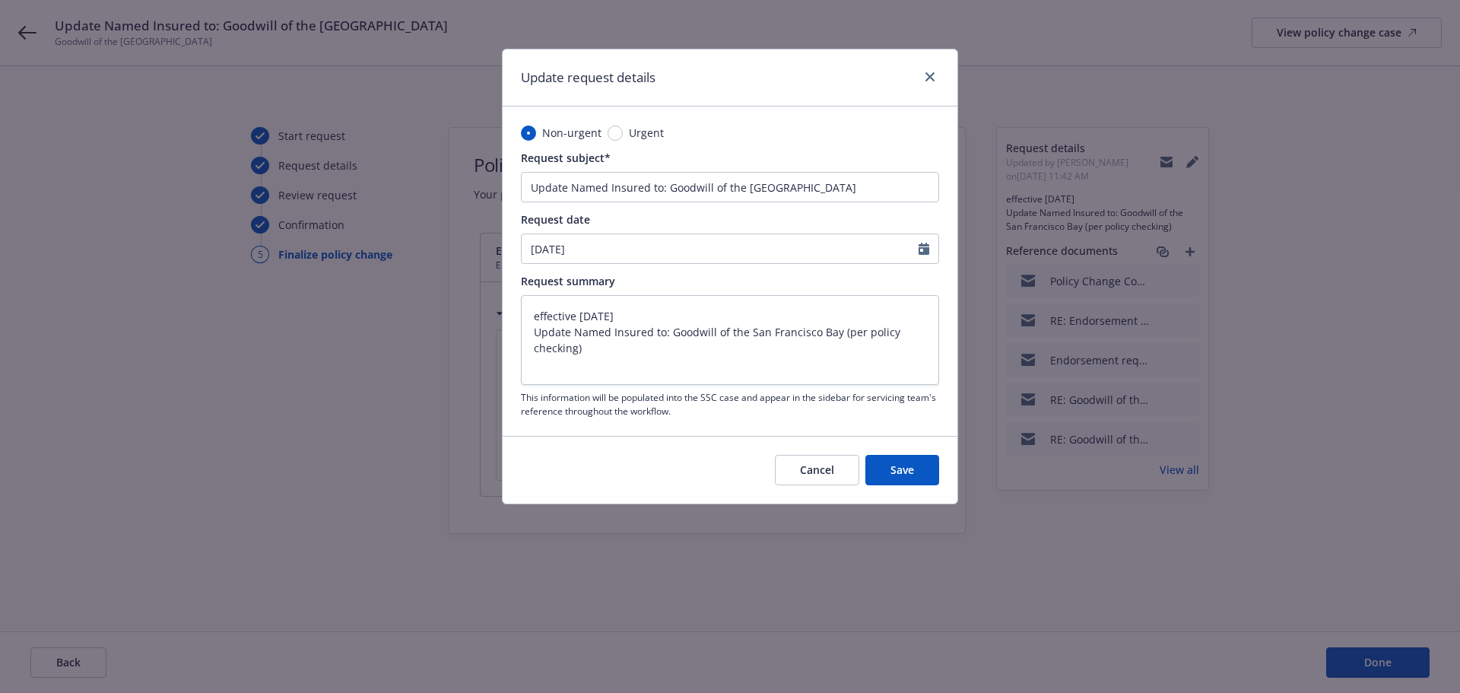
click at [647, 446] on div "Cancel Save" at bounding box center [730, 470] width 455 height 68
click at [941, 475] on div "Cancel Save" at bounding box center [730, 470] width 455 height 68
click at [935, 475] on button "Save" at bounding box center [902, 470] width 74 height 30
type textarea "x"
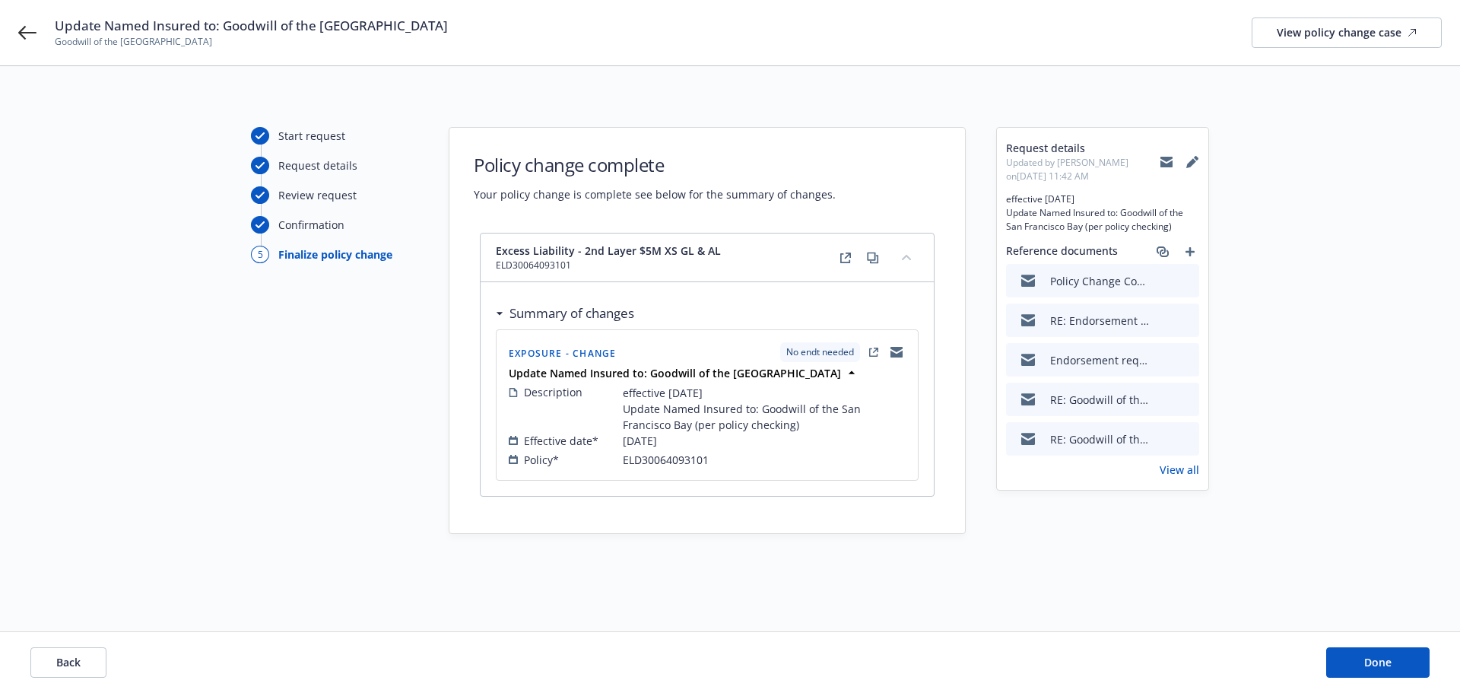
click at [528, 394] on span "Description" at bounding box center [553, 392] width 59 height 16
click at [1390, 659] on span "Done" at bounding box center [1377, 662] width 27 height 14
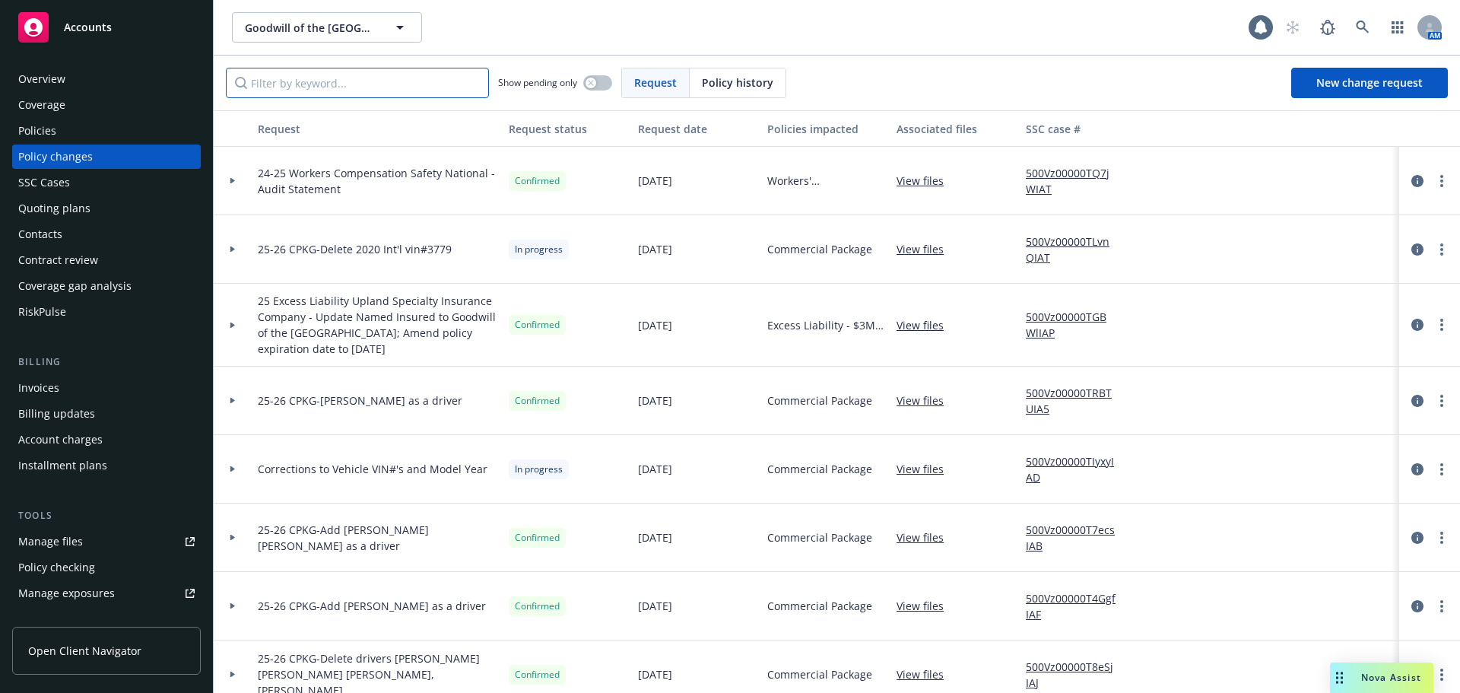
click at [346, 84] on input "Filter by keyword..." at bounding box center [357, 83] width 263 height 30
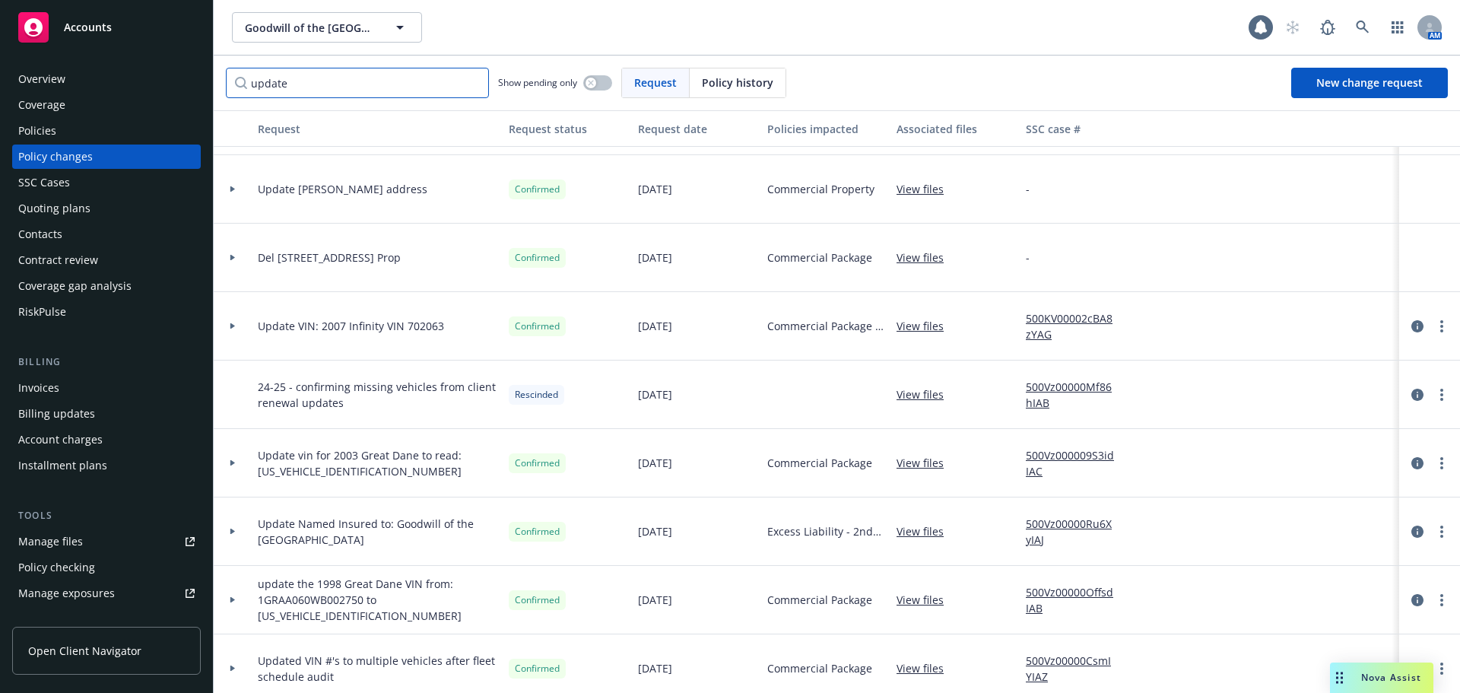
scroll to position [152, 0]
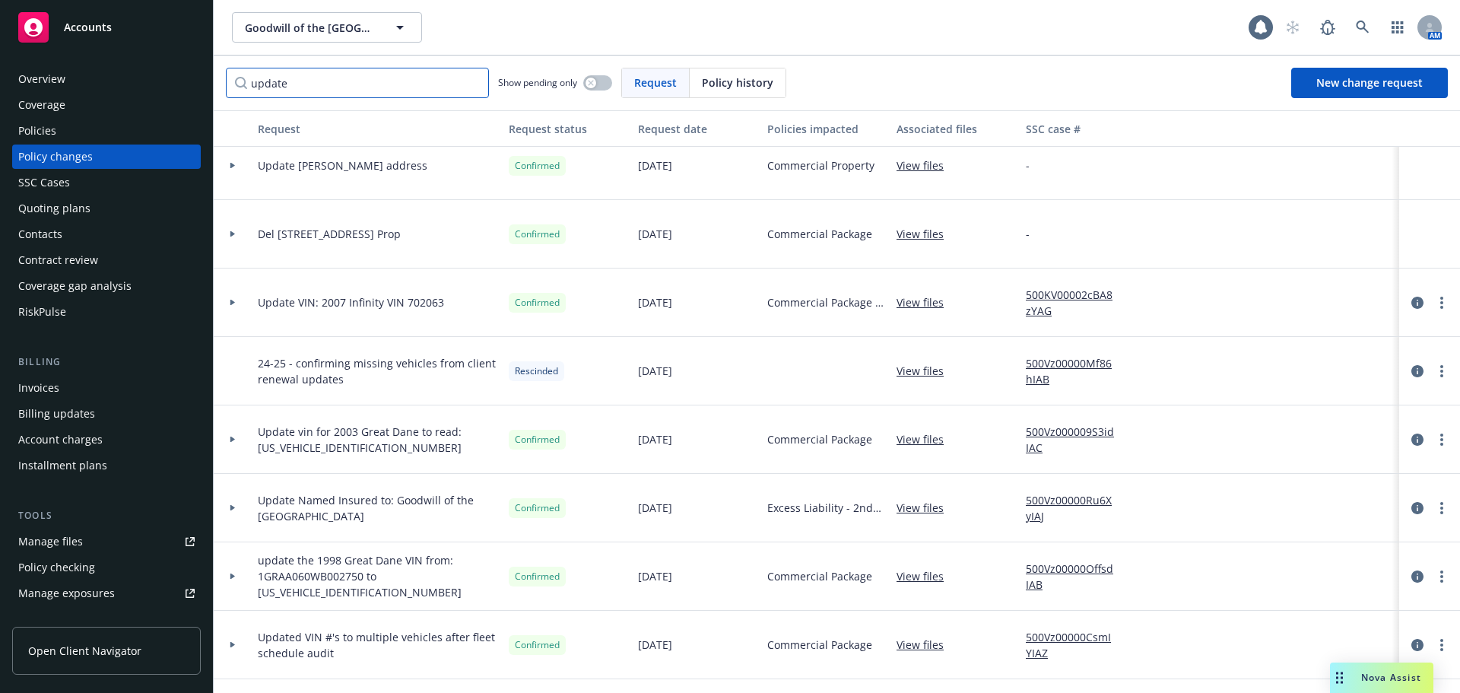
type input "update"
click at [918, 509] on link "View files" at bounding box center [926, 508] width 59 height 16
click at [1067, 508] on link "500Vz00000Ru6XyIAJ" at bounding box center [1077, 508] width 102 height 32
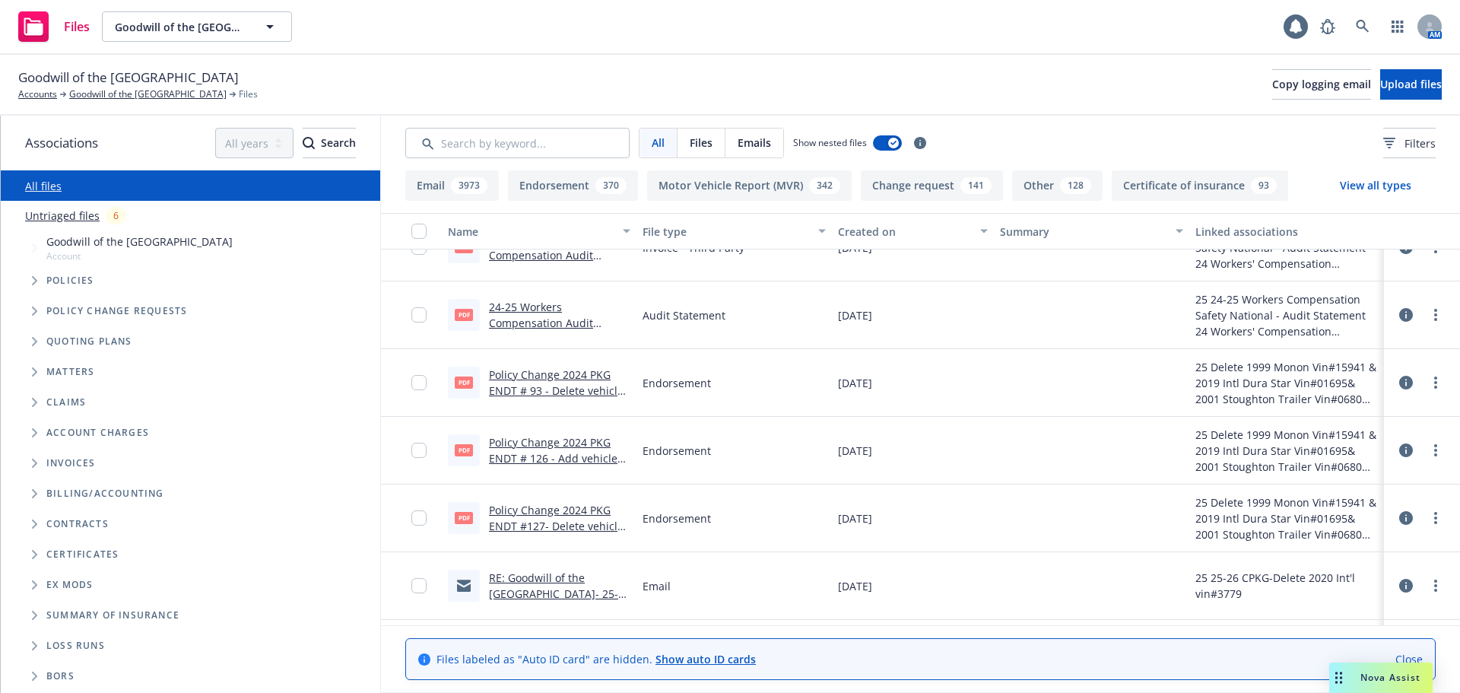
scroll to position [456, 0]
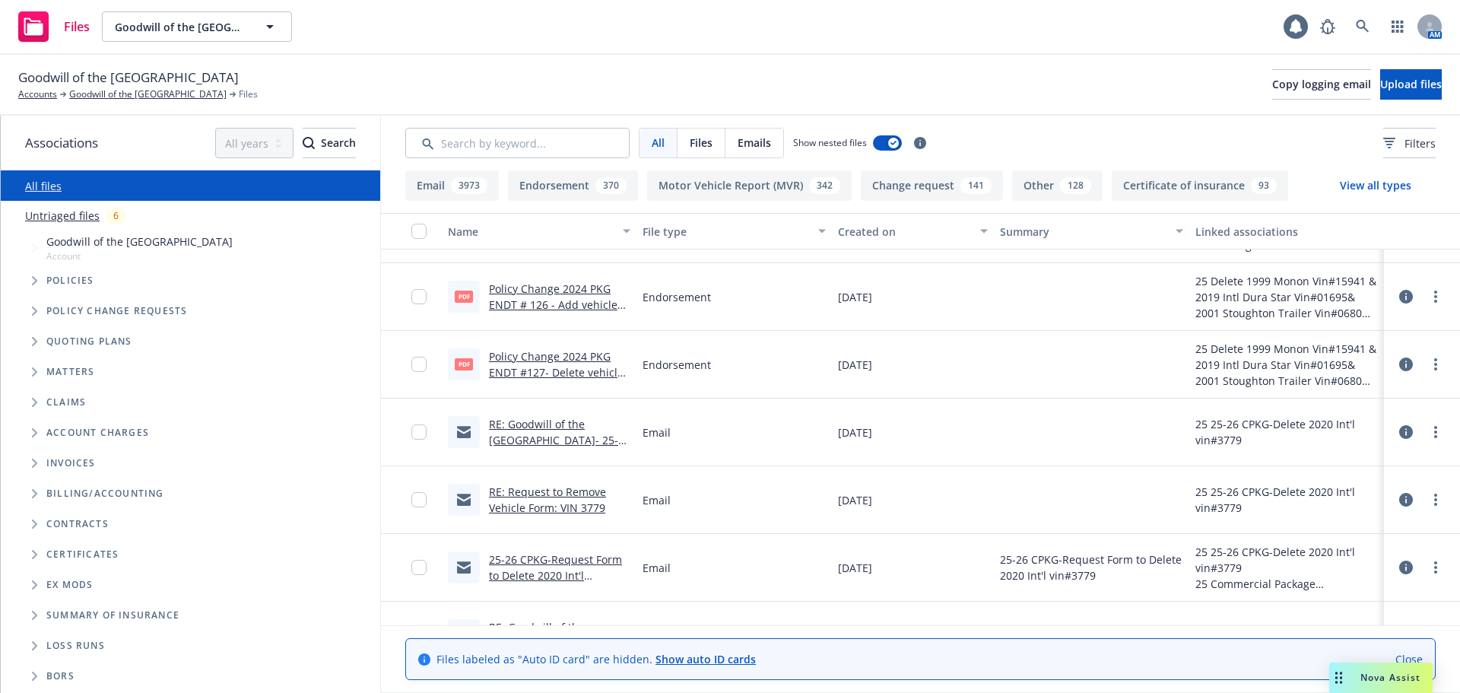
click at [569, 417] on link "RE: Goodwill of the [GEOGRAPHIC_DATA]- 25-26 CPKG Policy# 01-CP-0003933-01-05- …" at bounding box center [559, 456] width 141 height 78
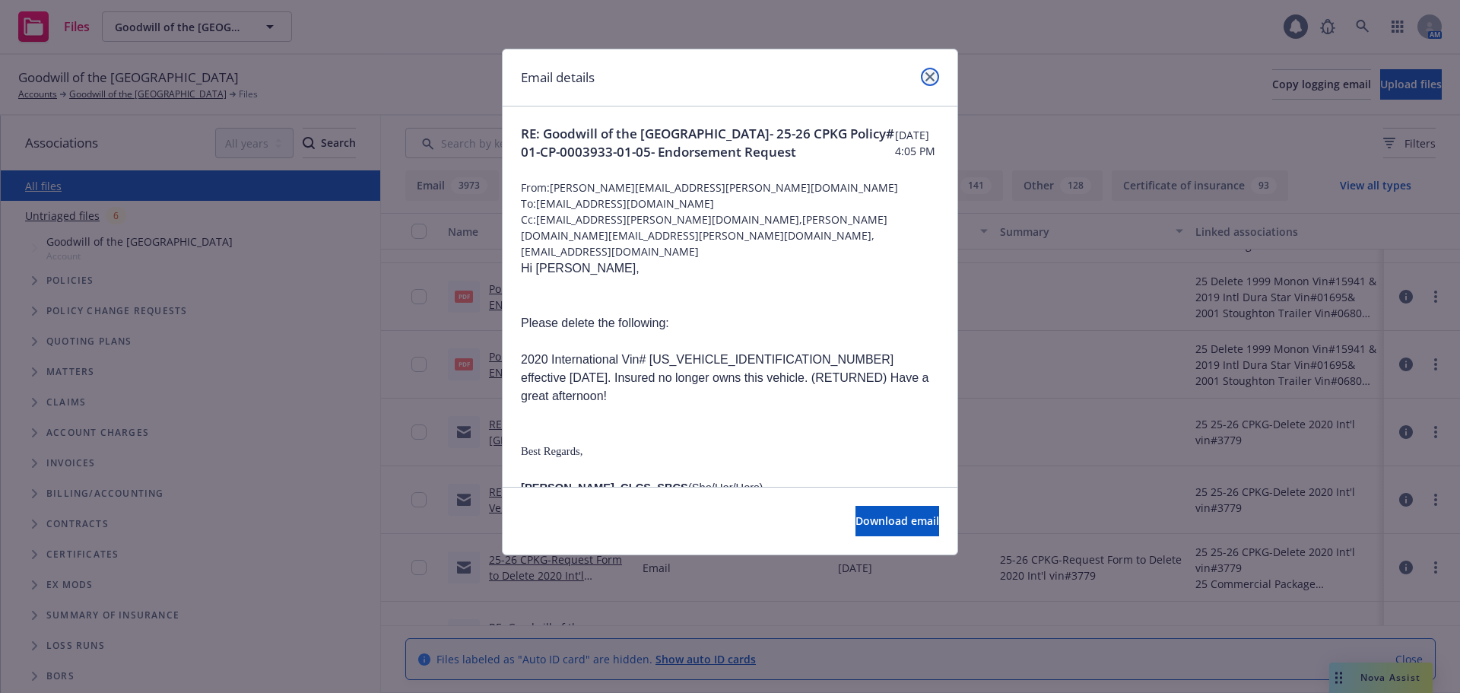
click at [927, 78] on icon "close" at bounding box center [930, 76] width 9 height 9
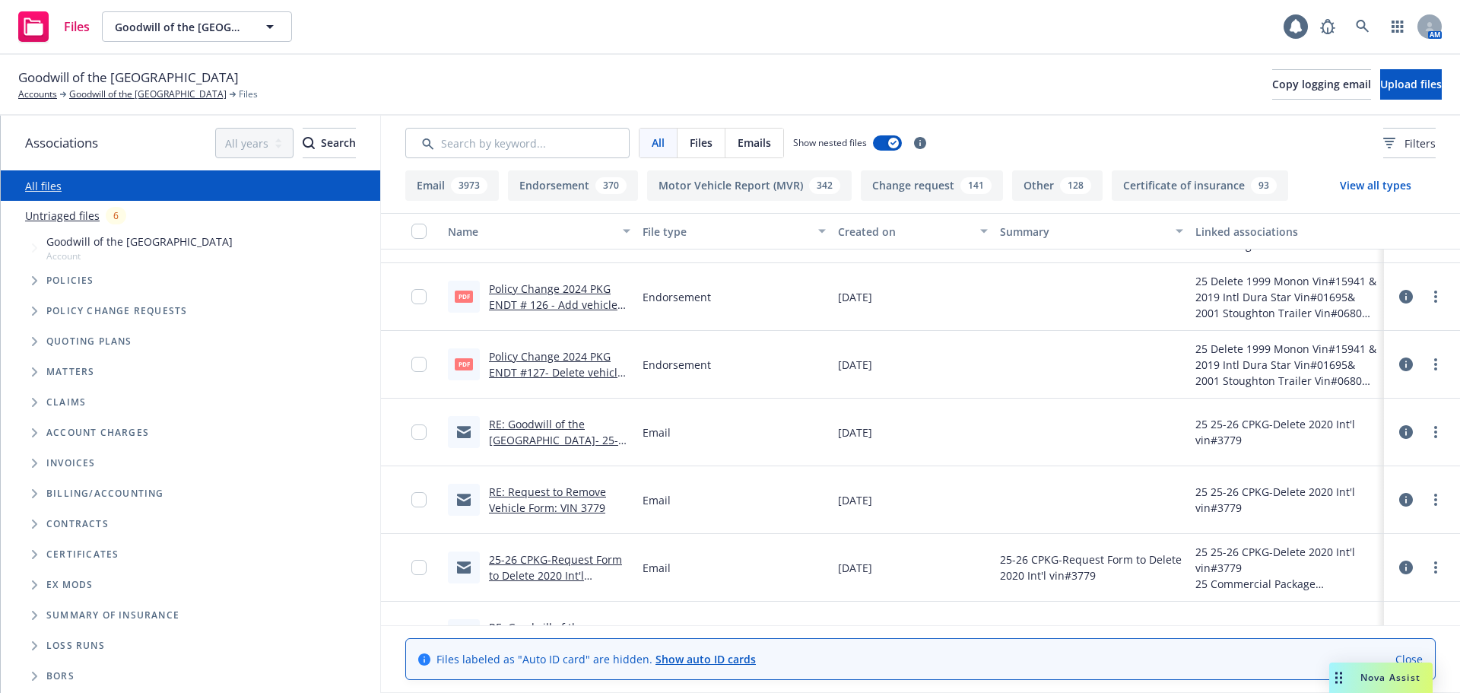
click at [564, 433] on link "RE: Goodwill of the [GEOGRAPHIC_DATA]- 25-26 CPKG Policy# 01-CP-0003933-01-05- …" at bounding box center [559, 456] width 141 height 78
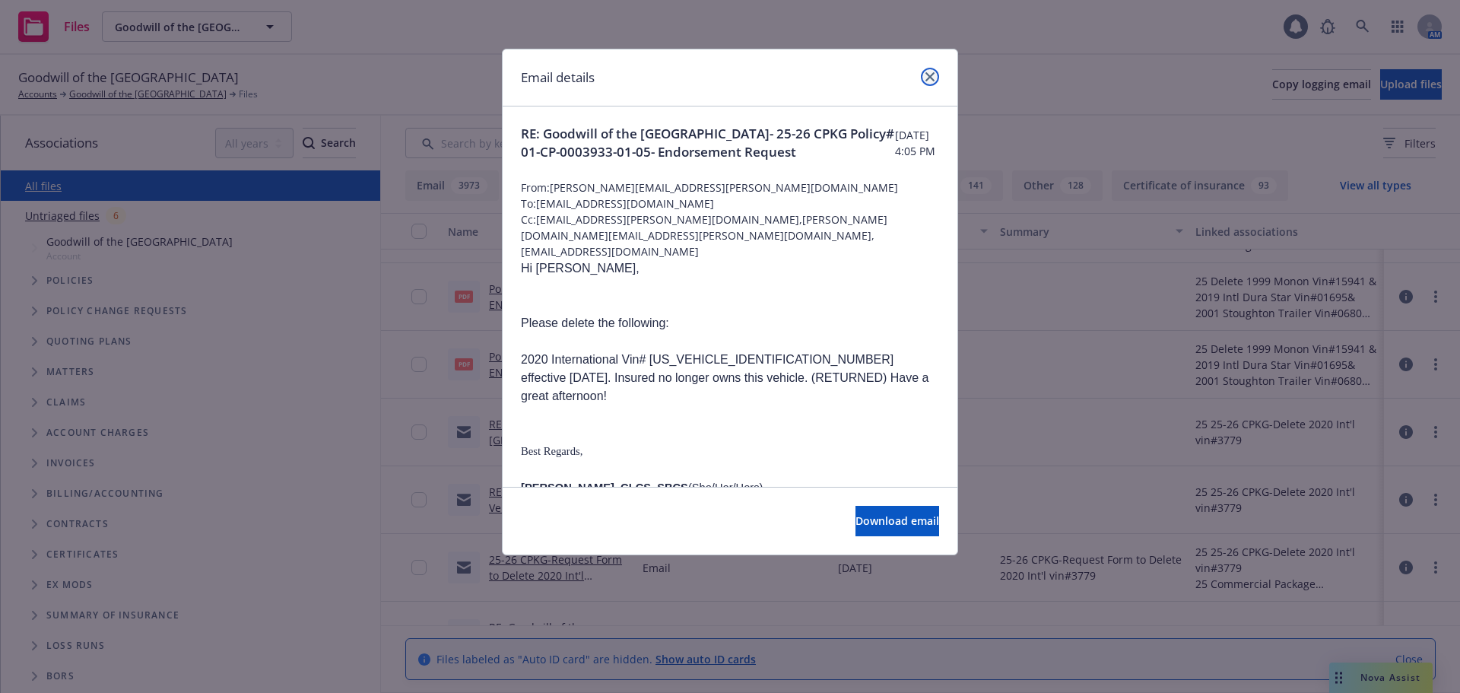
click at [932, 72] on icon "close" at bounding box center [930, 76] width 9 height 9
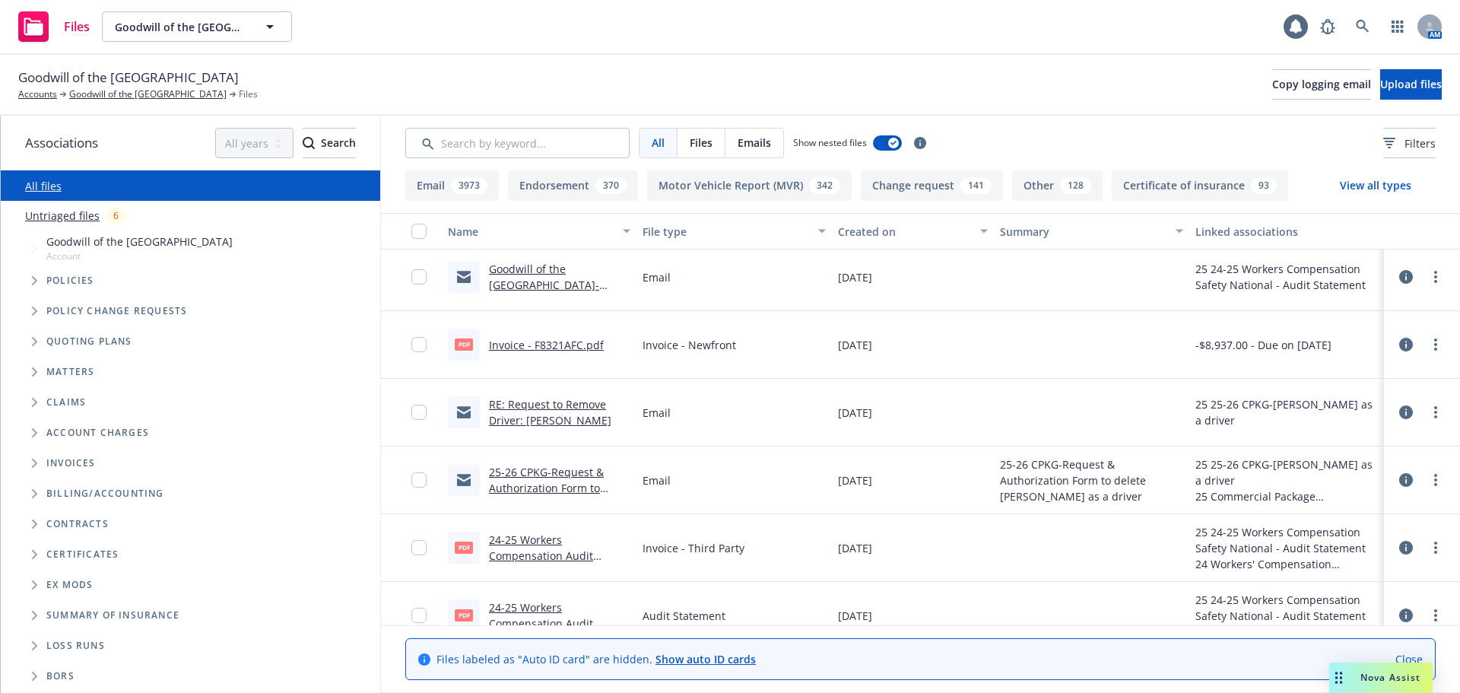
scroll to position [0, 0]
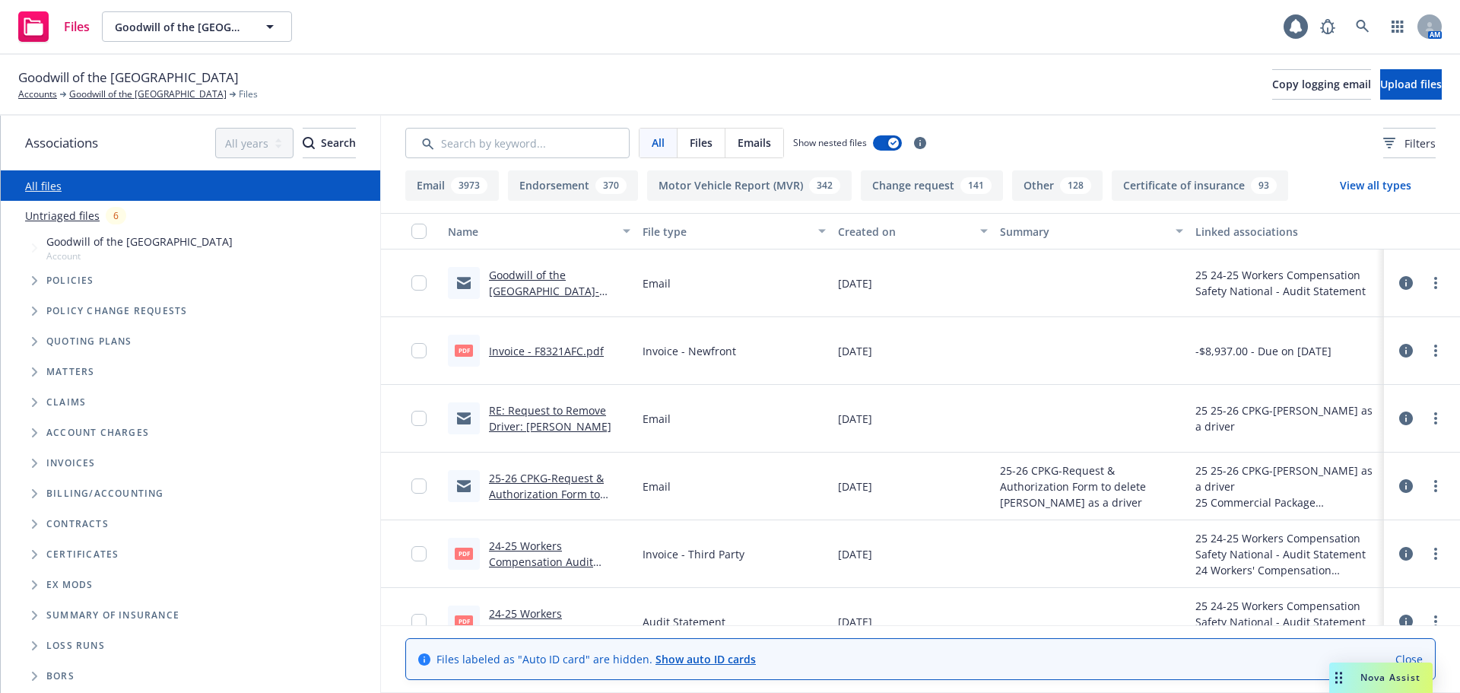
click at [570, 404] on link "RE: Request to Remove Driver: Josevan Arias" at bounding box center [550, 418] width 122 height 30
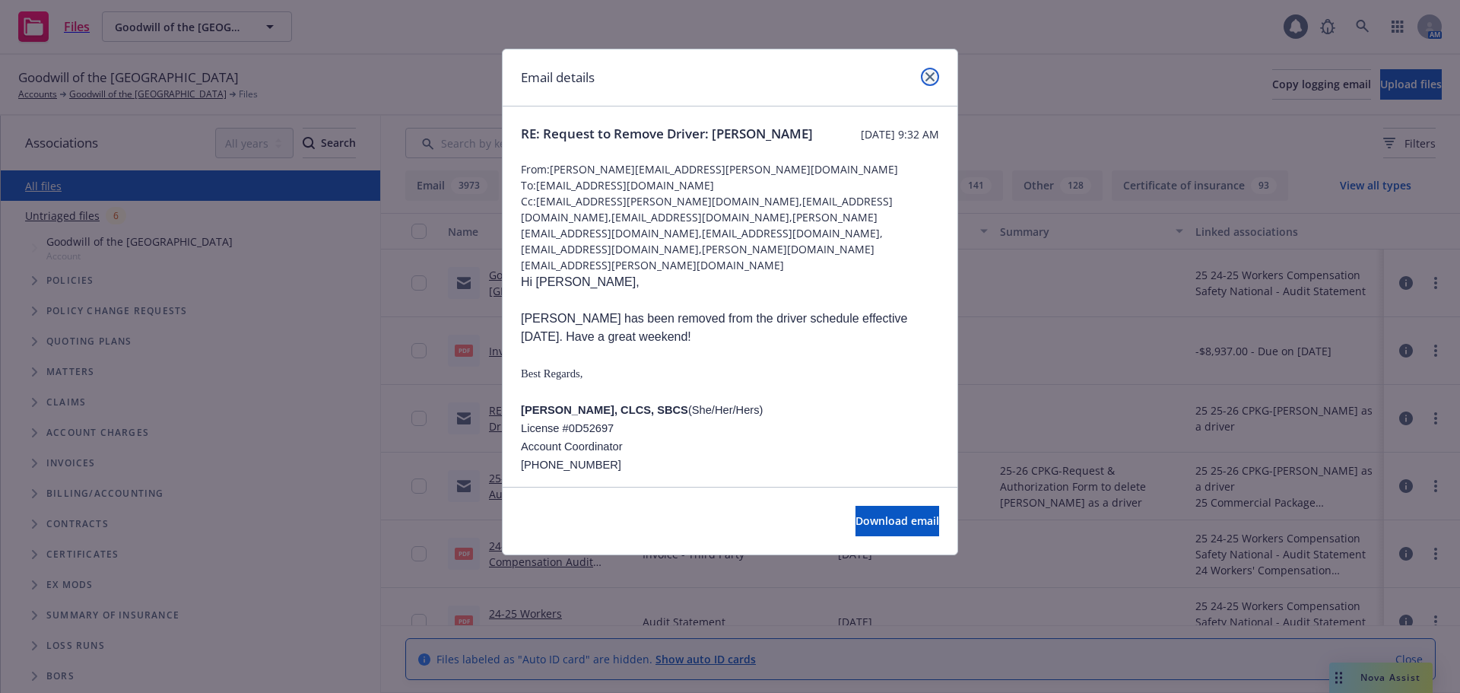
click at [932, 79] on icon "close" at bounding box center [930, 76] width 9 height 9
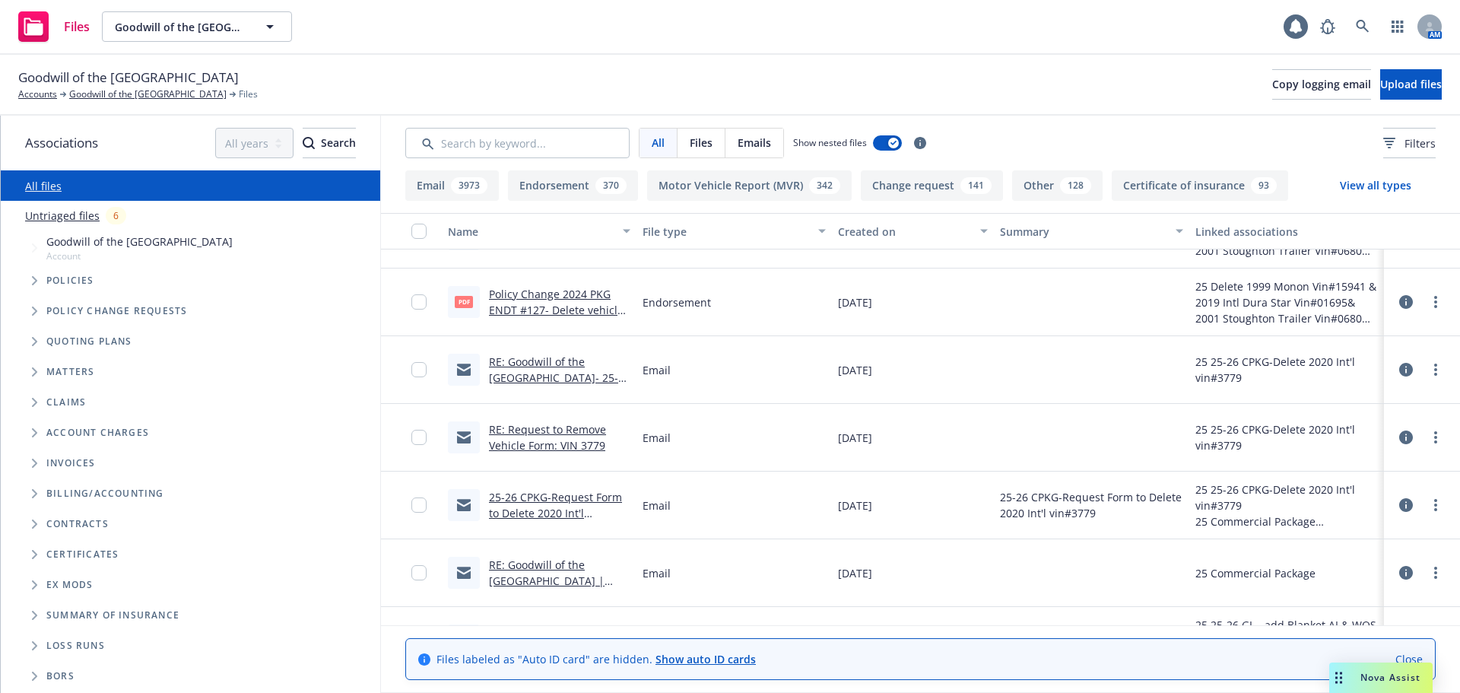
scroll to position [532, 0]
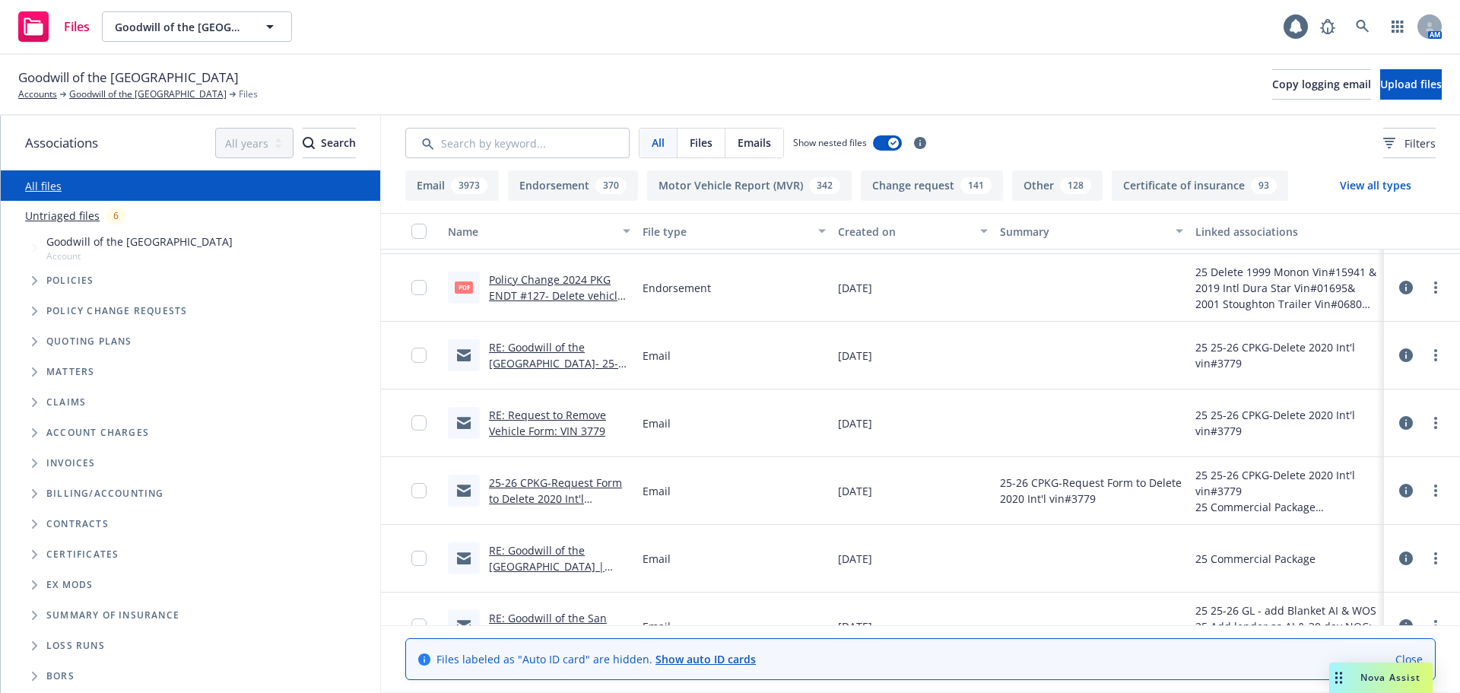
click at [576, 284] on link "Policy Change 2024 PKG ENDT #127- Delete vehicle 2019 International DuraStar 43…" at bounding box center [556, 311] width 135 height 78
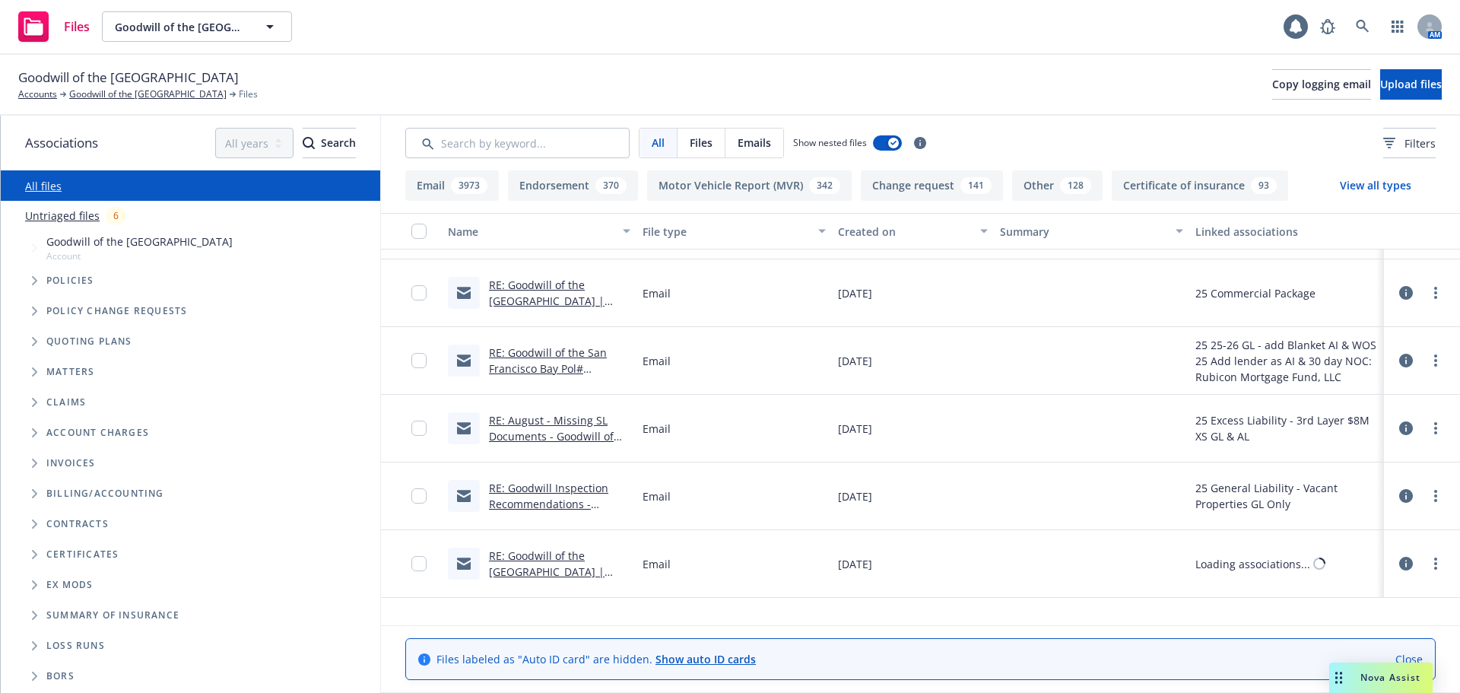
scroll to position [837, 0]
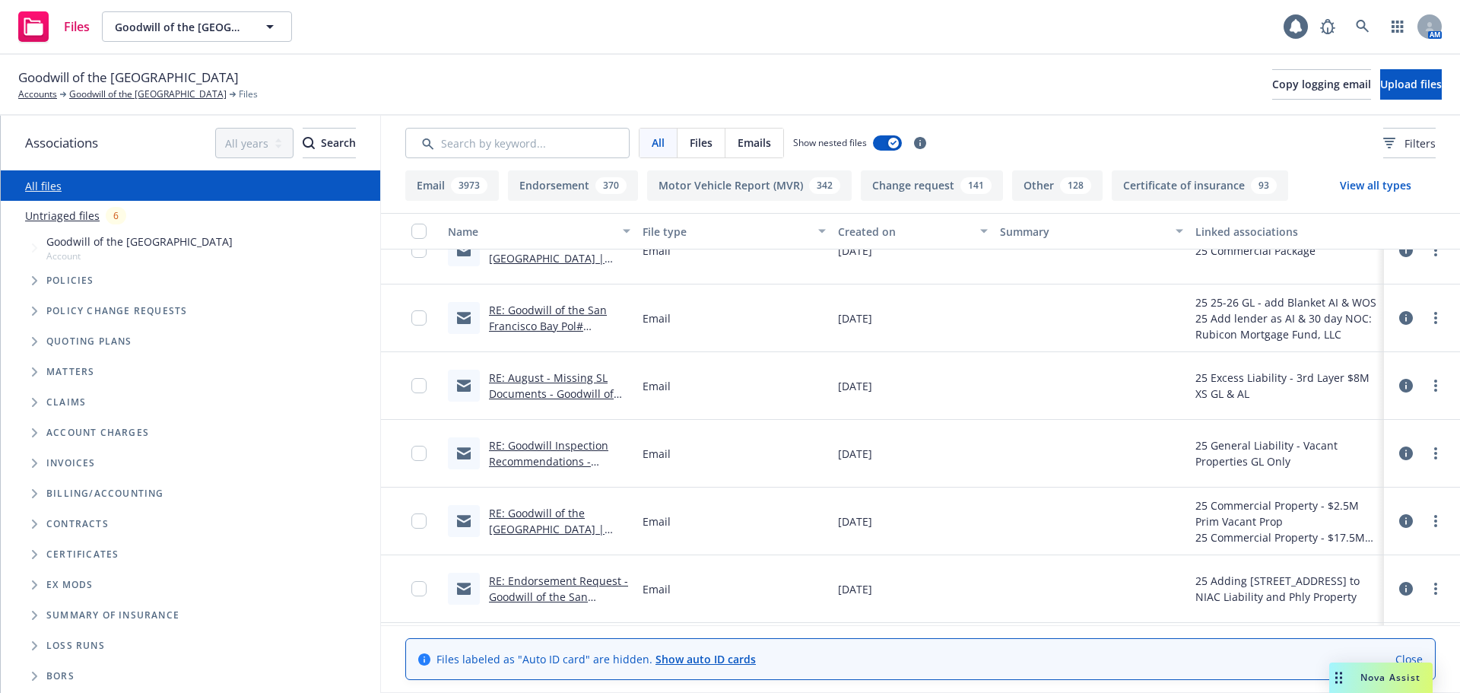
click at [429, 185] on button "Email 3973" at bounding box center [452, 185] width 94 height 30
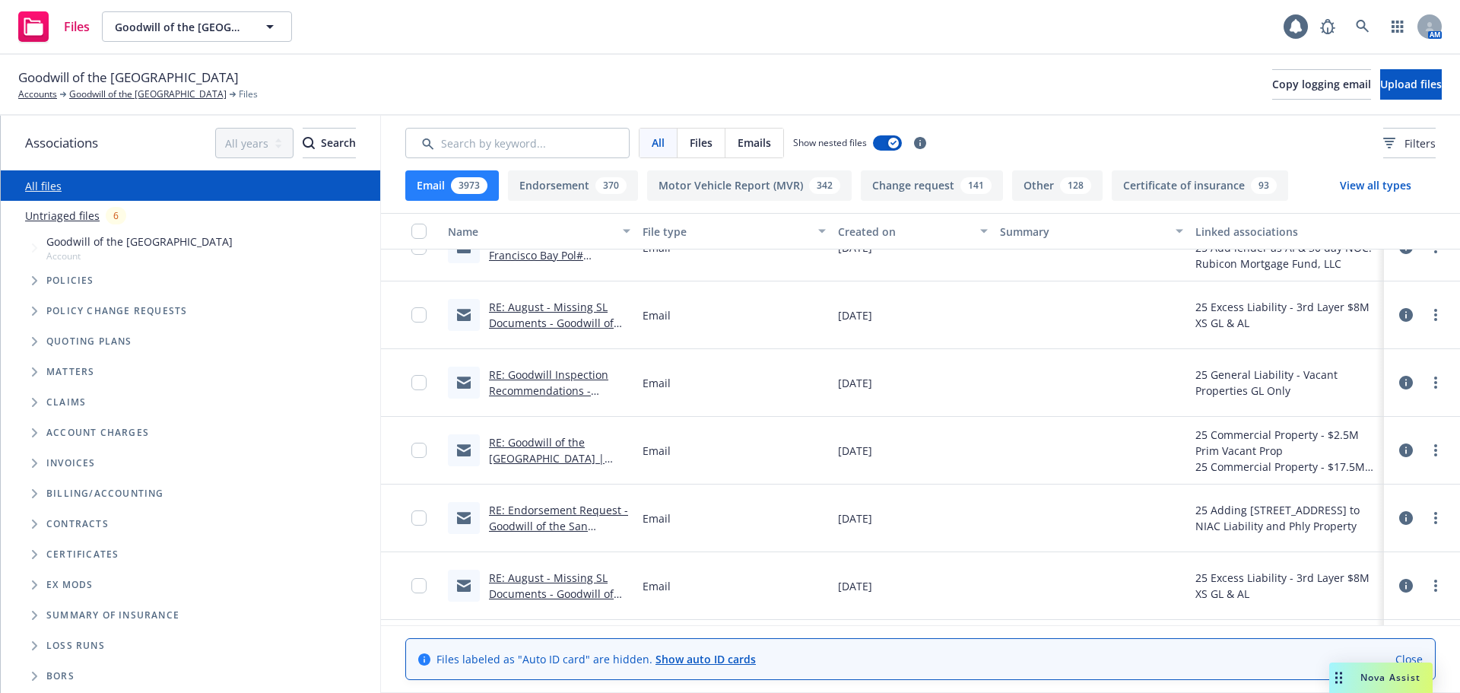
scroll to position [456, 0]
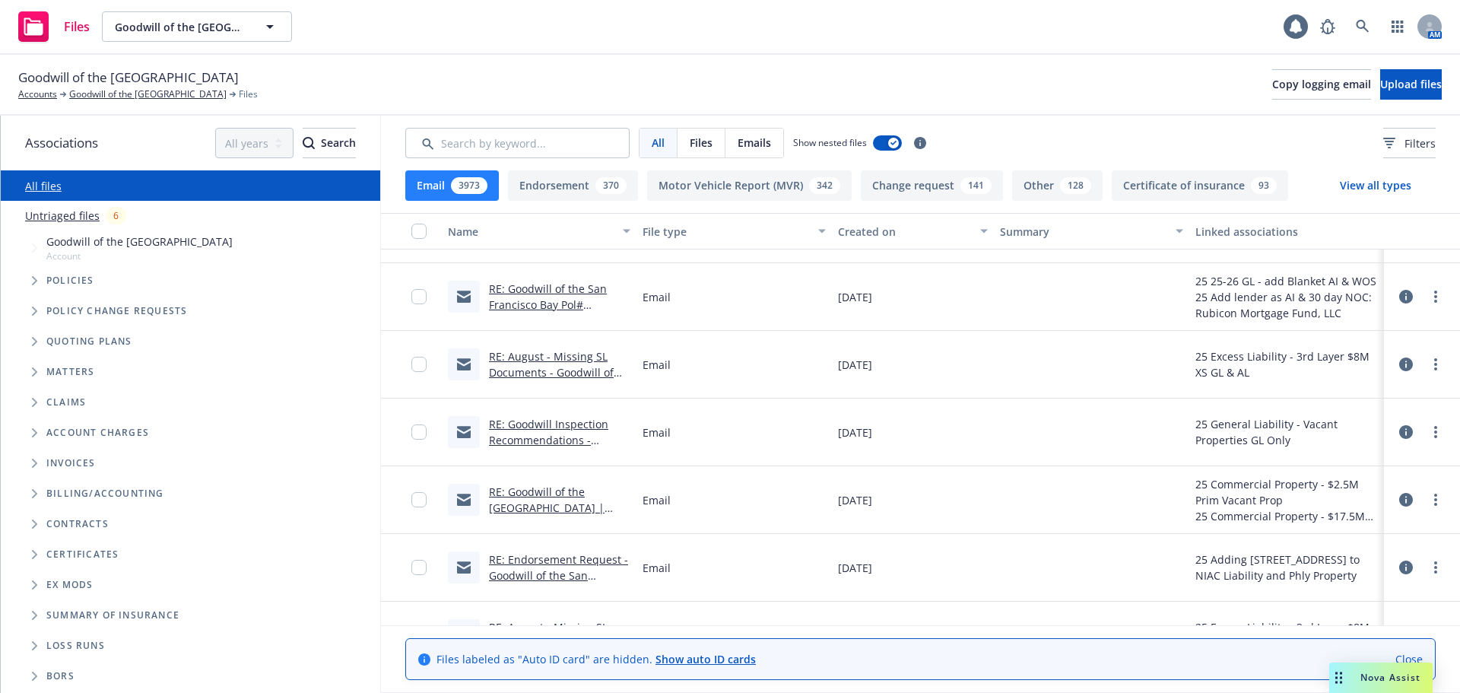
click at [559, 505] on link "RE: Goodwill of the San Francisco Bay | Follow up on issued property policies" at bounding box center [547, 515] width 116 height 62
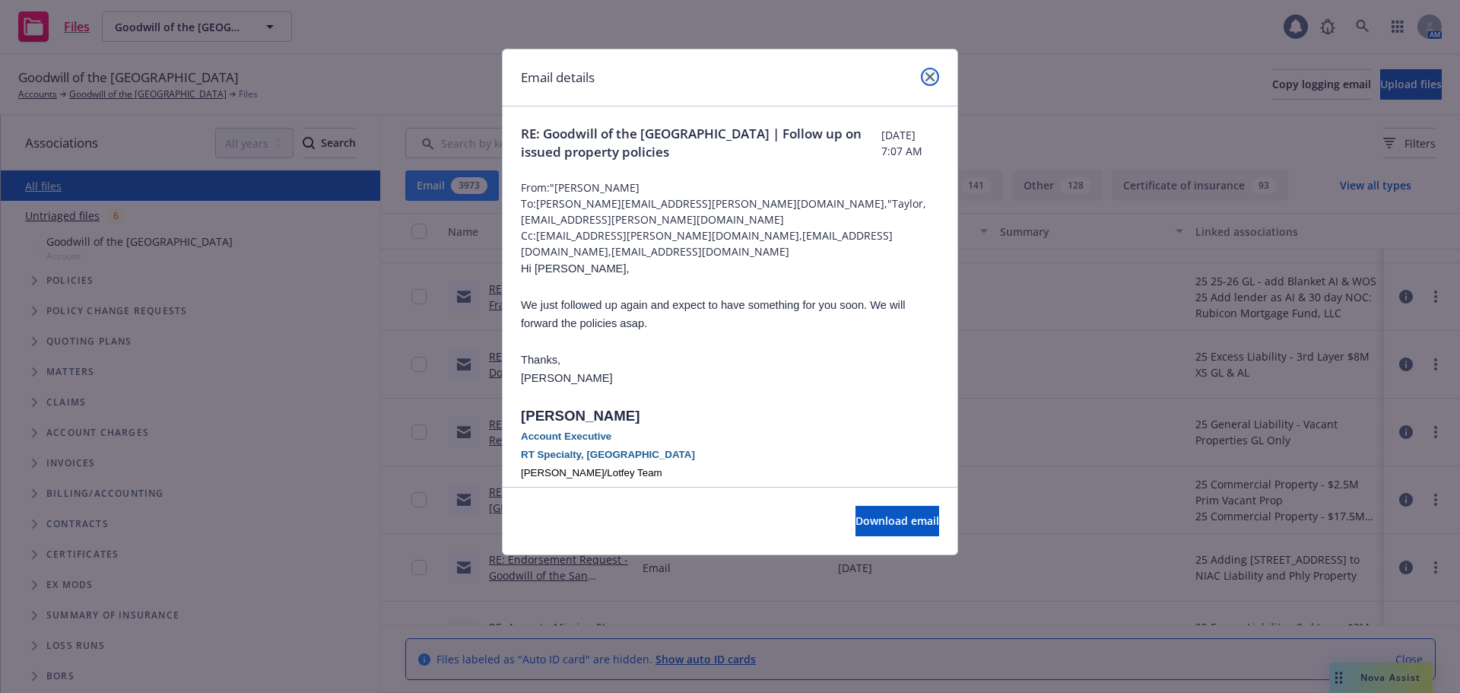
click at [929, 76] on icon "close" at bounding box center [930, 76] width 9 height 9
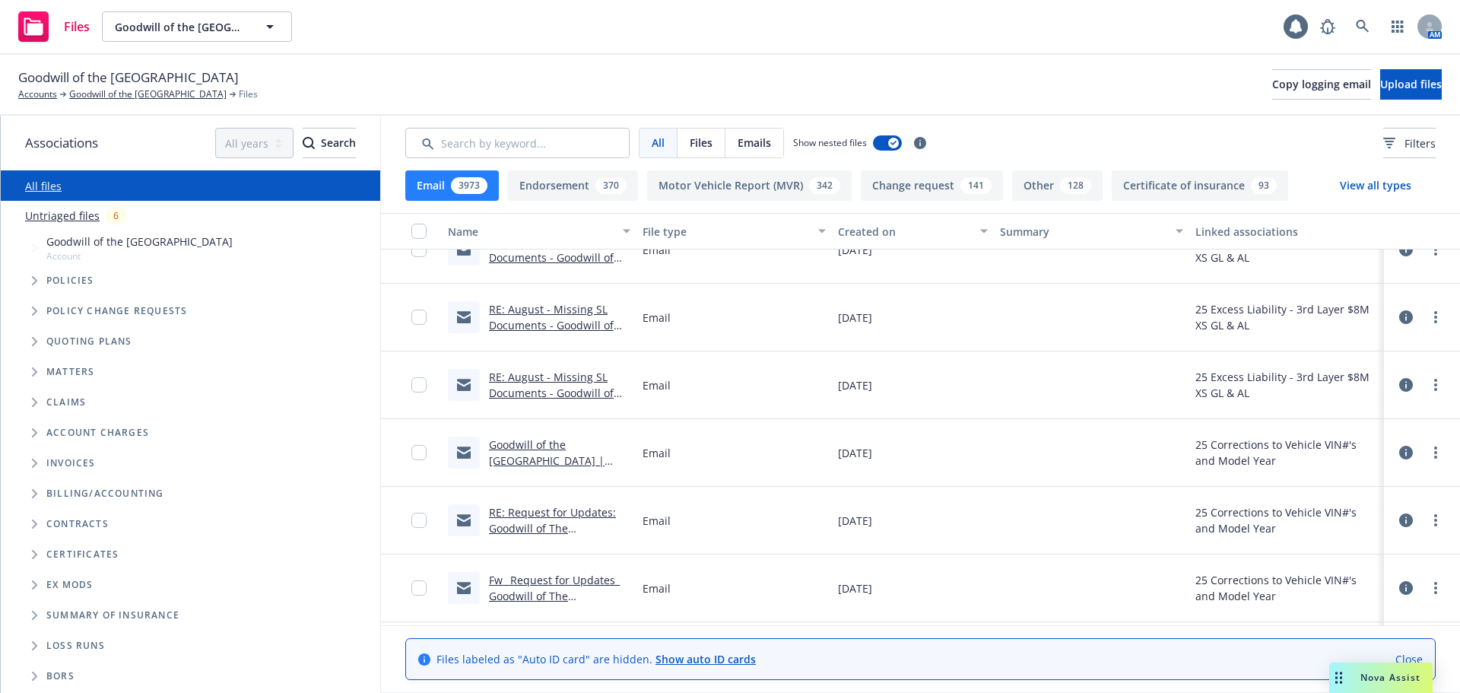
scroll to position [913, 0]
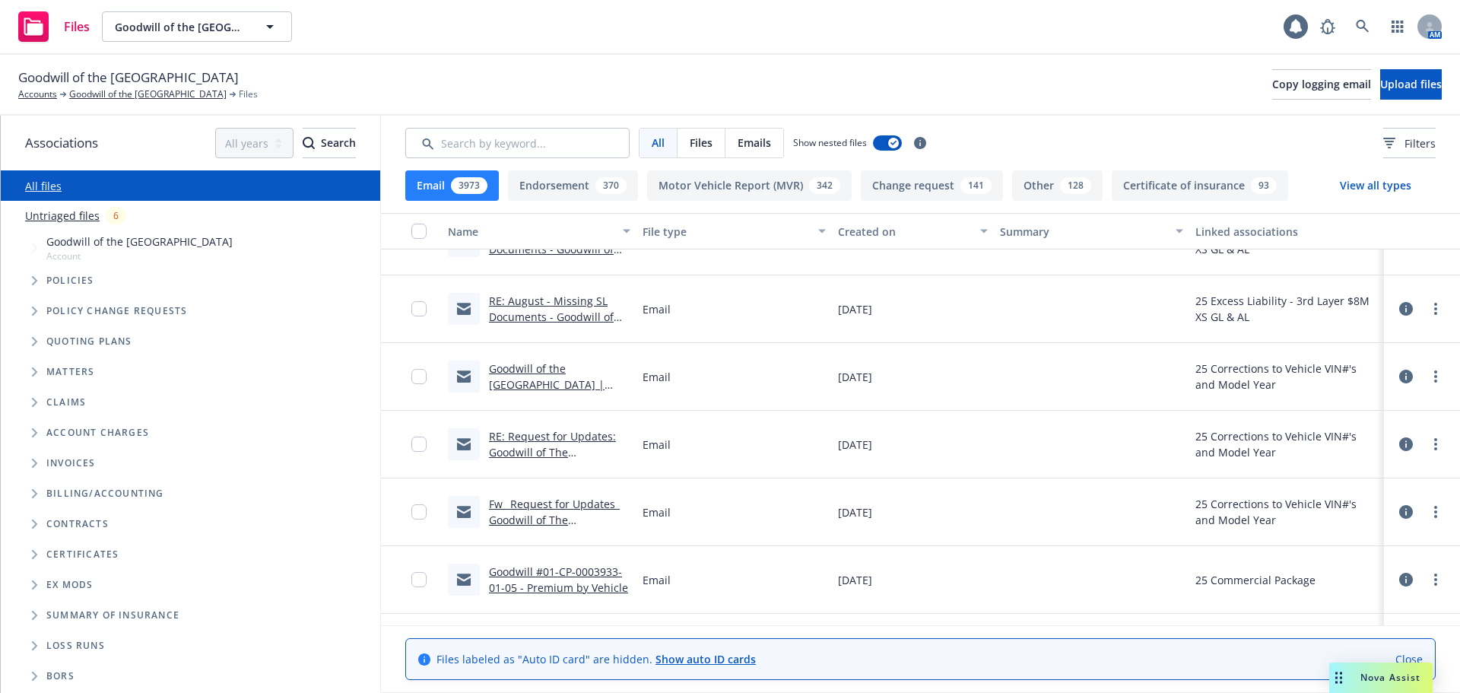
click at [543, 372] on link "Goodwill of the San Francisco Bay | Correction to Vehicle VIN #'s and Model Year" at bounding box center [552, 392] width 126 height 62
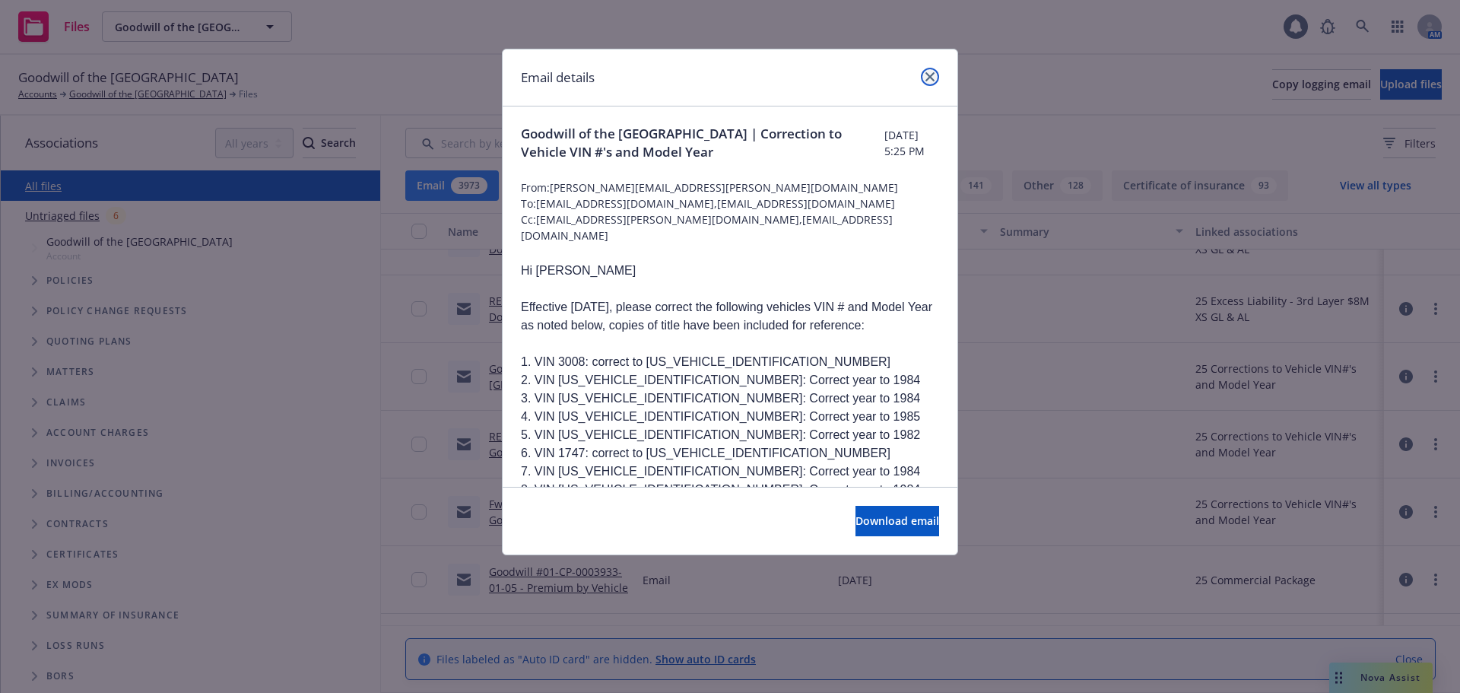
click at [928, 82] on link "close" at bounding box center [930, 77] width 18 height 18
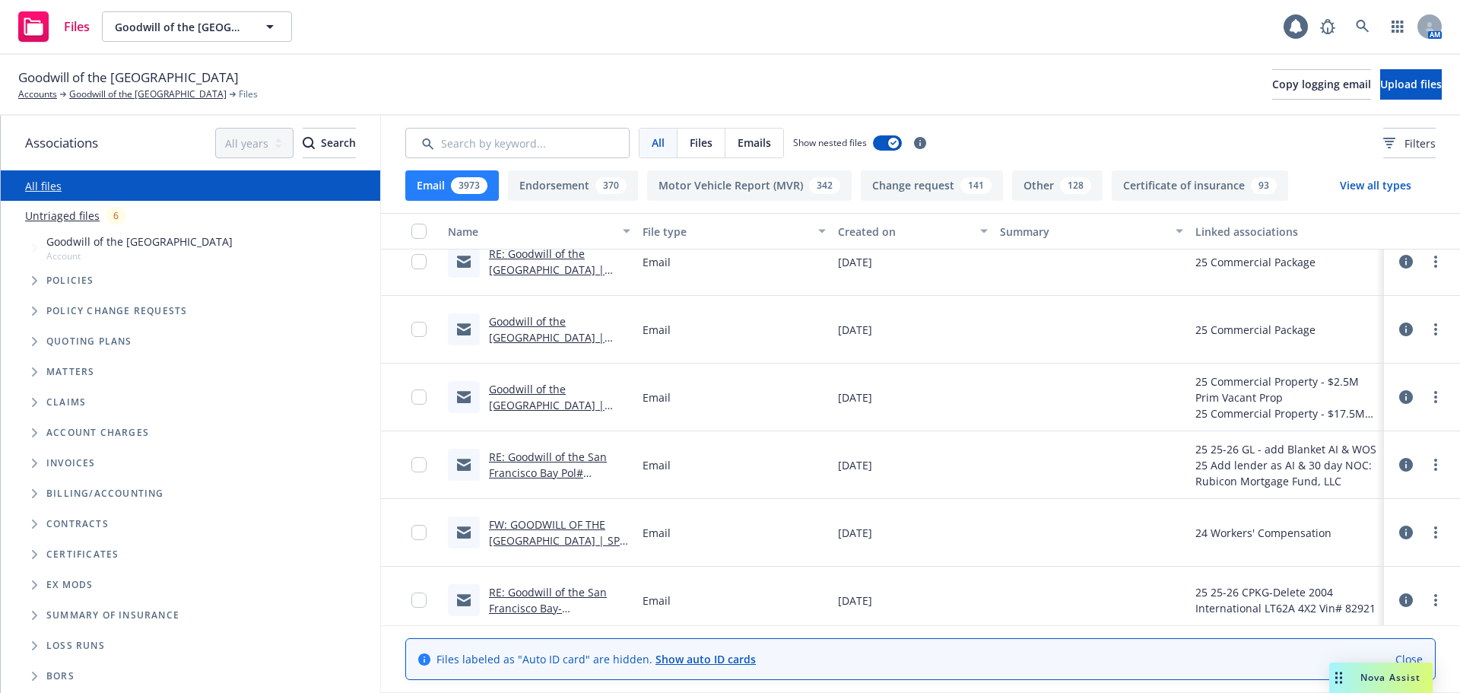
scroll to position [1445, 0]
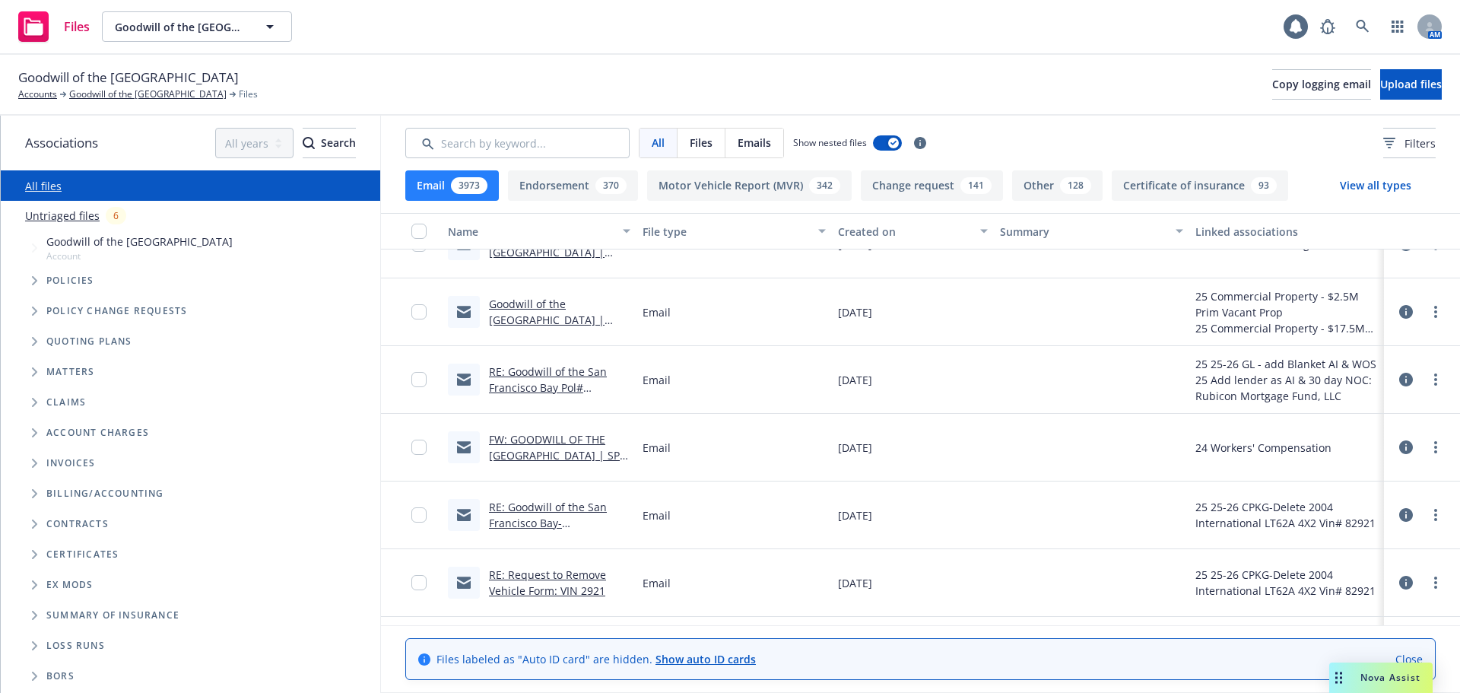
click at [538, 516] on link "RE: Goodwill of the San Francisco Bay- Endorsement Request/ 25-26 CPKG Policy# …" at bounding box center [557, 539] width 136 height 78
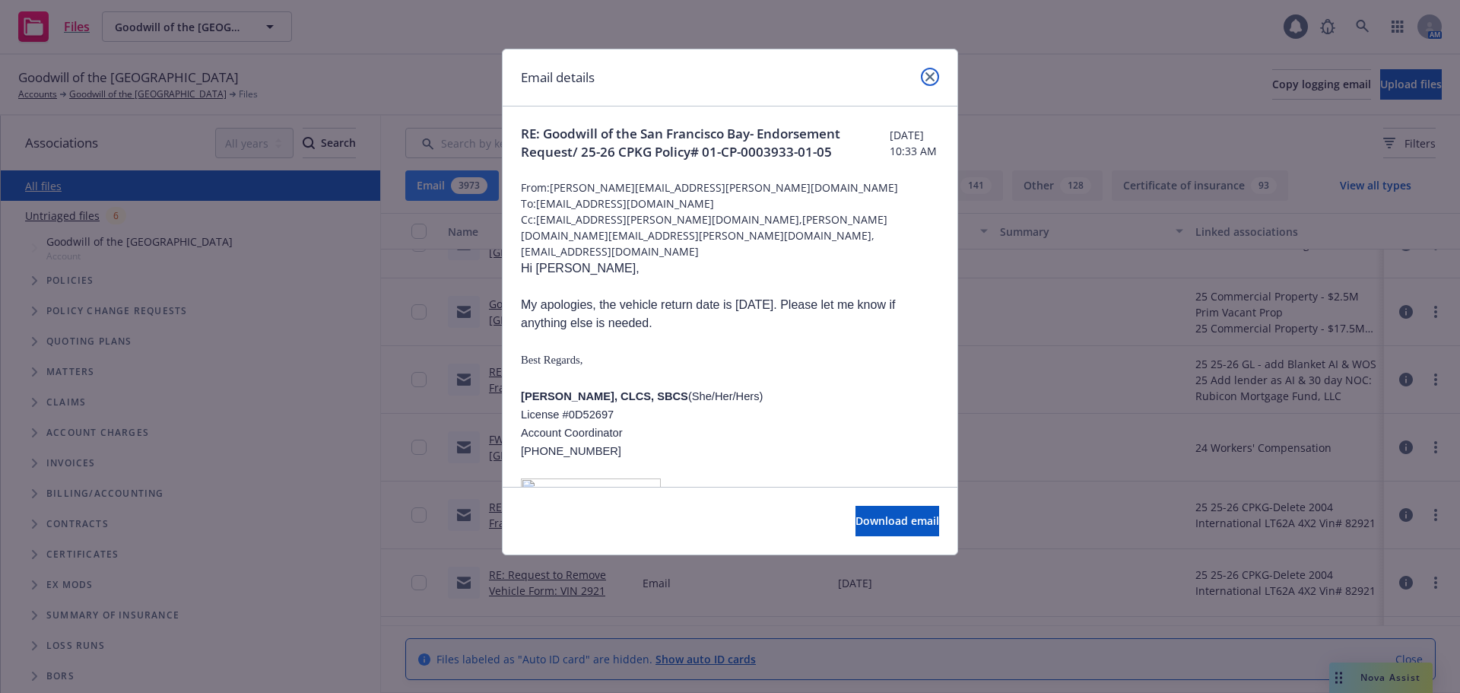
drag, startPoint x: 932, startPoint y: 81, endPoint x: 910, endPoint y: 110, distance: 36.8
click at [932, 81] on icon "close" at bounding box center [930, 76] width 9 height 9
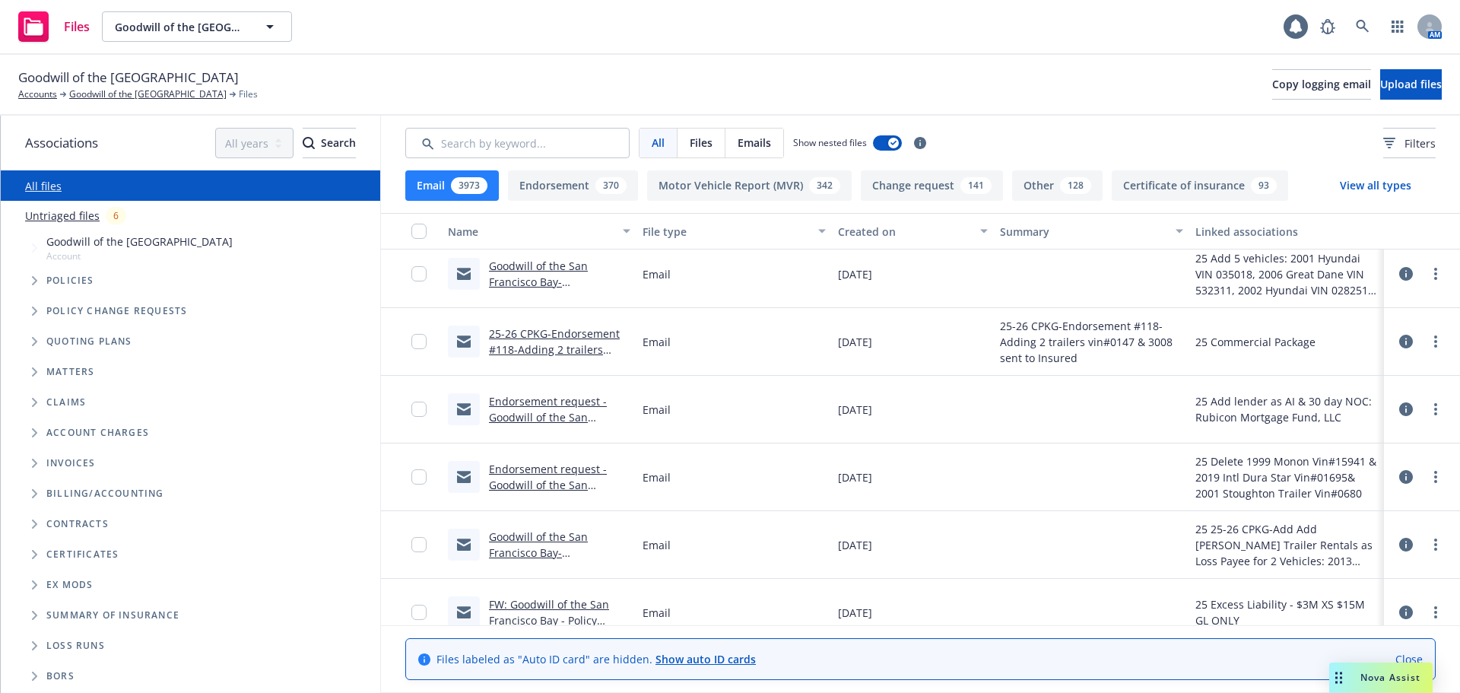
scroll to position [1977, 0]
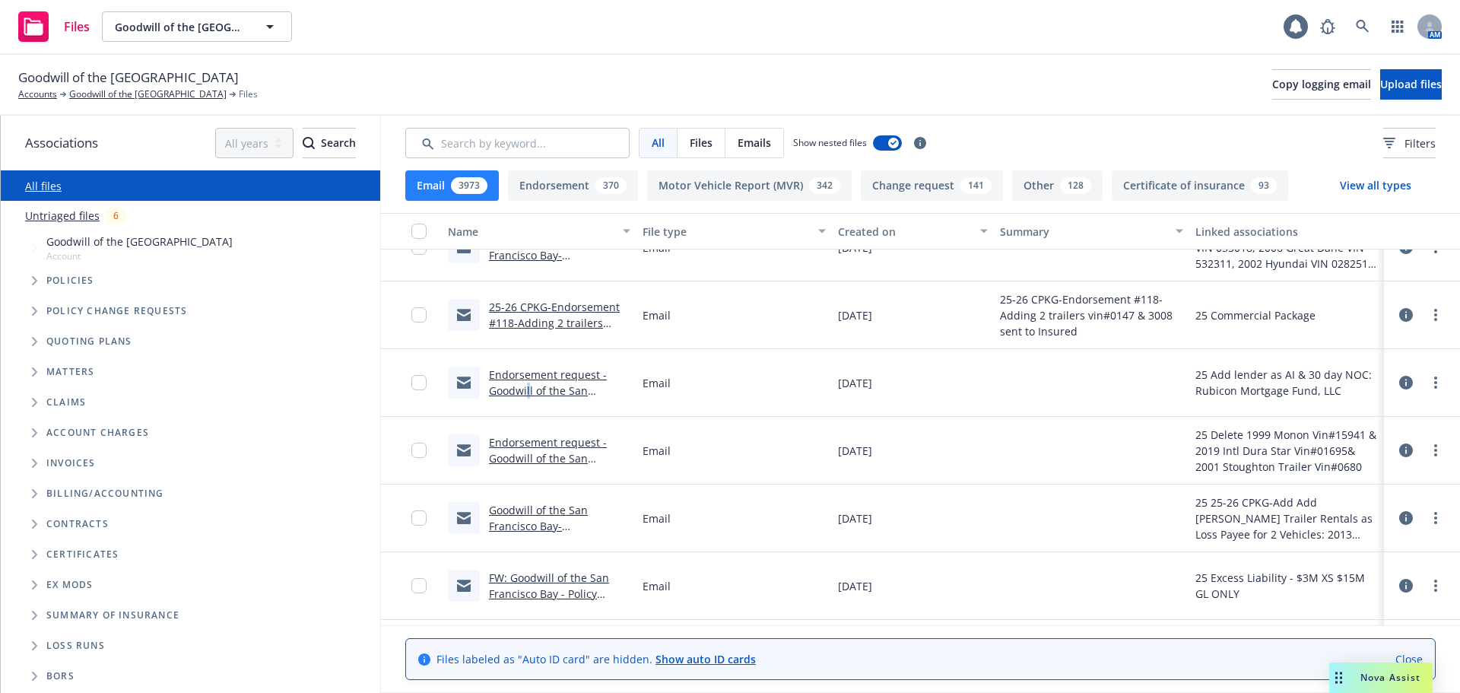
click at [528, 386] on link "Endorsement request - Goodwill of the San Francisco Bay- Policy# 00165371-0" at bounding box center [548, 398] width 118 height 62
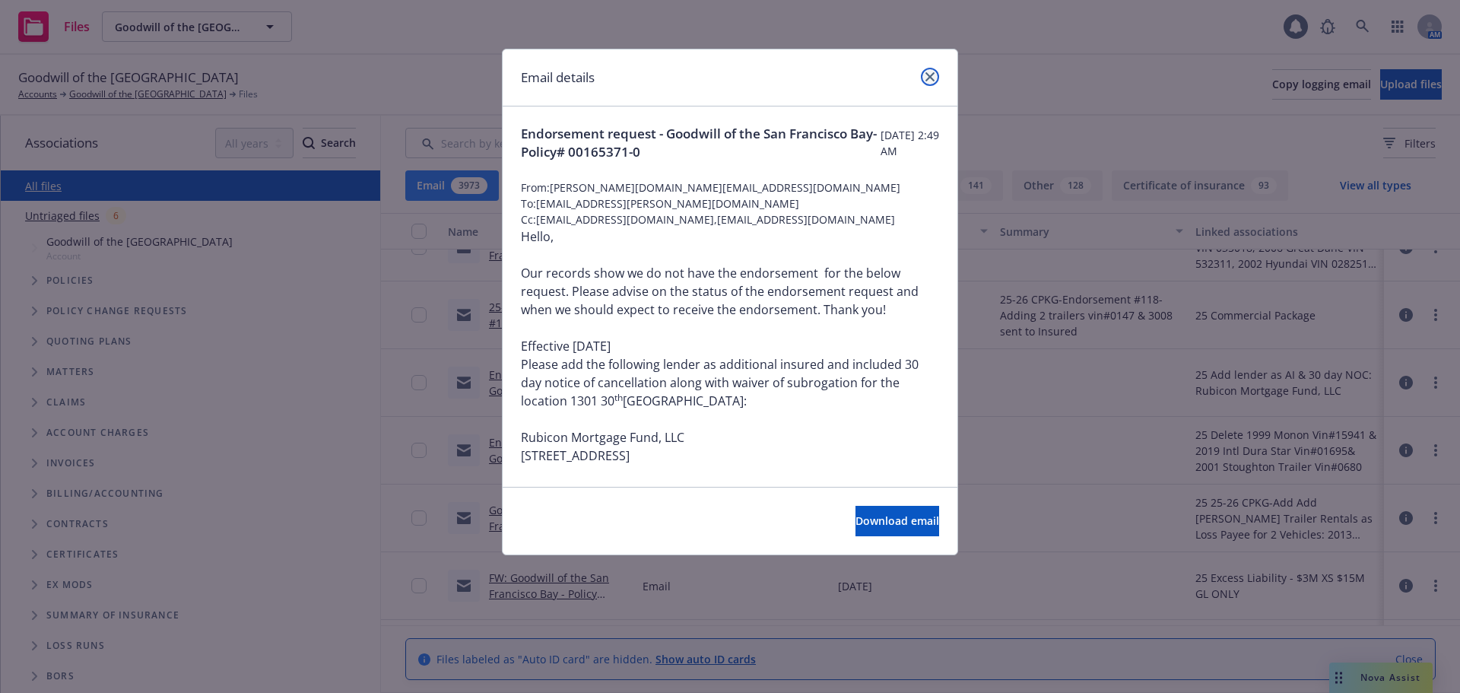
click at [926, 75] on icon "close" at bounding box center [930, 76] width 9 height 9
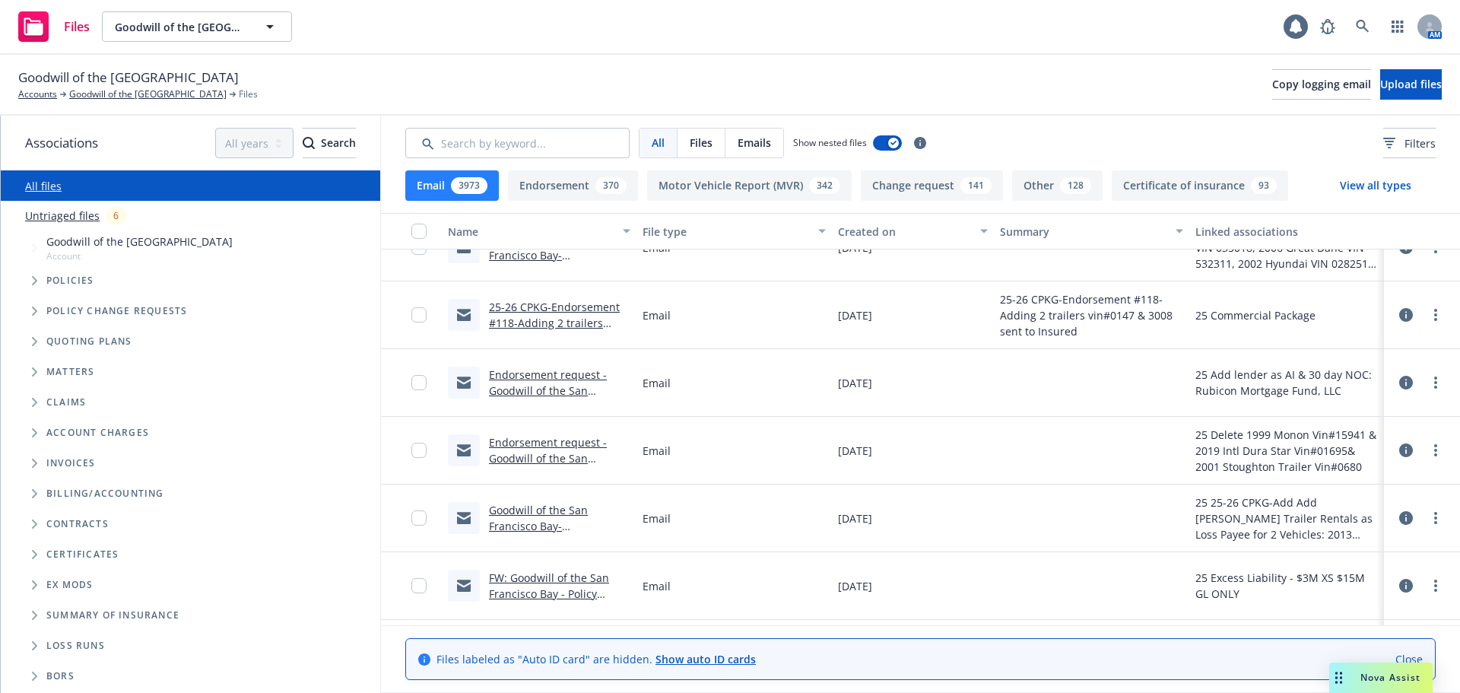
click at [570, 579] on link "FW: Goodwill of the San Francisco Bay - Policy #USXSL0173325 and Endorsement" at bounding box center [549, 601] width 120 height 62
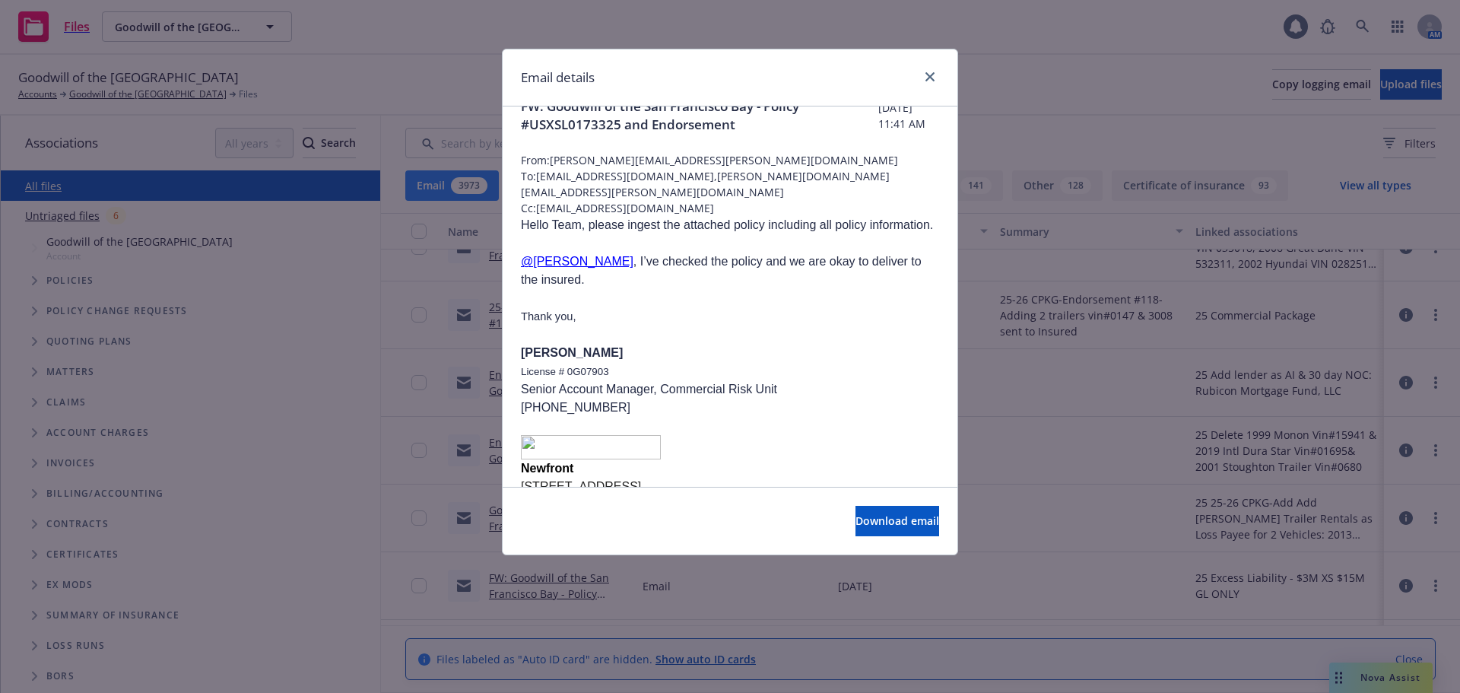
scroll to position [0, 0]
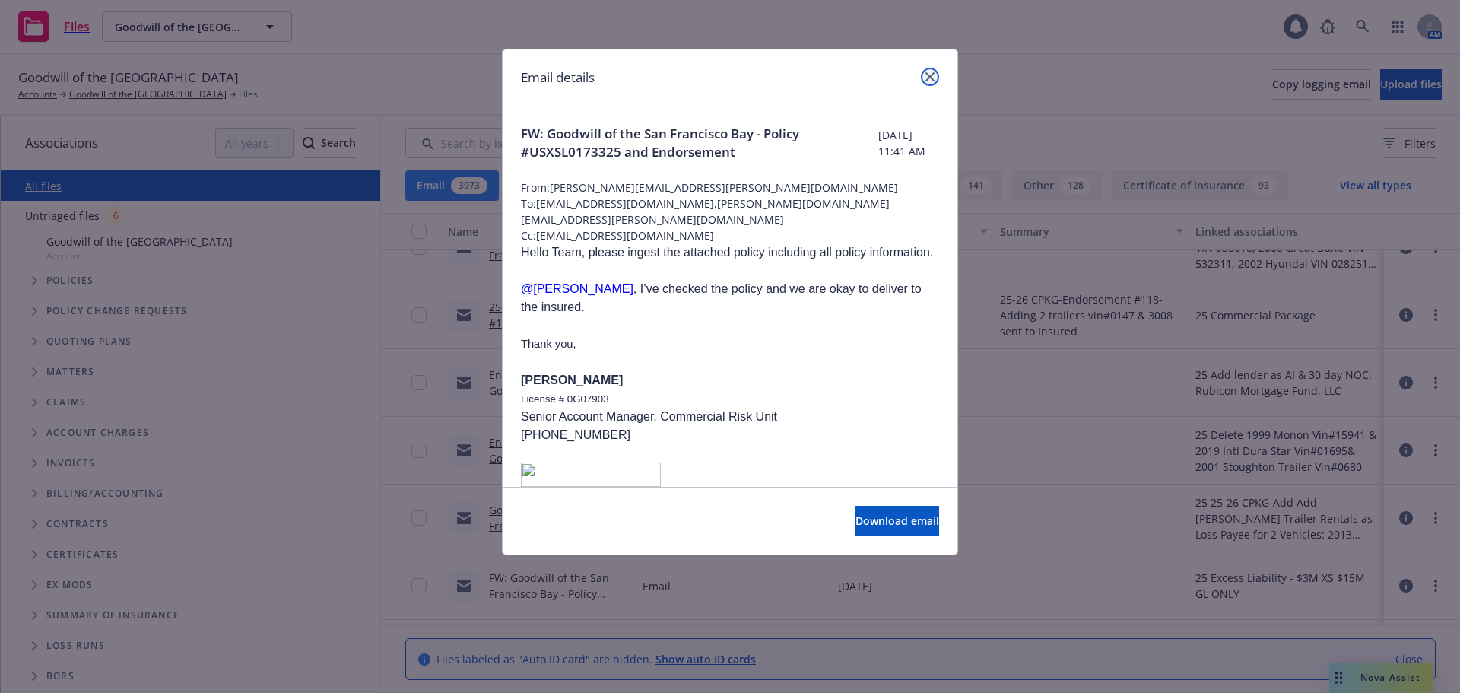
click at [930, 74] on icon "close" at bounding box center [930, 76] width 9 height 9
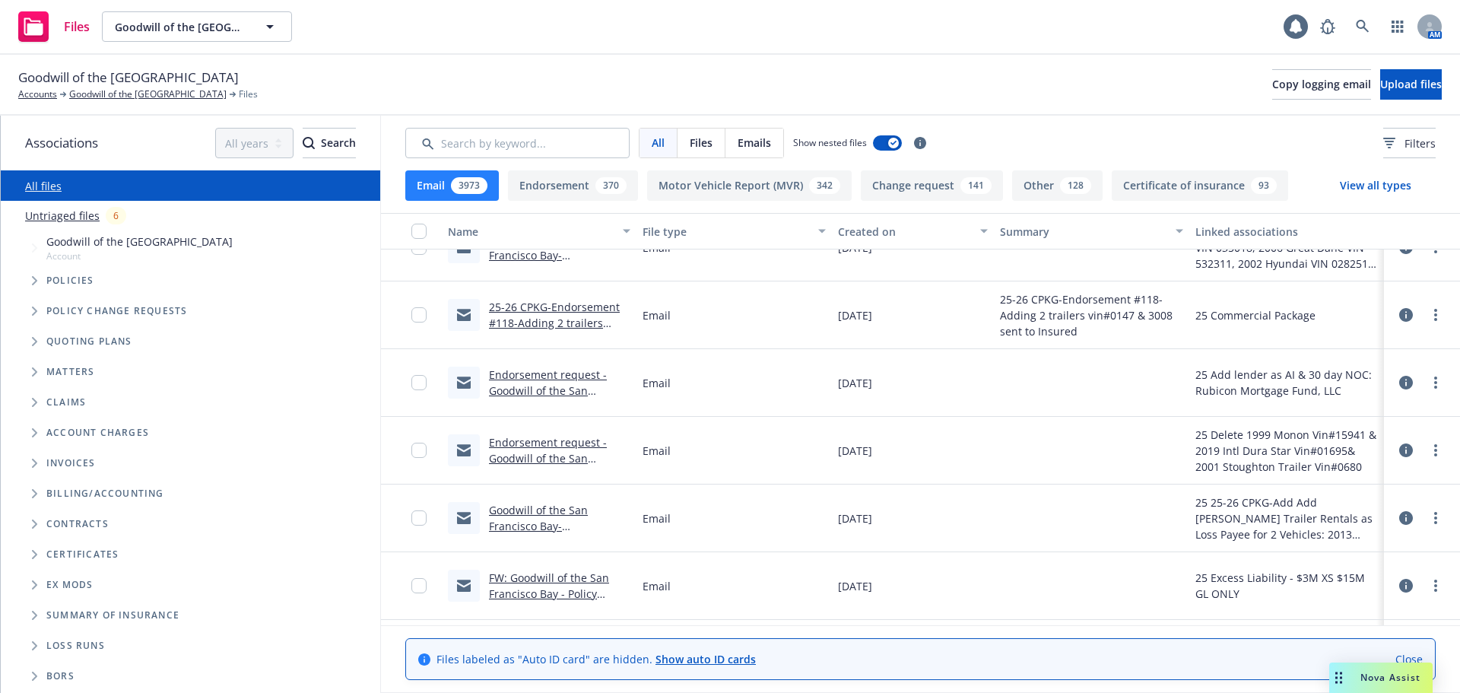
click at [58, 218] on link "Untriaged files" at bounding box center [62, 216] width 75 height 16
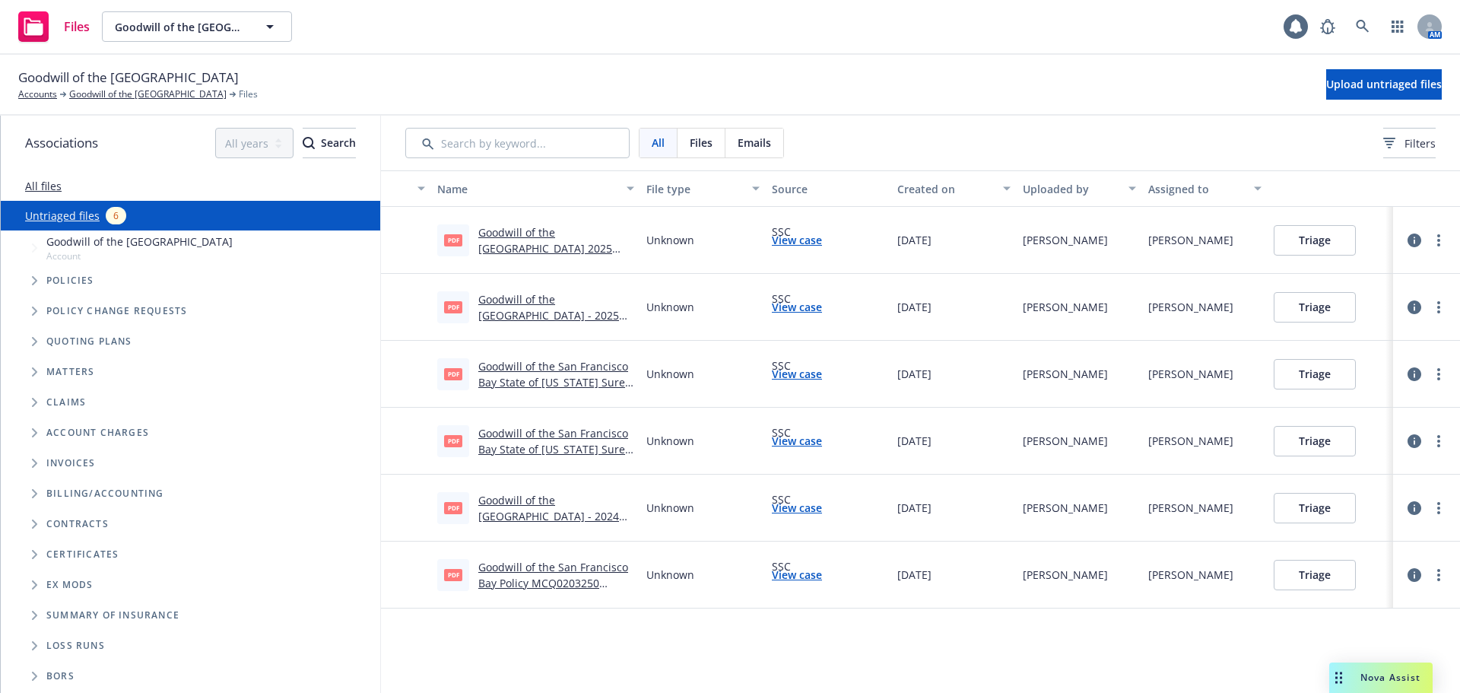
click at [540, 254] on link "Goodwill of the San Francisco Bay 2025 Commercial Property Endorsement #001.pdf" at bounding box center [545, 256] width 134 height 62
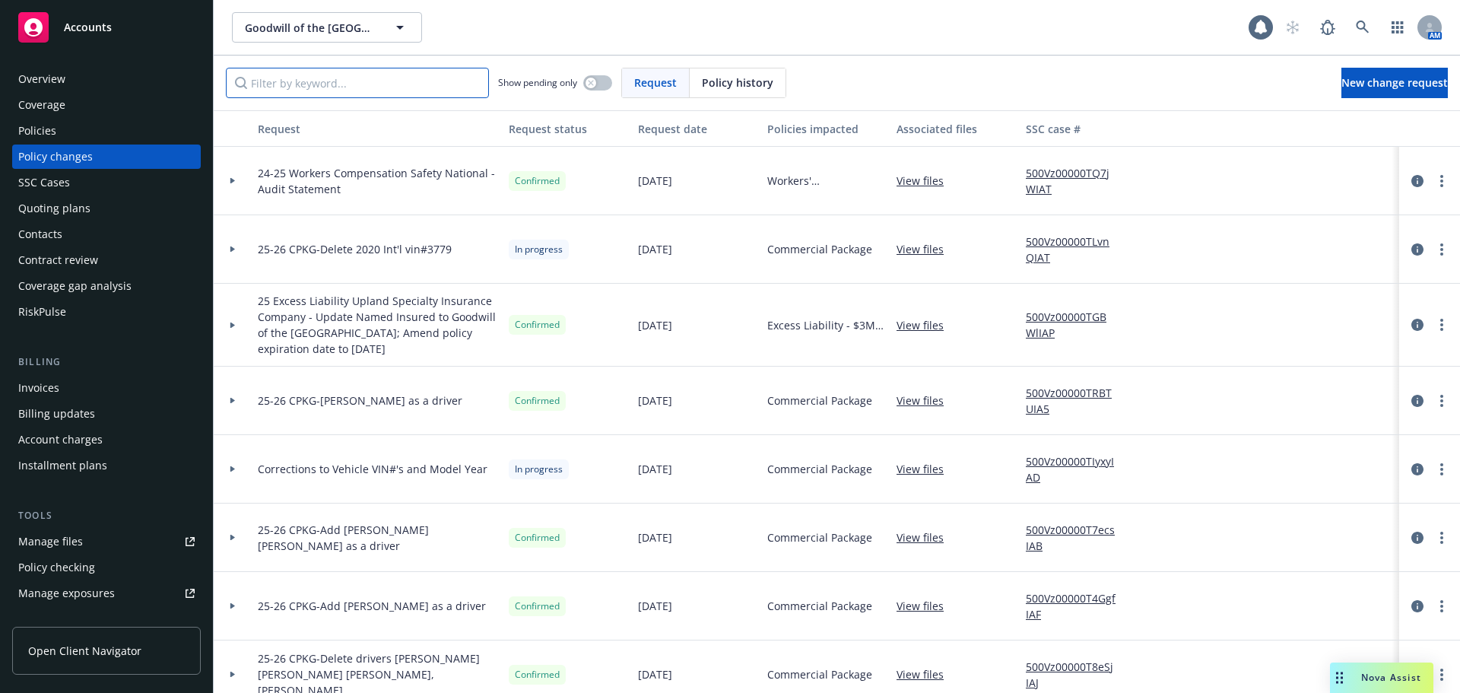
click at [345, 82] on input "Filter by keyword..." at bounding box center [357, 83] width 263 height 30
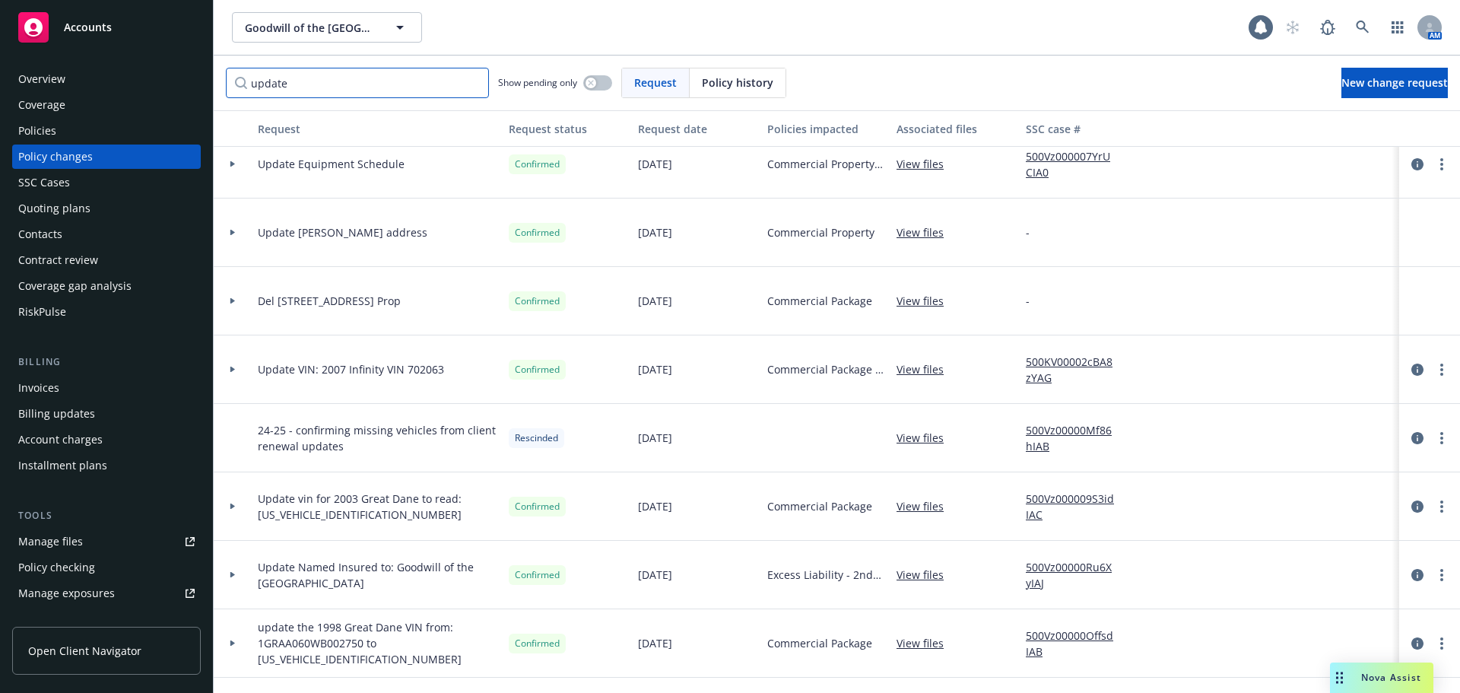
scroll to position [152, 0]
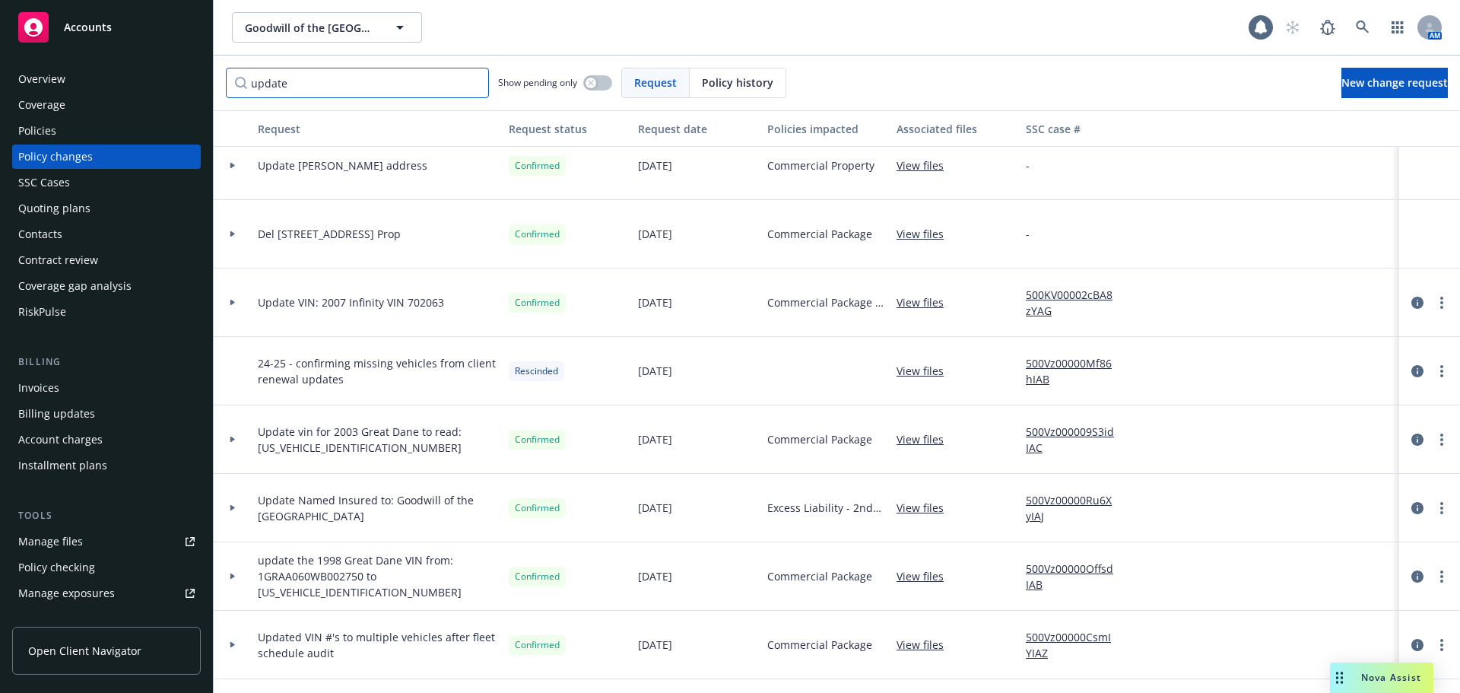
type input "update"
click at [927, 513] on link "View files" at bounding box center [926, 508] width 59 height 16
click at [335, 87] on input "update" at bounding box center [357, 83] width 263 height 30
click at [1042, 510] on link "500Vz00000Ru6XyIAJ" at bounding box center [1077, 508] width 102 height 32
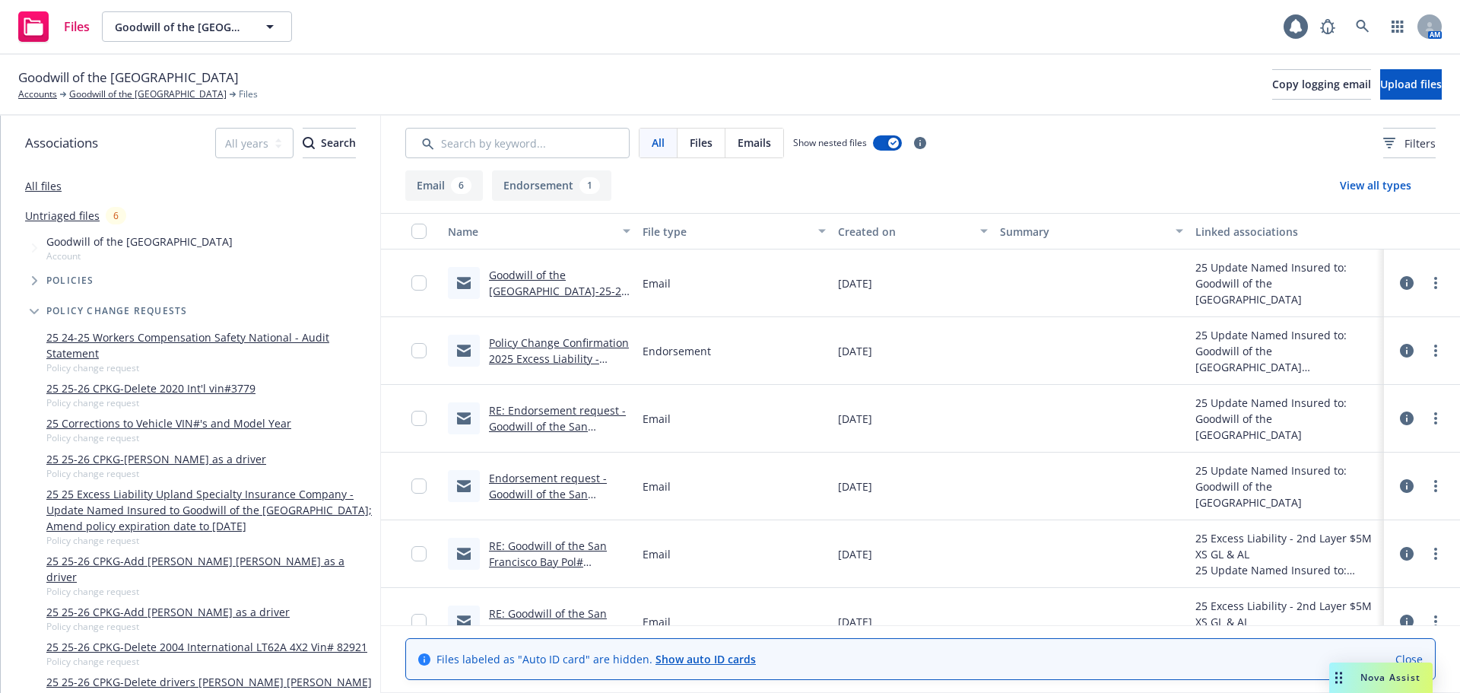
click at [546, 284] on link "Goodwill of the [GEOGRAPHIC_DATA]-25-26 Excess Liability Policy# ELD30064093101" at bounding box center [558, 299] width 138 height 62
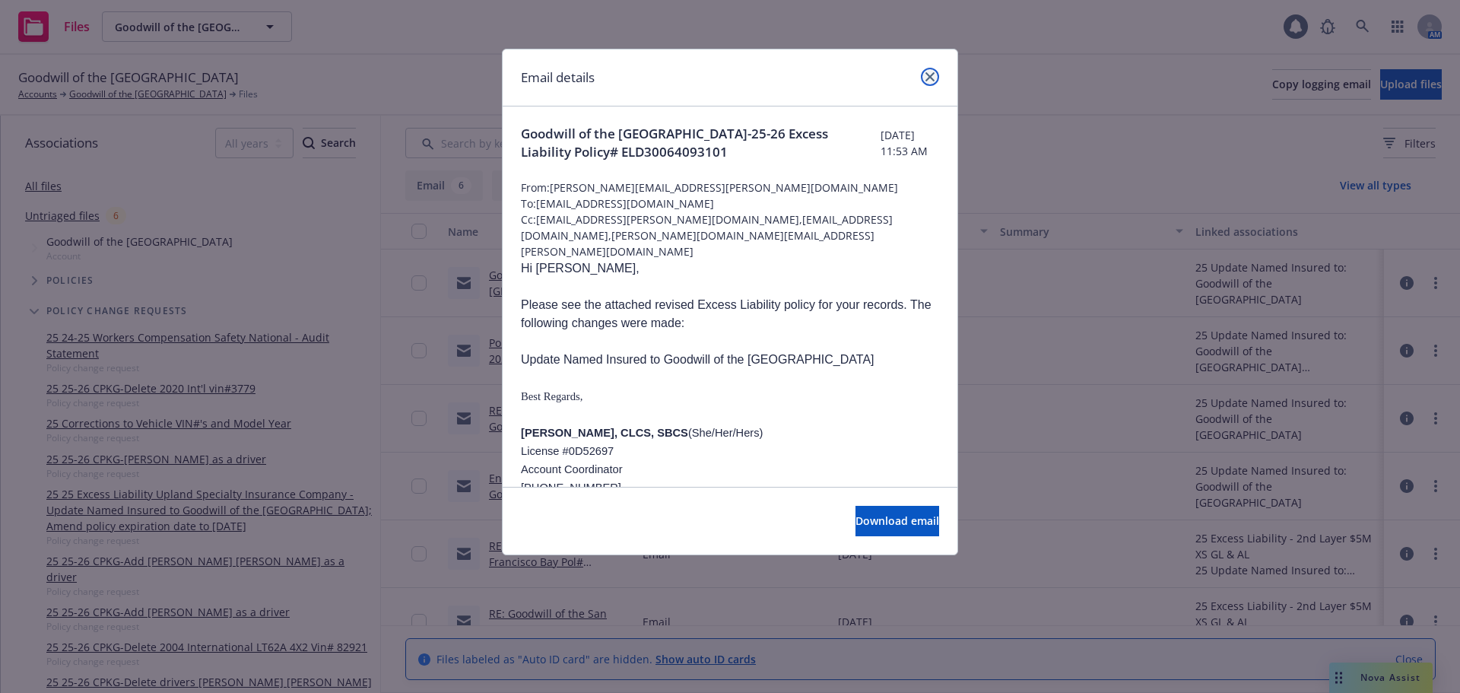
click at [928, 79] on icon "close" at bounding box center [930, 76] width 9 height 9
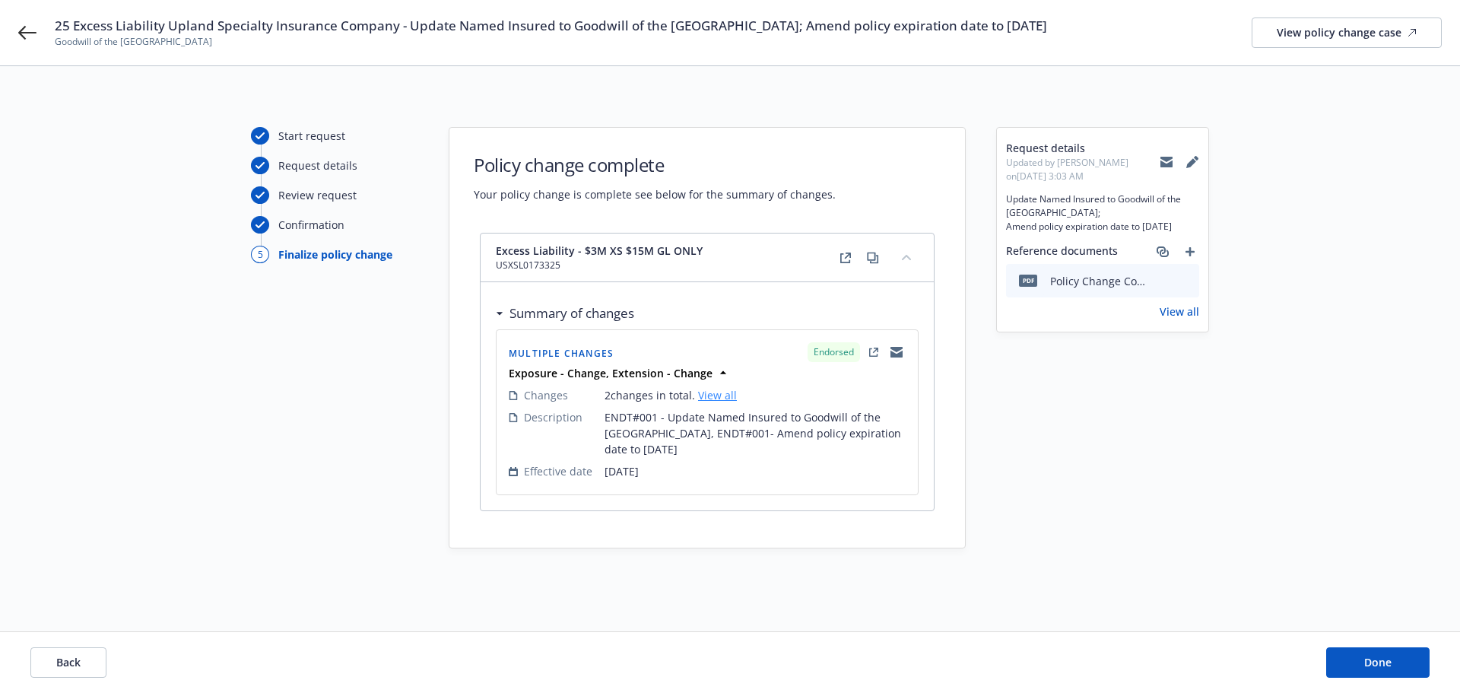
click at [724, 399] on link "View all" at bounding box center [717, 395] width 39 height 14
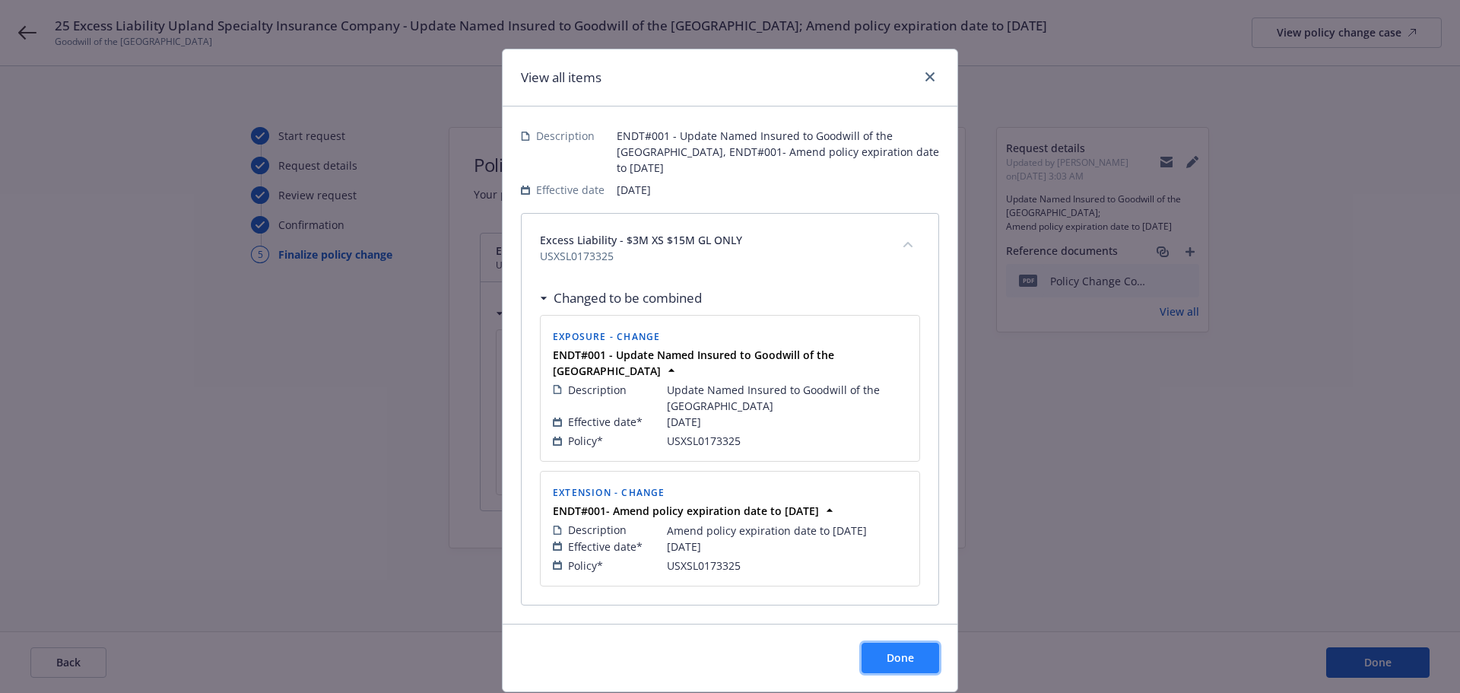
click at [915, 658] on button "Done" at bounding box center [901, 658] width 78 height 30
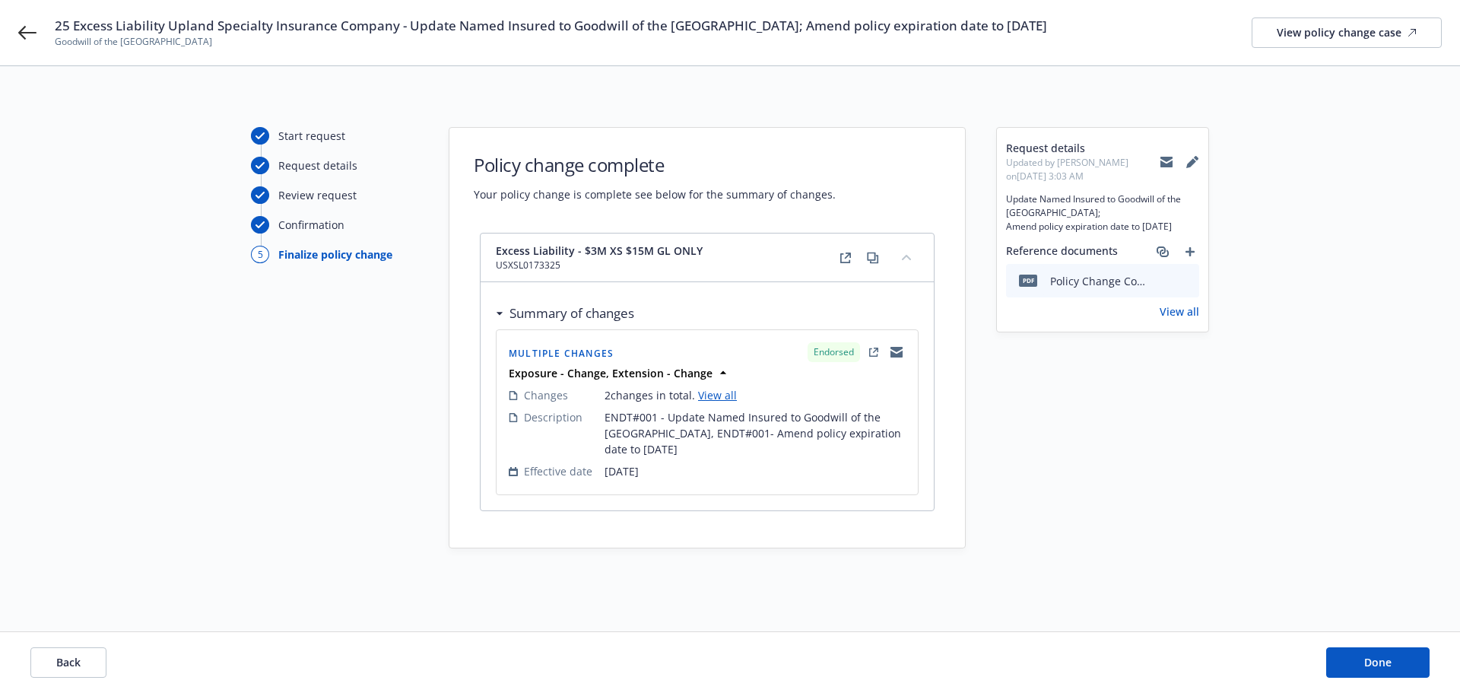
click at [1188, 280] on icon "preview file" at bounding box center [1185, 280] width 14 height 11
click at [1379, 657] on span "Done" at bounding box center [1377, 662] width 27 height 14
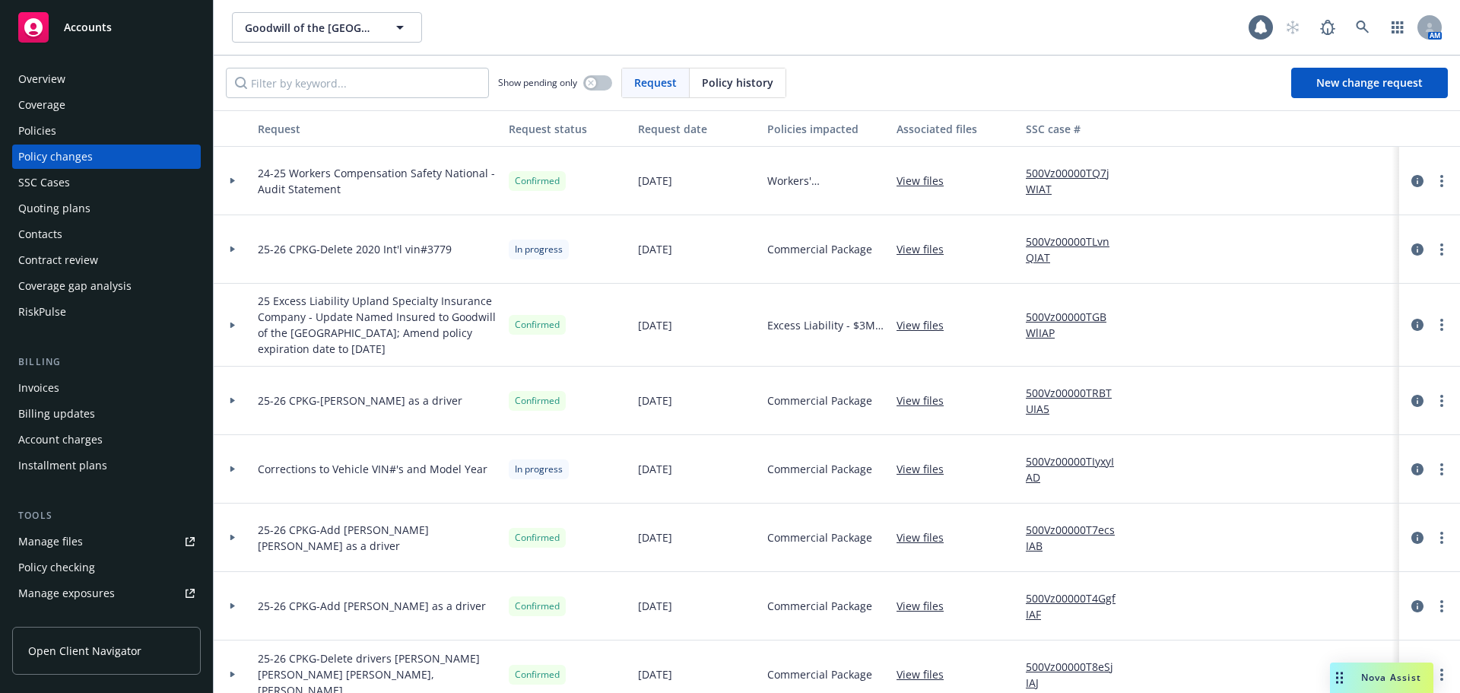
click at [415, 310] on span "25 Excess Liability Upland Specialty Insurance Company - Update Named Insured t…" at bounding box center [377, 325] width 239 height 64
click at [1411, 324] on icon "circleInformation" at bounding box center [1417, 325] width 12 height 12
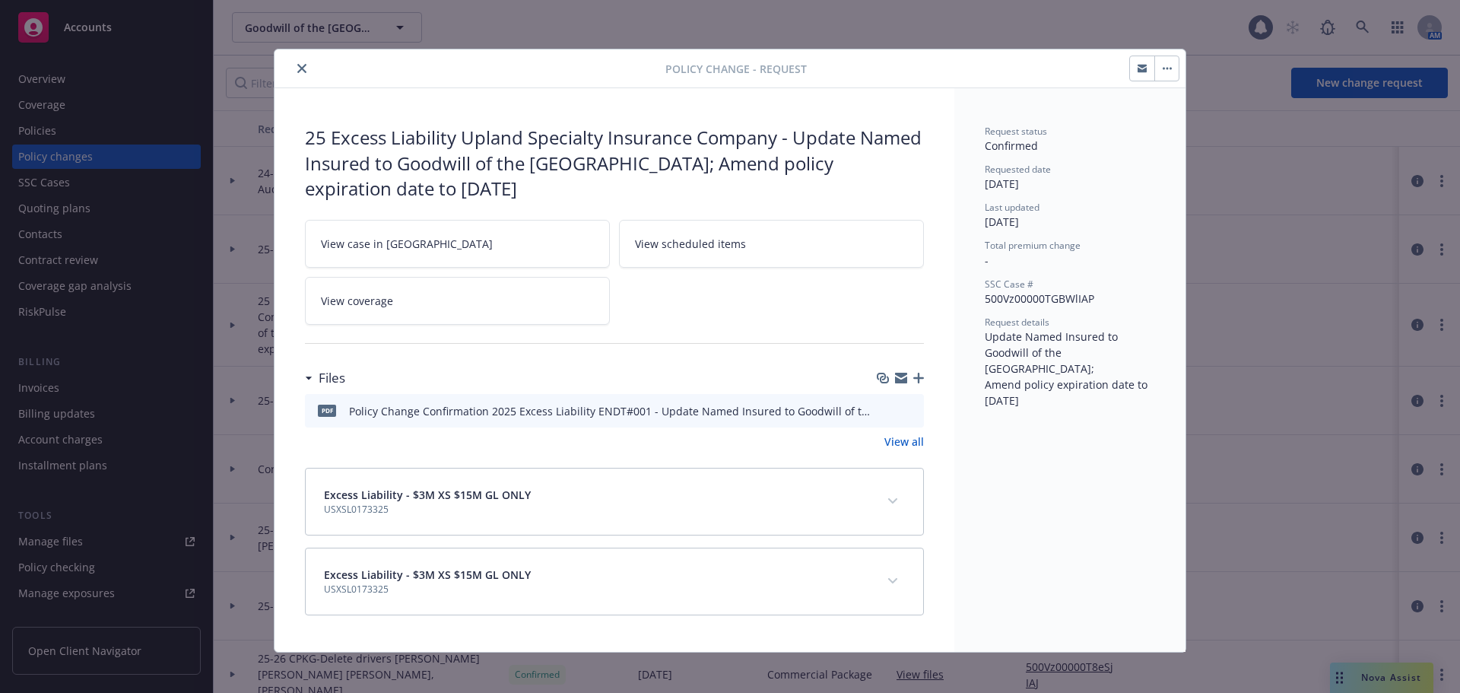
click at [1164, 66] on button "button" at bounding box center [1166, 68] width 24 height 24
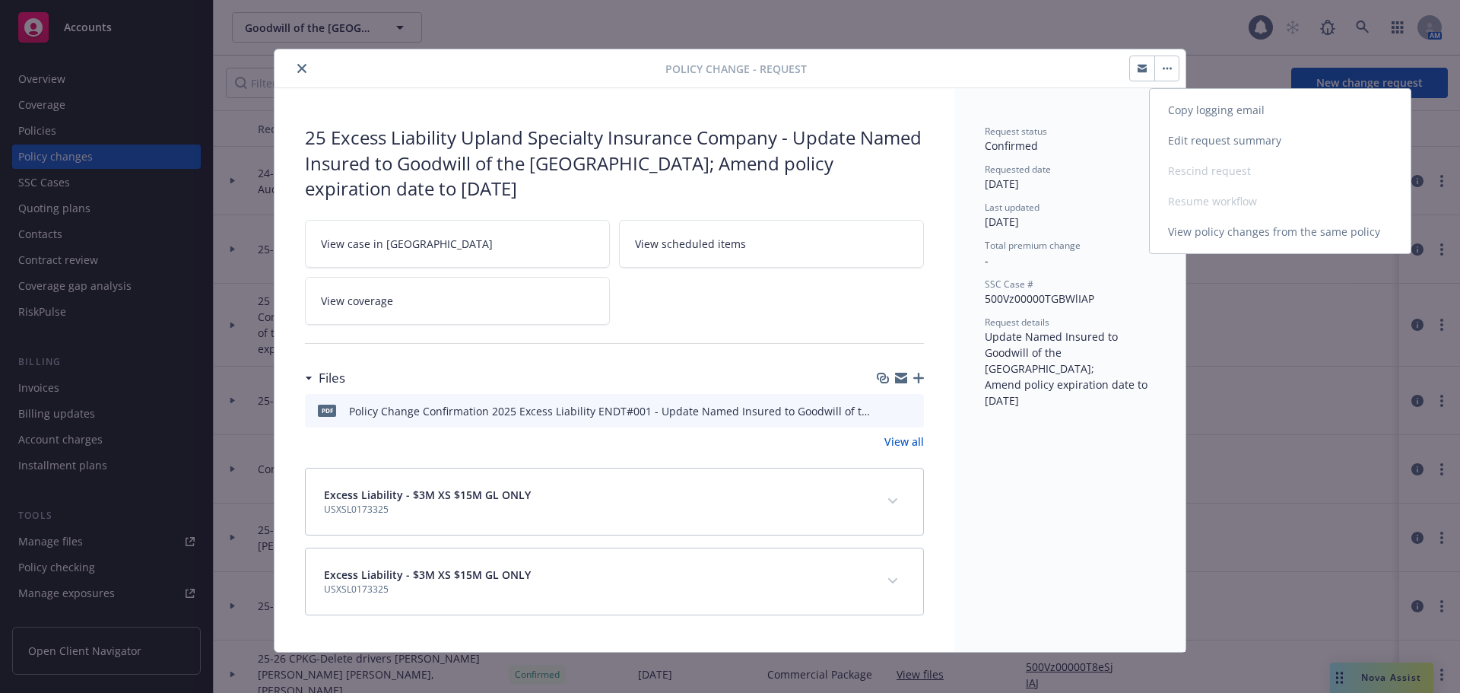
click at [1199, 111] on link "Copy logging email" at bounding box center [1280, 110] width 261 height 30
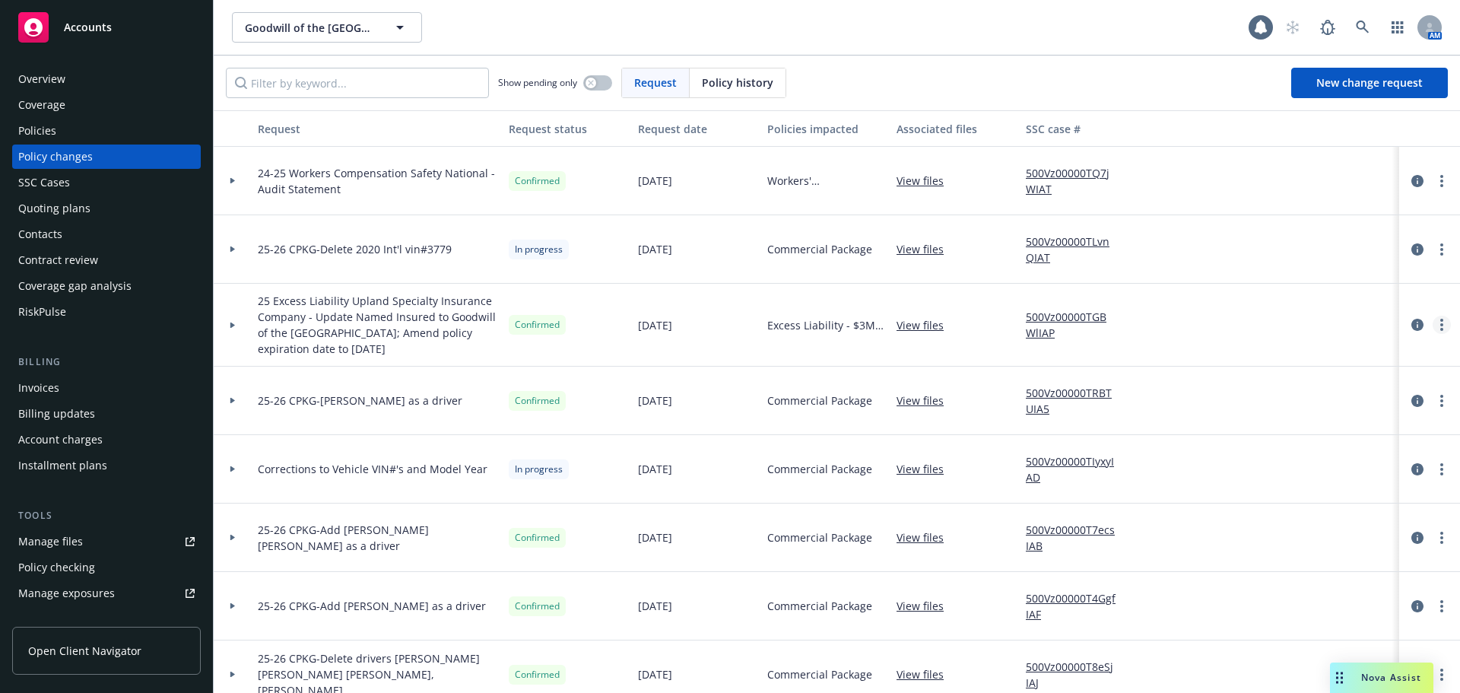
click at [1440, 325] on circle "more" at bounding box center [1441, 324] width 3 height 3
click at [348, 333] on span "25 Excess Liability Upland Specialty Insurance Company - Update Named Insured t…" at bounding box center [377, 325] width 239 height 64
click at [929, 328] on link "View files" at bounding box center [926, 325] width 59 height 16
click at [1046, 330] on link "500Vz00000TGBWlIAP" at bounding box center [1077, 325] width 102 height 32
click at [33, 542] on div "Manage files" at bounding box center [50, 541] width 65 height 24
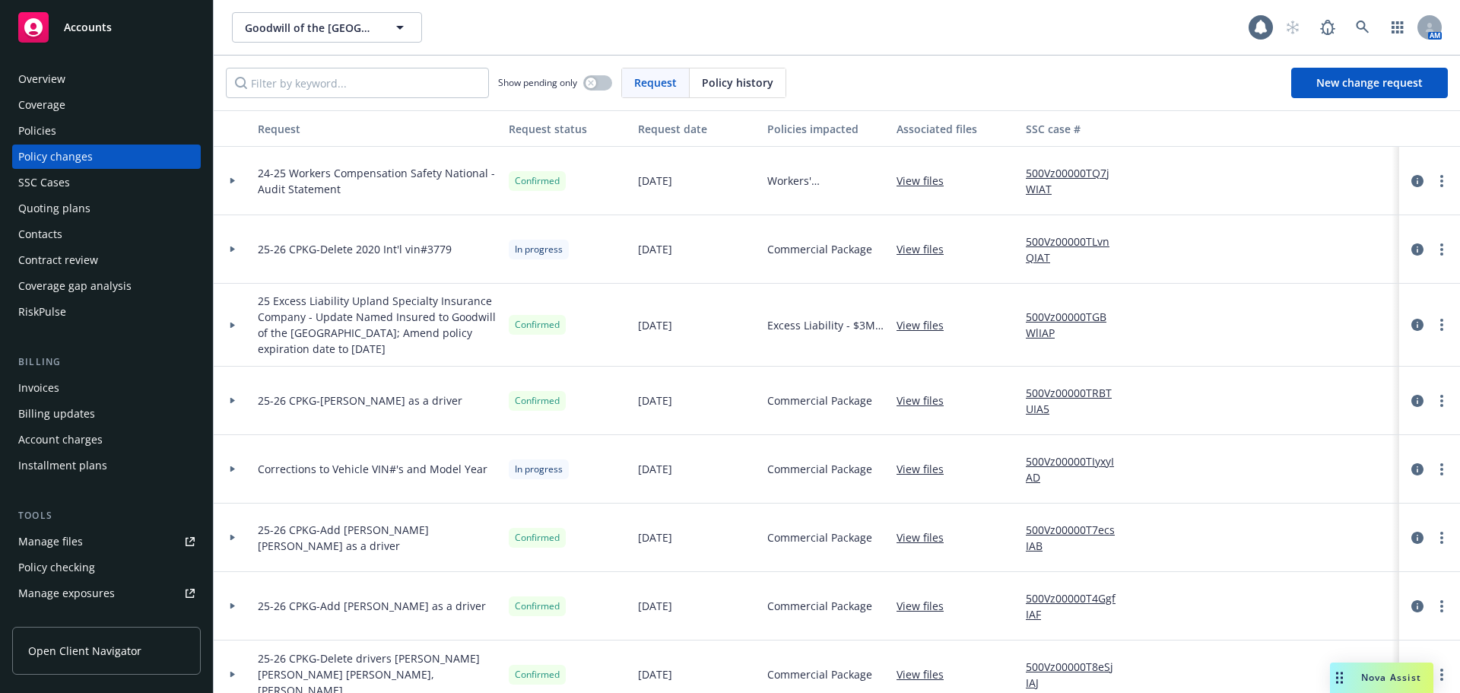
click at [942, 327] on link "View files" at bounding box center [926, 325] width 59 height 16
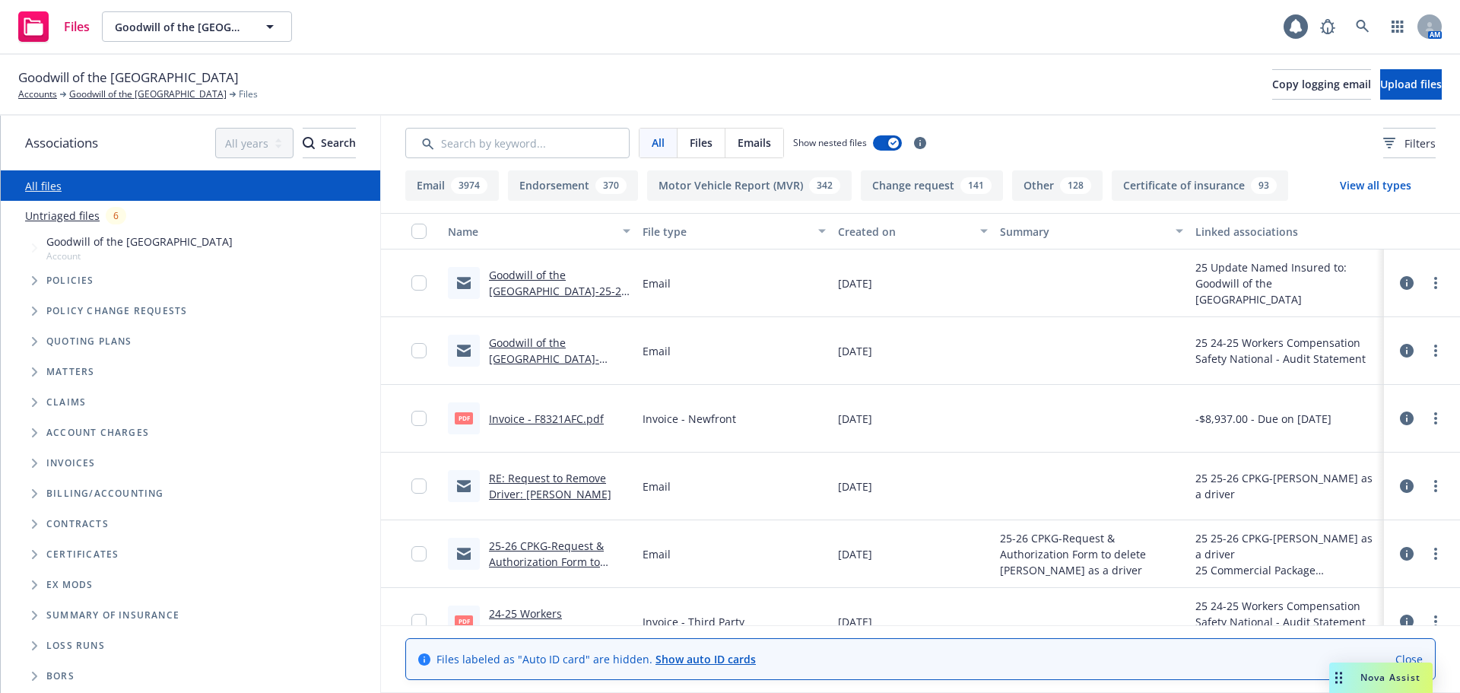
click at [551, 281] on link "Goodwill of the [GEOGRAPHIC_DATA]-25-26 Excess Liability Policy# ELD30064093101" at bounding box center [558, 299] width 138 height 62
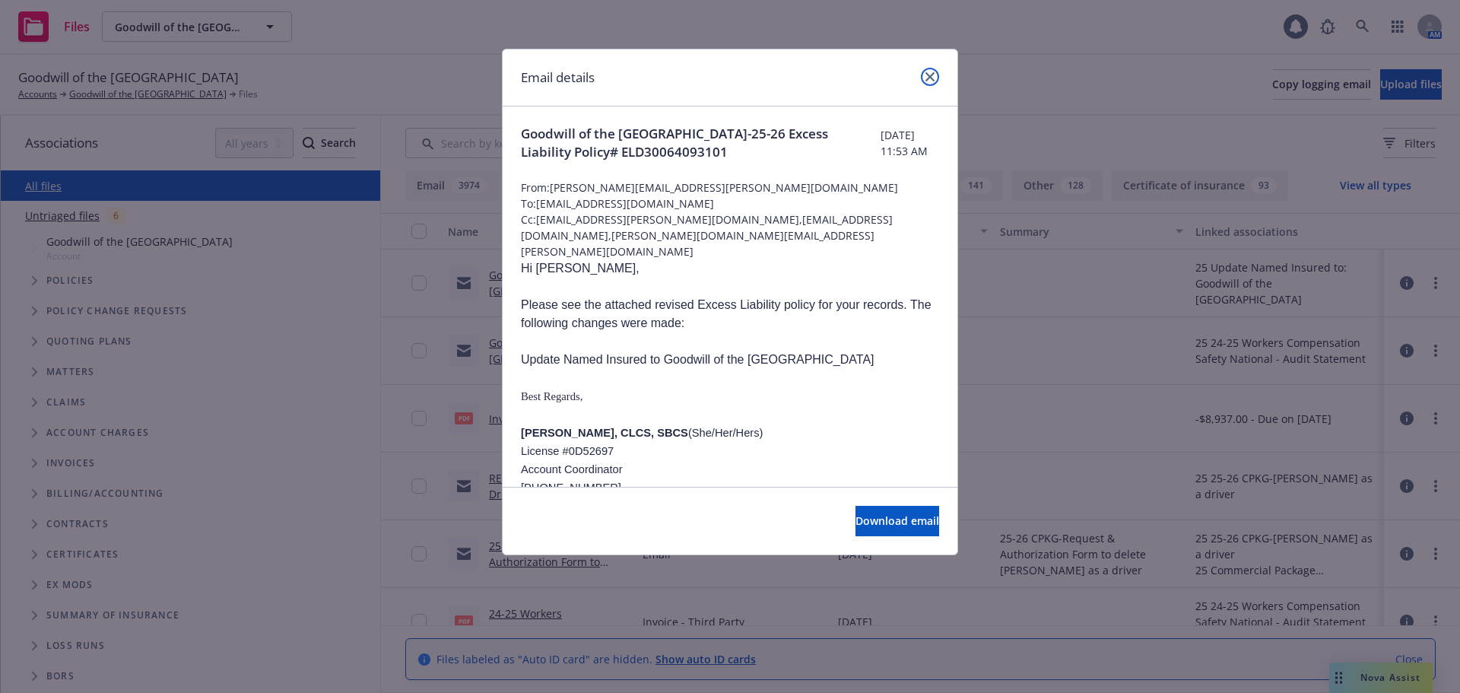
click at [929, 78] on icon "close" at bounding box center [930, 76] width 9 height 9
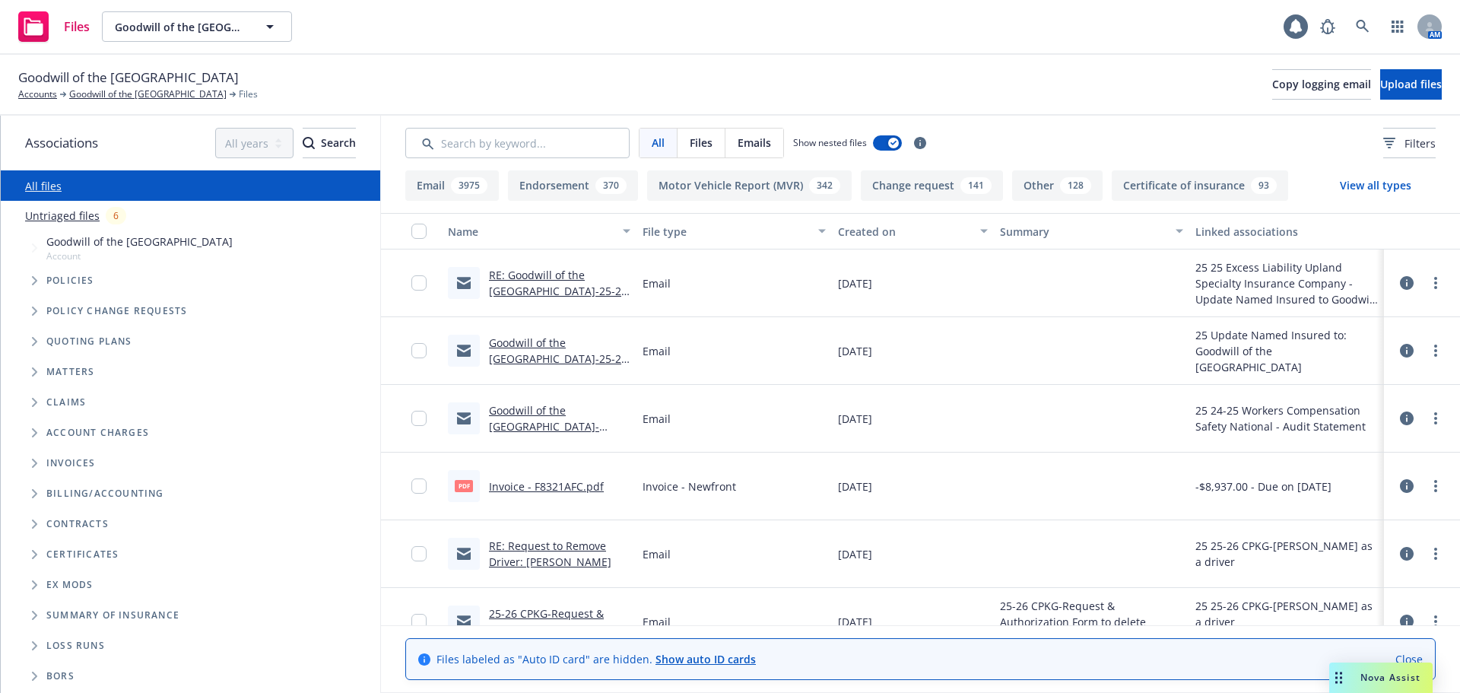
click at [521, 283] on div "RE: Goodwill of the [GEOGRAPHIC_DATA]-25-26 Excess Liability Policy# ELD3006409…" at bounding box center [559, 283] width 141 height 32
click at [522, 276] on link "RE: Goodwill of the [GEOGRAPHIC_DATA]-25-26 Excess Liability Policy# ELD3006409…" at bounding box center [558, 299] width 138 height 62
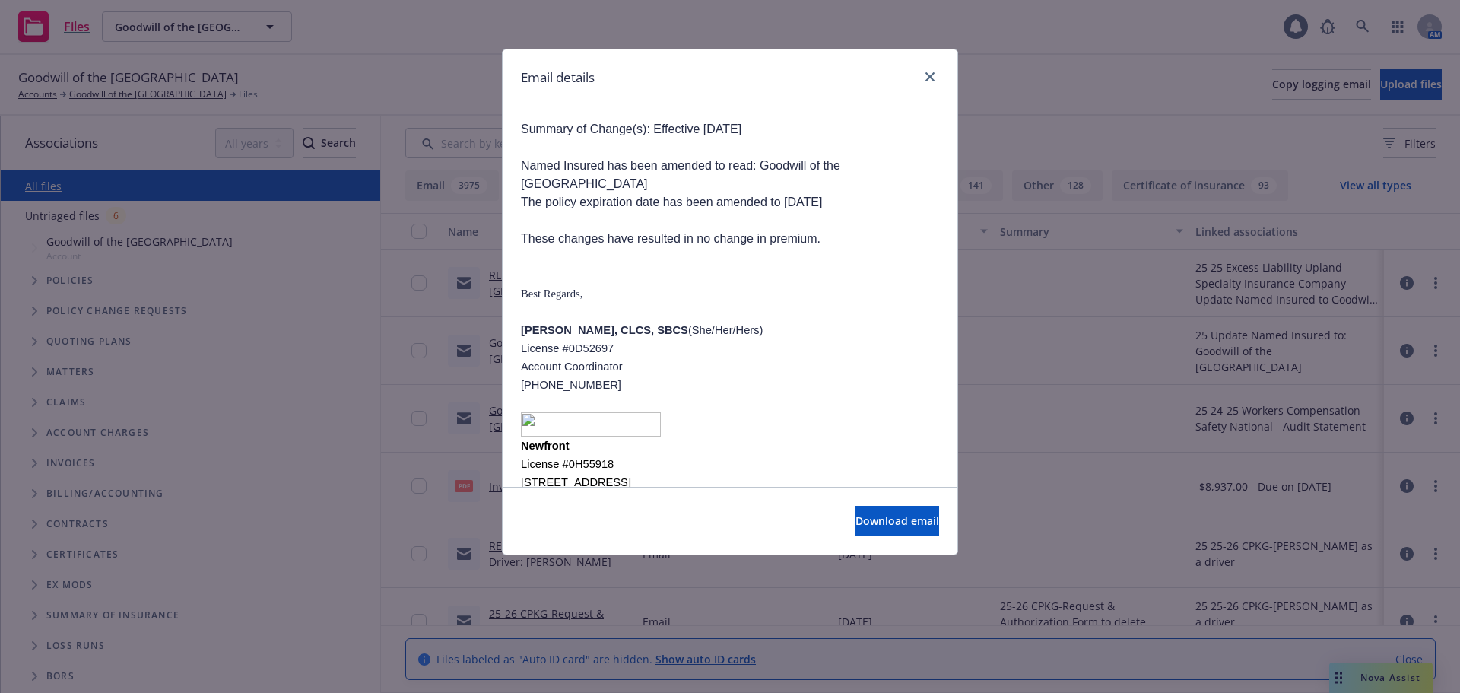
scroll to position [228, 0]
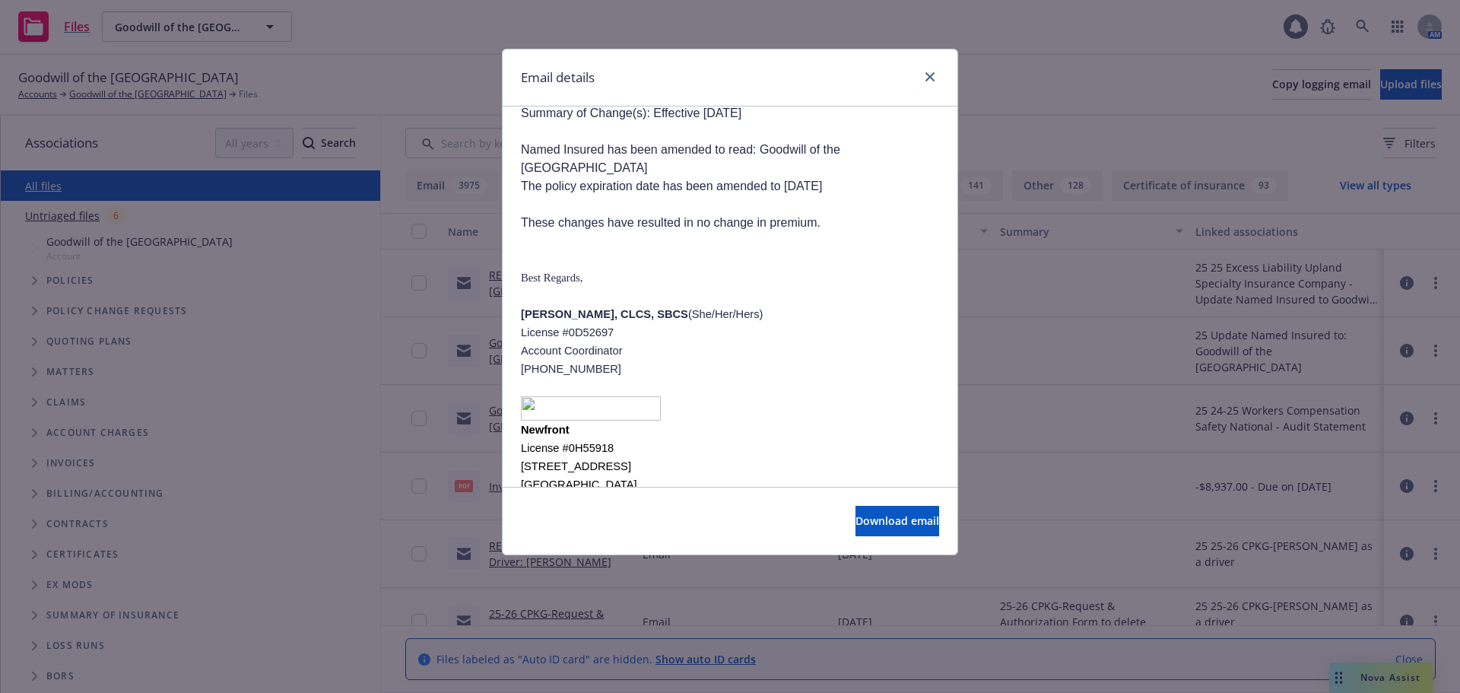
click at [934, 60] on div "Email details" at bounding box center [730, 77] width 455 height 57
click at [928, 78] on icon "close" at bounding box center [930, 76] width 9 height 9
